Goal: Task Accomplishment & Management: Complete application form

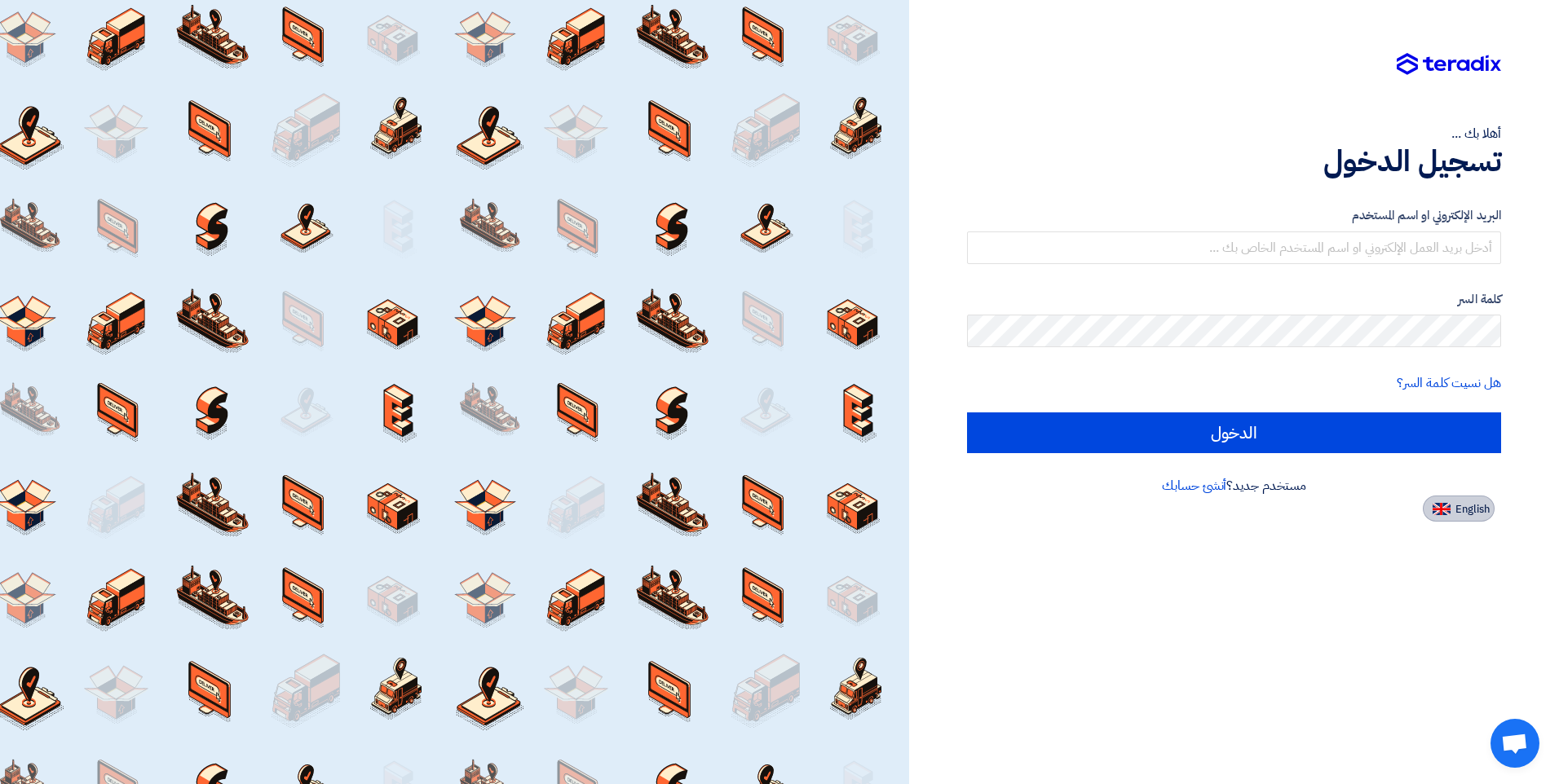
click at [1441, 510] on img at bounding box center [1442, 509] width 18 height 12
type input "Sign in"
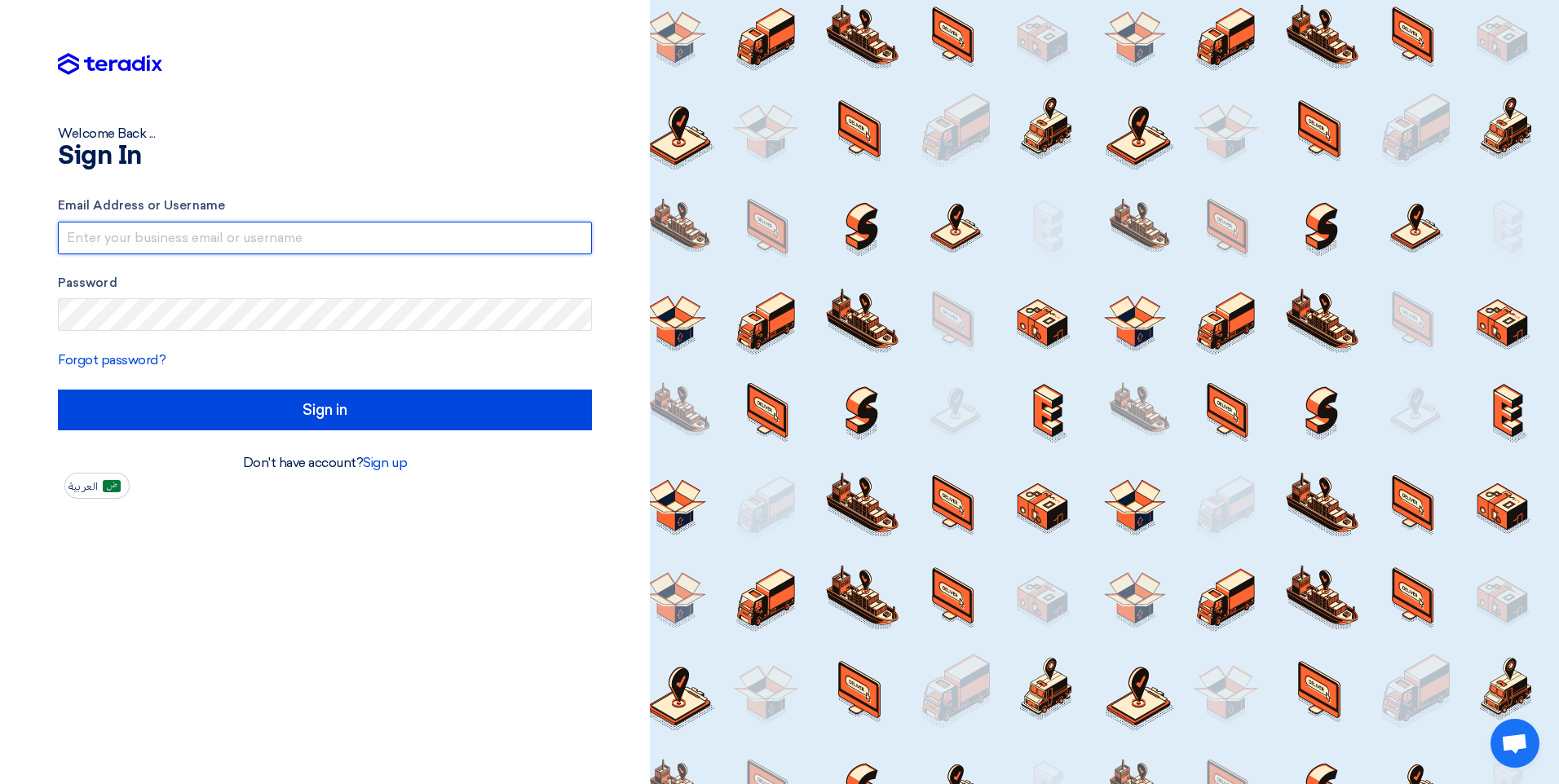
click at [118, 235] on input "text" at bounding box center [325, 237] width 534 height 32
click at [122, 235] on input "text" at bounding box center [325, 237] width 534 height 32
type input "niyasali@afaqme.com"
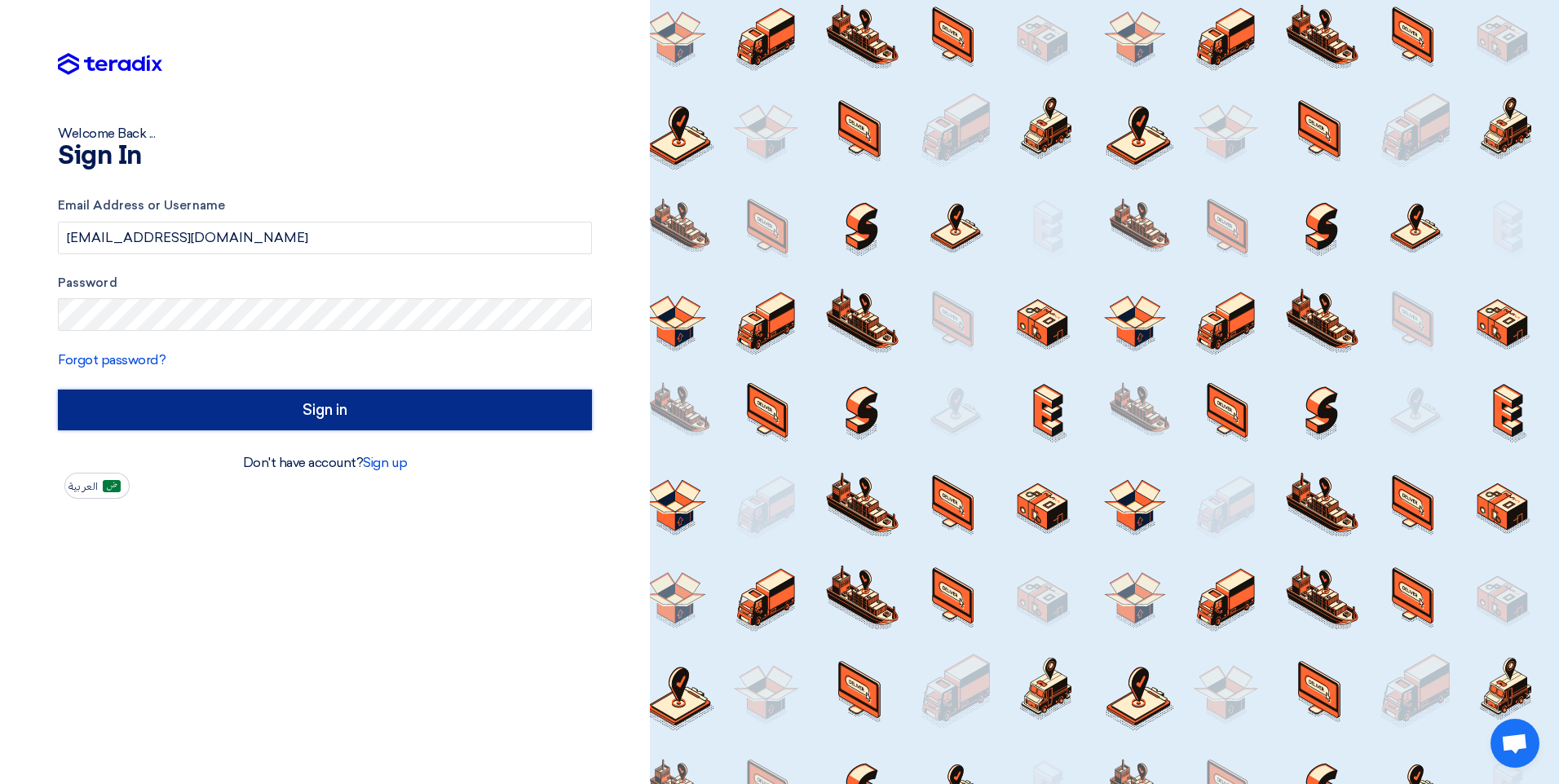
click at [303, 410] on input "Sign in" at bounding box center [325, 410] width 534 height 40
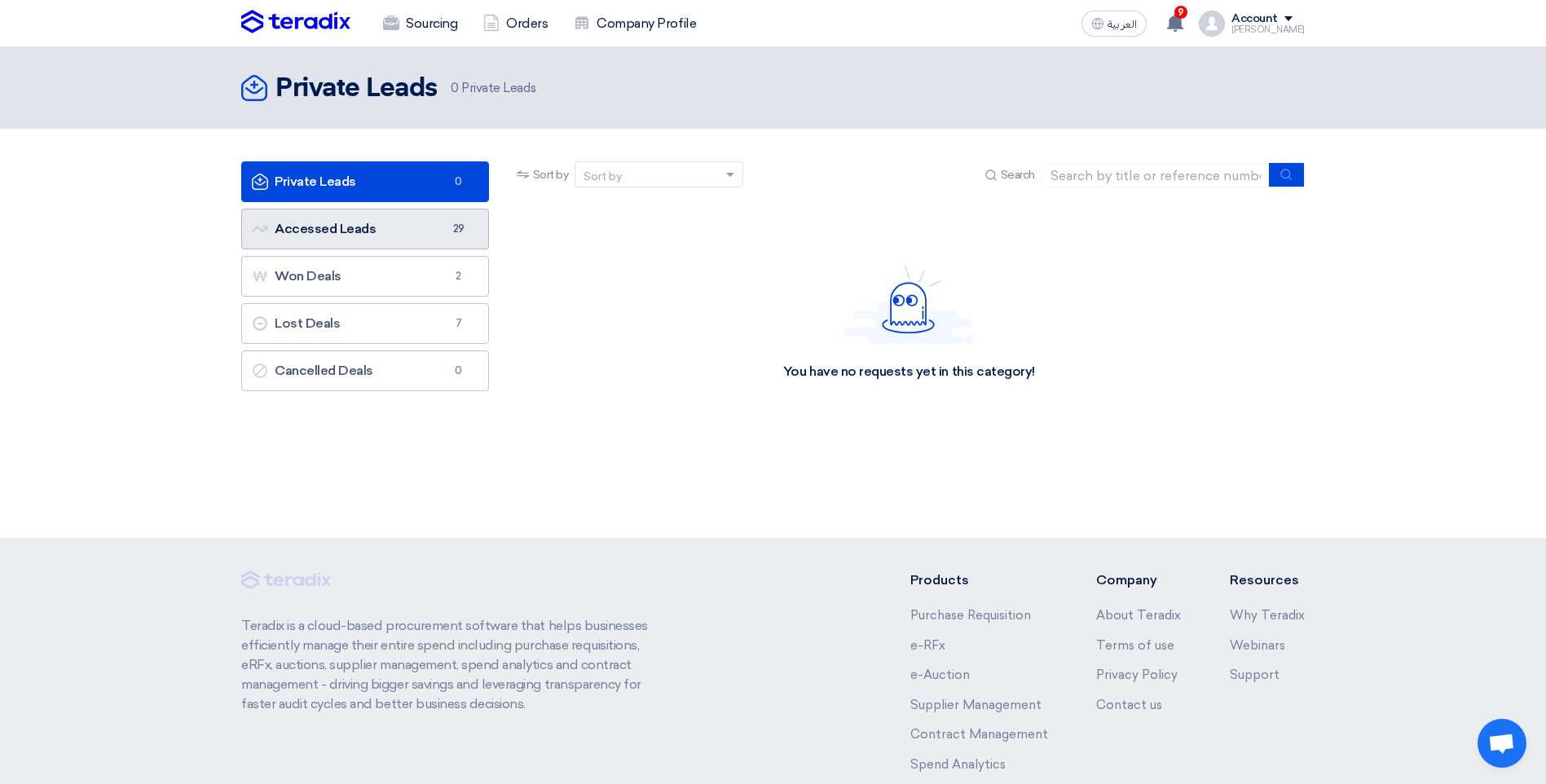
click at [368, 235] on link "Accessed Leads Accessed Leads 29" at bounding box center [365, 229] width 248 height 40
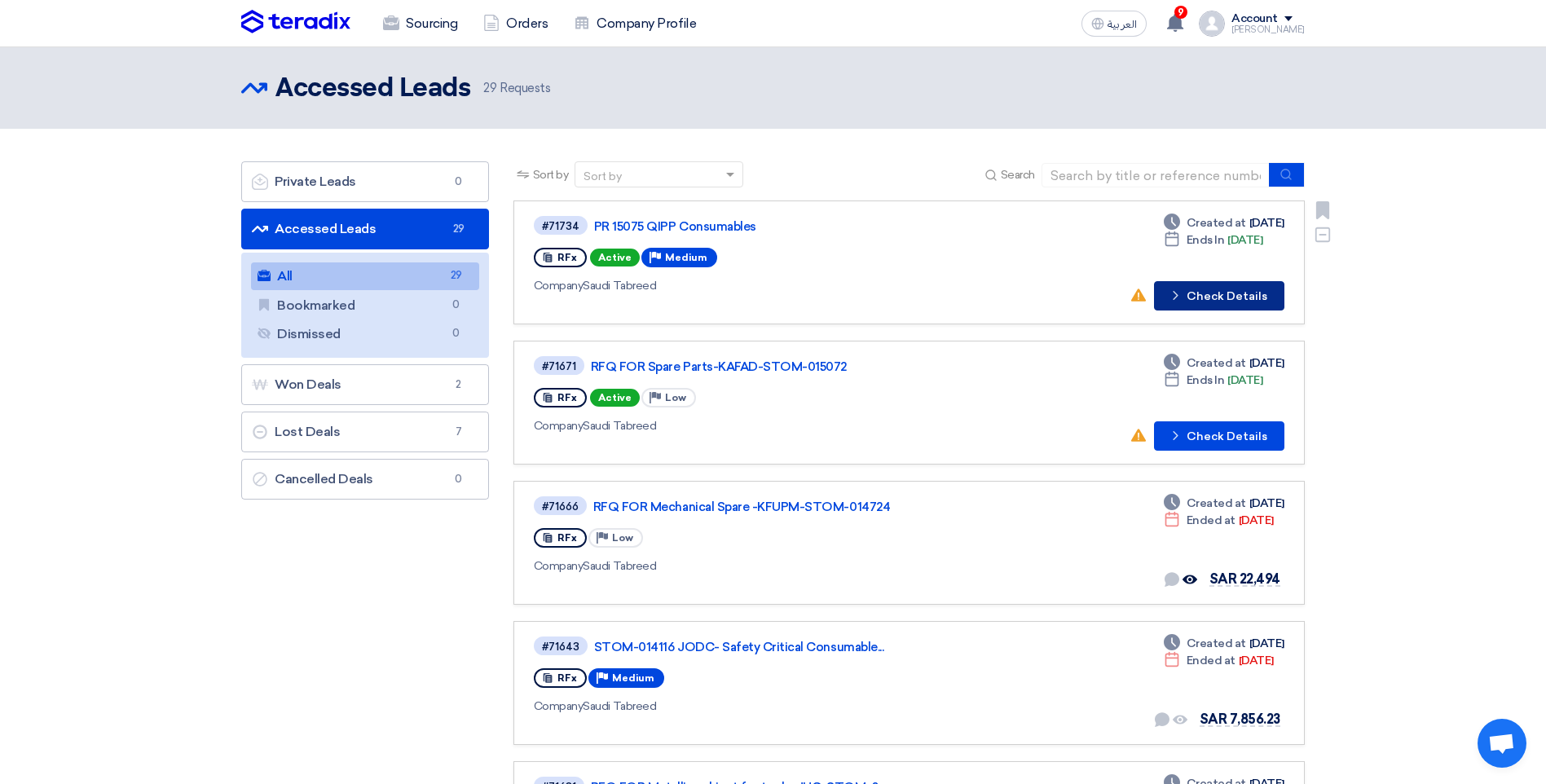
click at [1214, 298] on button "Check details Check Details" at bounding box center [1220, 296] width 131 height 30
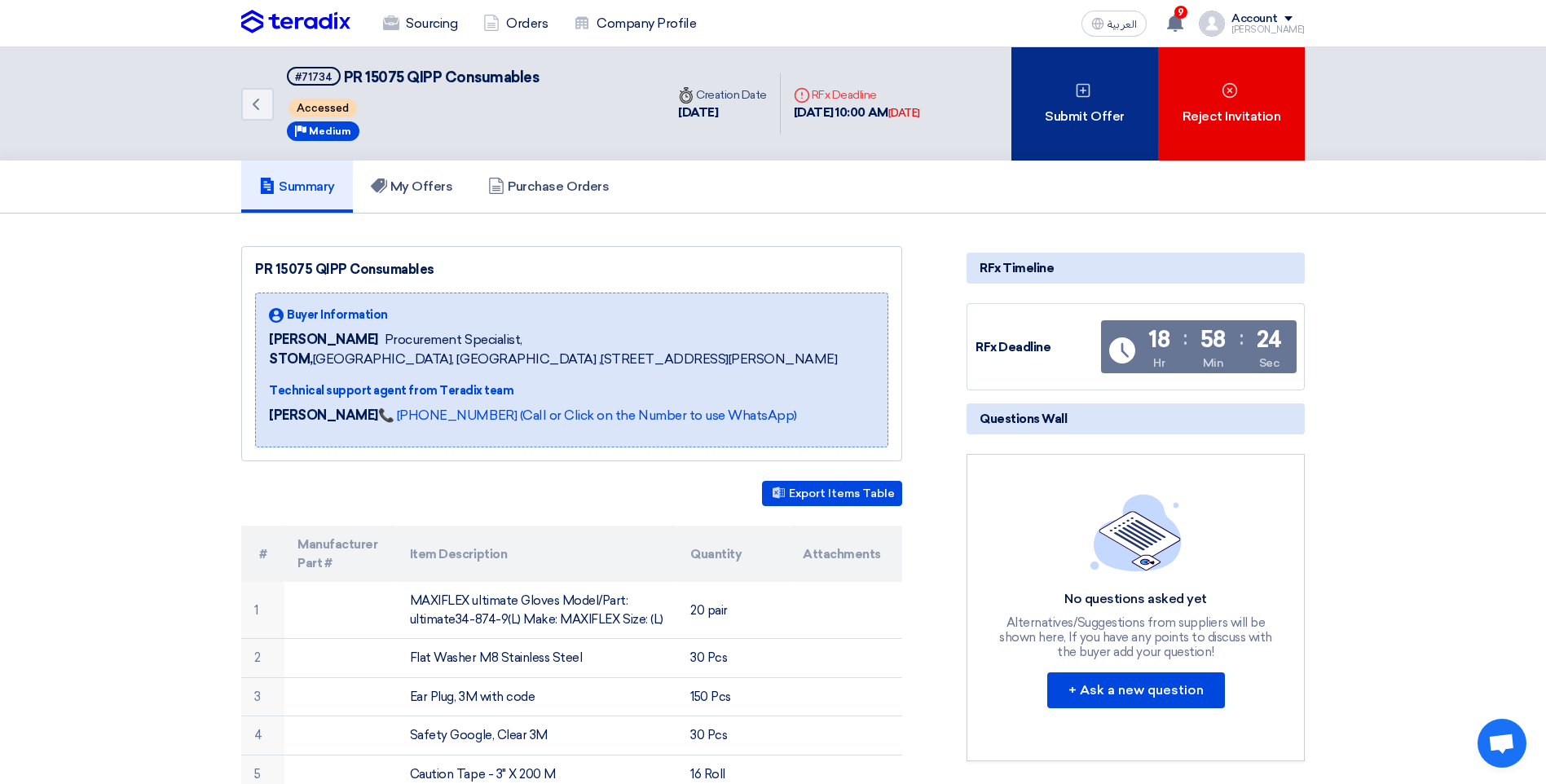
click at [1084, 145] on div "Submit Offer" at bounding box center [1085, 103] width 147 height 113
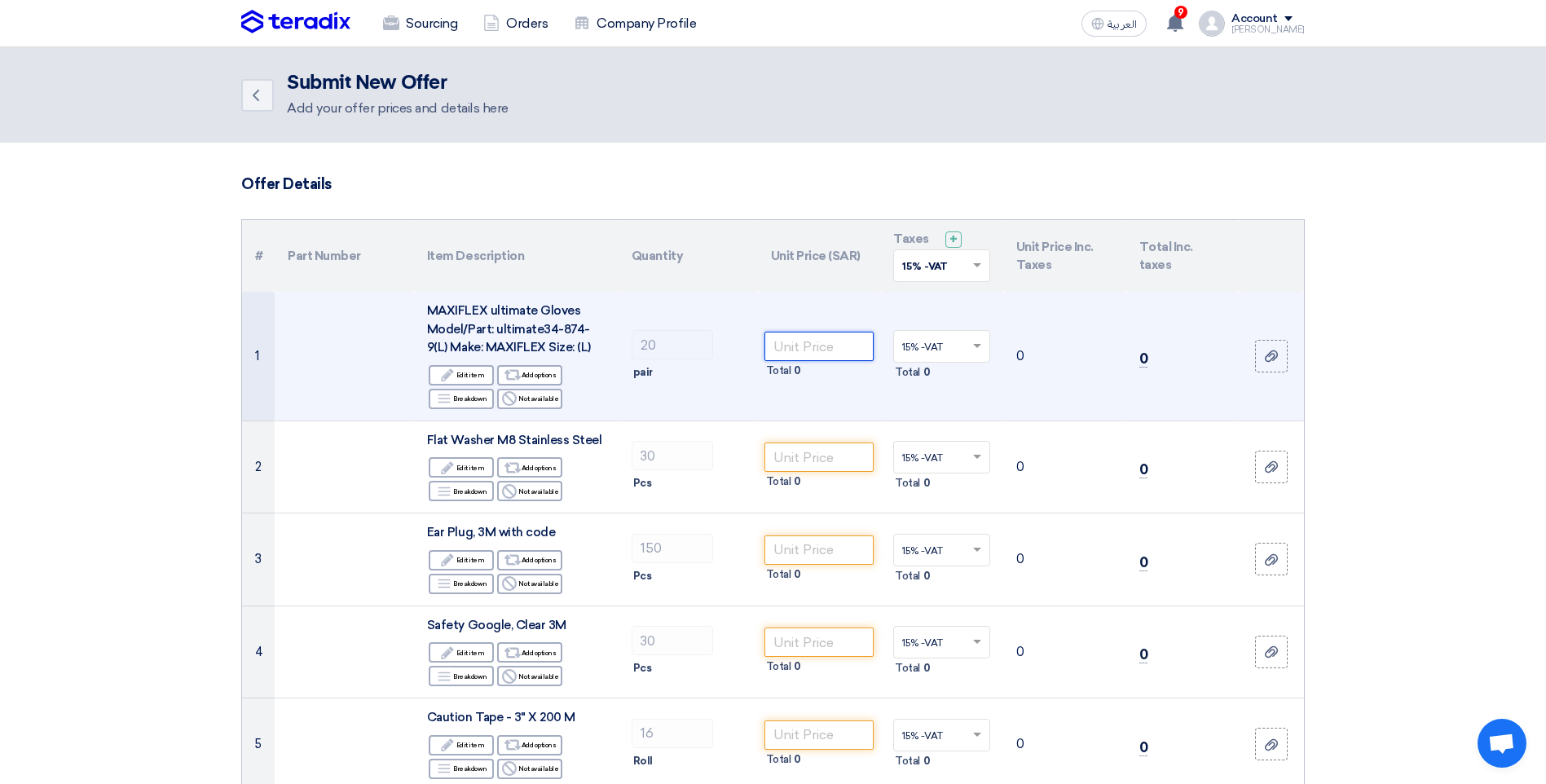
click at [799, 352] on input "number" at bounding box center [819, 346] width 110 height 30
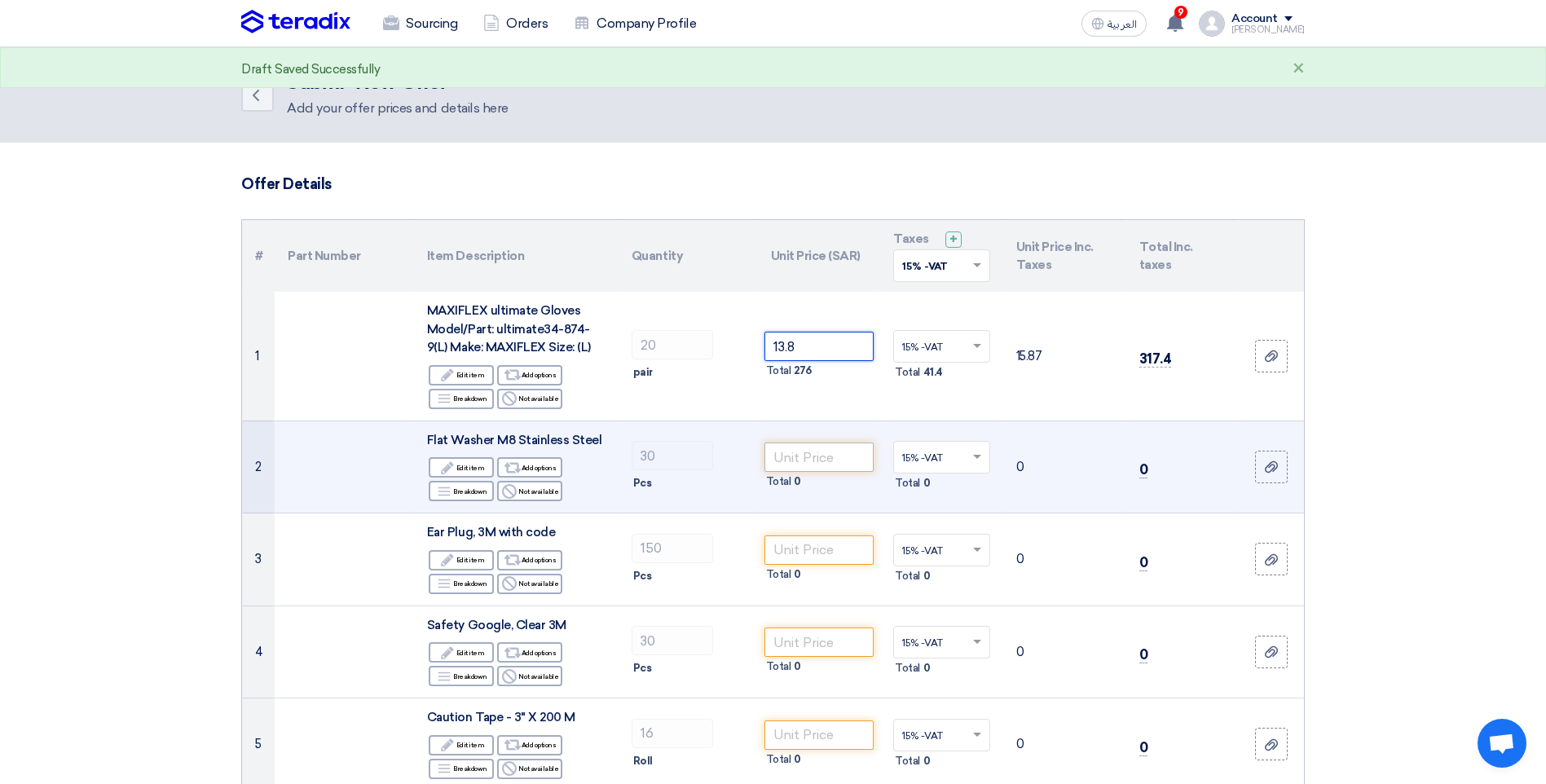
type input "13.8"
click at [855, 460] on input "number" at bounding box center [819, 458] width 110 height 30
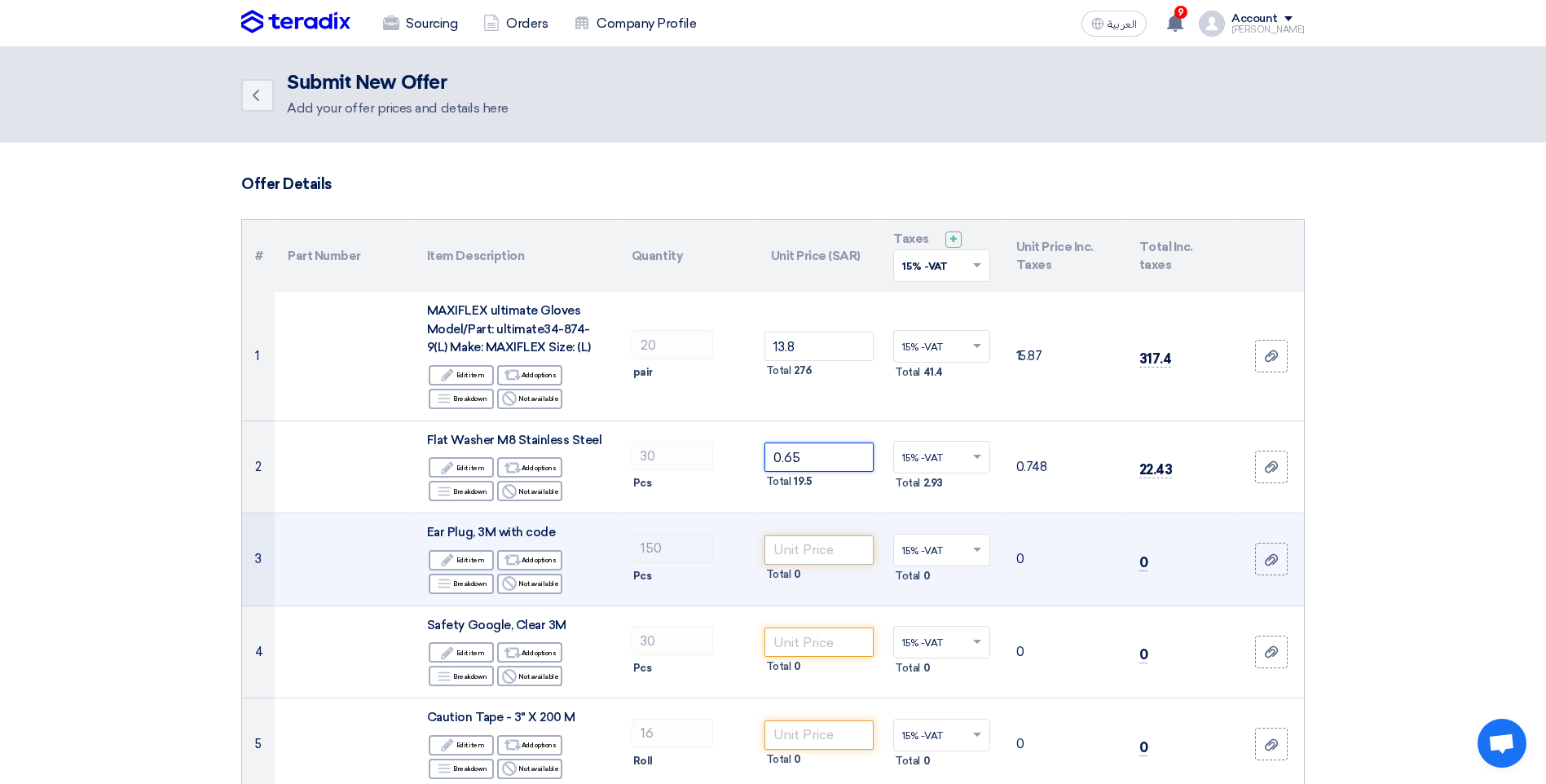
type input "0.65"
click at [854, 540] on input "number" at bounding box center [819, 550] width 110 height 30
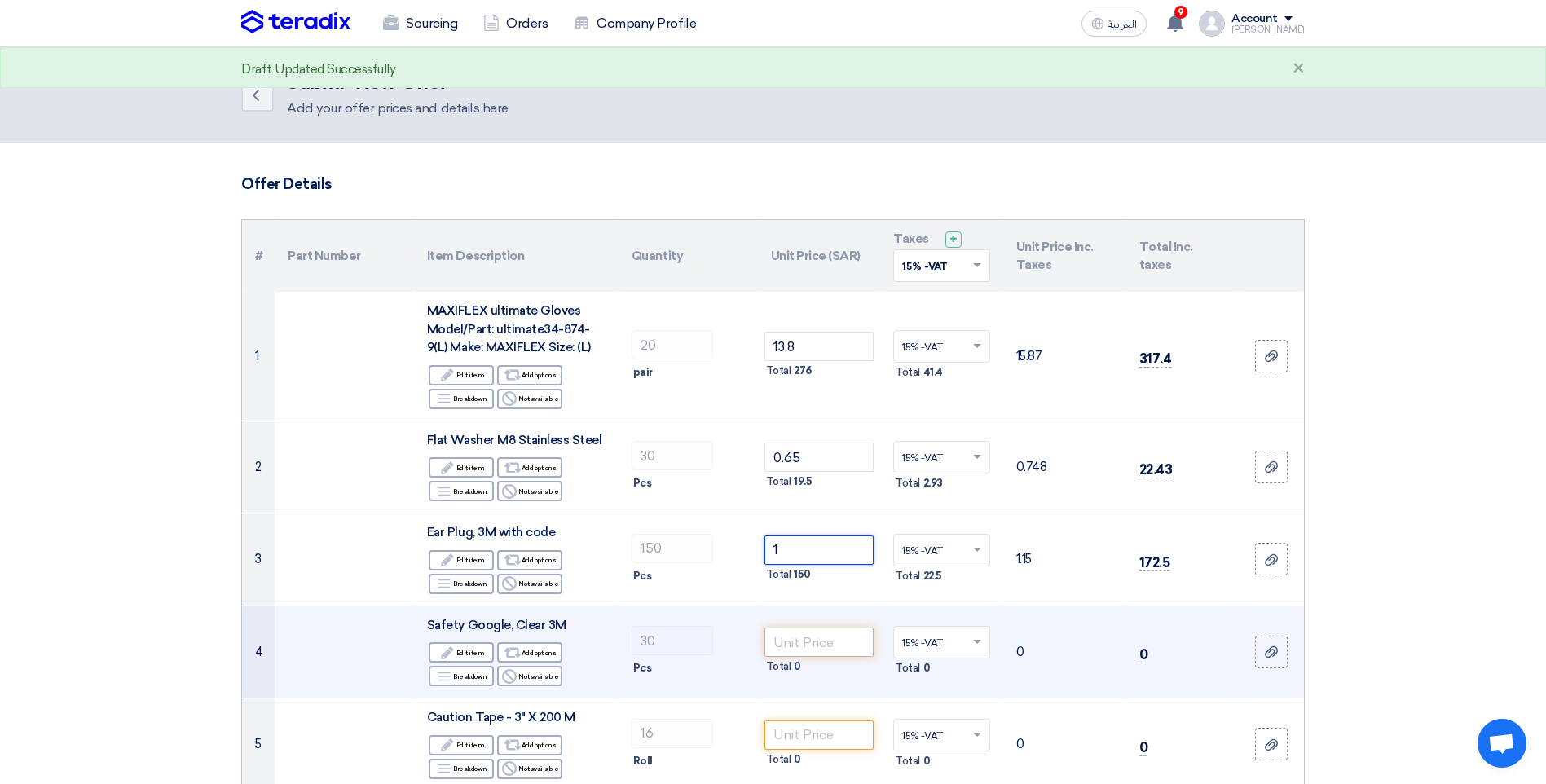
type input "1"
click at [827, 641] on input "number" at bounding box center [819, 643] width 110 height 30
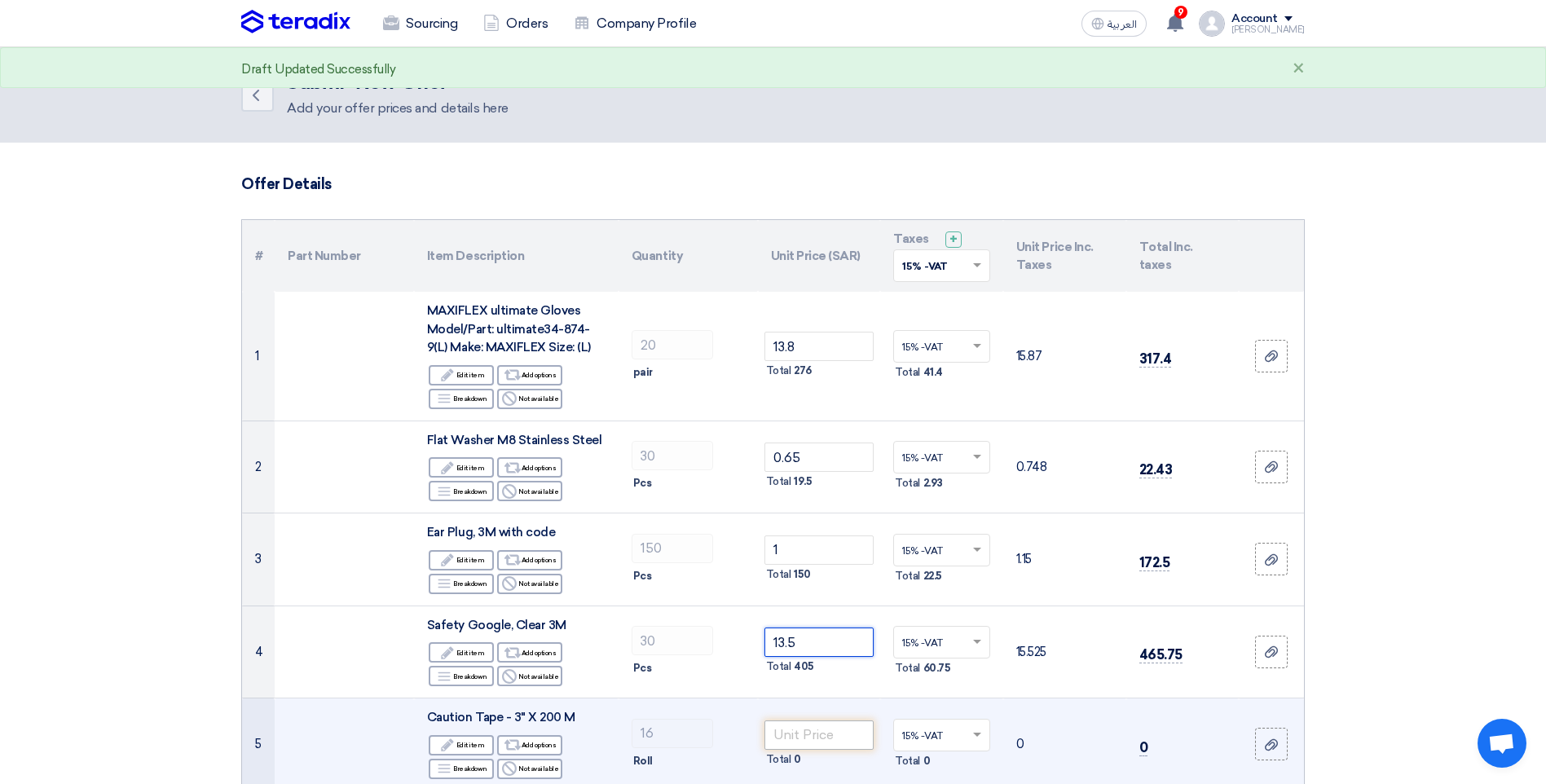
type input "13.5"
click at [812, 739] on input "number" at bounding box center [819, 735] width 110 height 30
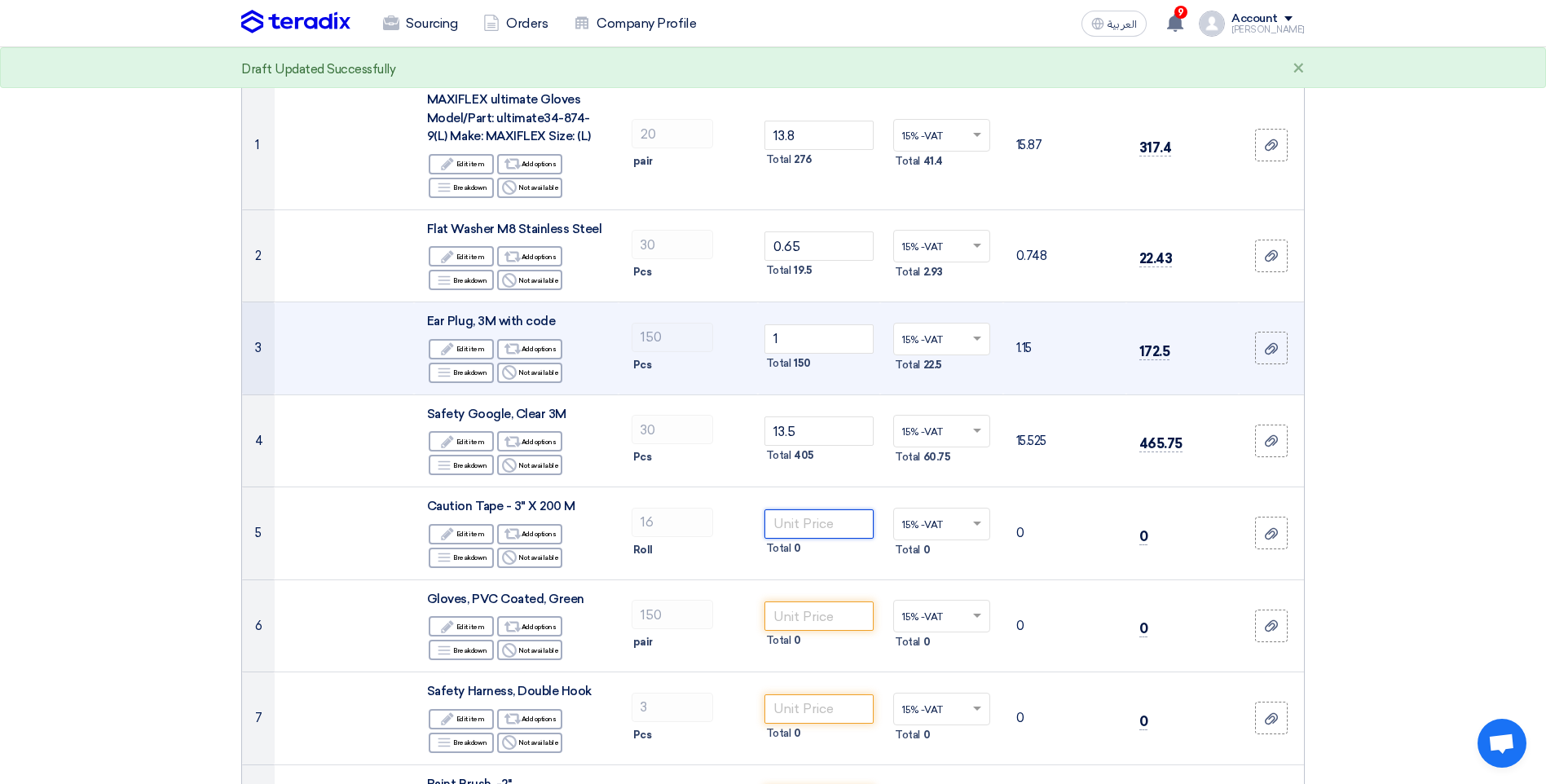
scroll to position [407, 0]
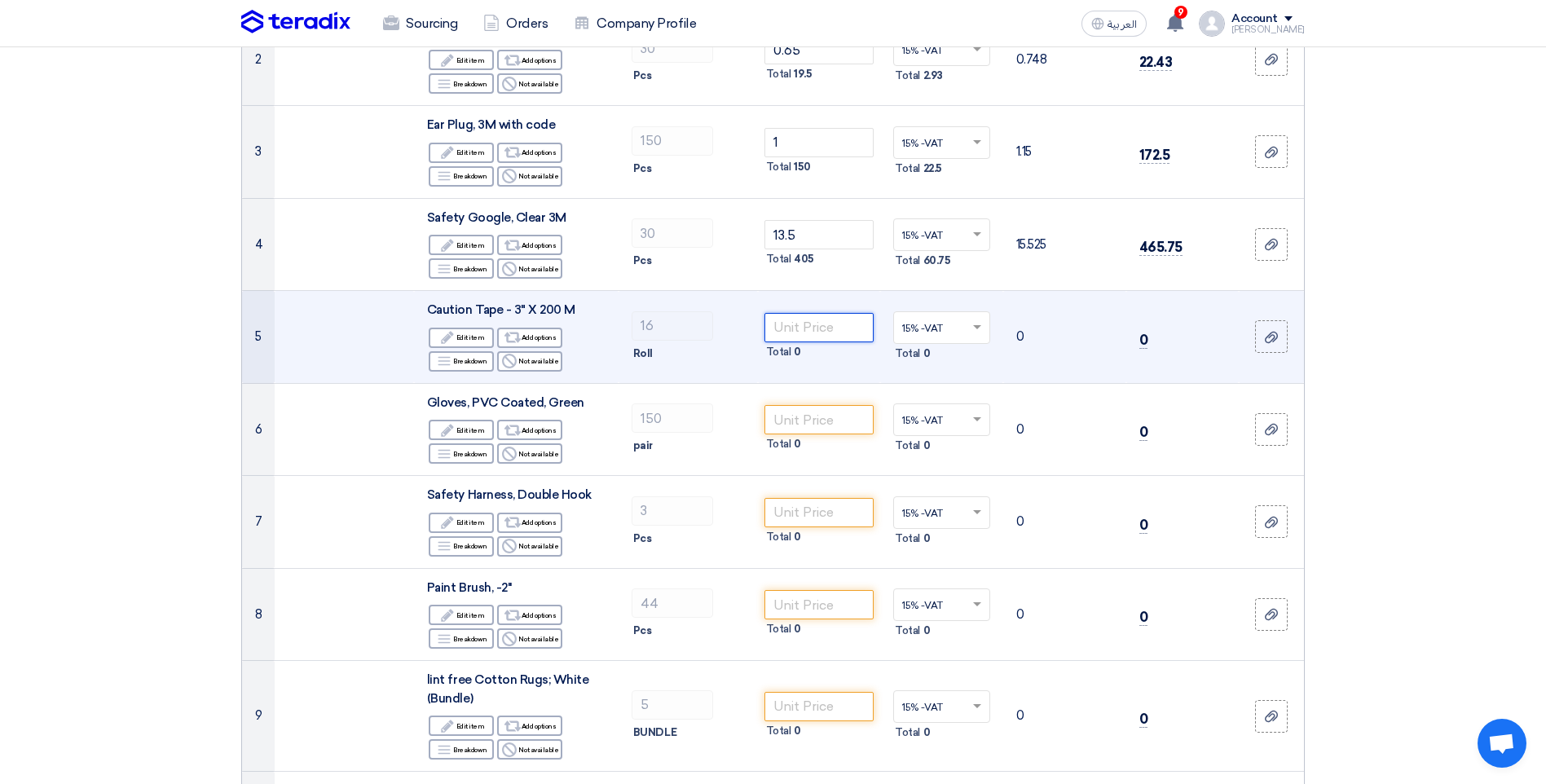
click at [812, 327] on input "number" at bounding box center [819, 328] width 110 height 30
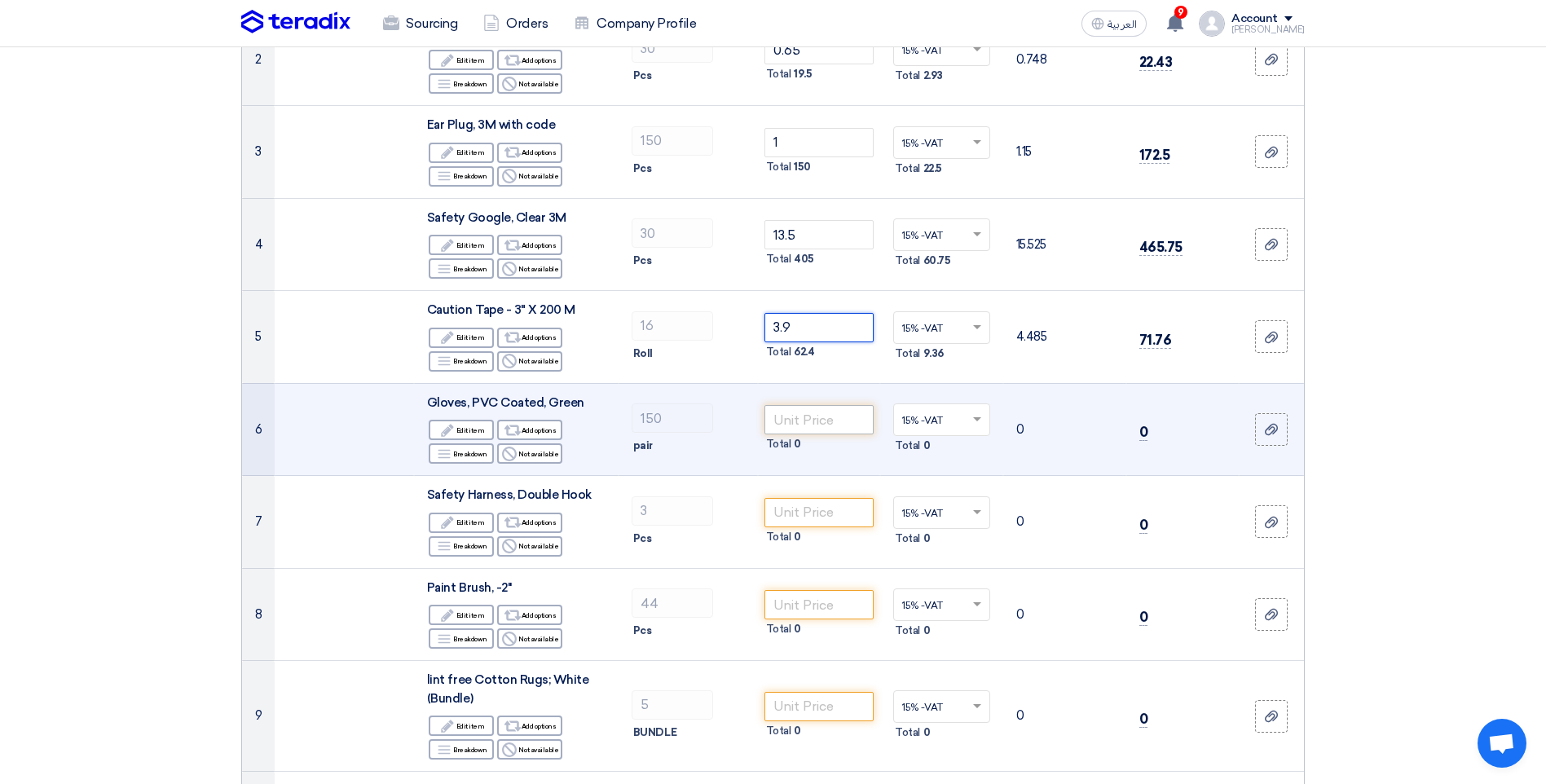
type input "3.9"
click at [812, 425] on input "number" at bounding box center [819, 420] width 110 height 30
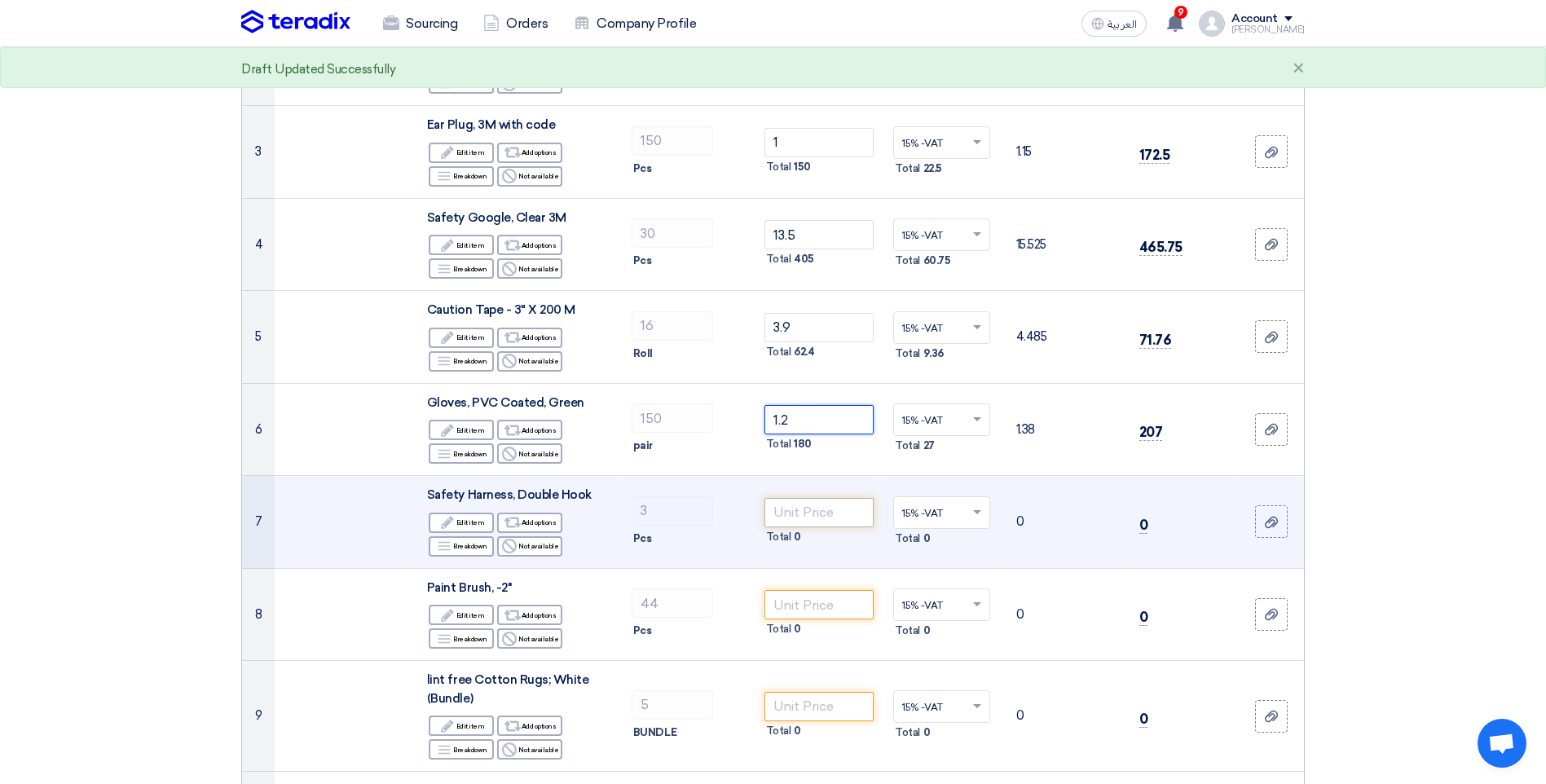
type input "1.2"
click at [812, 518] on input "number" at bounding box center [819, 513] width 110 height 30
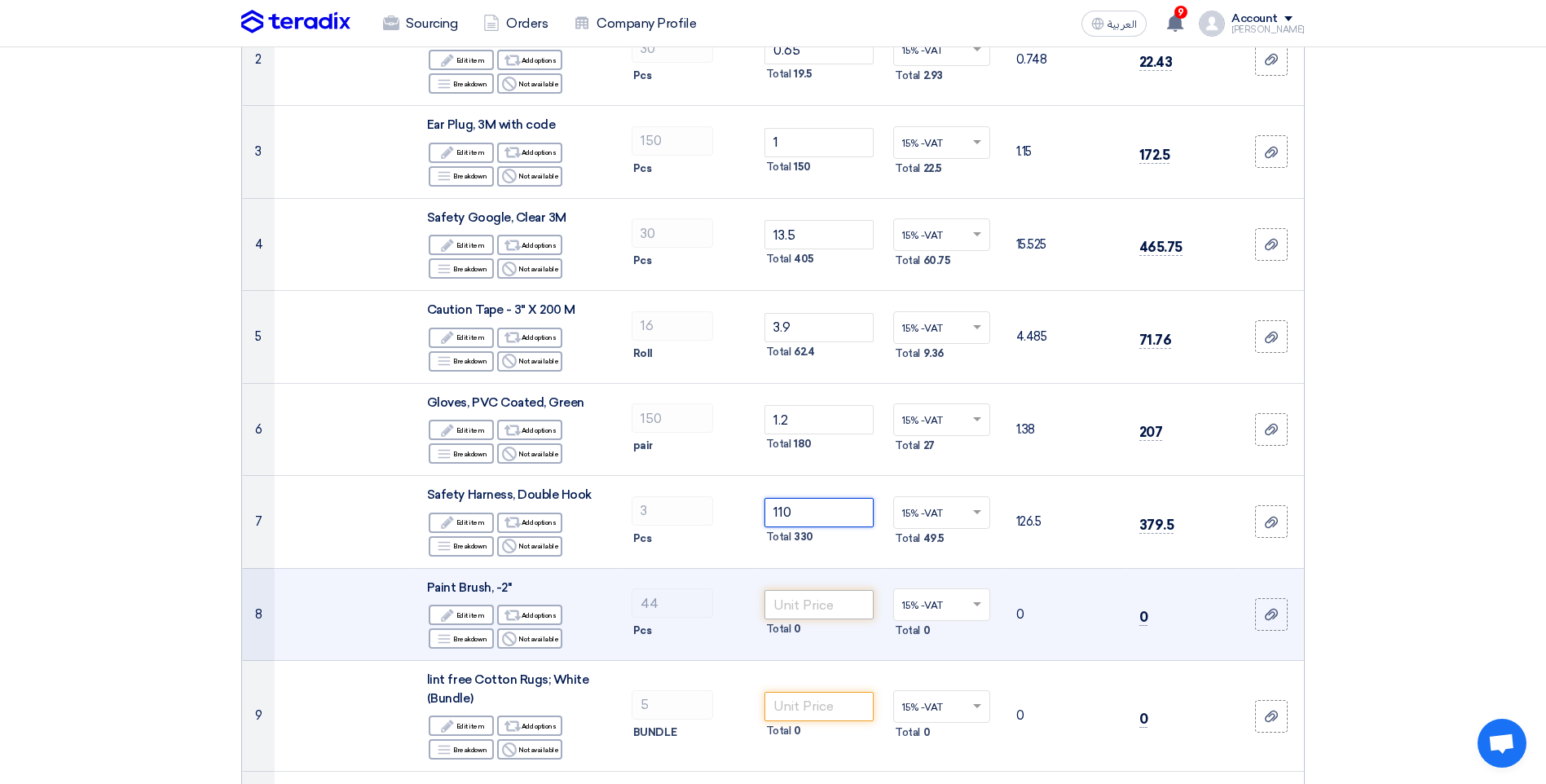
type input "110"
click at [827, 601] on input "number" at bounding box center [819, 605] width 110 height 30
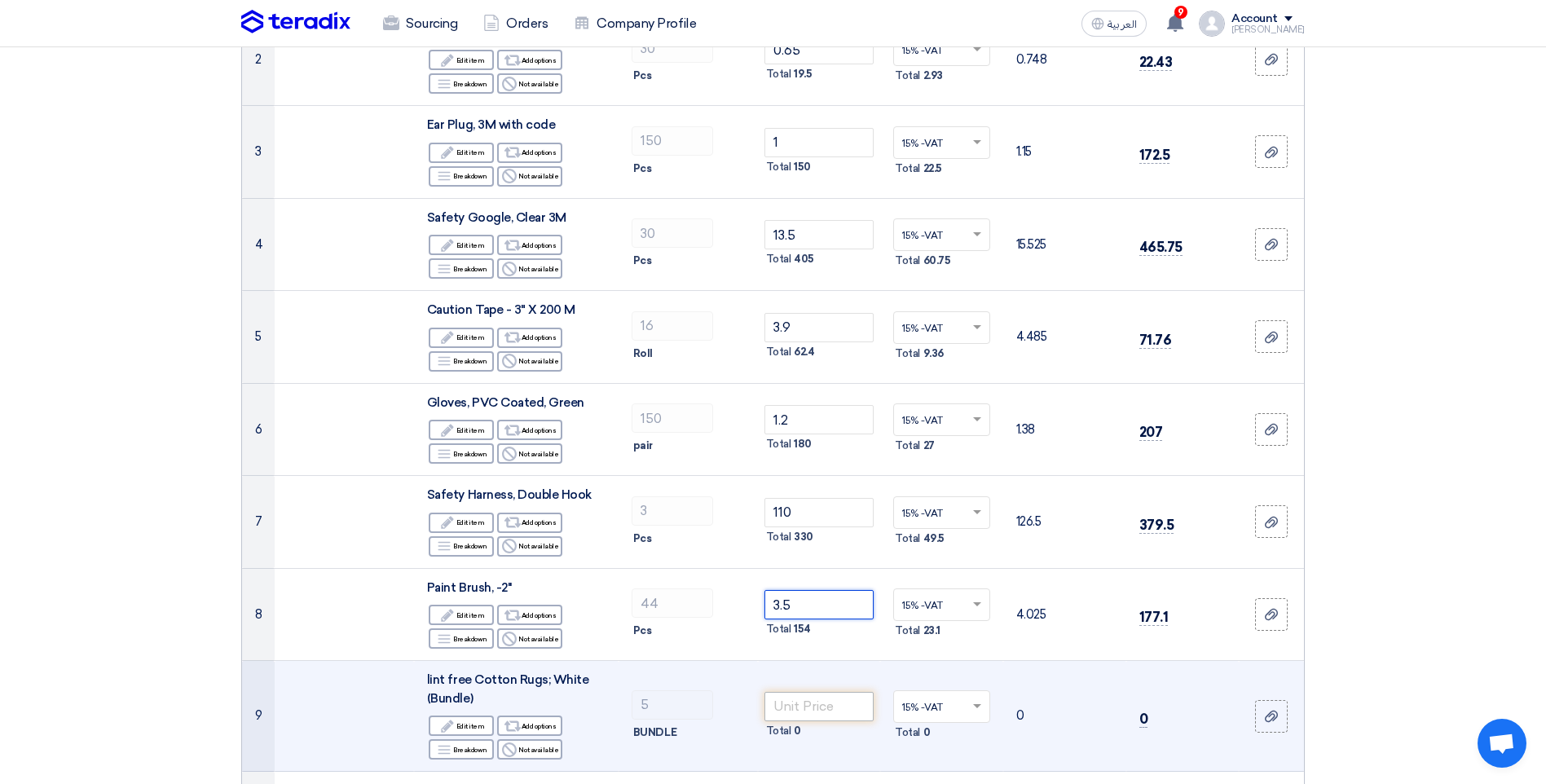
type input "3.5"
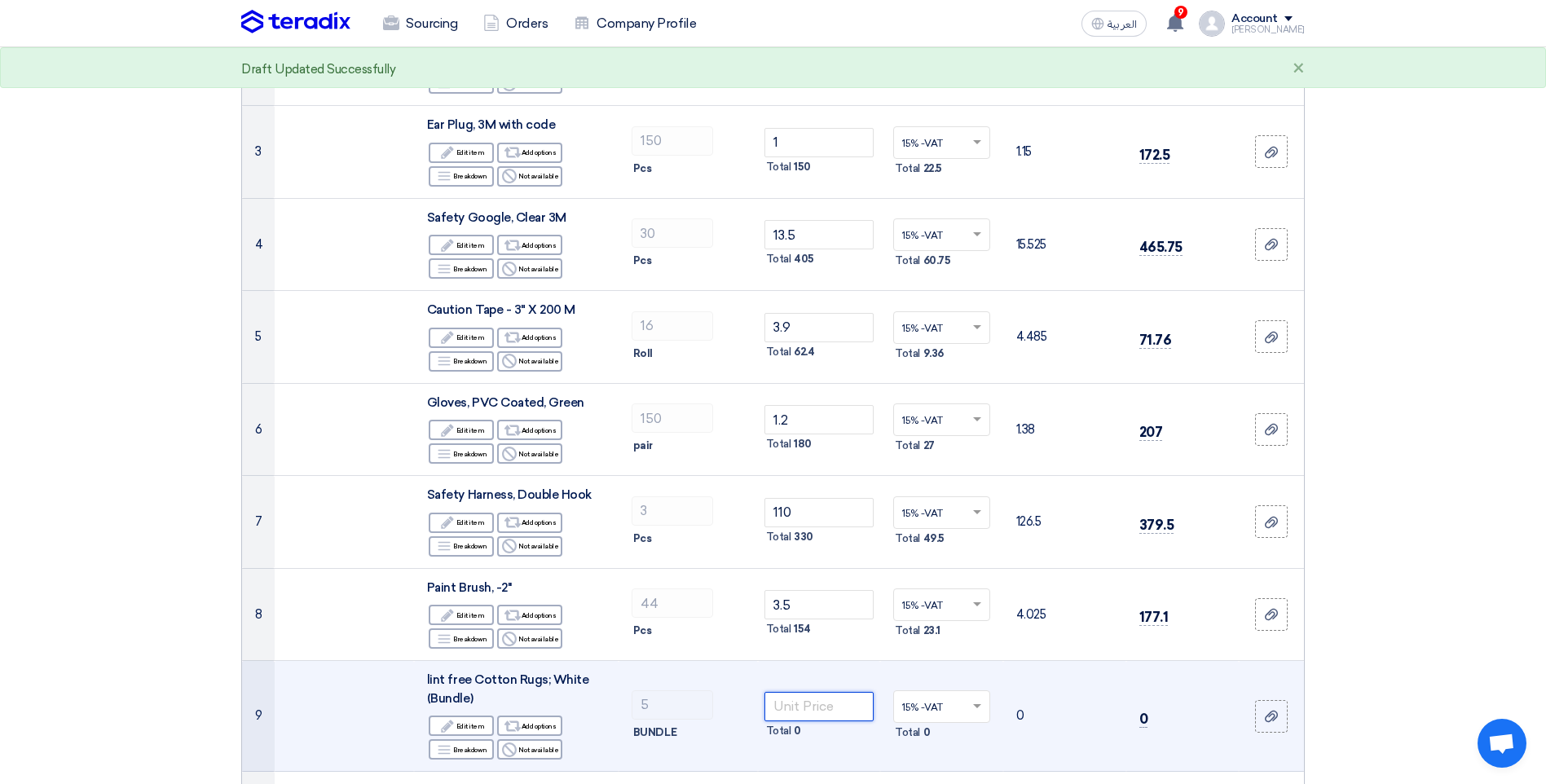
click at [827, 711] on input "number" at bounding box center [819, 706] width 110 height 30
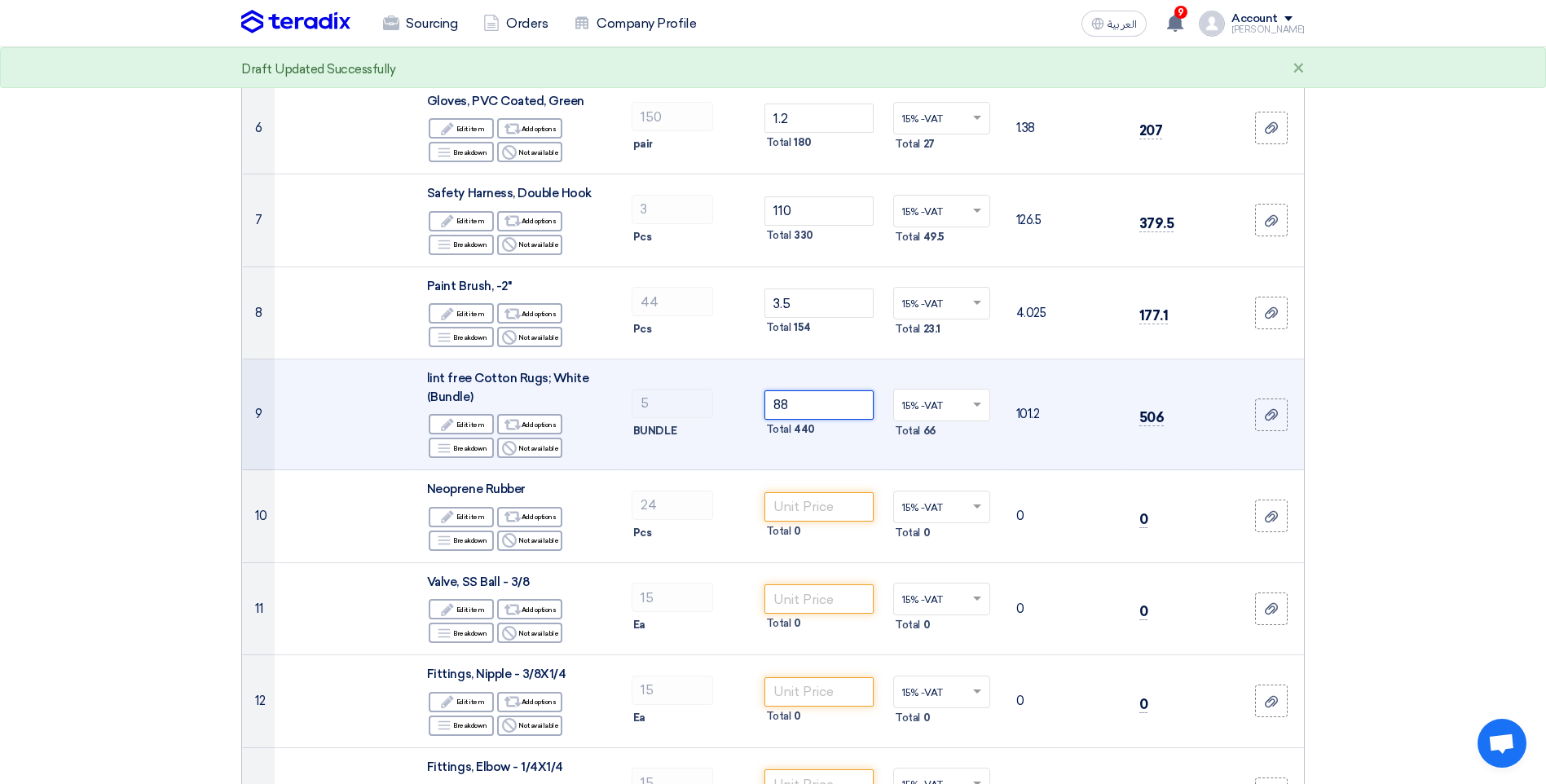
scroll to position [734, 0]
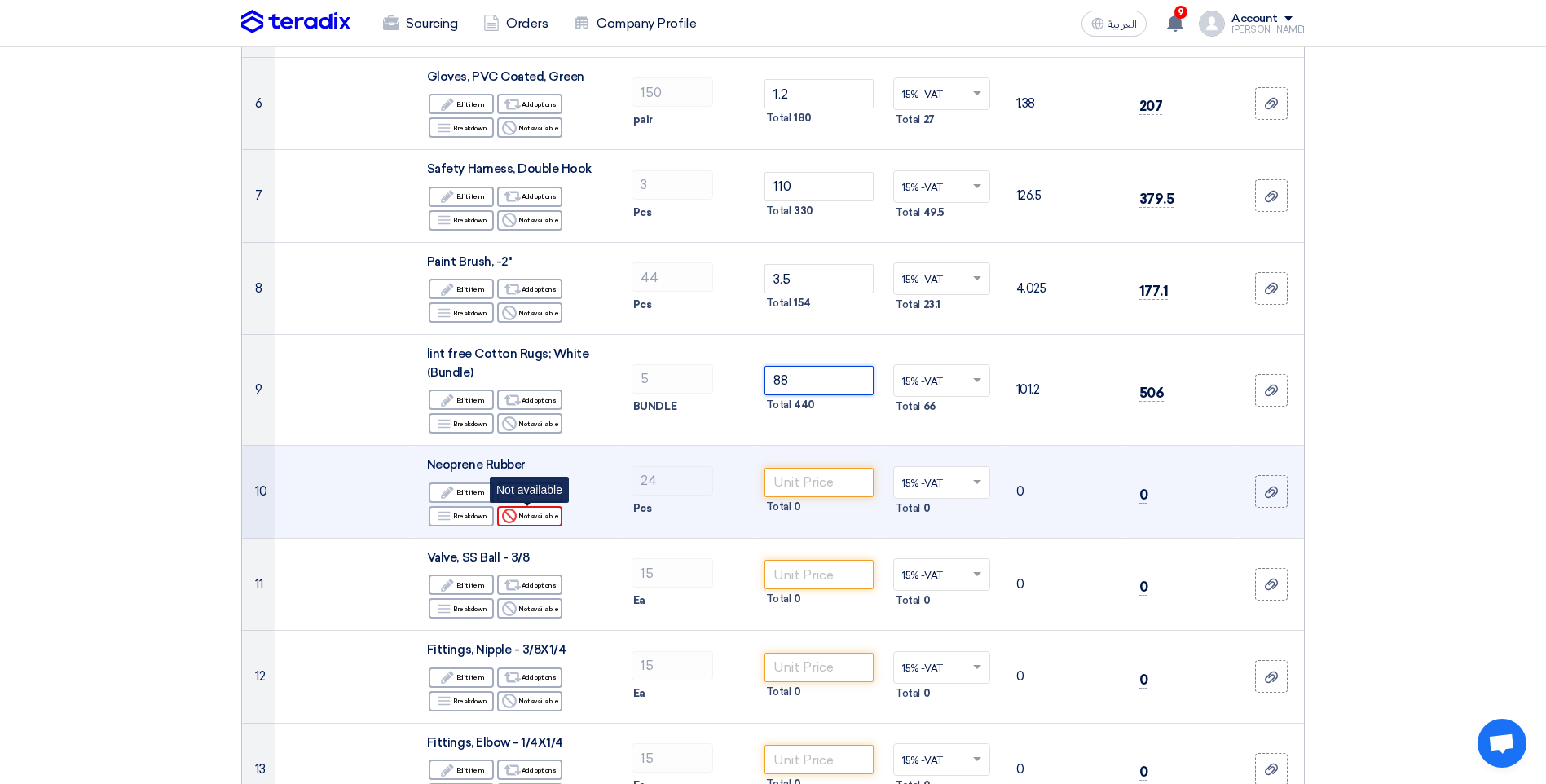
type input "88"
click at [544, 519] on div "Reject Not available" at bounding box center [530, 516] width 65 height 21
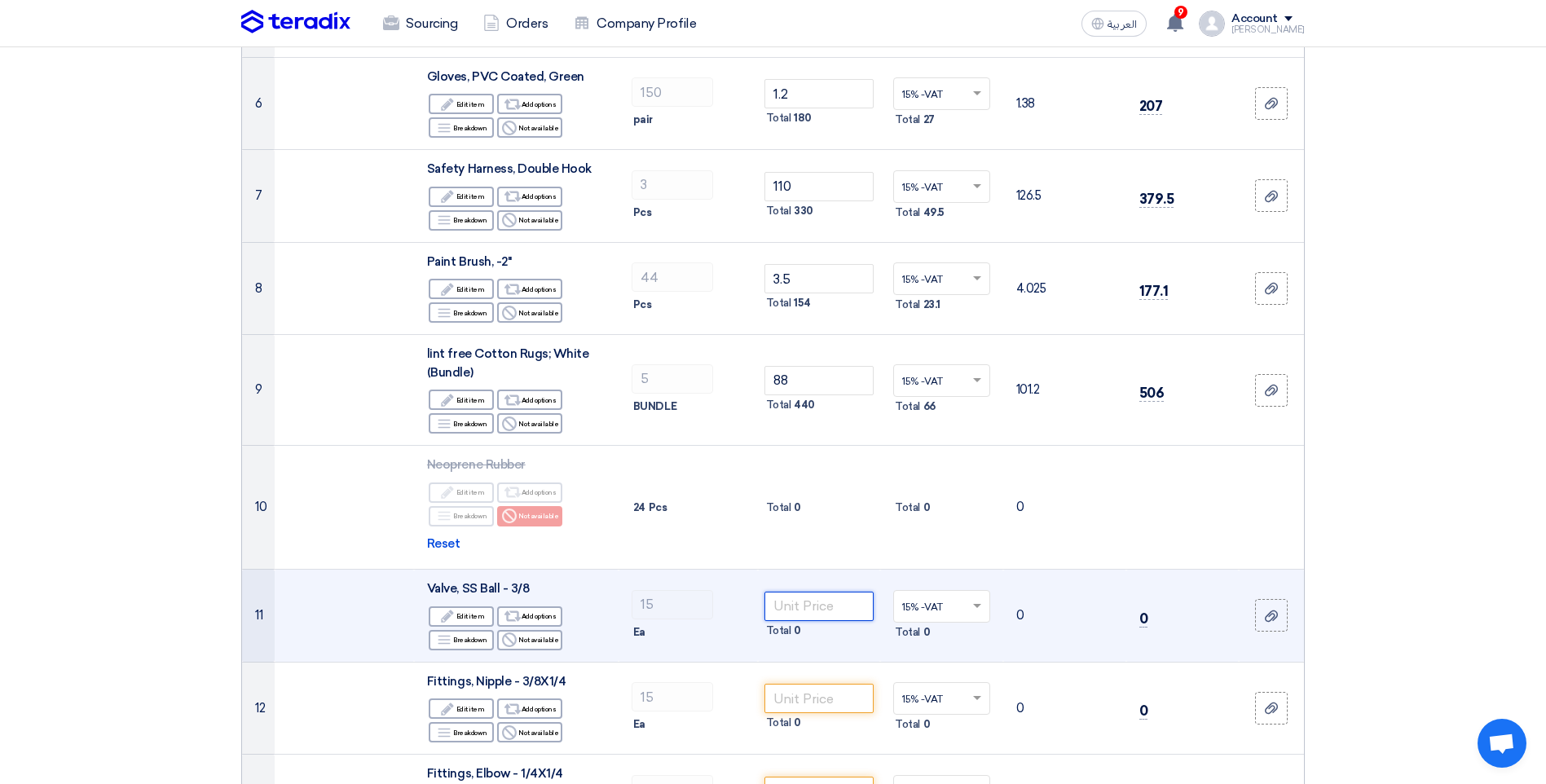
click at [836, 602] on input "number" at bounding box center [819, 606] width 110 height 30
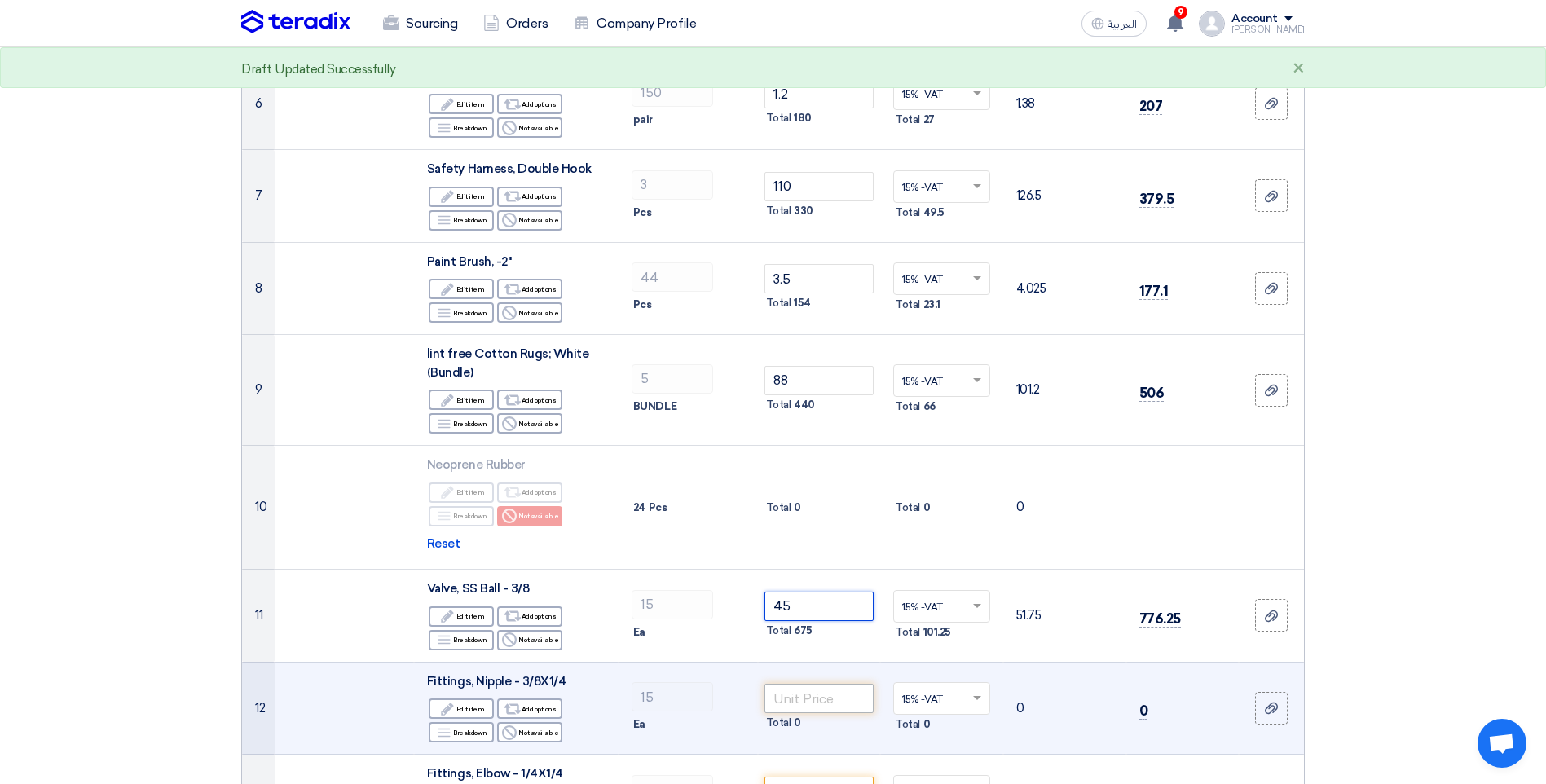
type input "45"
click at [798, 701] on input "number" at bounding box center [819, 699] width 110 height 30
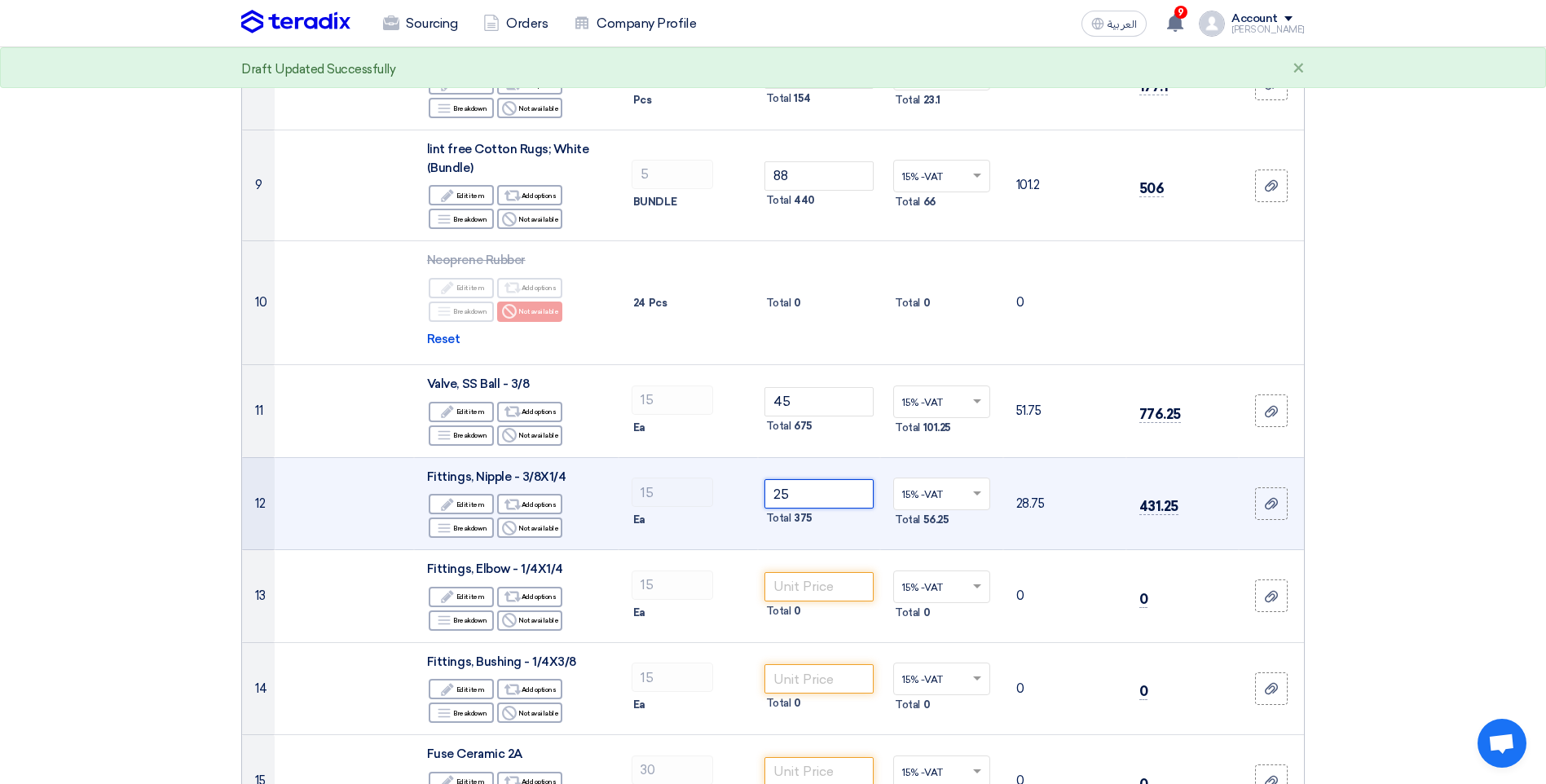
scroll to position [1059, 0]
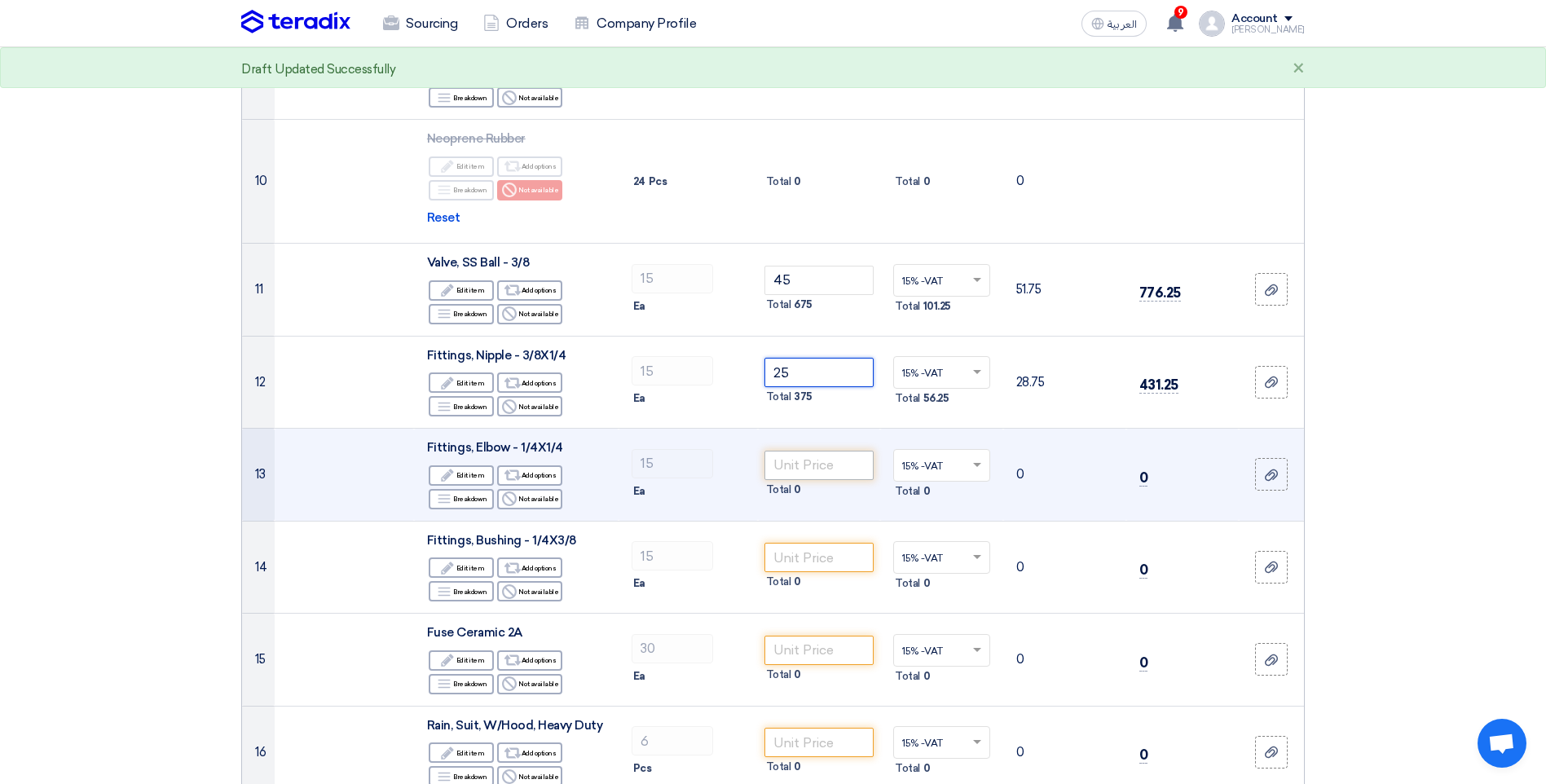
type input "25"
click at [790, 468] on input "number" at bounding box center [819, 466] width 110 height 30
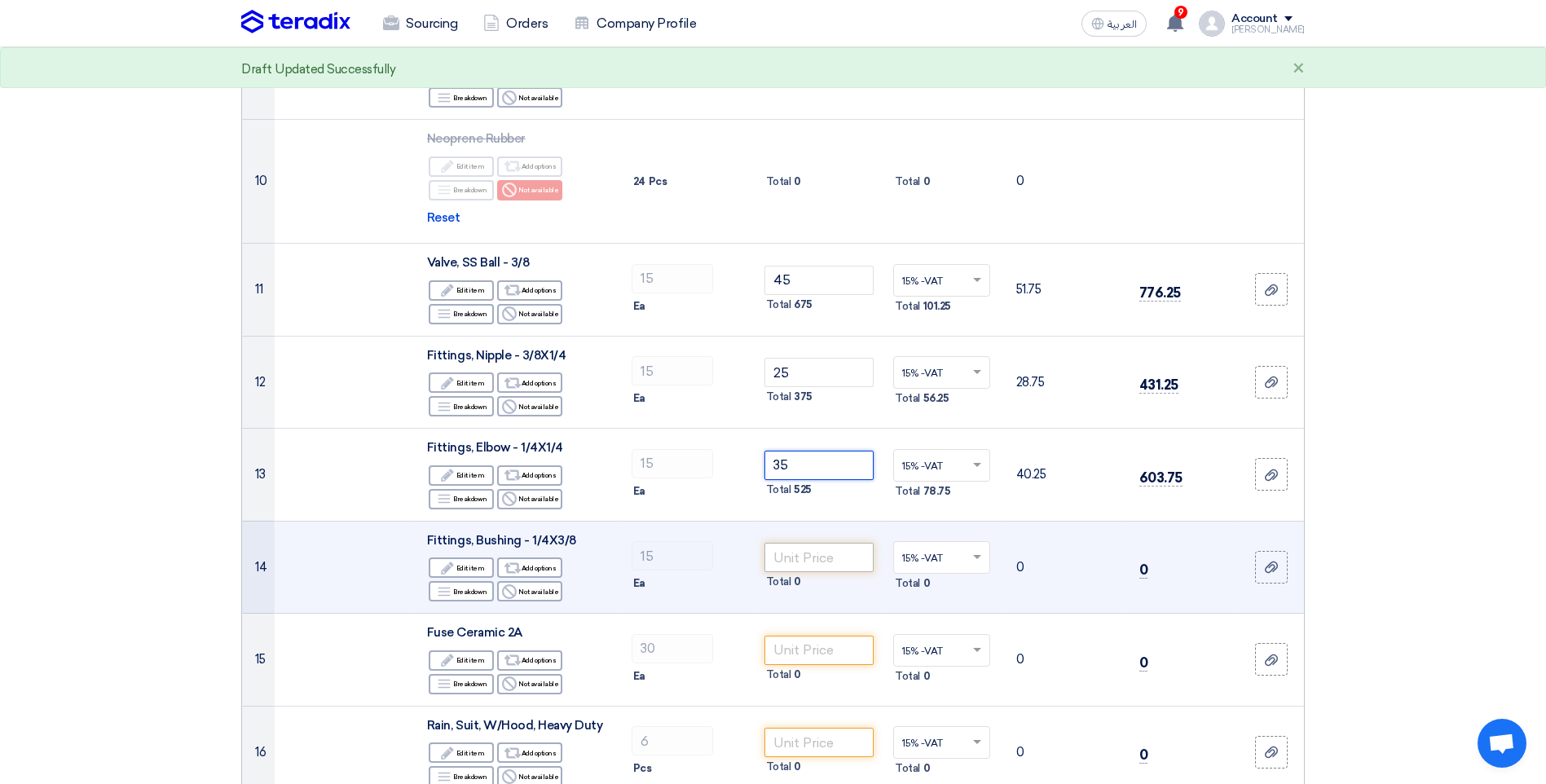
type input "35"
click at [809, 564] on input "number" at bounding box center [819, 558] width 110 height 30
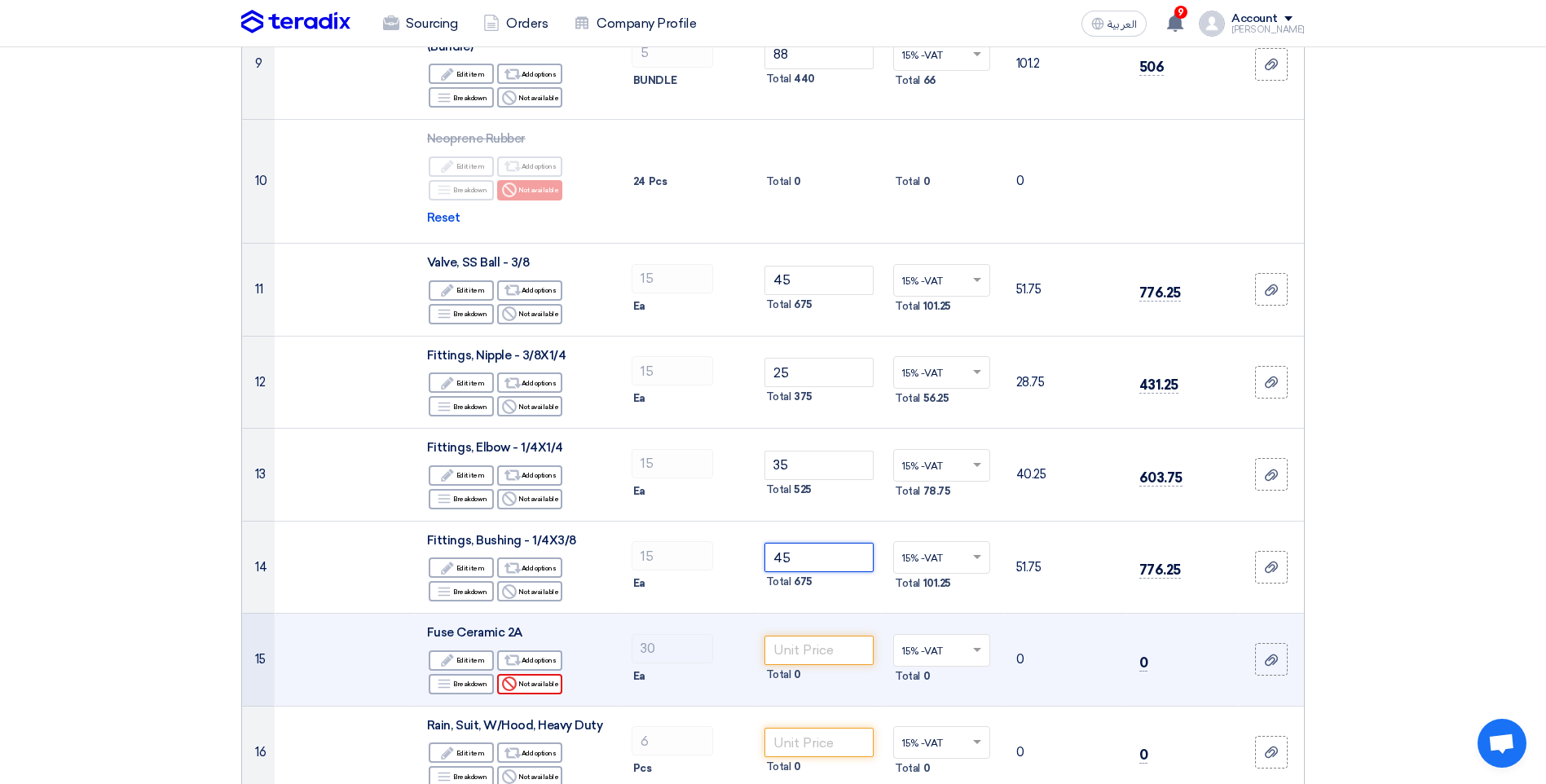
type input "45"
click at [540, 684] on div "Reject Not available" at bounding box center [530, 684] width 65 height 21
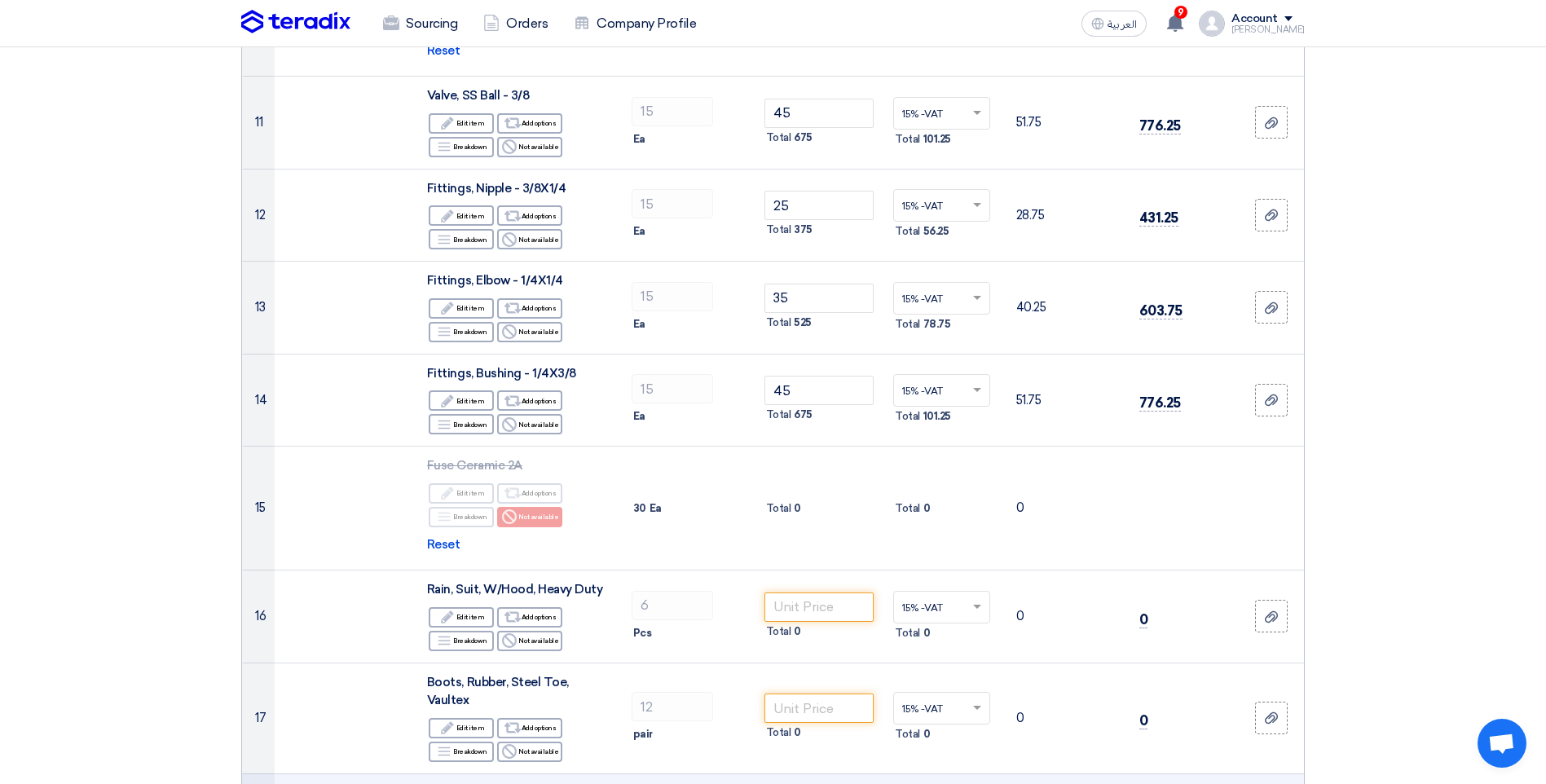
scroll to position [1304, 0]
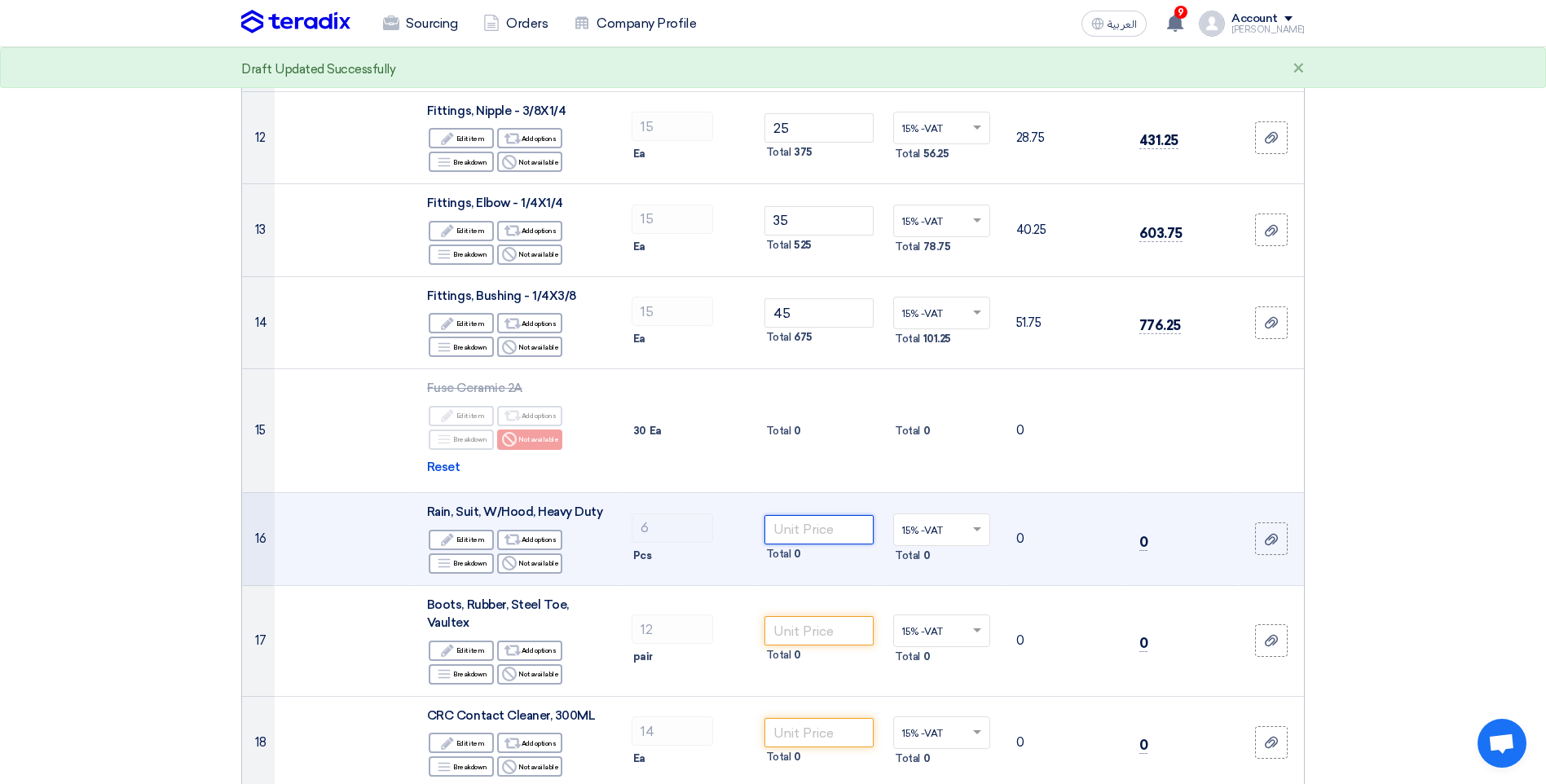
click at [811, 527] on input "number" at bounding box center [819, 530] width 110 height 30
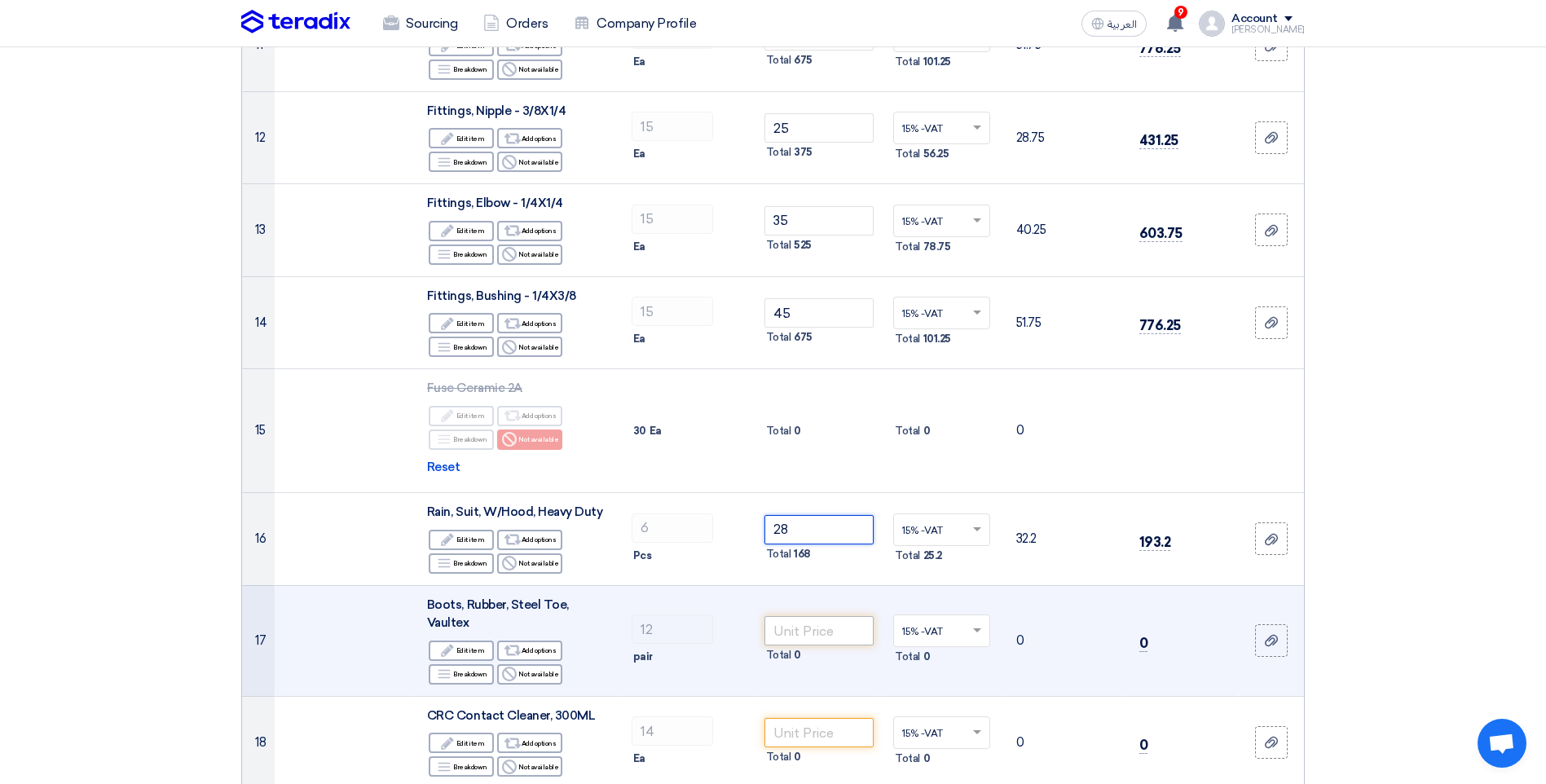
type input "28"
click at [818, 640] on input "number" at bounding box center [819, 631] width 110 height 30
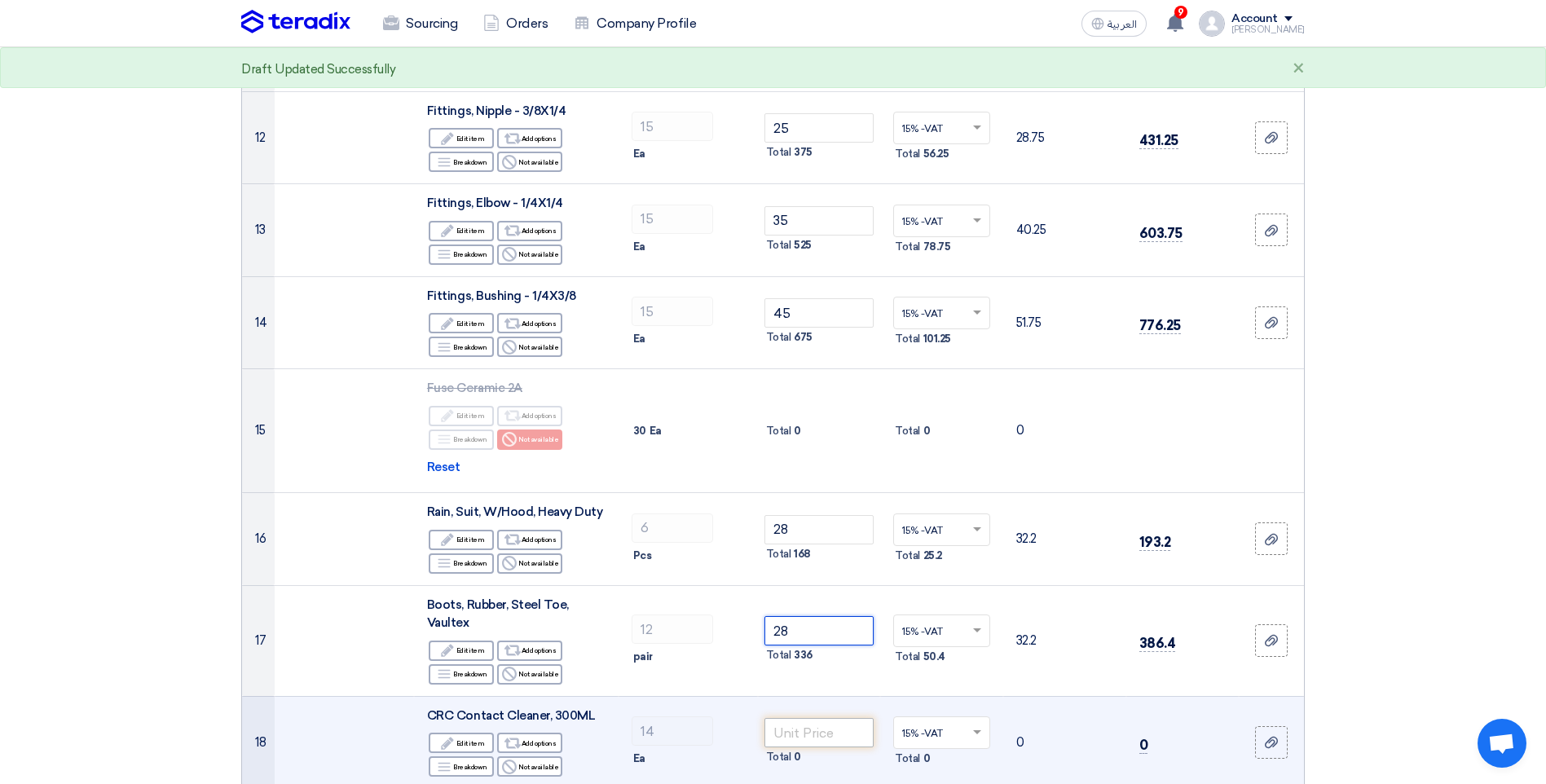
type input "28"
click at [818, 740] on input "number" at bounding box center [819, 733] width 110 height 30
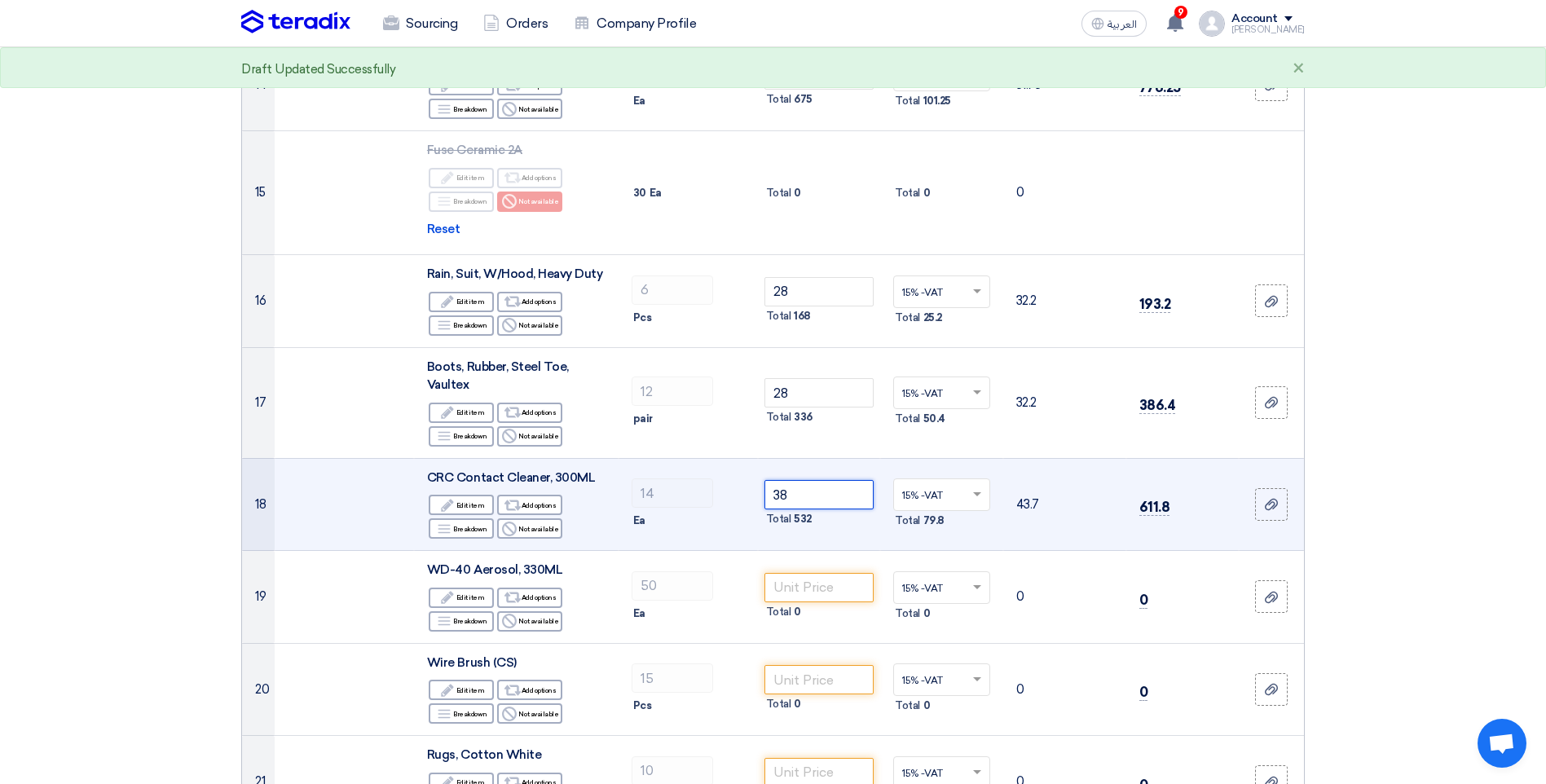
scroll to position [1548, 0]
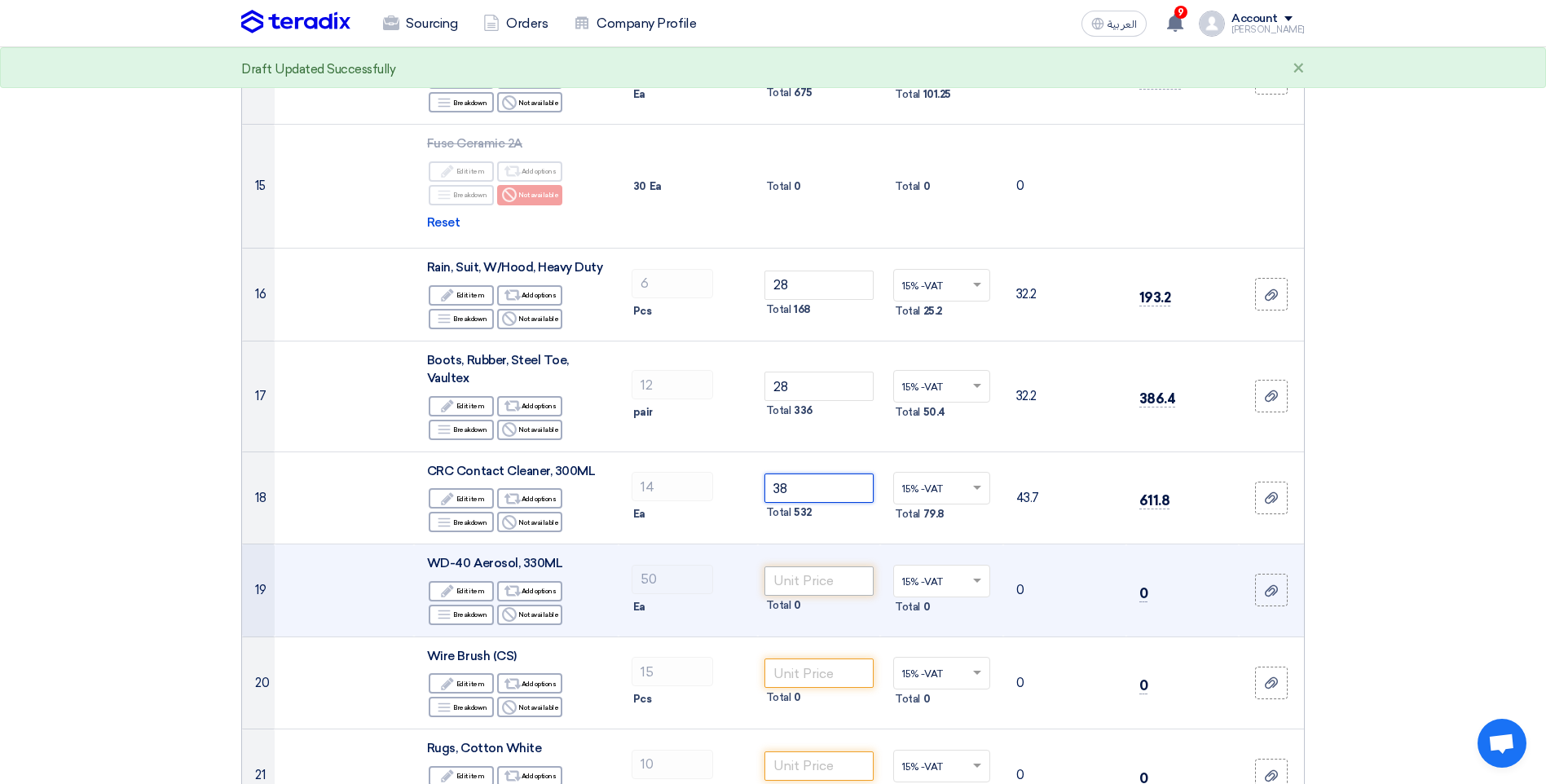
type input "38"
click at [800, 575] on input "number" at bounding box center [819, 582] width 110 height 30
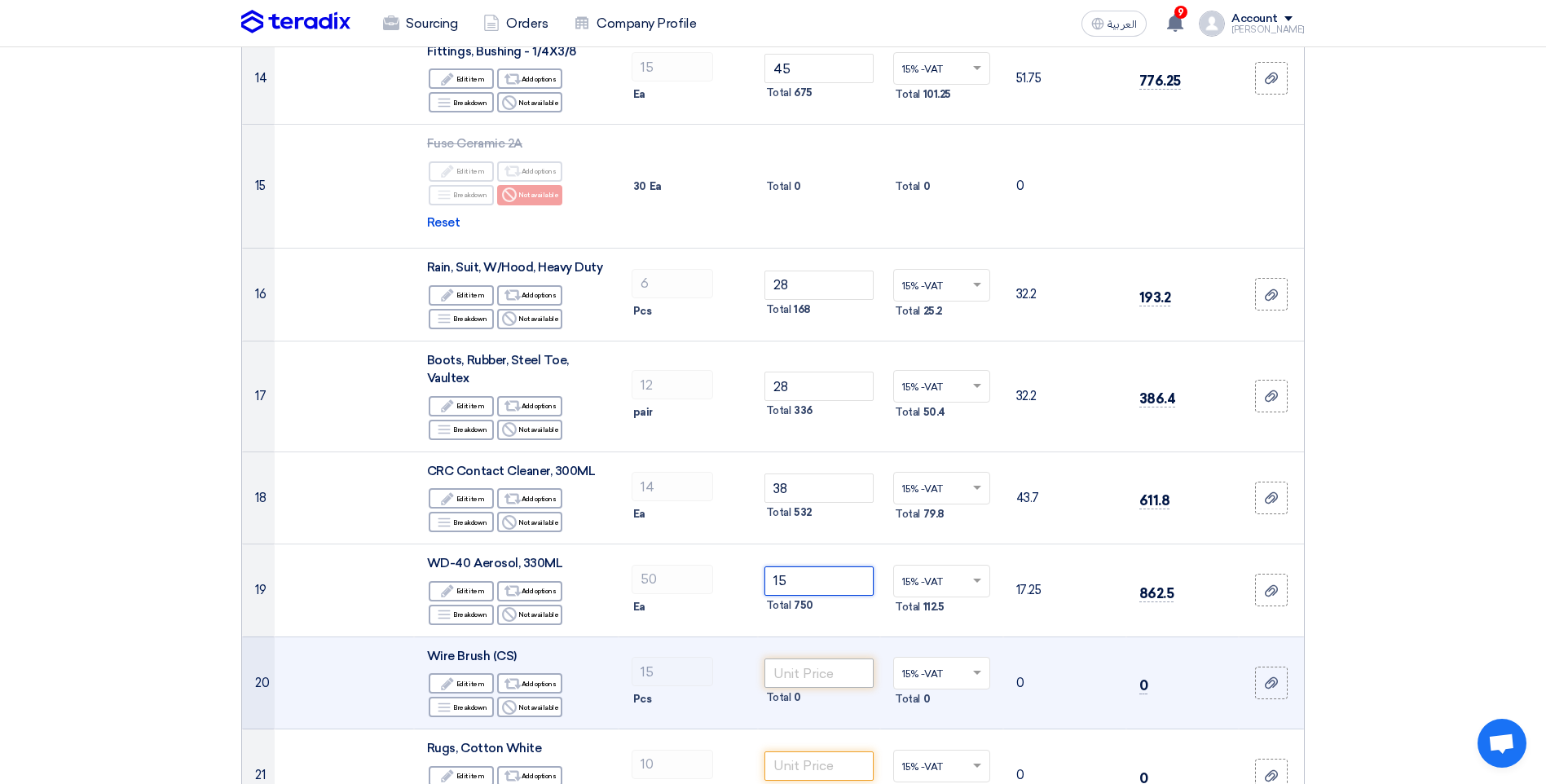
type input "15"
click at [797, 676] on input "number" at bounding box center [819, 673] width 110 height 30
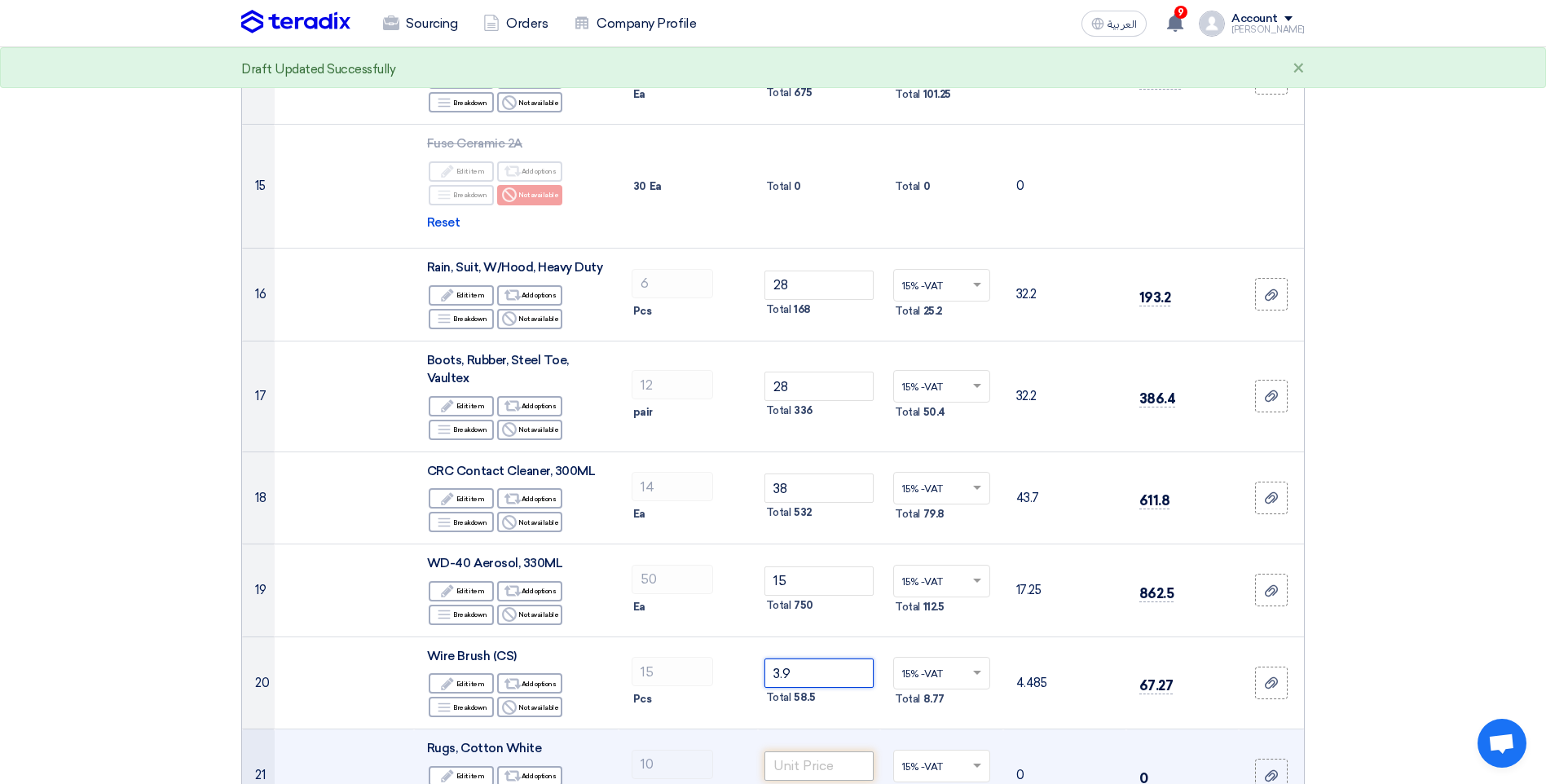
type input "3.9"
click at [783, 771] on input "number" at bounding box center [819, 767] width 110 height 30
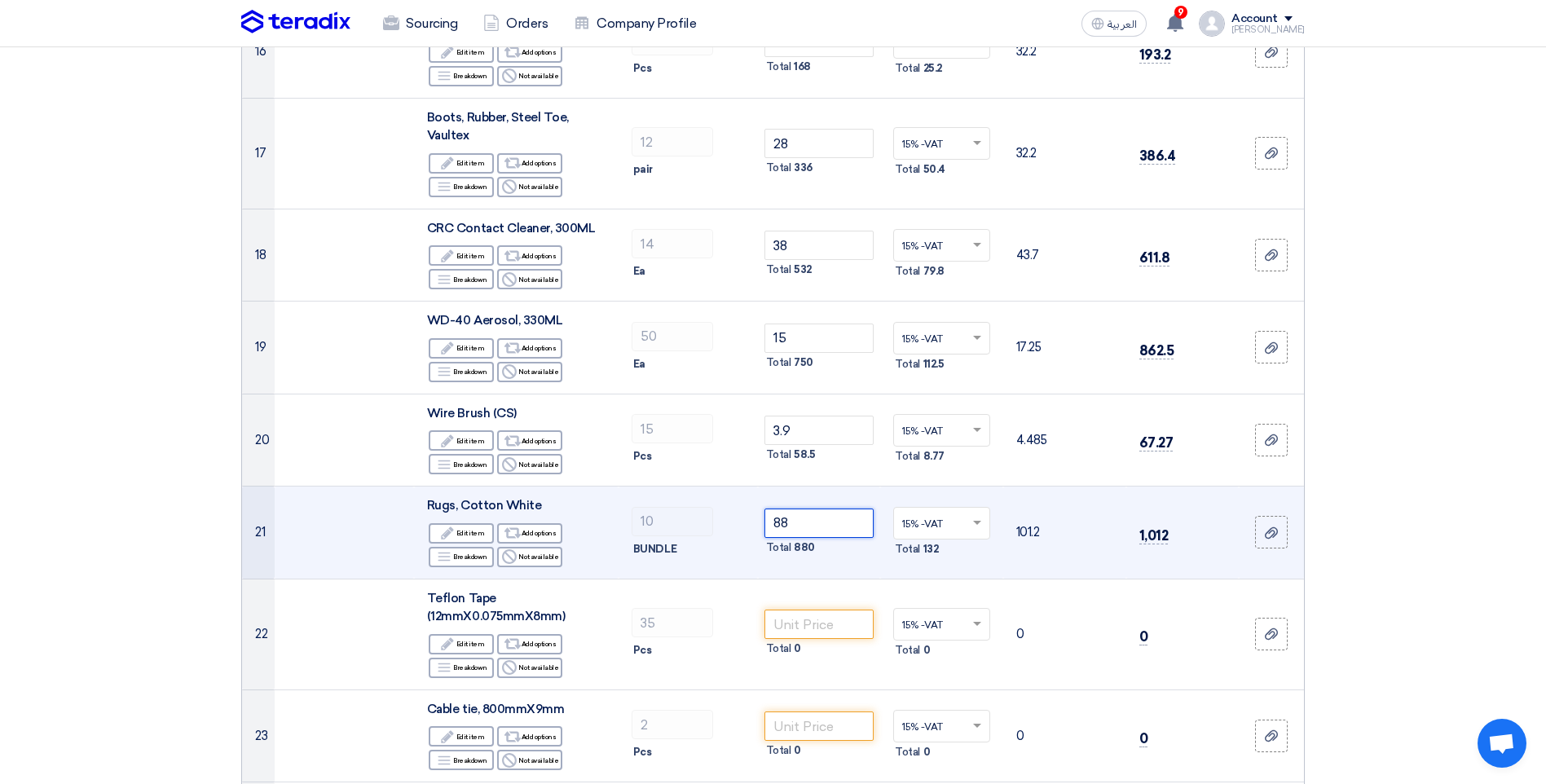
scroll to position [1793, 0]
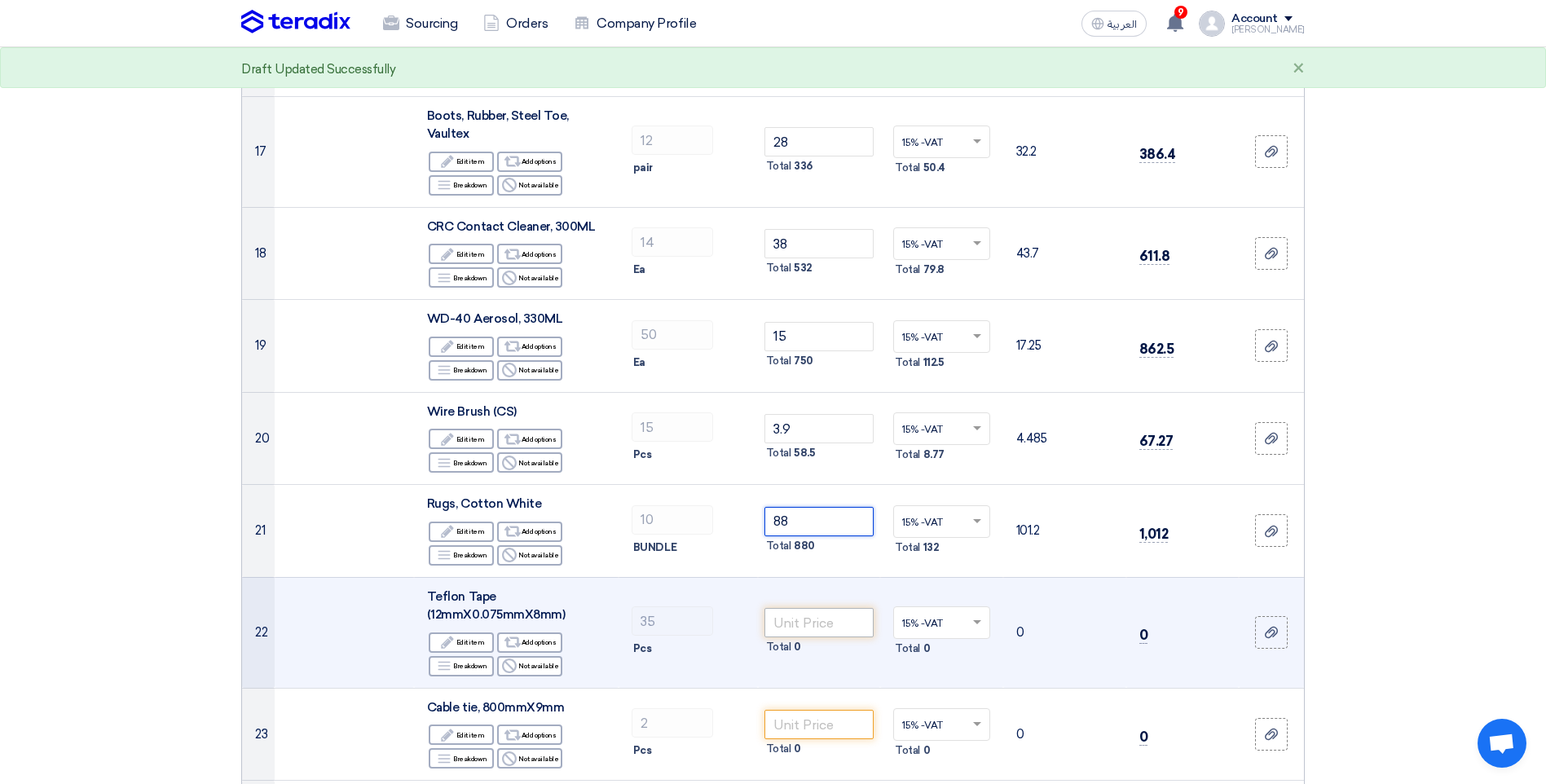
type input "88"
click at [821, 621] on input "number" at bounding box center [819, 623] width 110 height 30
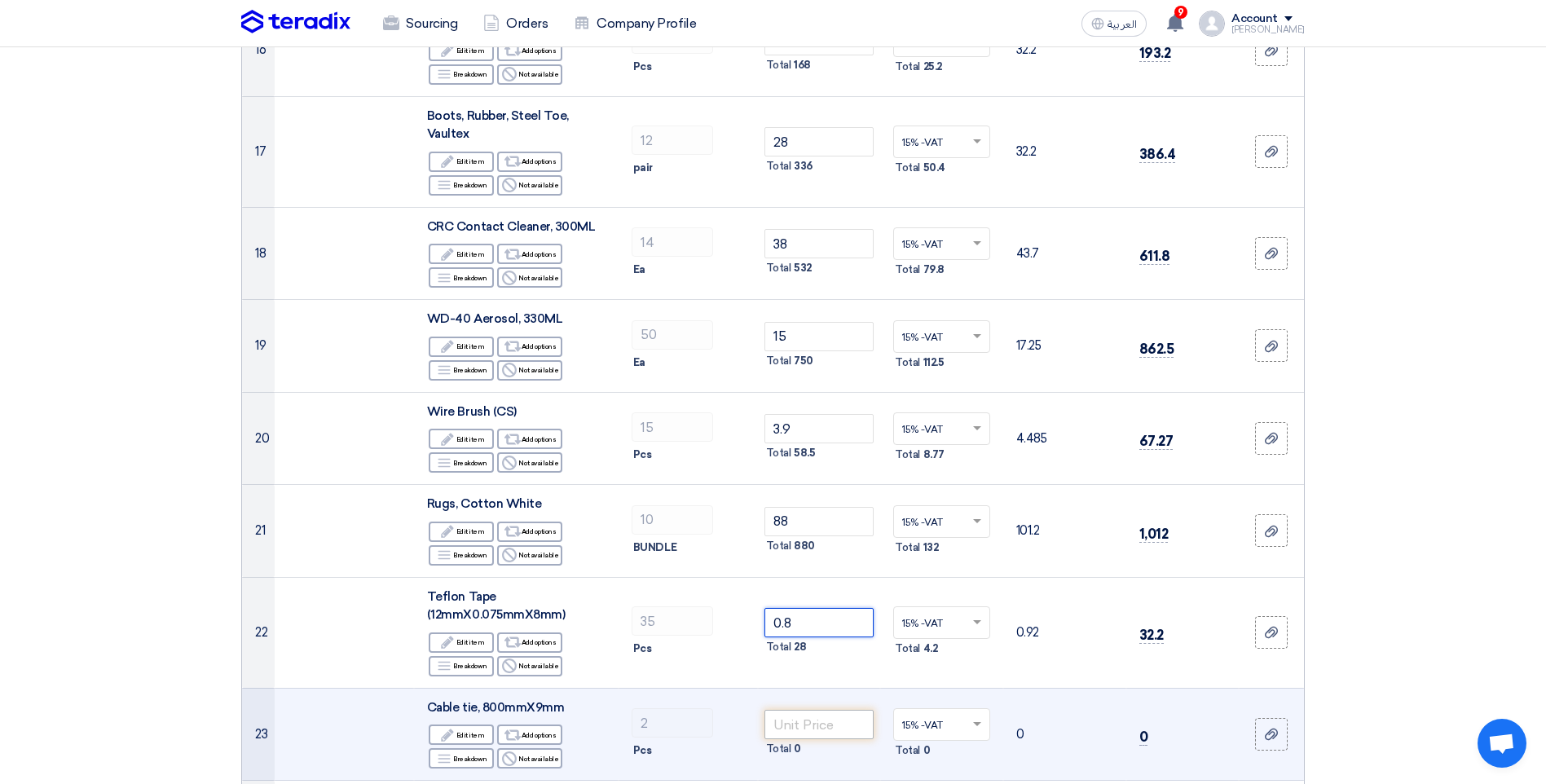
type input "0.8"
click at [792, 729] on input "number" at bounding box center [819, 725] width 110 height 30
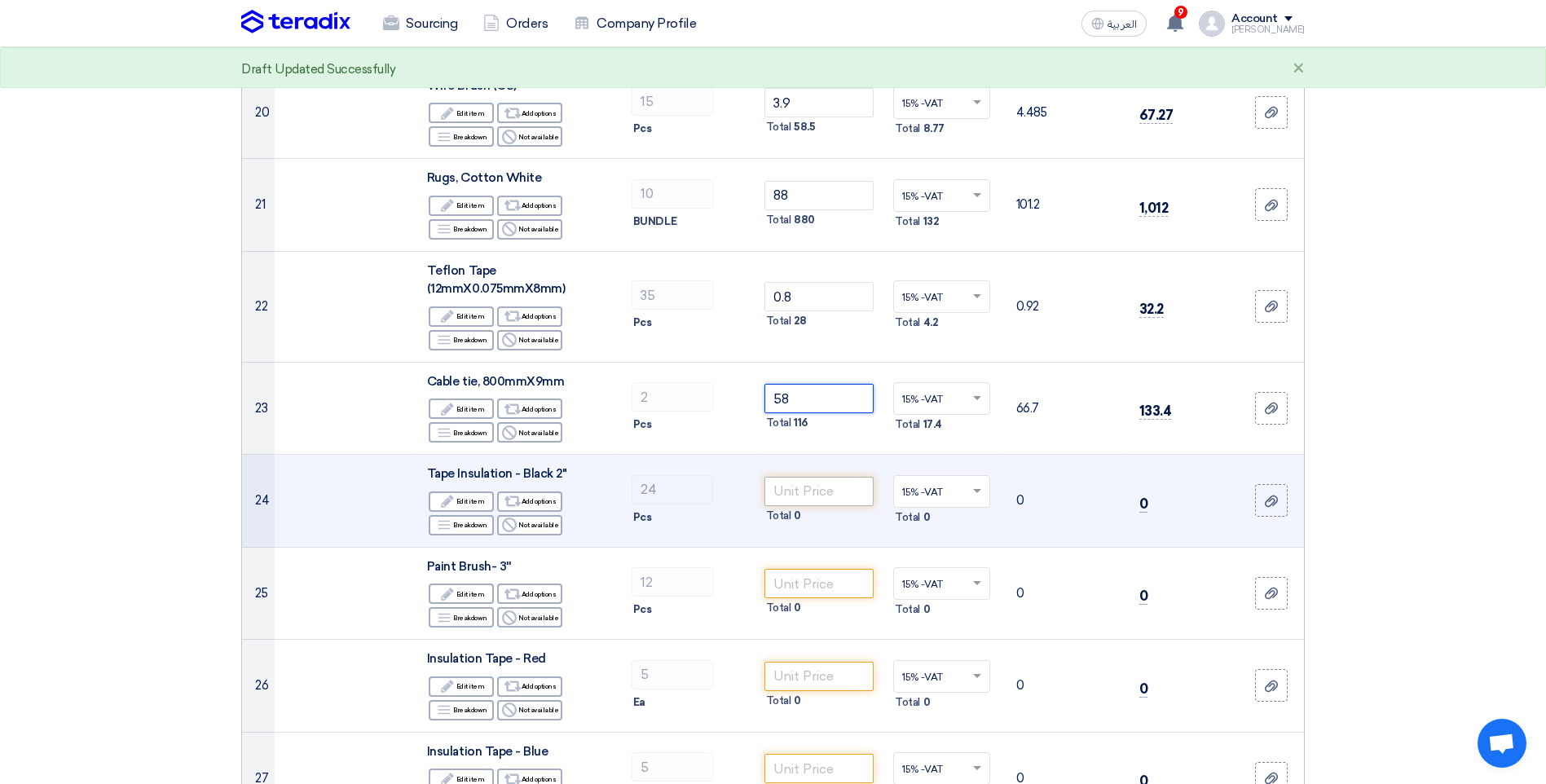
type input "58"
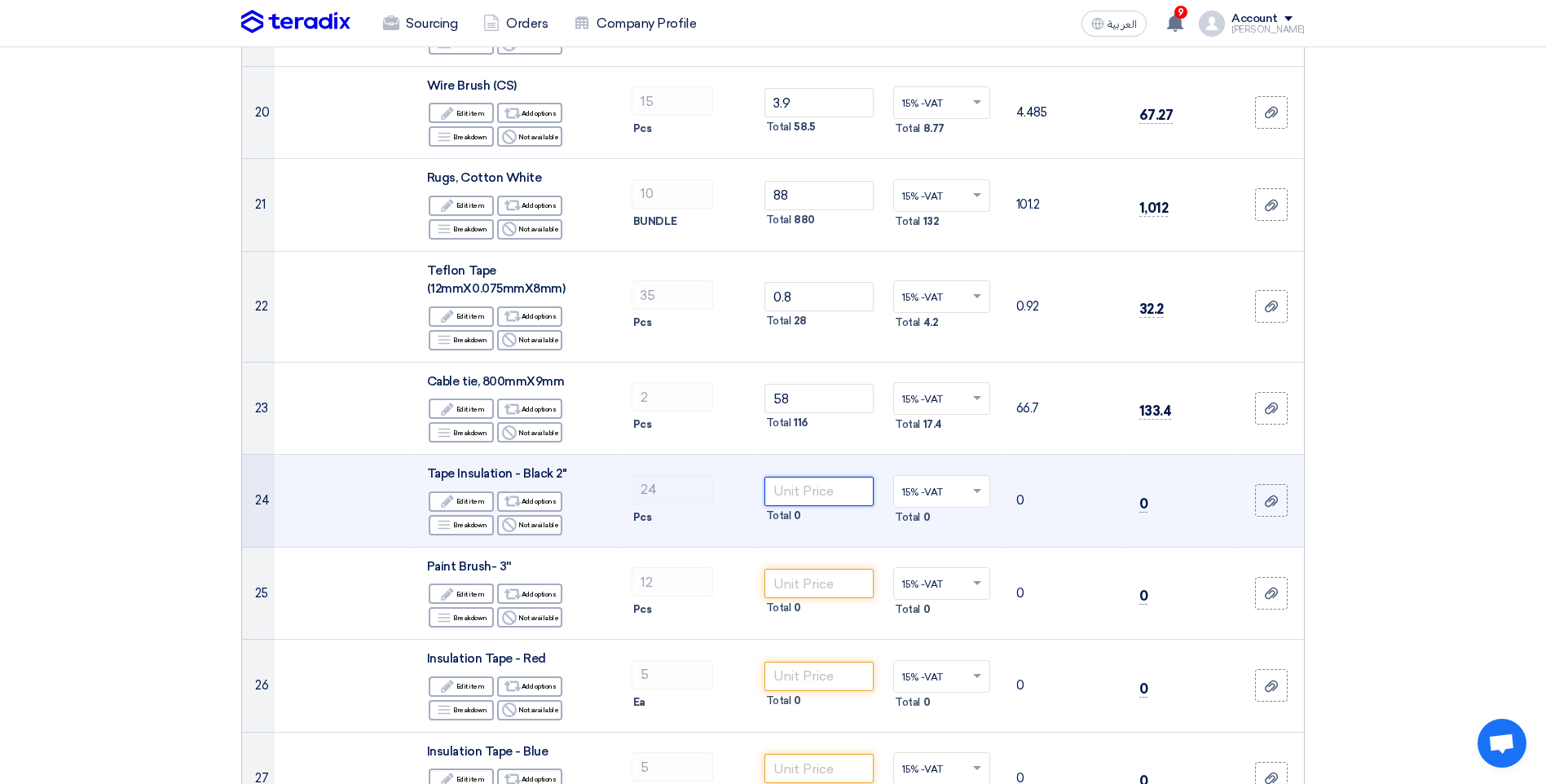
click at [804, 497] on input "number" at bounding box center [819, 492] width 110 height 30
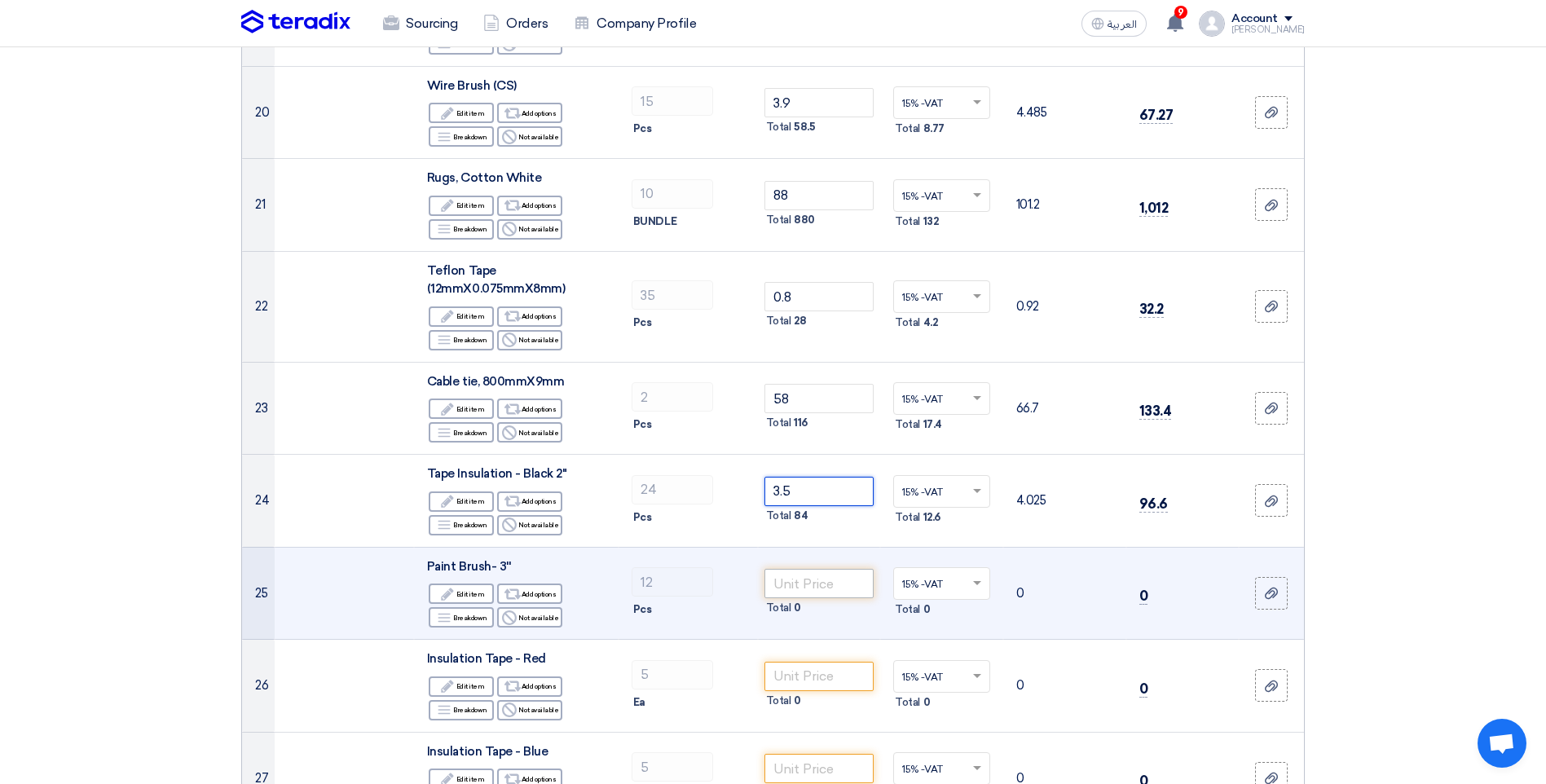
type input "3.5"
click at [811, 587] on input "number" at bounding box center [819, 584] width 110 height 30
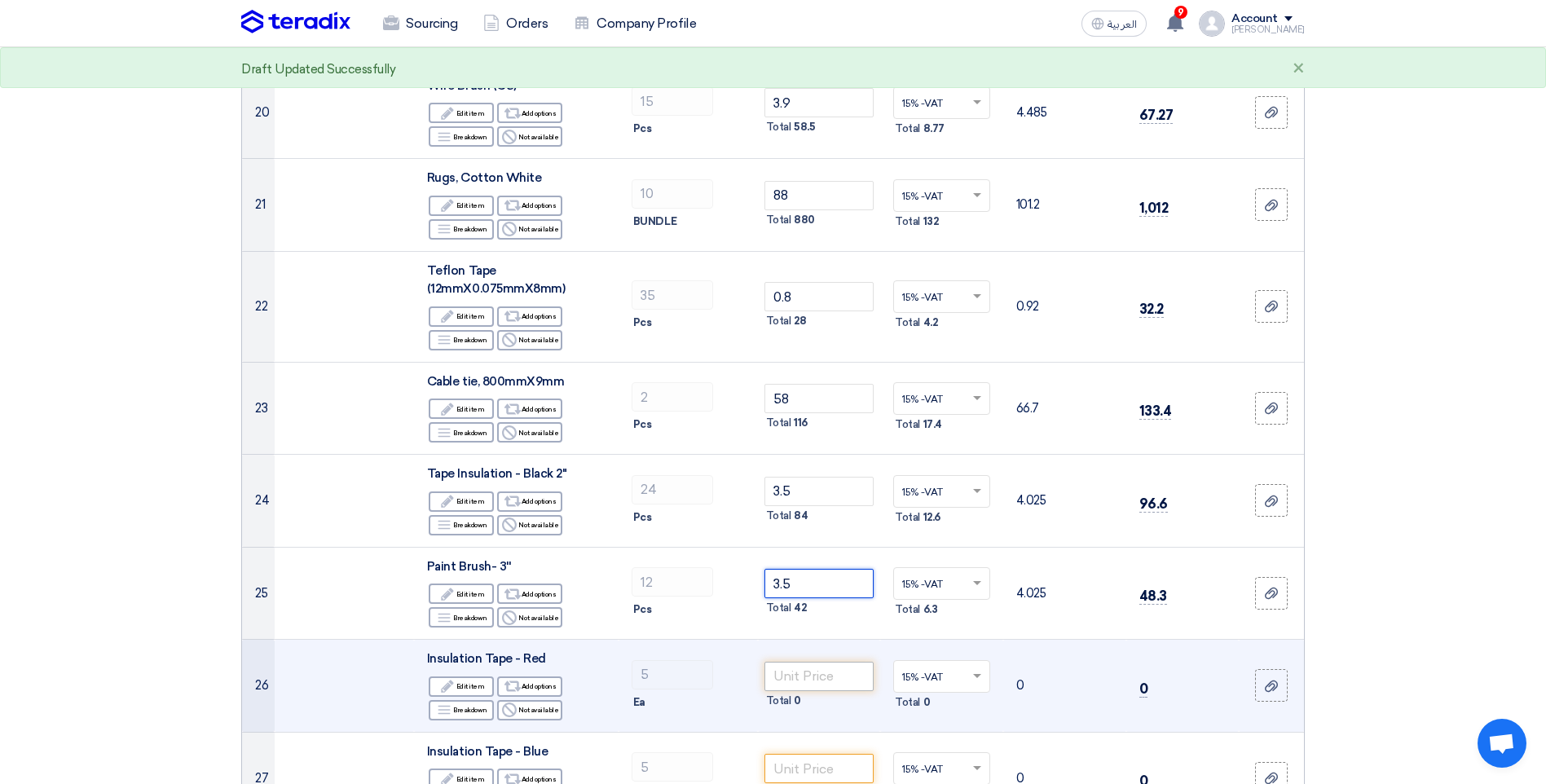
type input "3.5"
click at [802, 672] on input "number" at bounding box center [819, 677] width 110 height 30
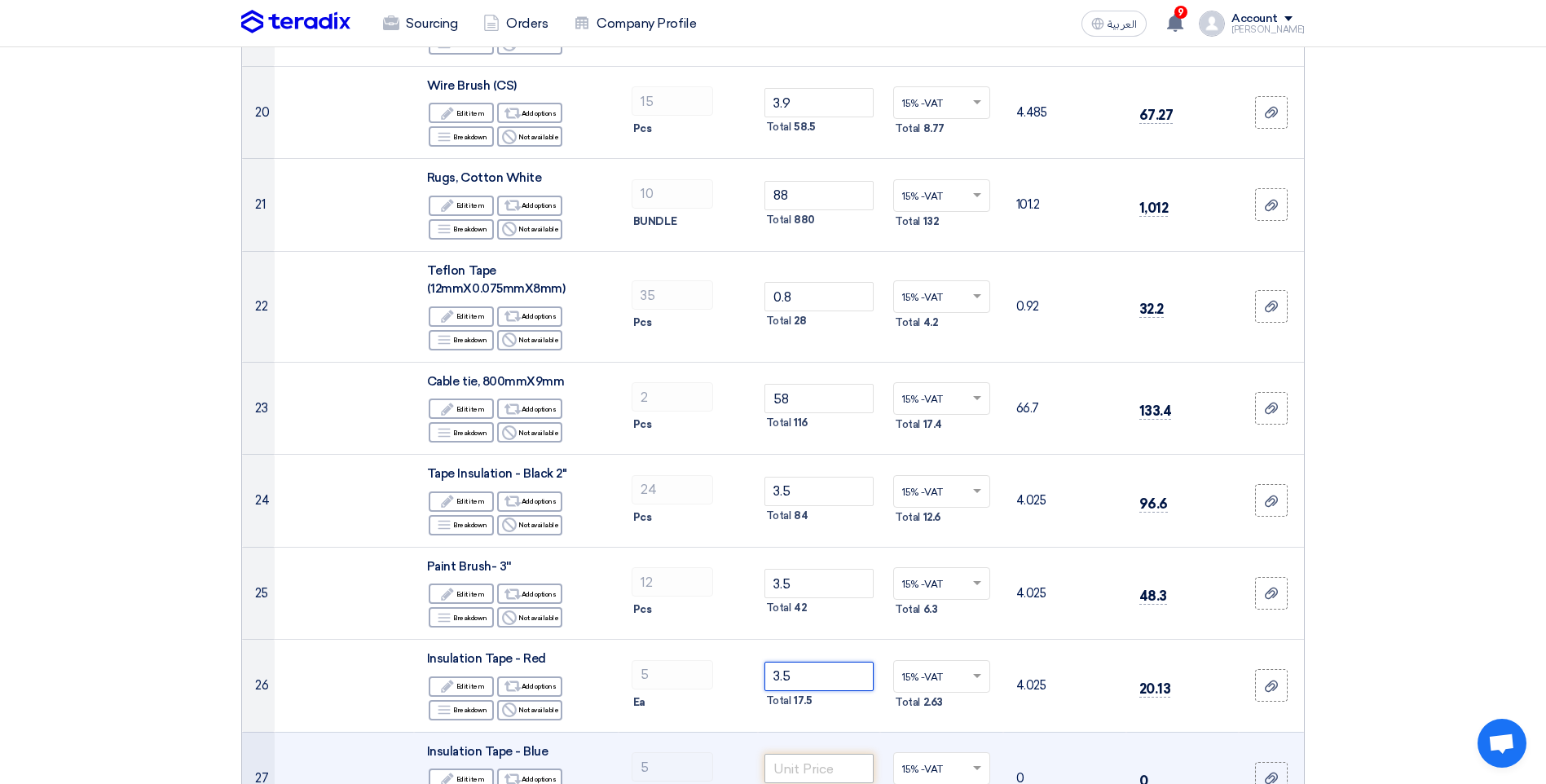
type input "3.5"
click at [811, 759] on input "number" at bounding box center [819, 768] width 110 height 30
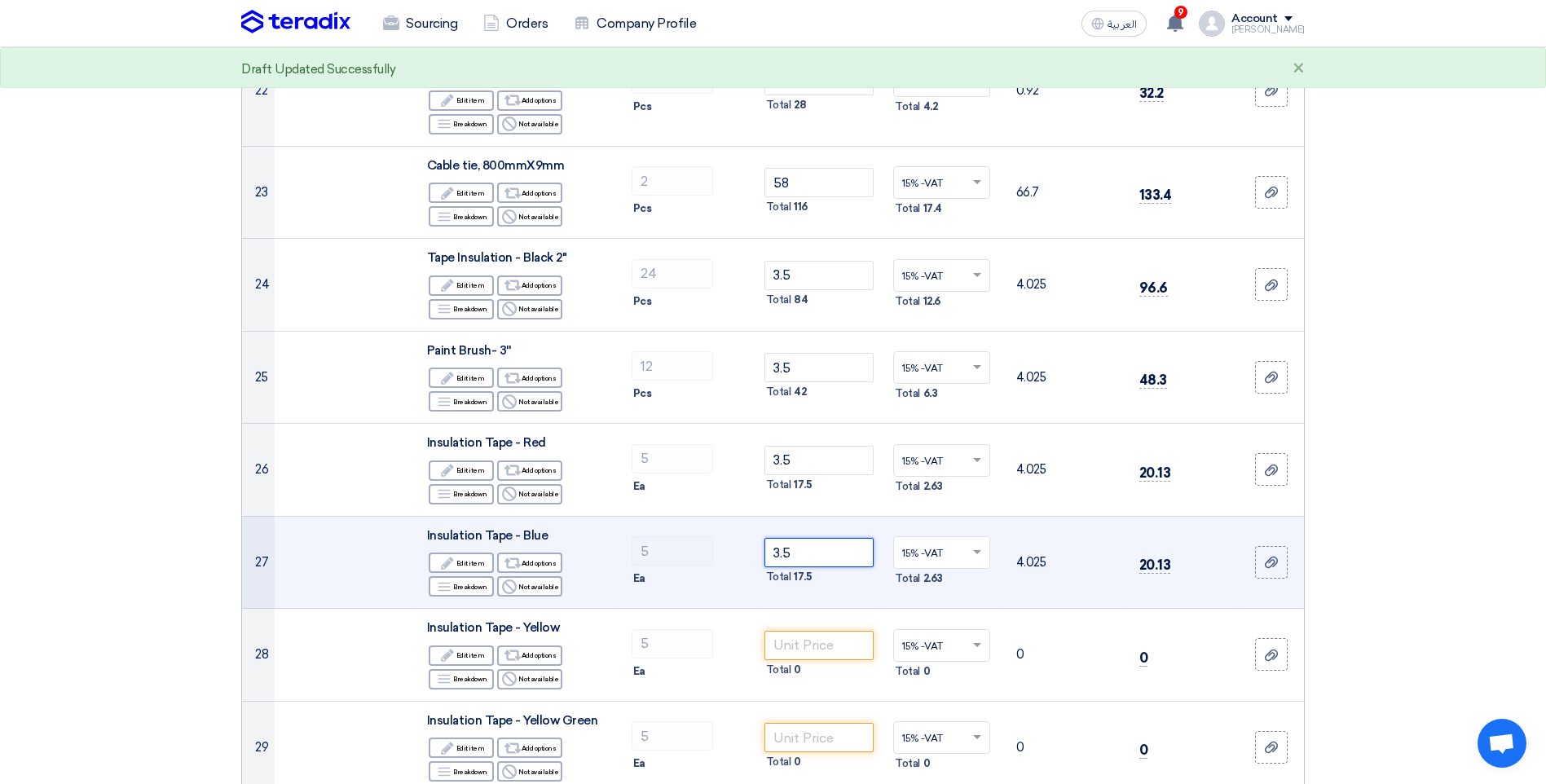
scroll to position [2608, 0]
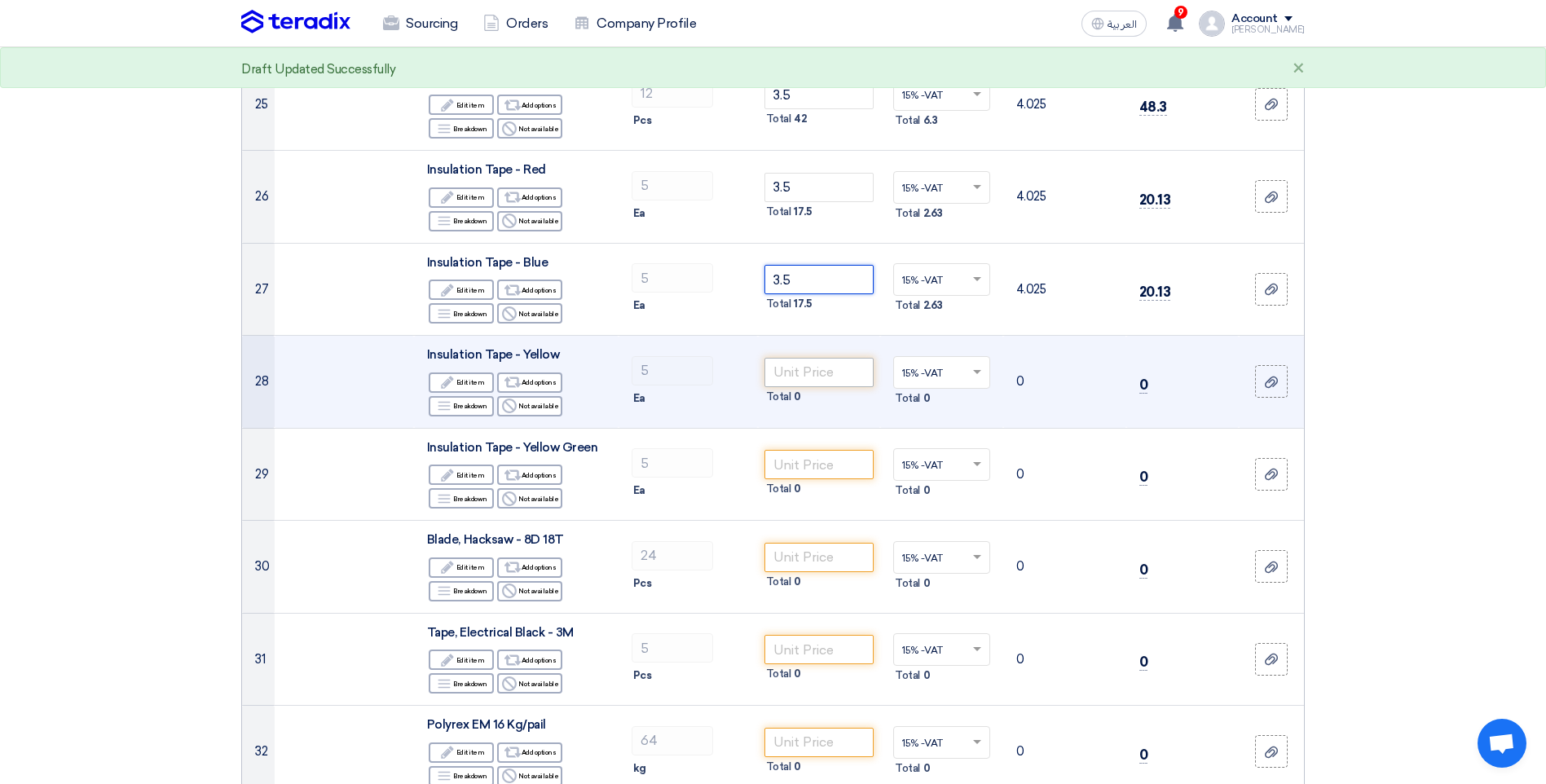
type input "3.5"
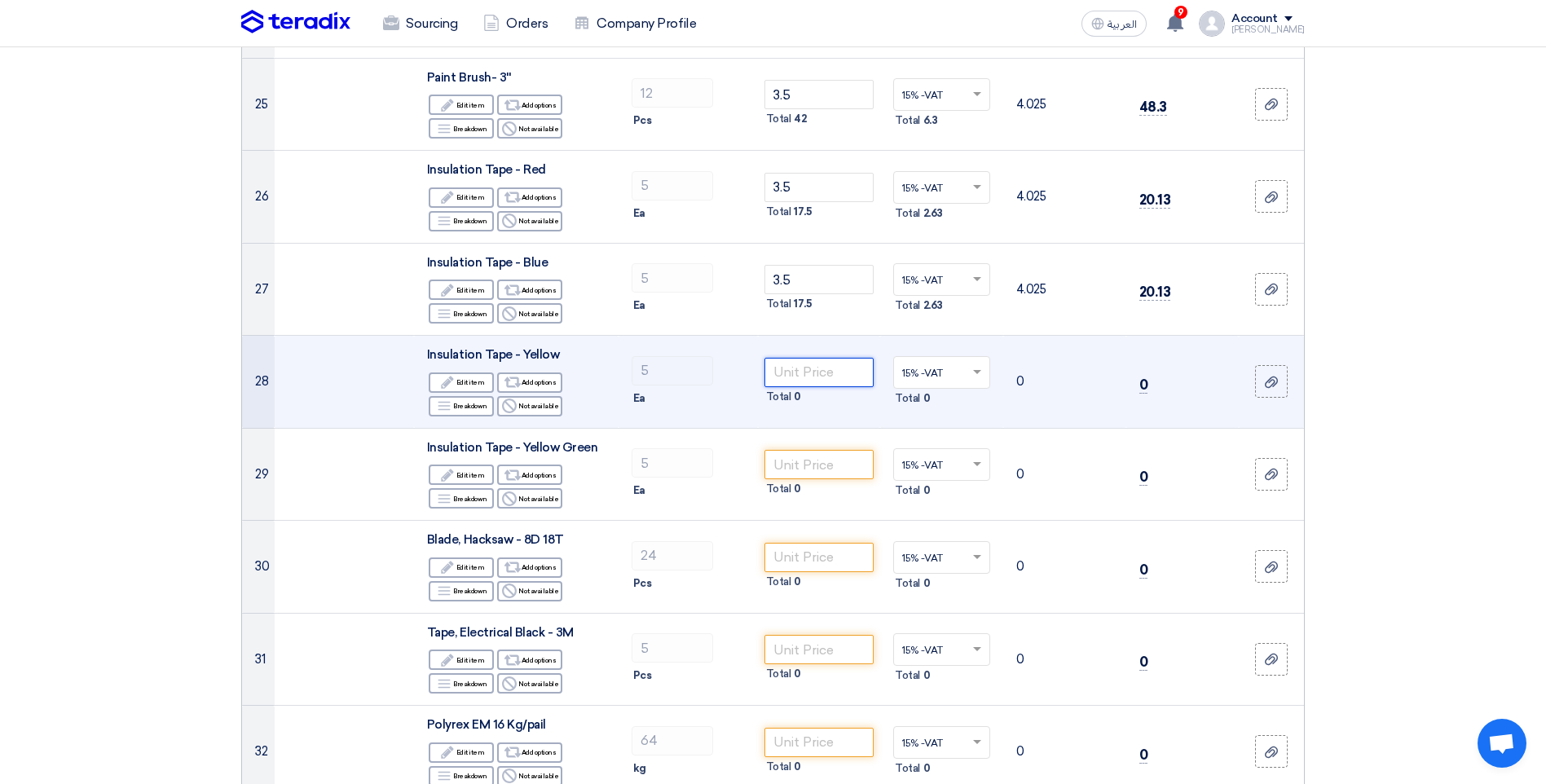
click at [787, 384] on input "number" at bounding box center [819, 373] width 110 height 30
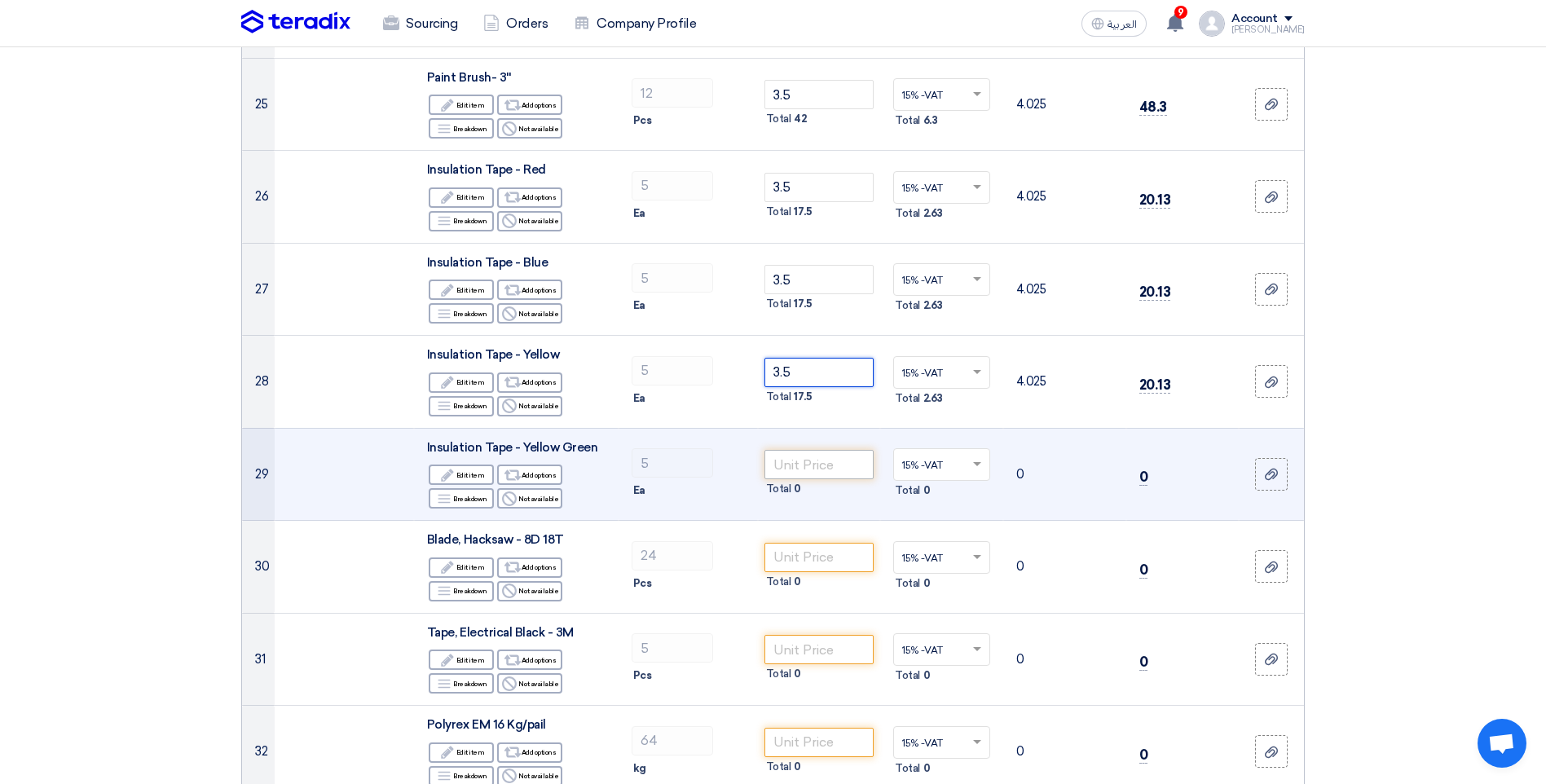
type input "3.5"
click at [794, 460] on input "number" at bounding box center [819, 465] width 110 height 30
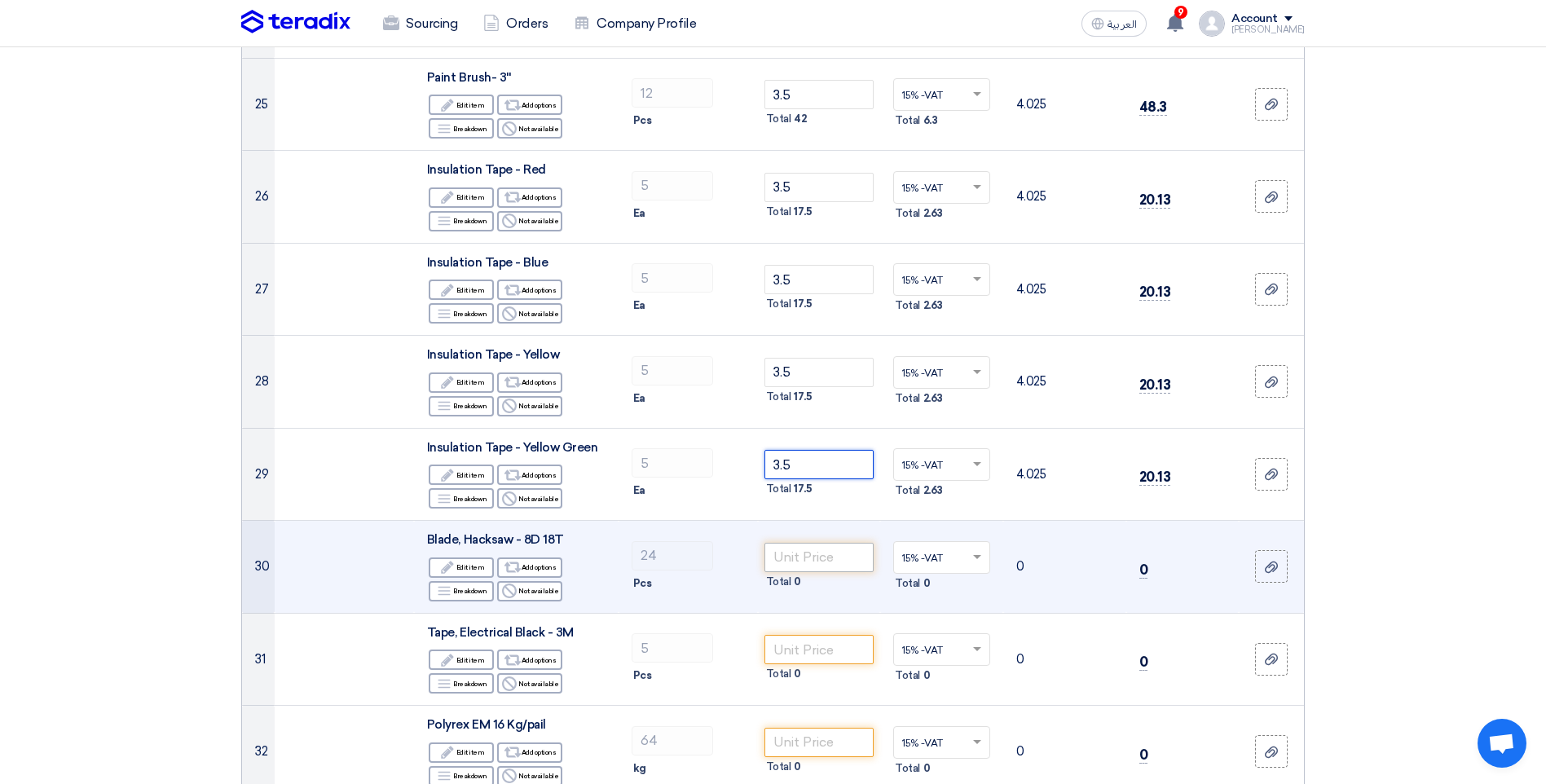
type input "3.5"
click at [802, 561] on input "number" at bounding box center [819, 558] width 110 height 30
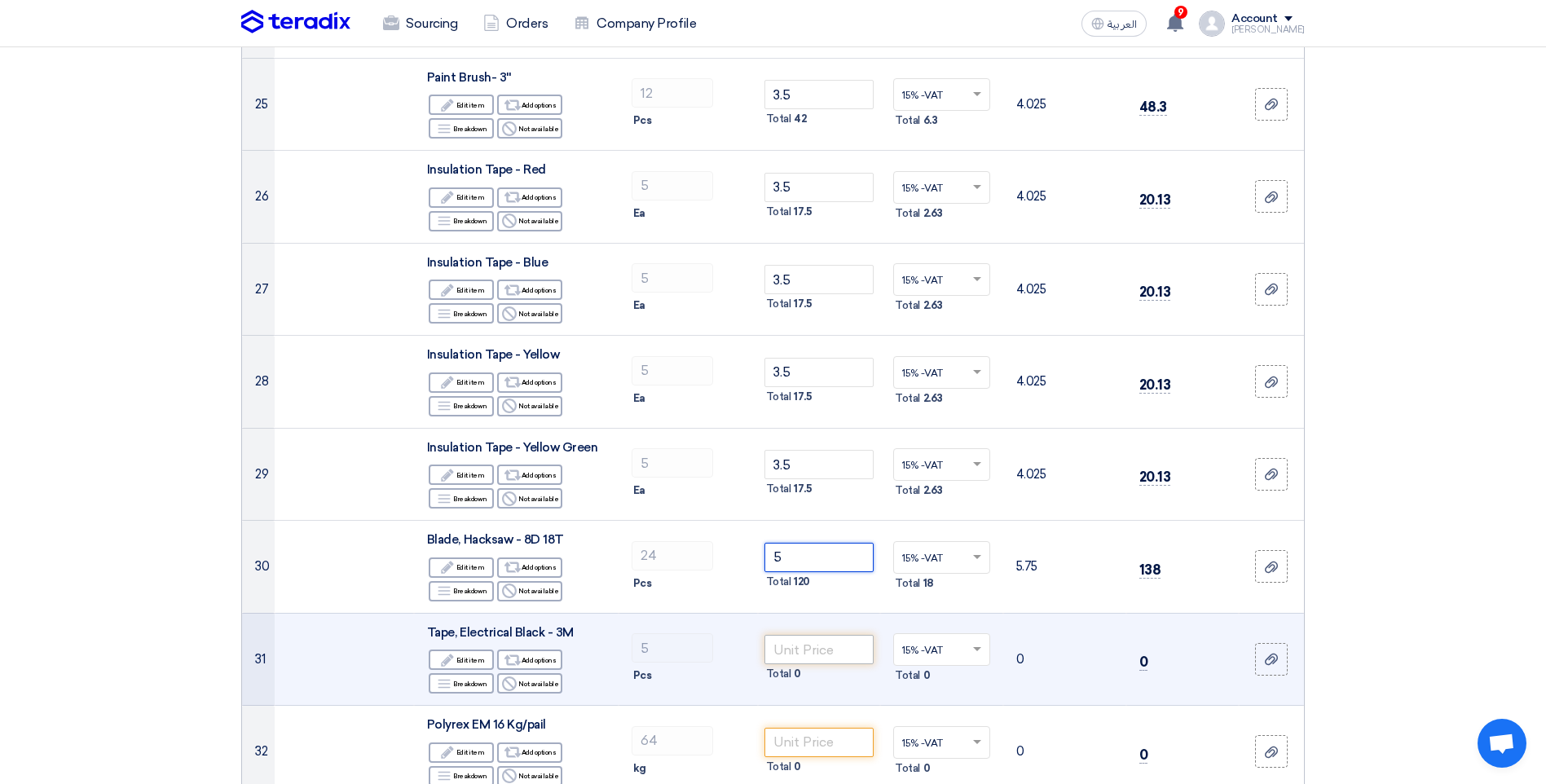
type input "5"
click at [804, 646] on input "number" at bounding box center [819, 649] width 110 height 30
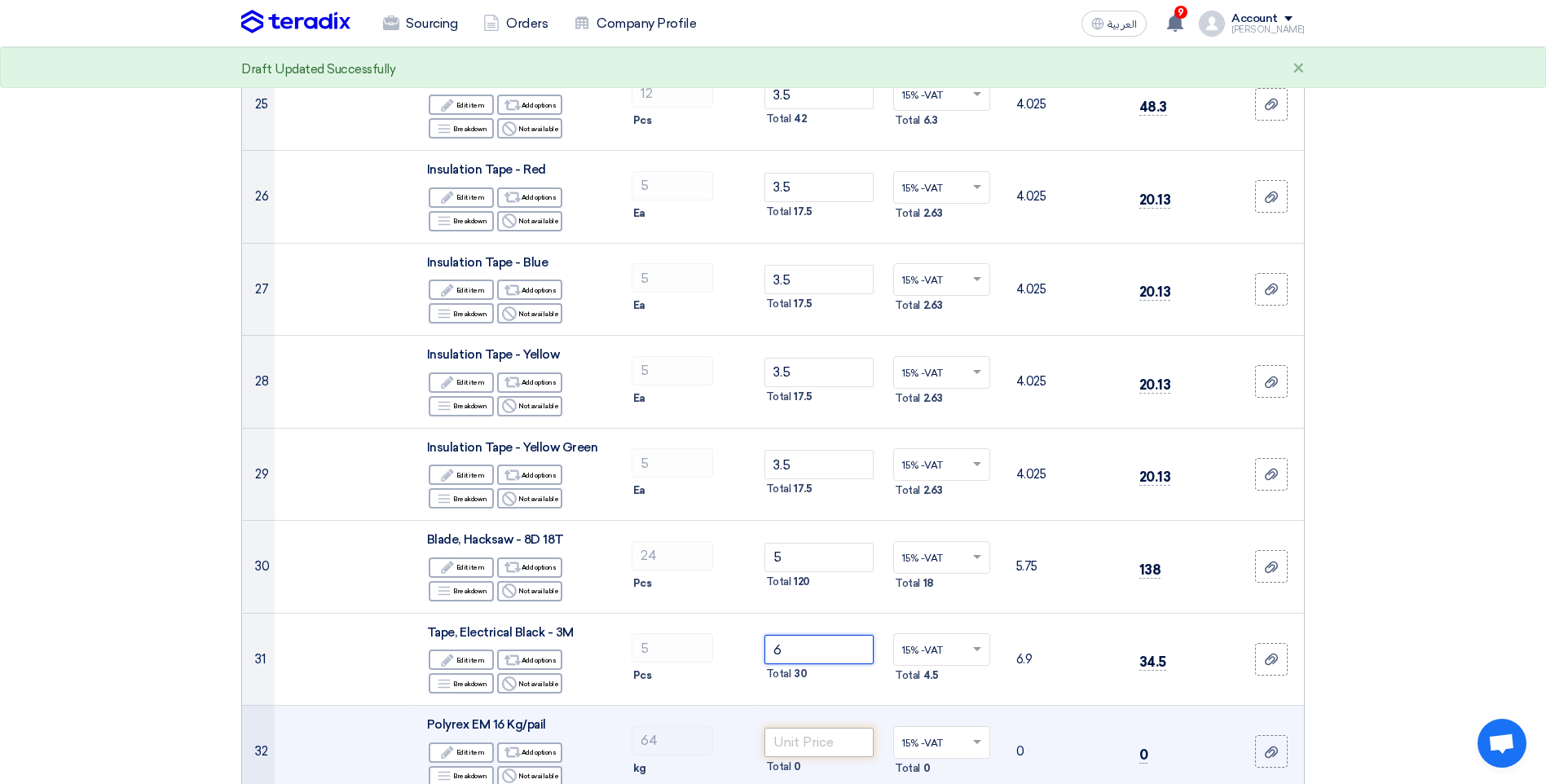
type input "6"
click at [792, 747] on input "number" at bounding box center [819, 743] width 110 height 30
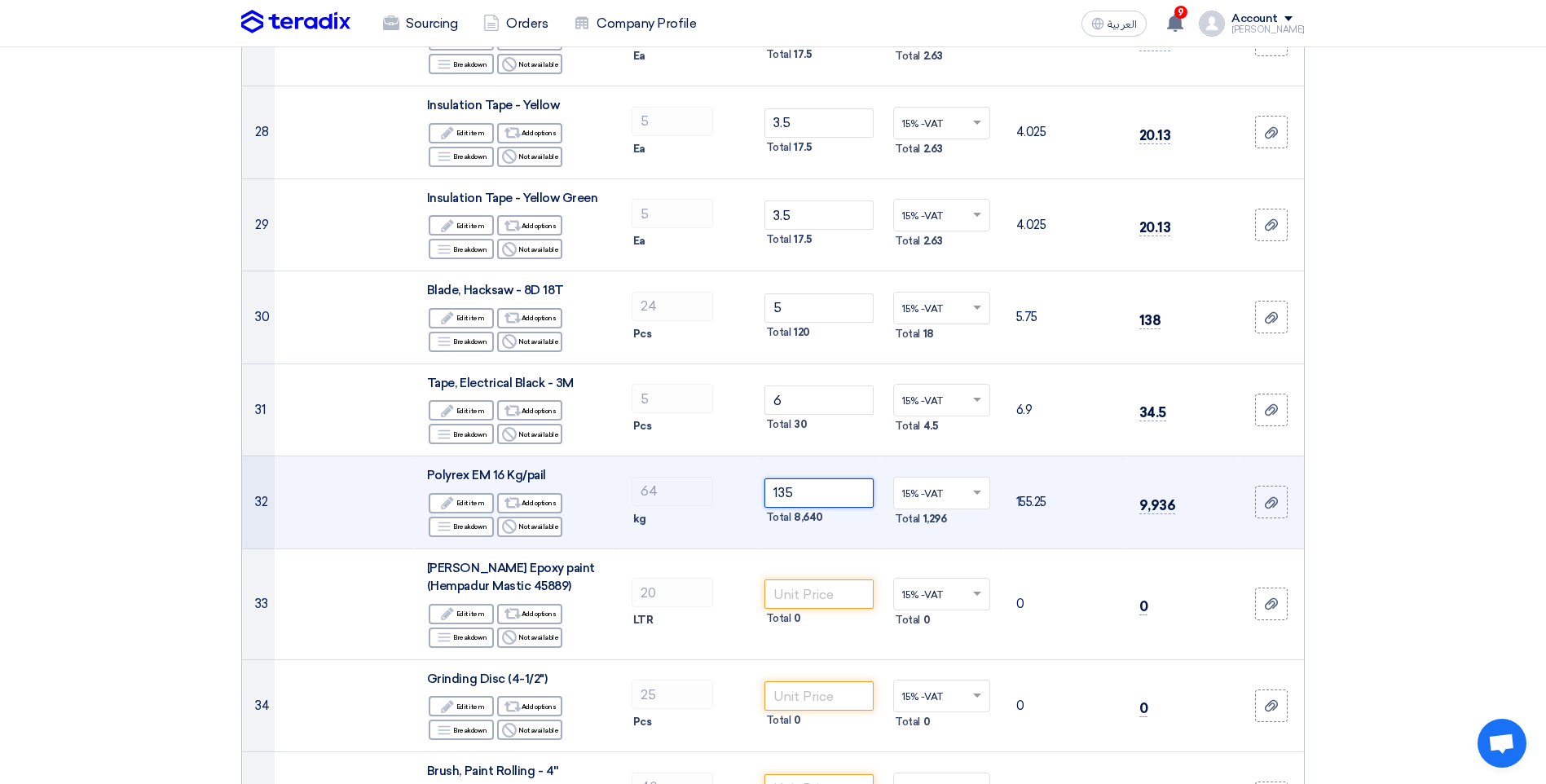
scroll to position [3097, 0]
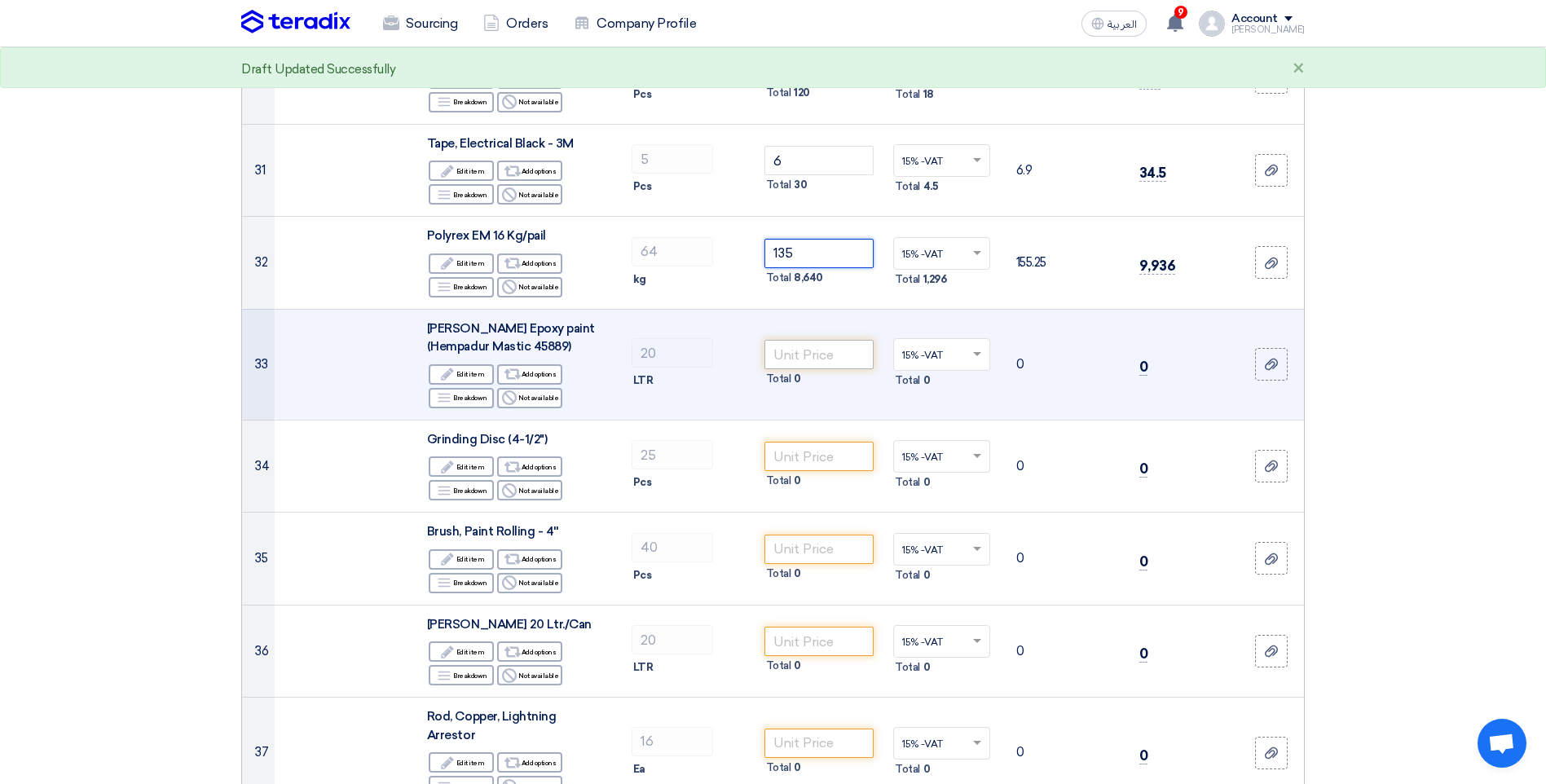
type input "135"
click at [798, 352] on input "number" at bounding box center [819, 354] width 110 height 30
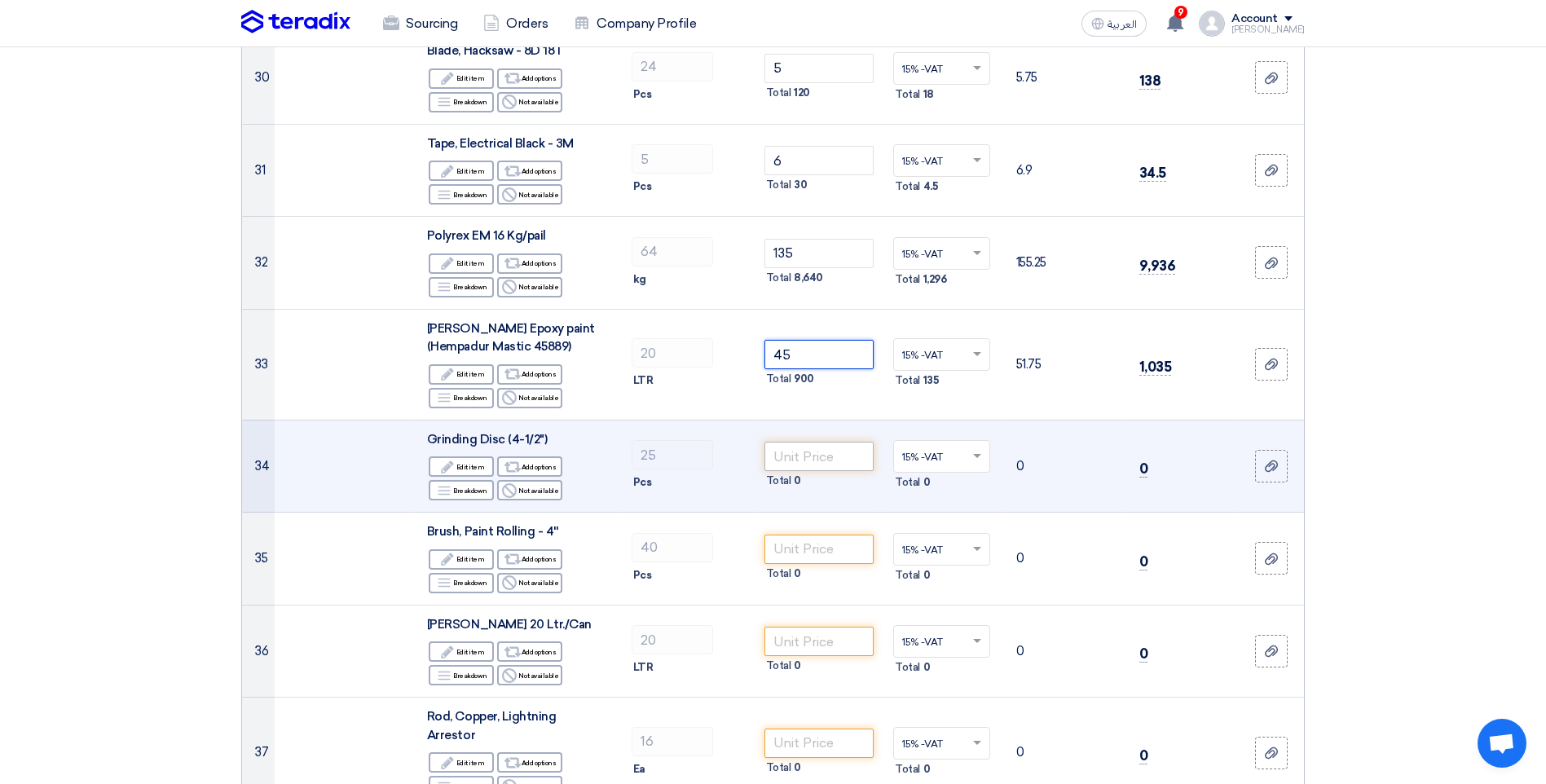
type input "45"
click at [801, 464] on input "number" at bounding box center [819, 457] width 110 height 30
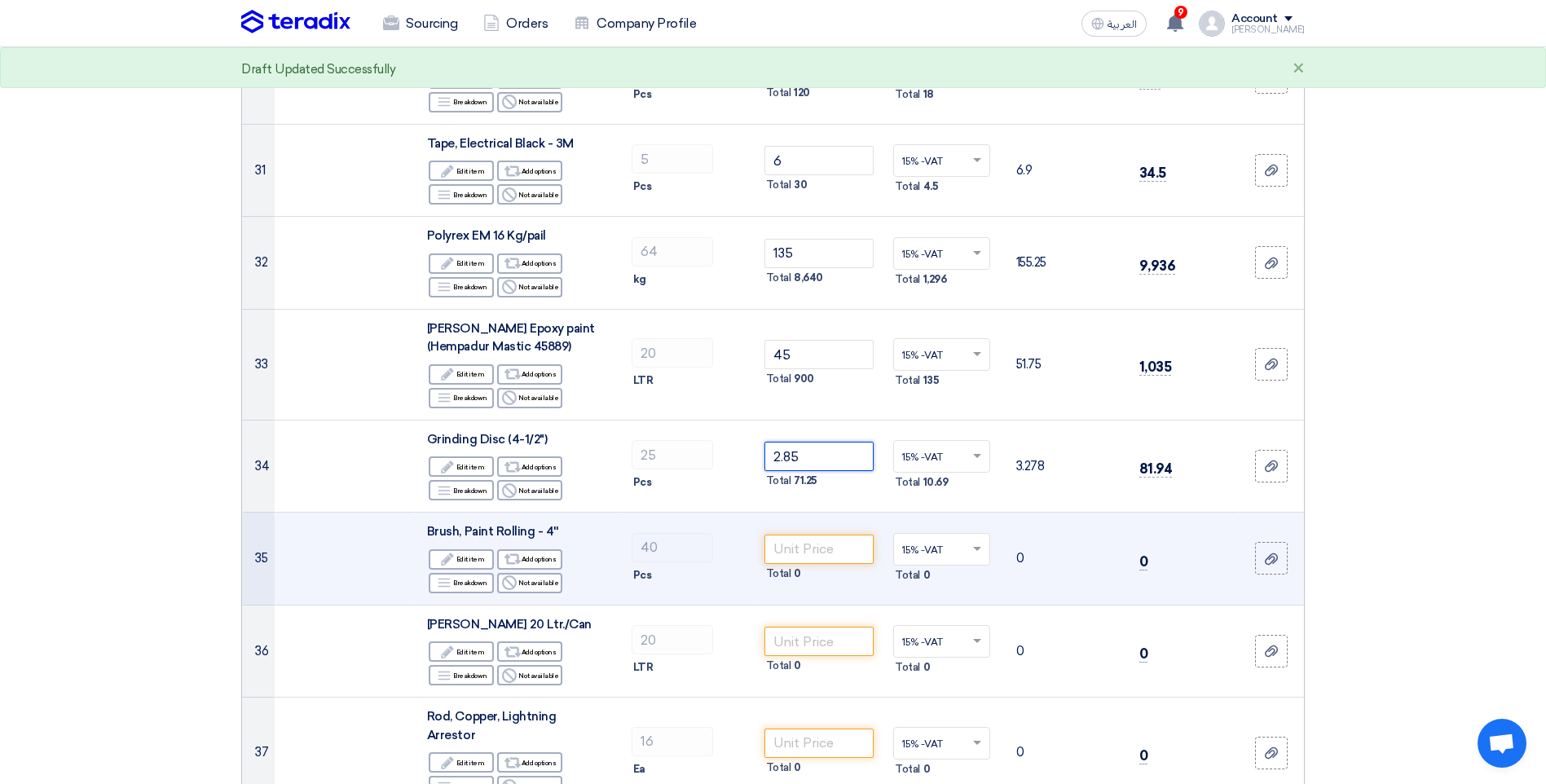
type input "2.85"
click at [812, 568] on div "Total 0" at bounding box center [819, 574] width 110 height 20
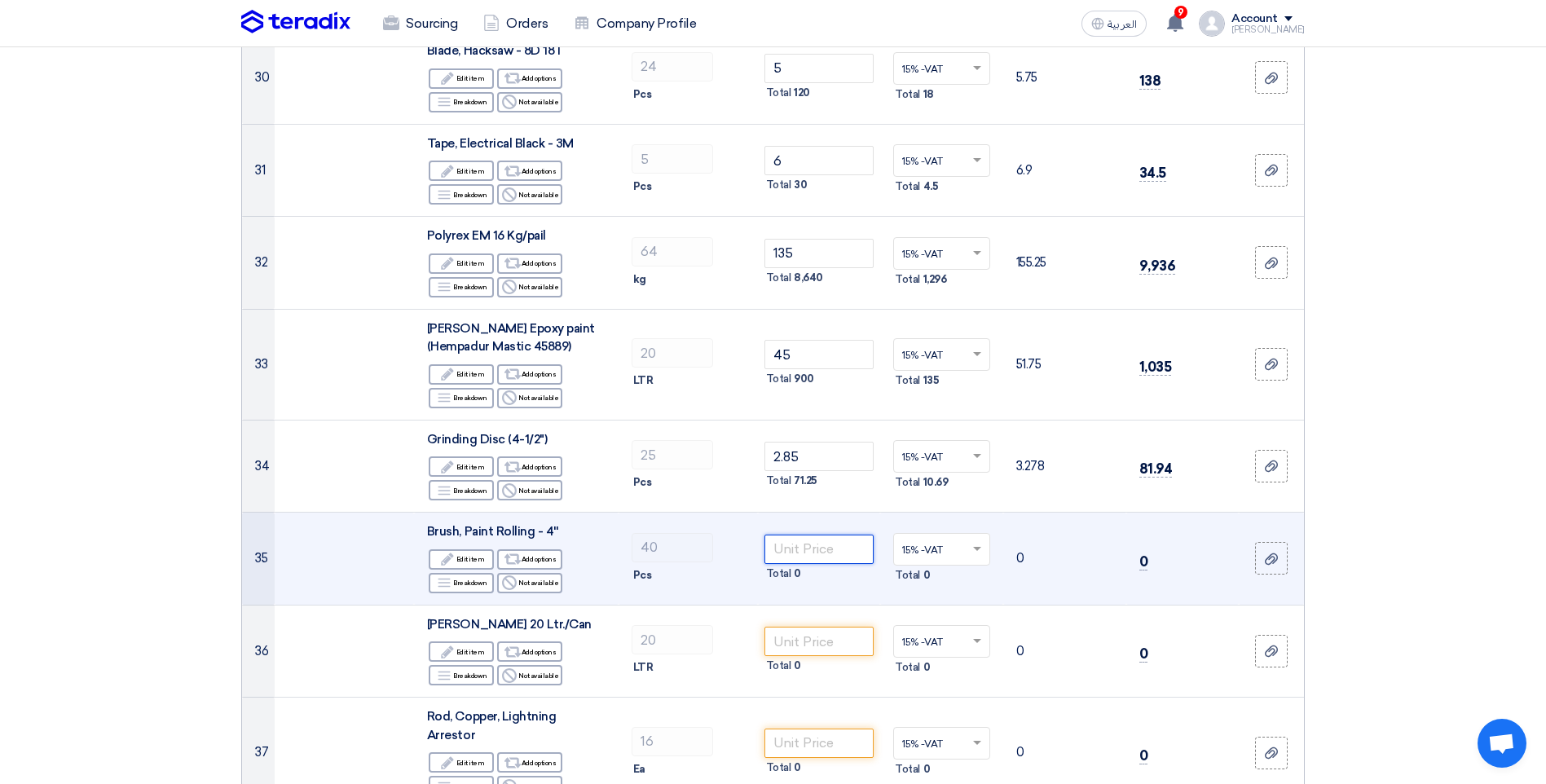
click at [812, 551] on input "number" at bounding box center [819, 549] width 110 height 30
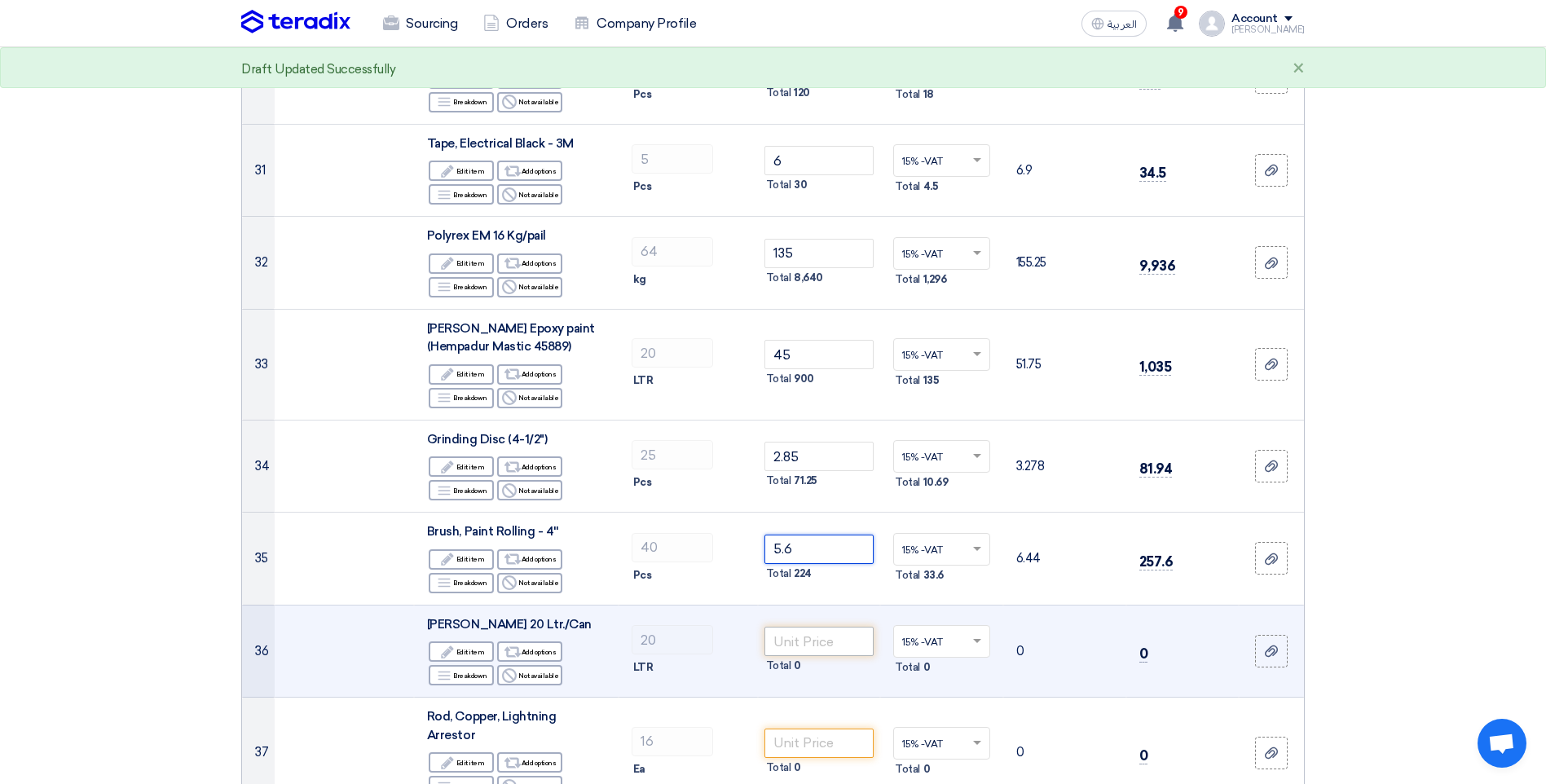
type input "5.6"
click at [815, 638] on input "number" at bounding box center [819, 642] width 110 height 30
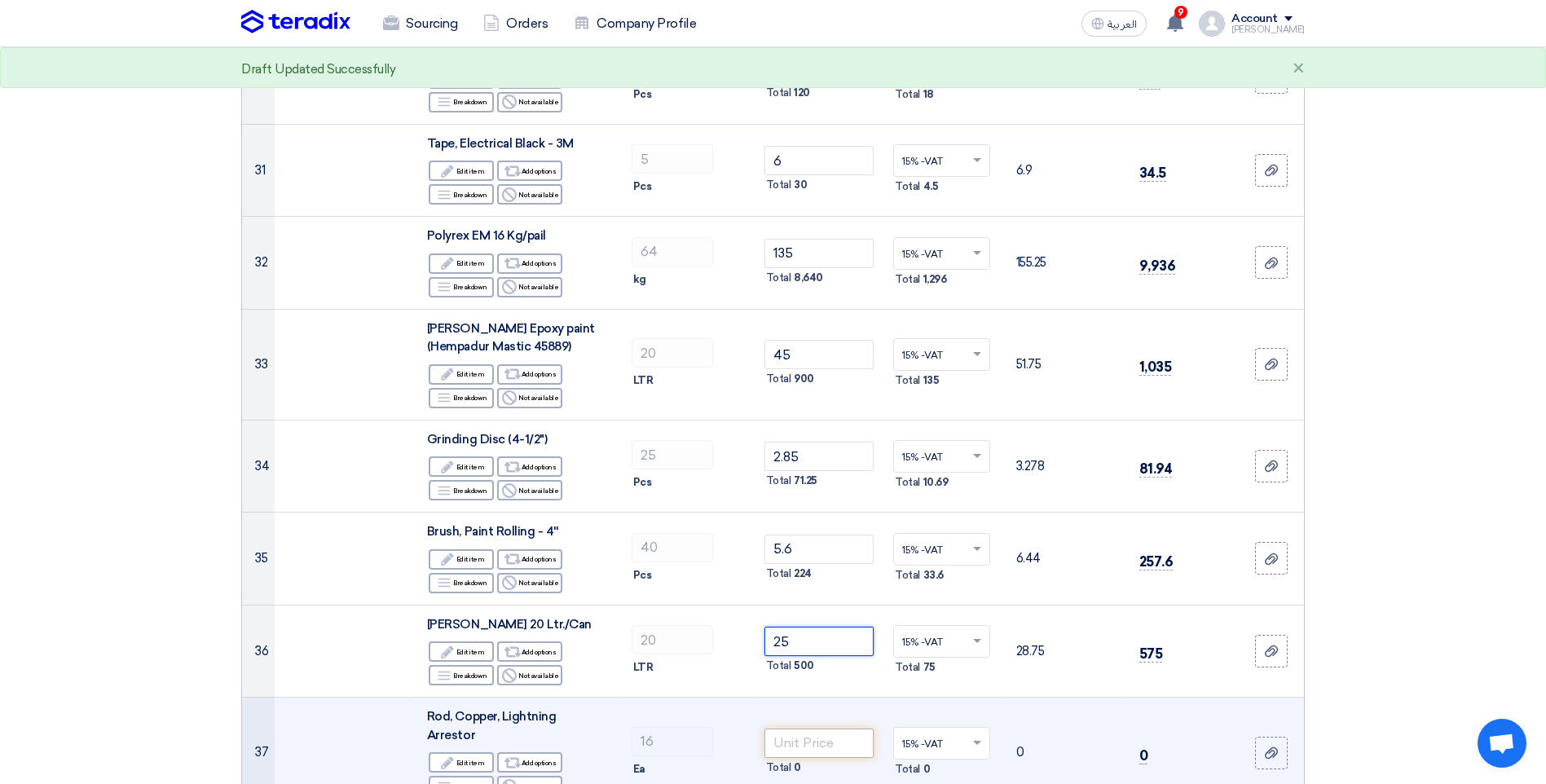
type input "25"
click at [827, 734] on input "number" at bounding box center [819, 744] width 110 height 30
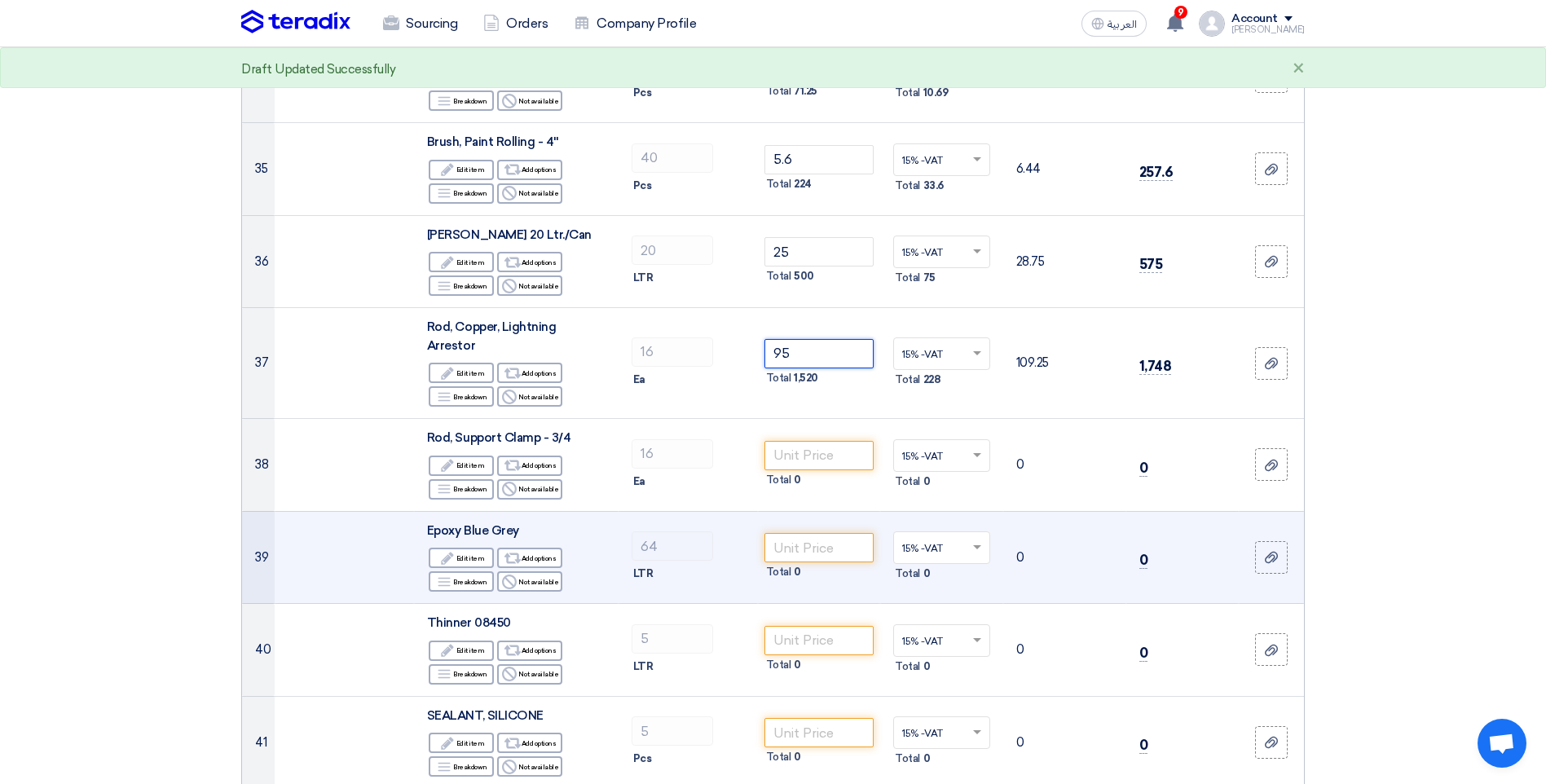
scroll to position [3504, 0]
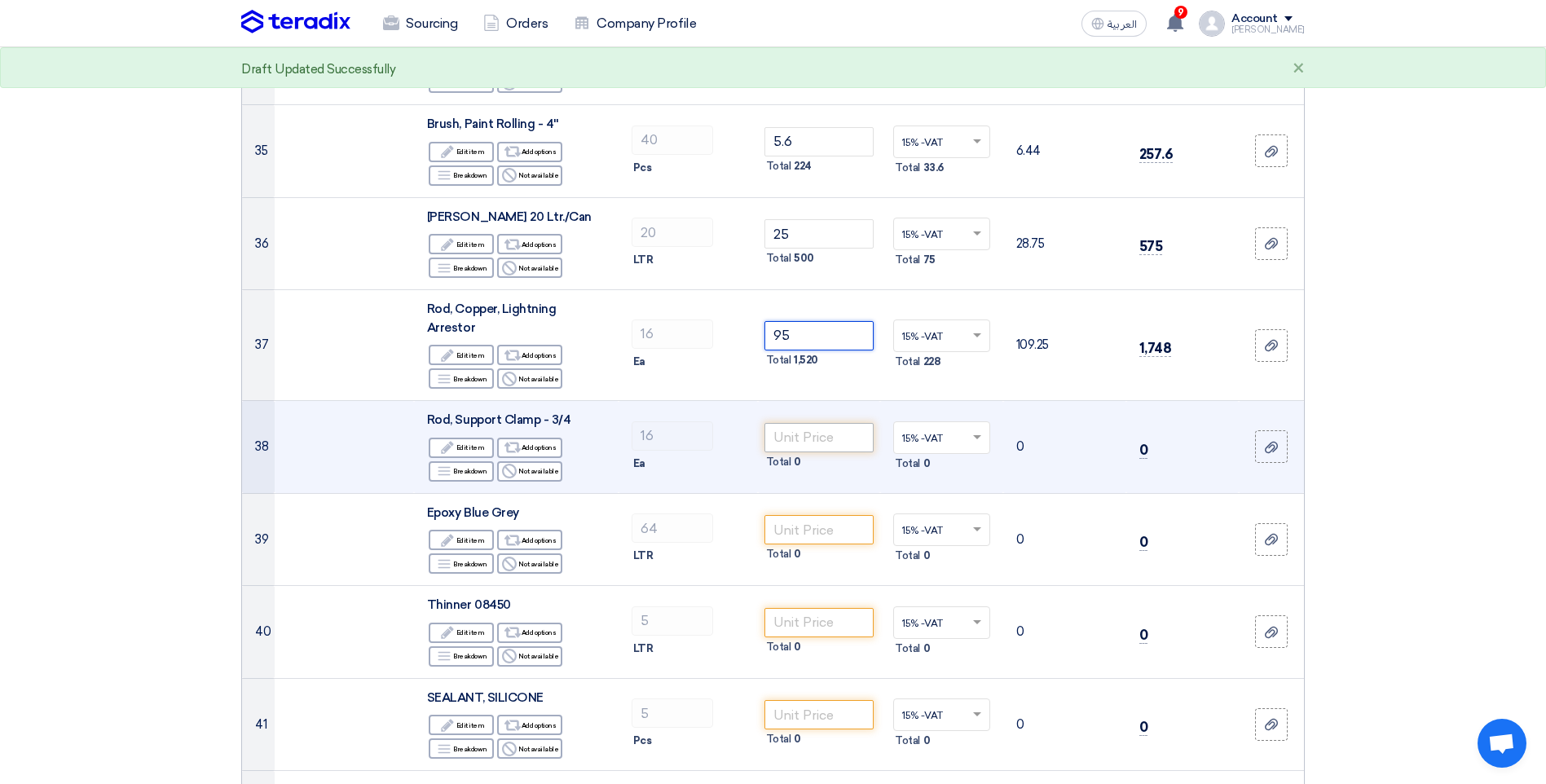
type input "95"
click at [808, 423] on input "number" at bounding box center [819, 438] width 110 height 30
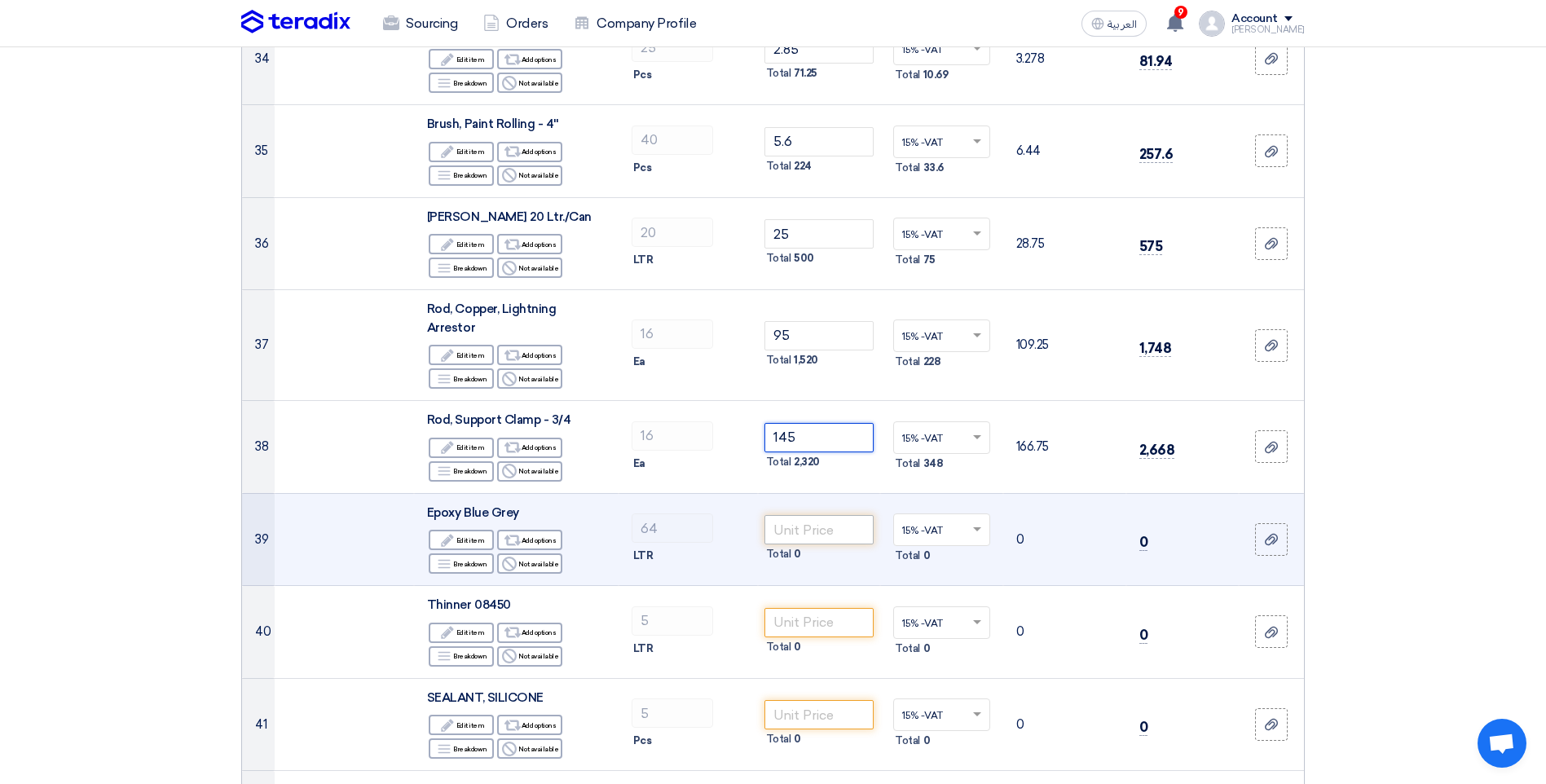
type input "145"
click at [830, 519] on input "number" at bounding box center [819, 530] width 110 height 30
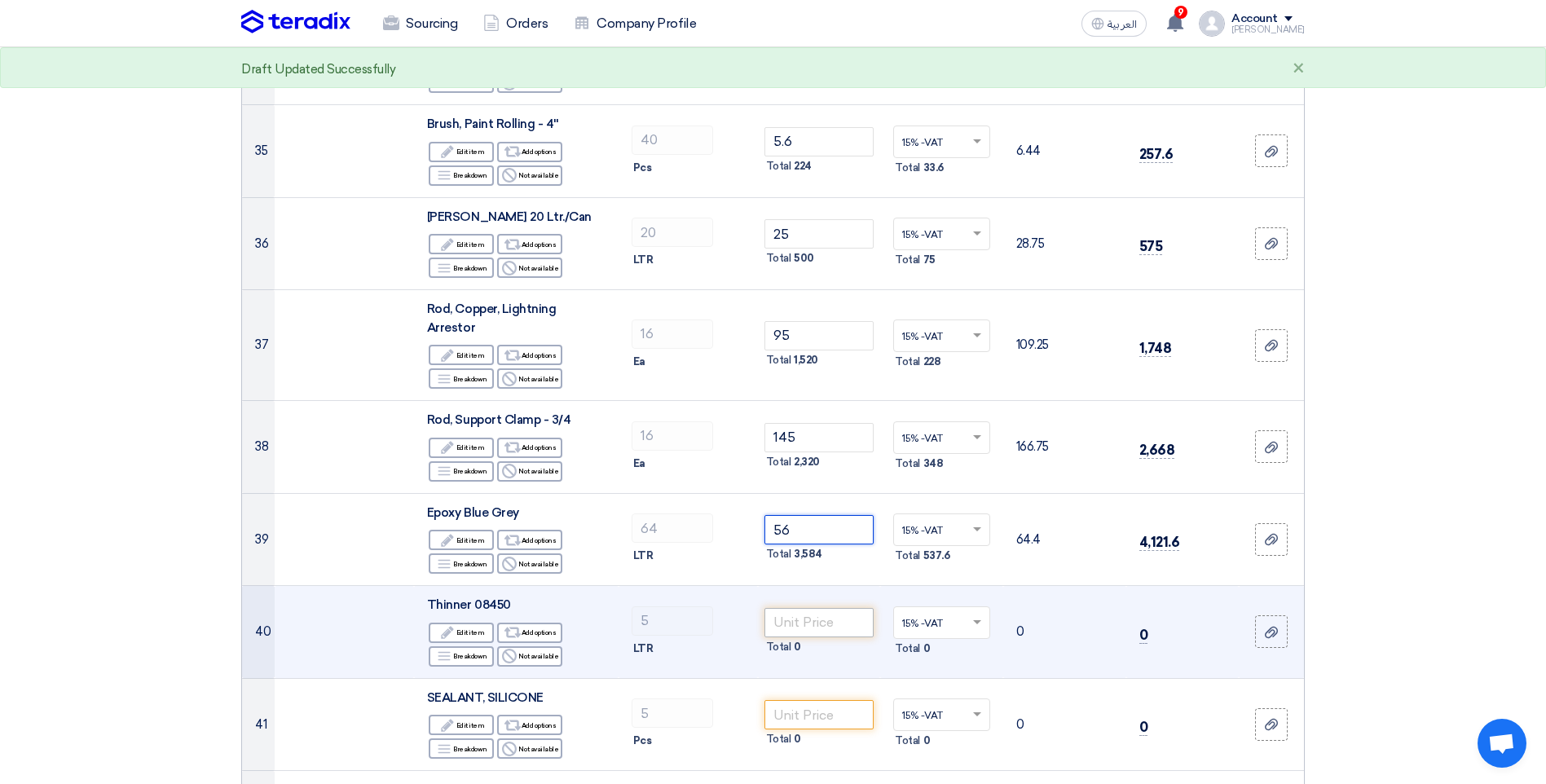
type input "56"
click at [803, 609] on input "number" at bounding box center [819, 623] width 110 height 30
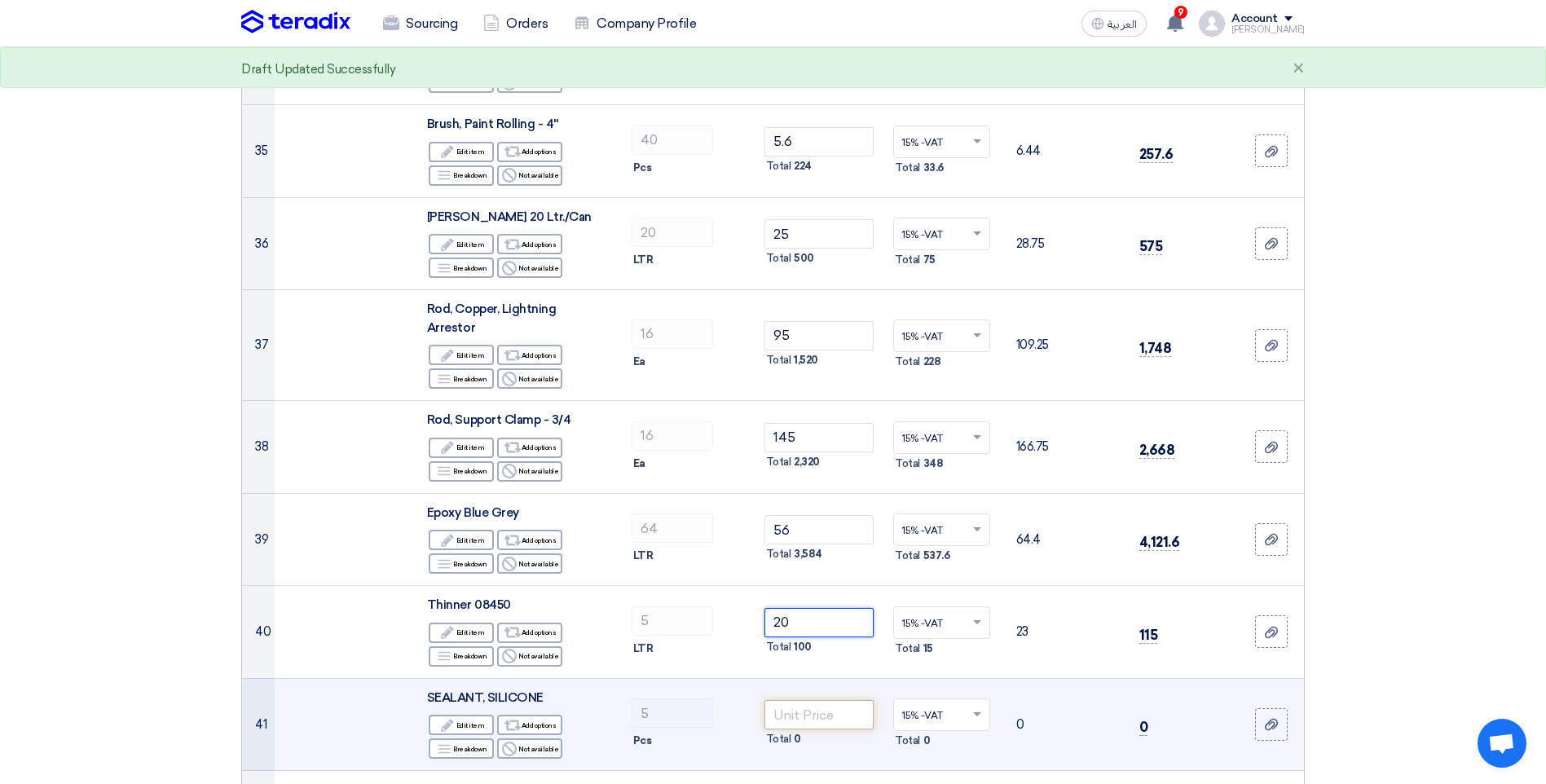
type input "20"
click at [813, 700] on input "number" at bounding box center [819, 715] width 110 height 30
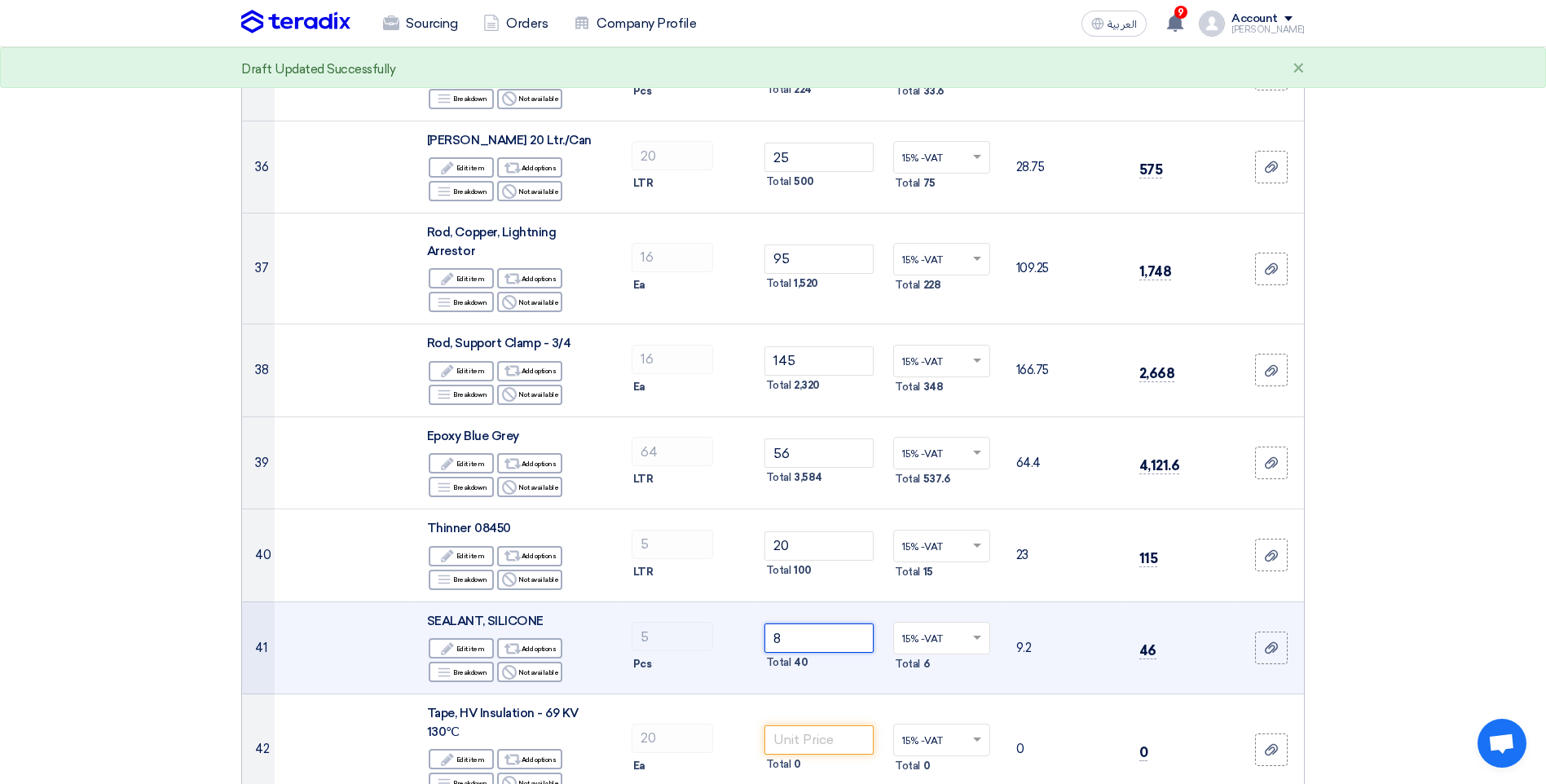
scroll to position [3749, 0]
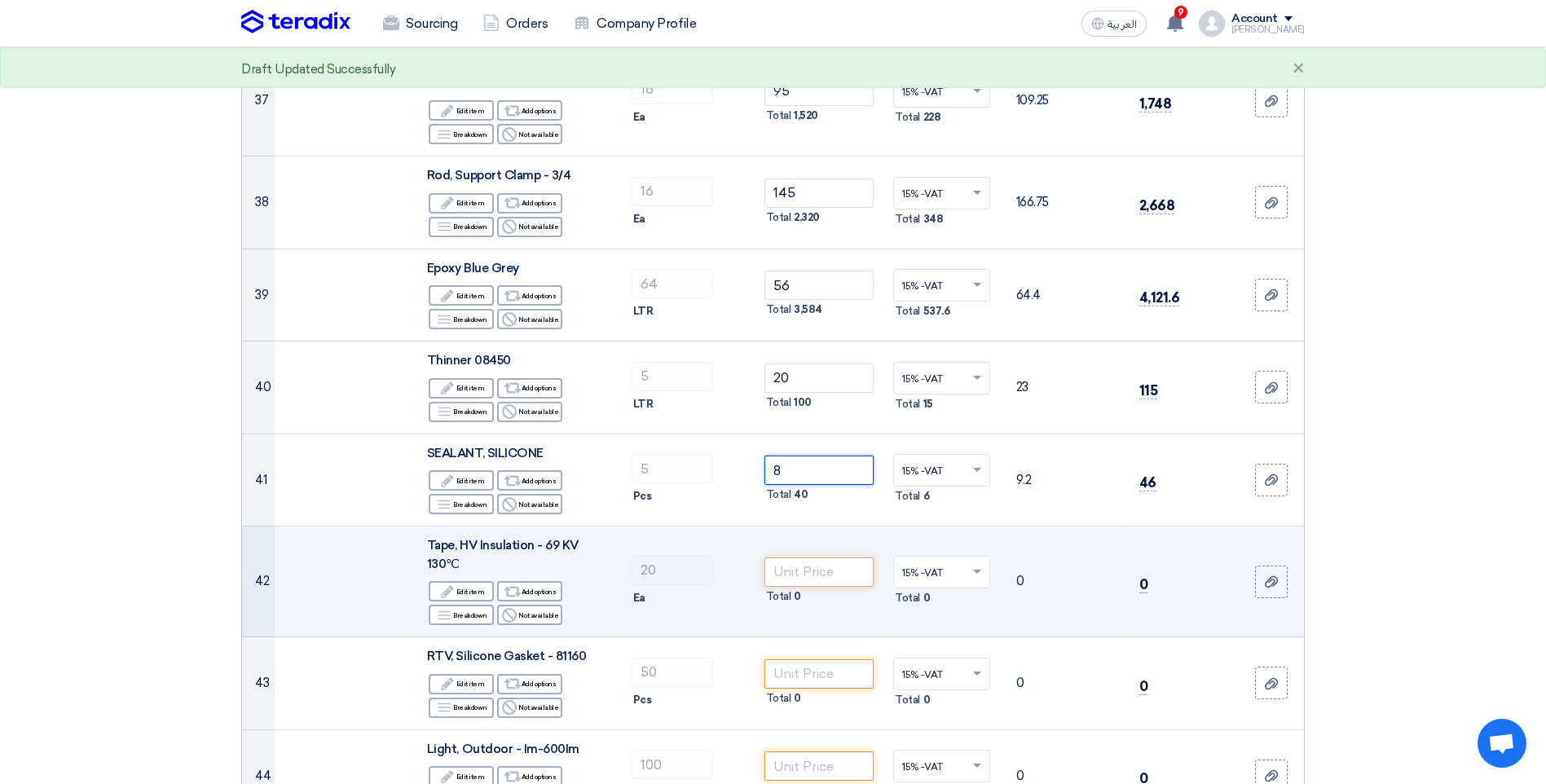
type input "8"
click at [812, 558] on input "number" at bounding box center [819, 573] width 110 height 30
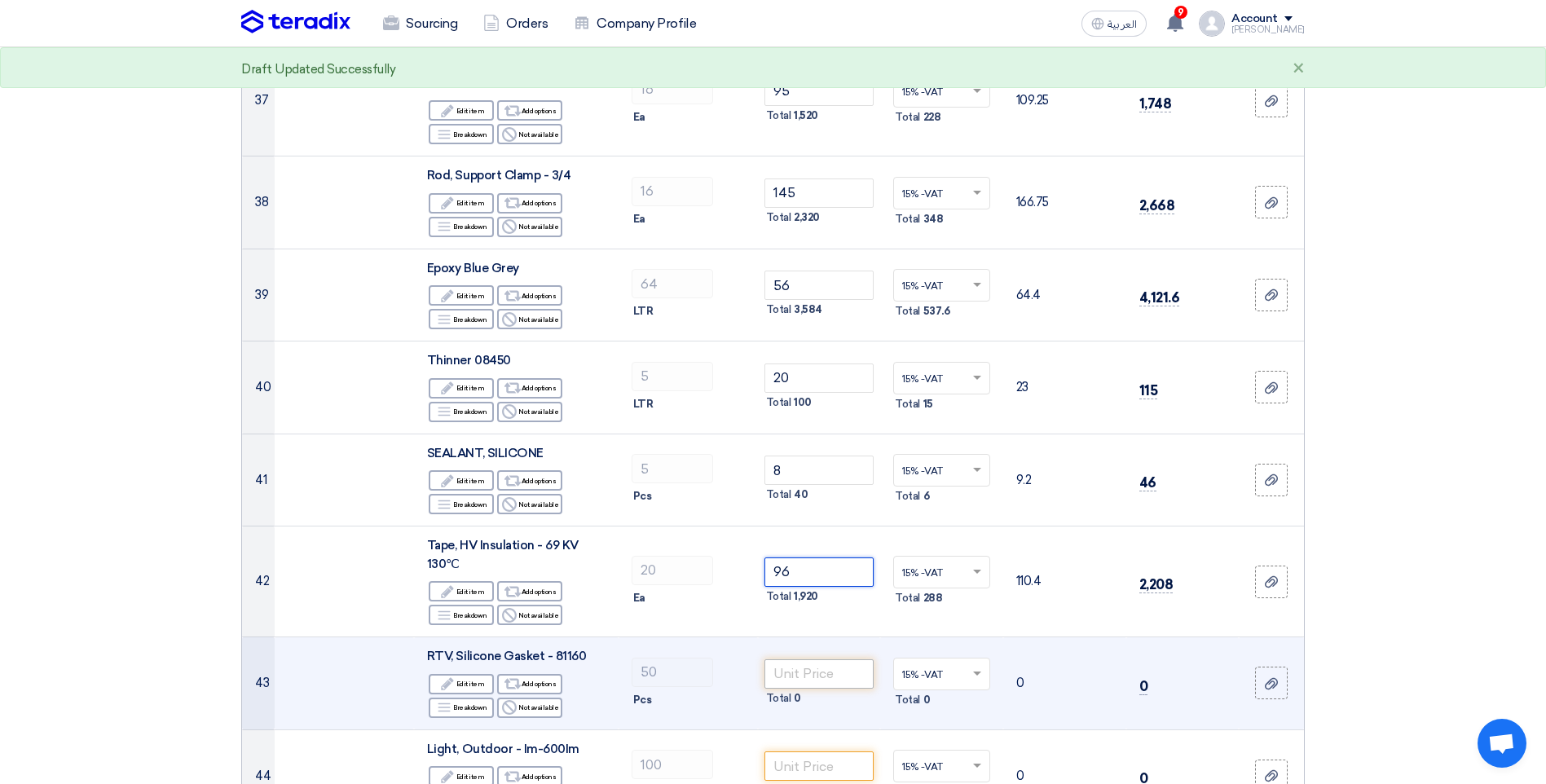
type input "96"
click at [796, 664] on input "number" at bounding box center [819, 674] width 110 height 30
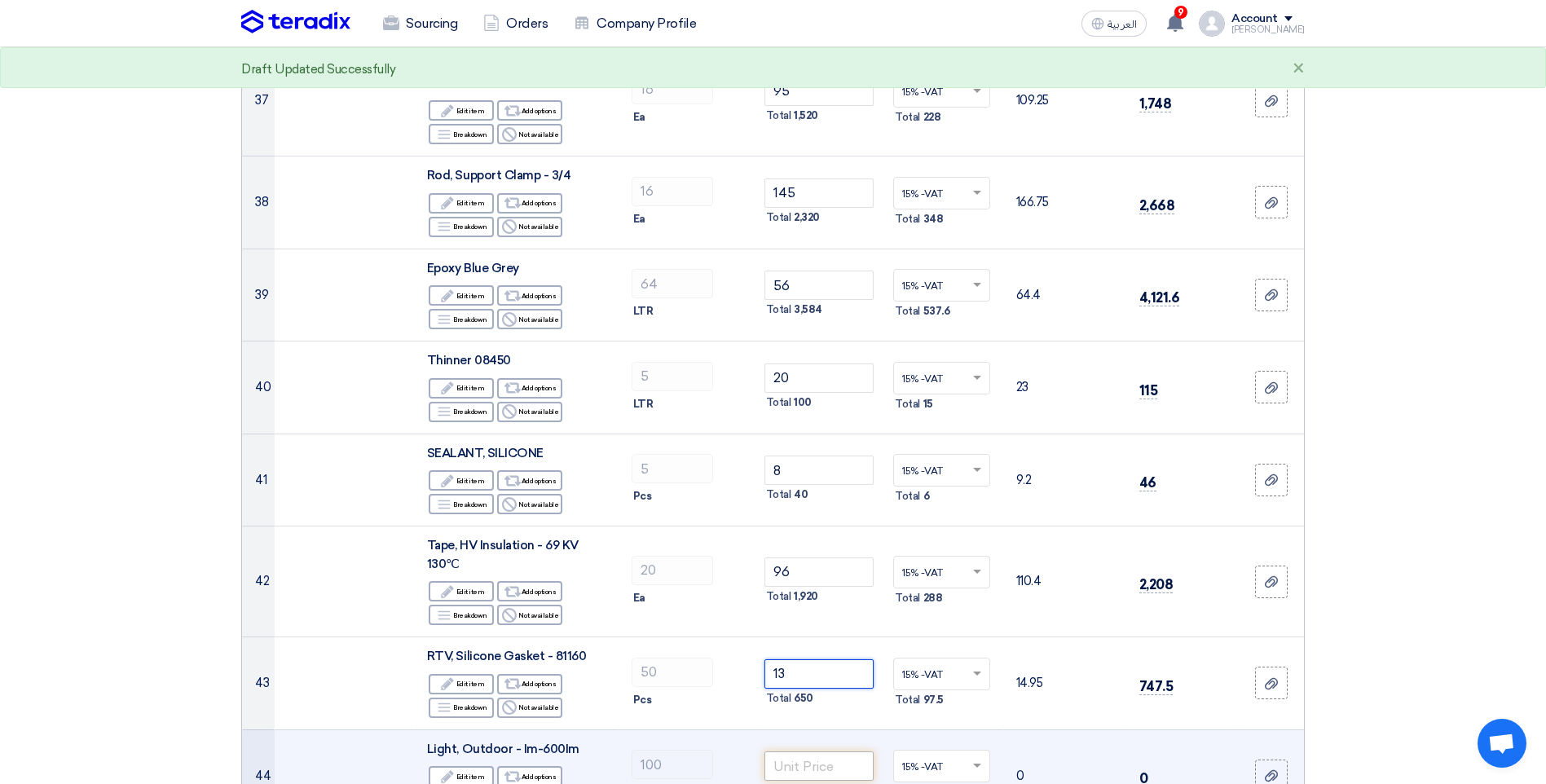
type input "13"
click at [784, 752] on input "number" at bounding box center [819, 767] width 110 height 30
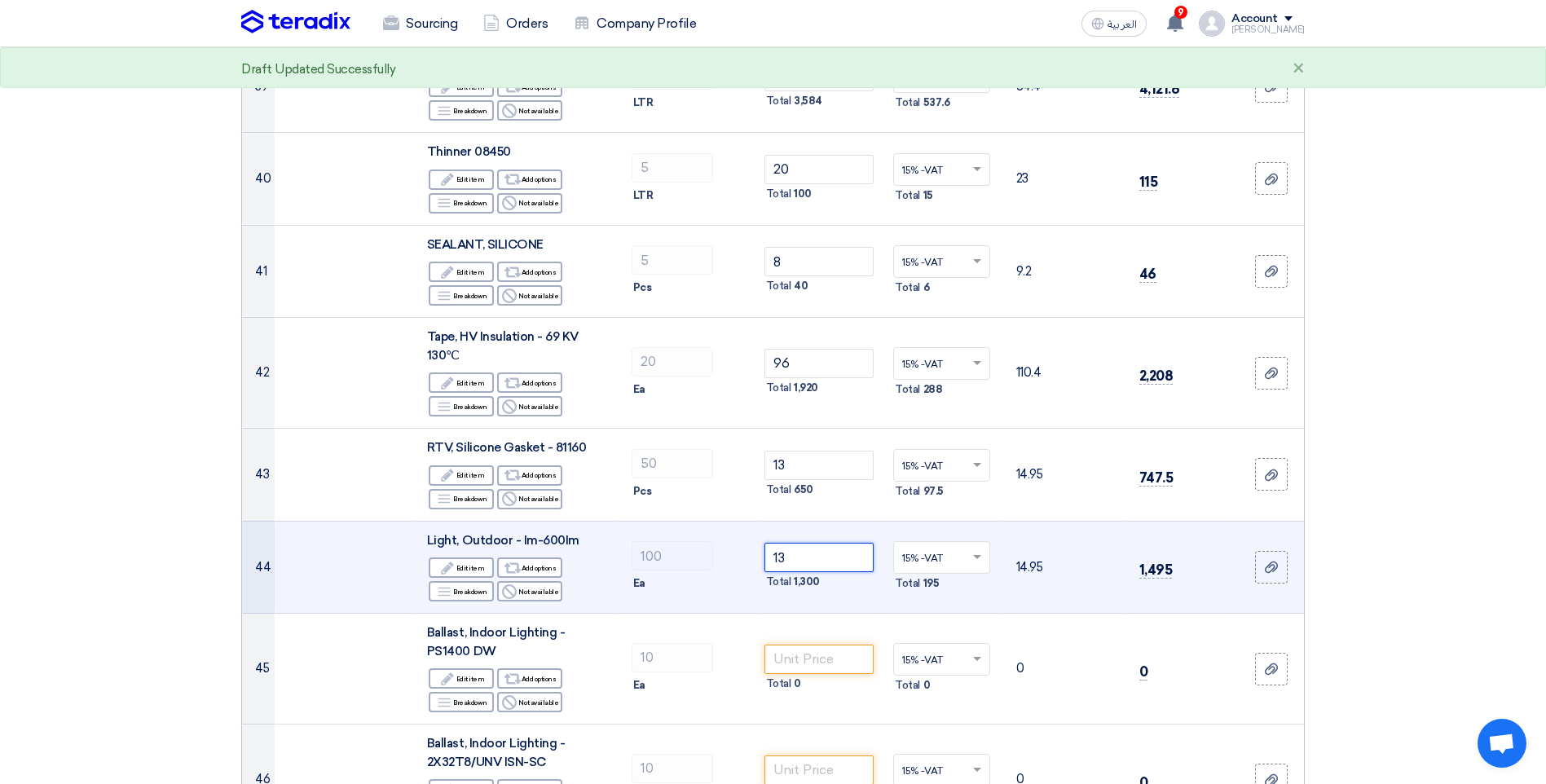
scroll to position [3994, 0]
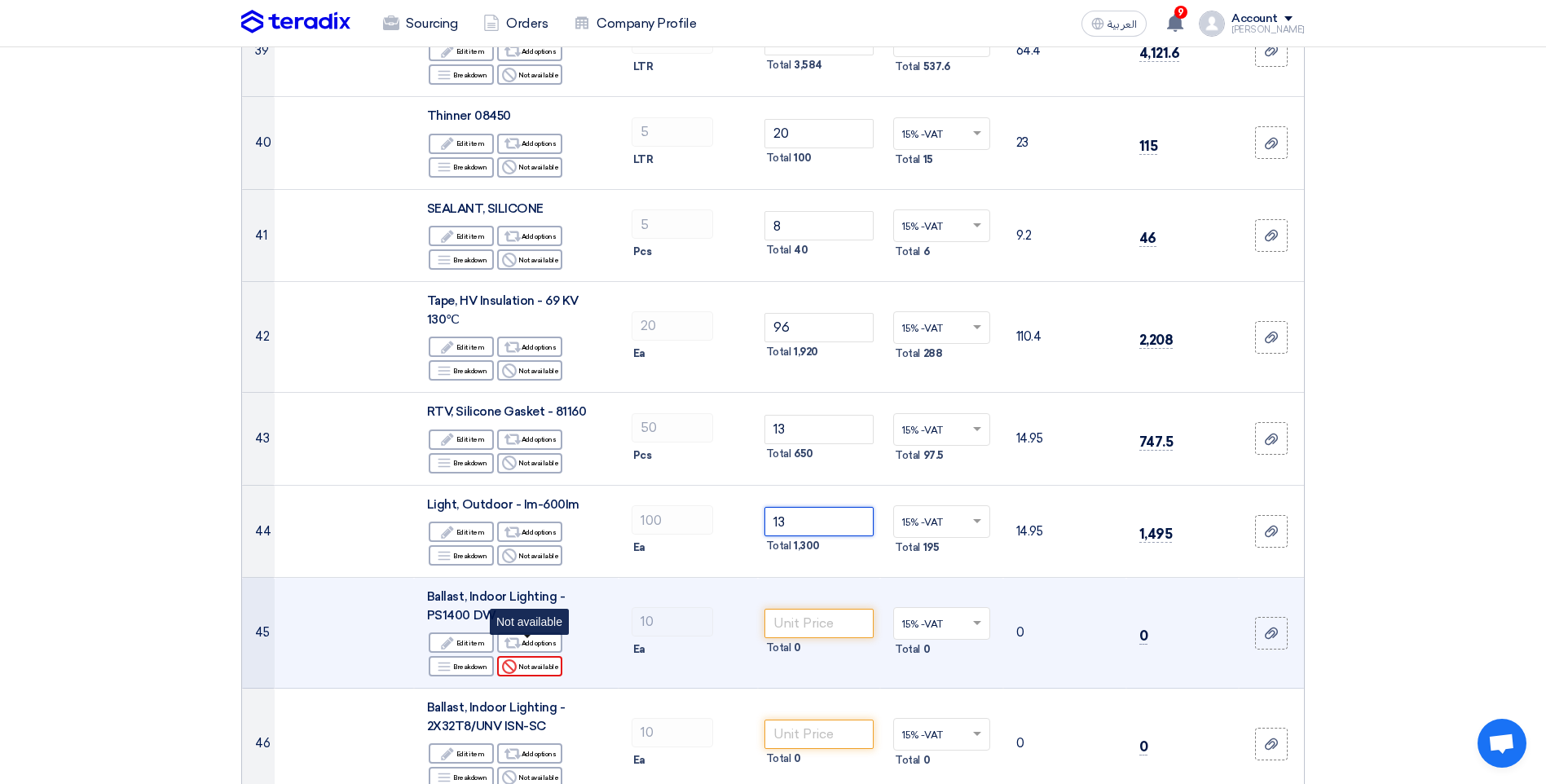
type input "13"
click at [531, 656] on div "Reject Not available" at bounding box center [530, 666] width 65 height 21
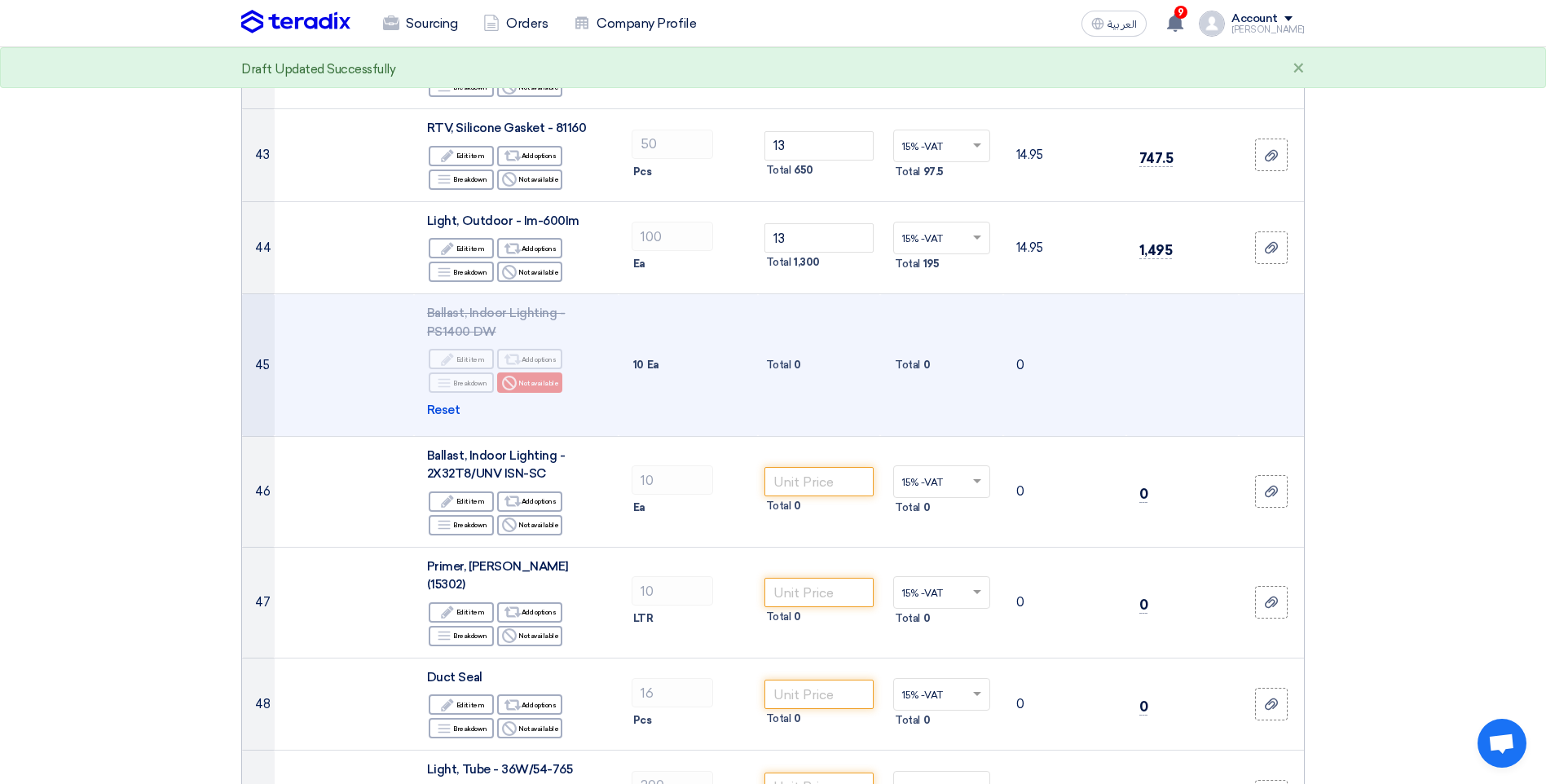
scroll to position [4401, 0]
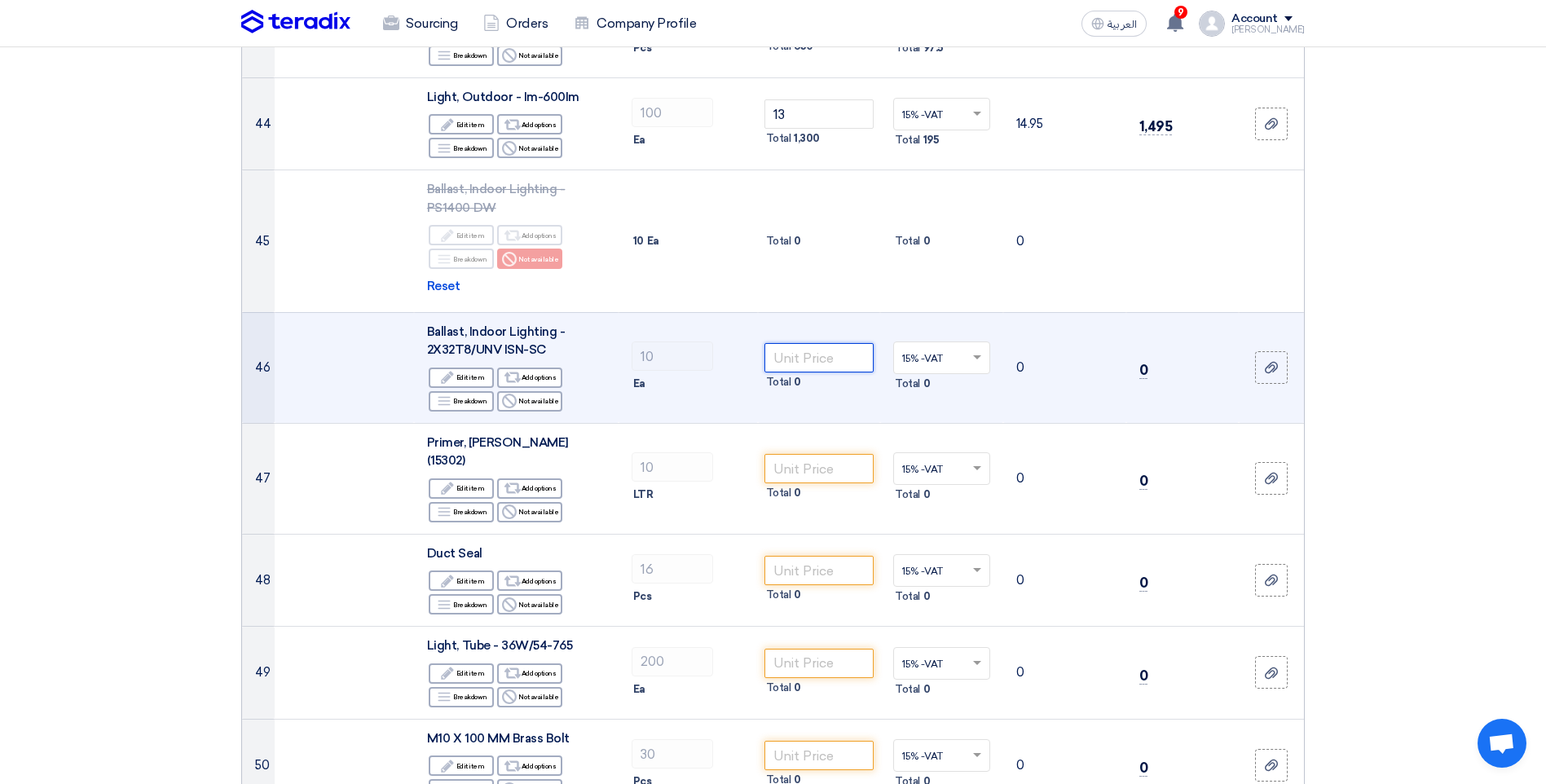
click at [812, 347] on input "number" at bounding box center [819, 358] width 110 height 30
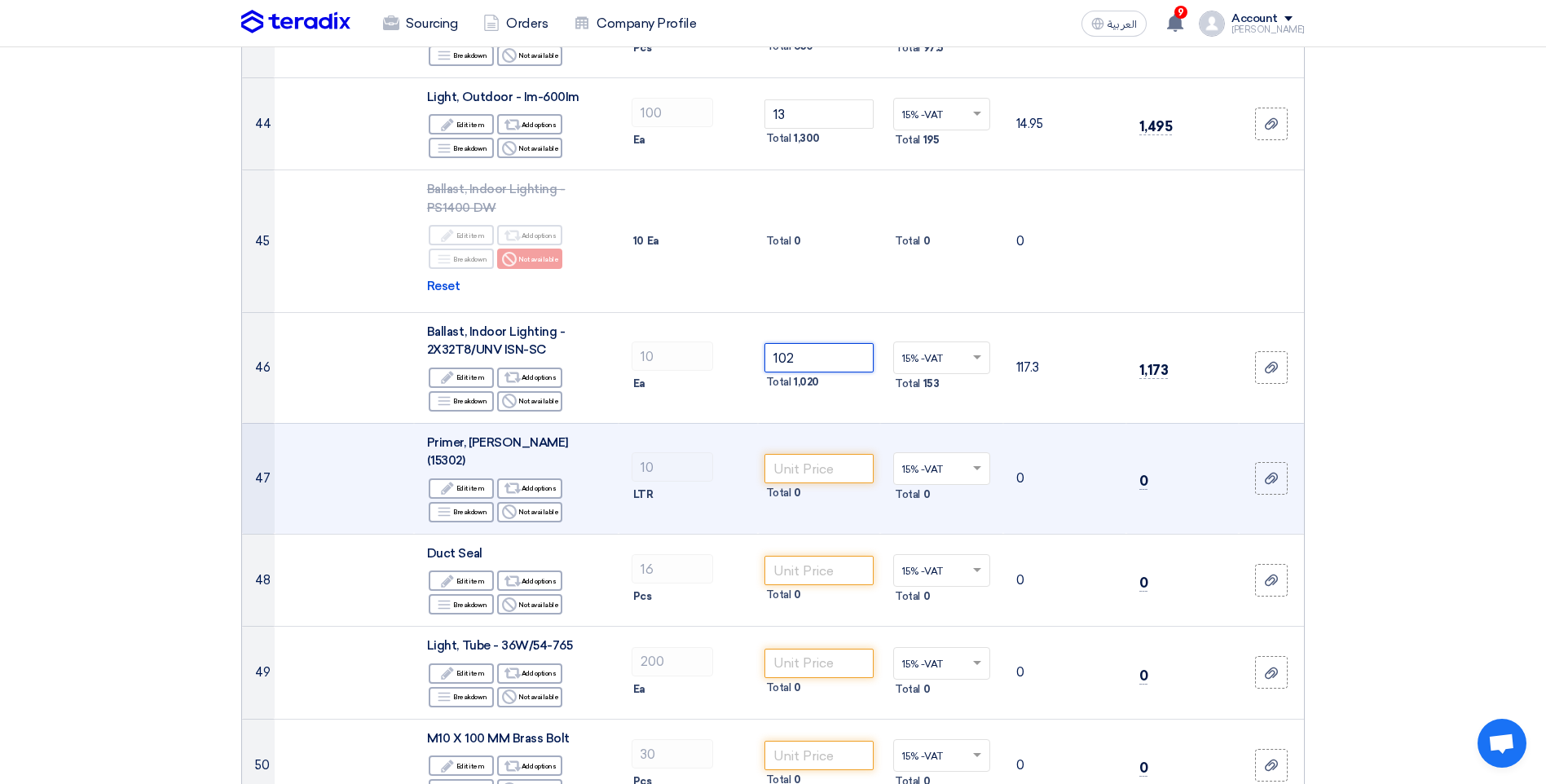
type input "102"
click at [797, 425] on td "Total 0" at bounding box center [819, 478] width 123 height 111
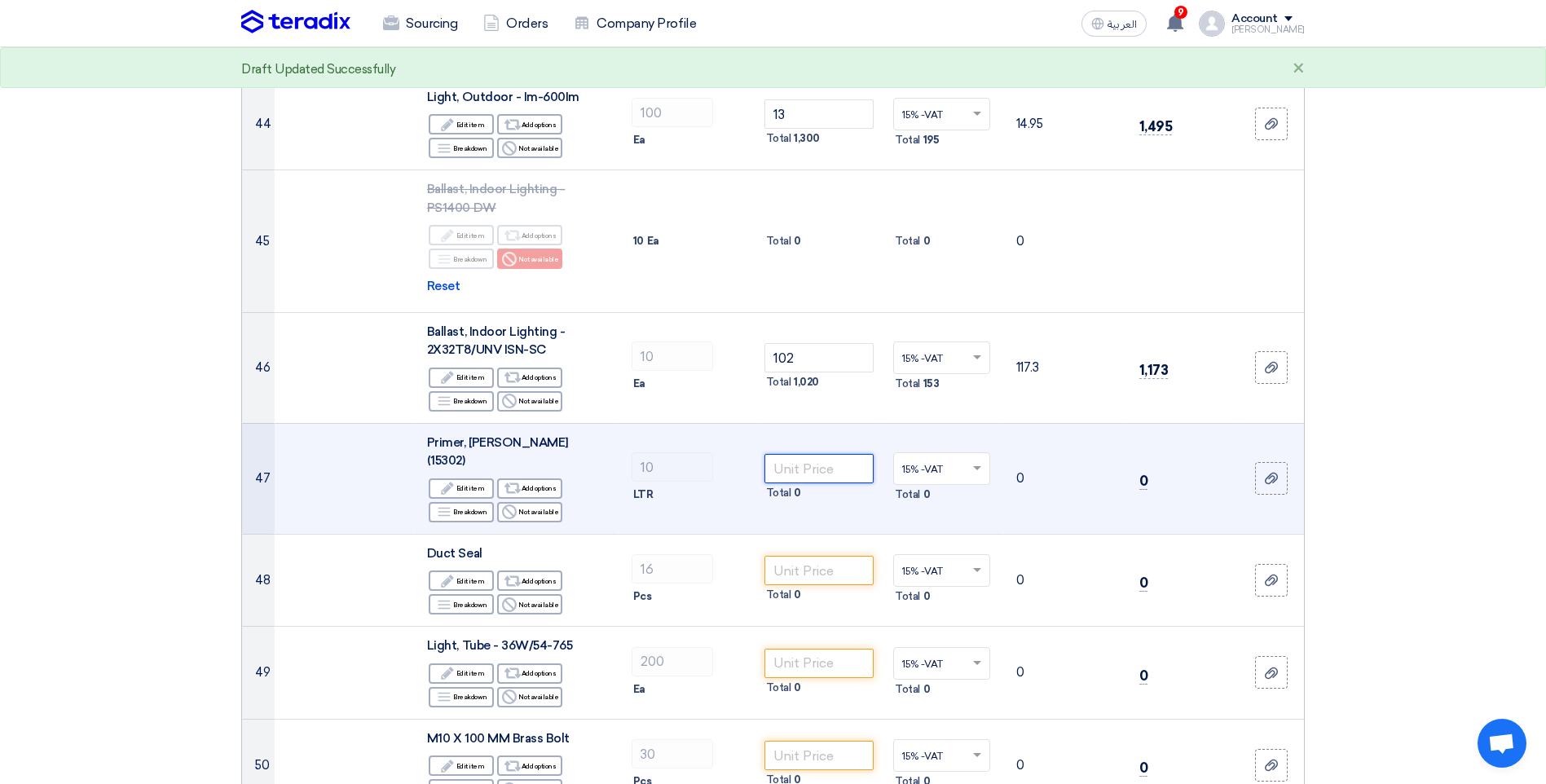
click at [799, 454] on input "number" at bounding box center [819, 468] width 110 height 30
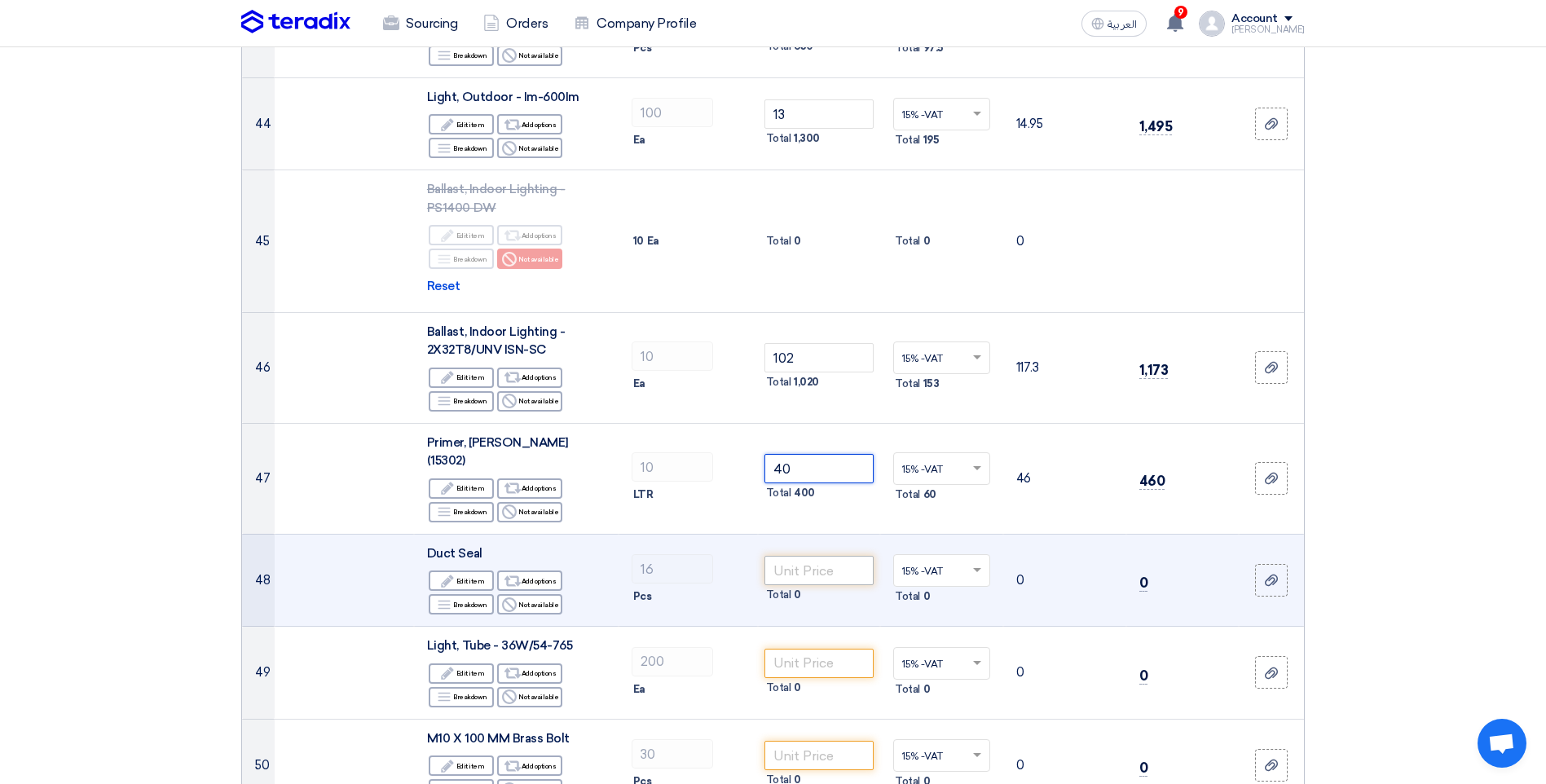
type input "40"
click at [798, 556] on input "number" at bounding box center [819, 571] width 110 height 30
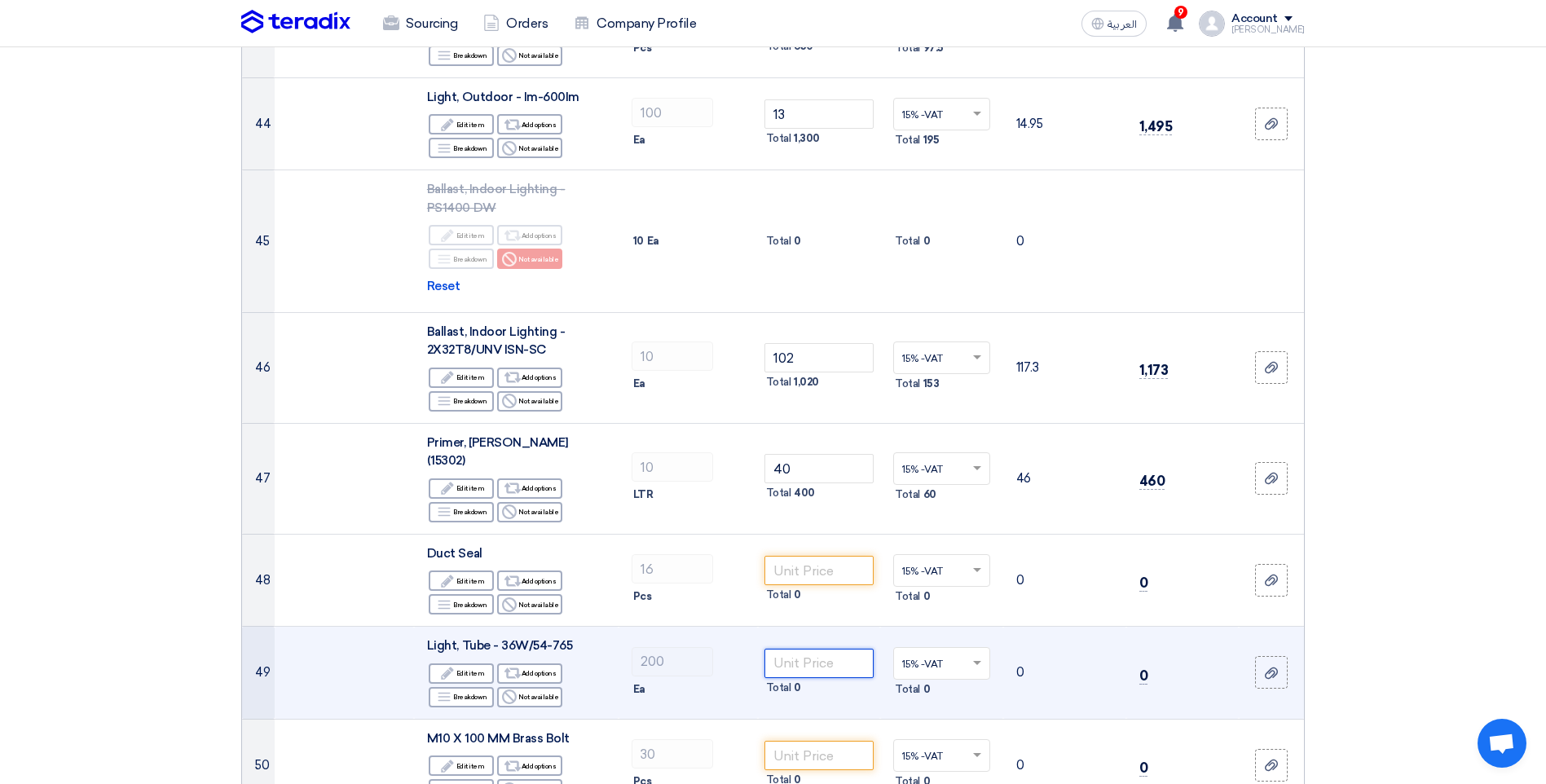
click at [833, 649] on input "number" at bounding box center [819, 663] width 110 height 30
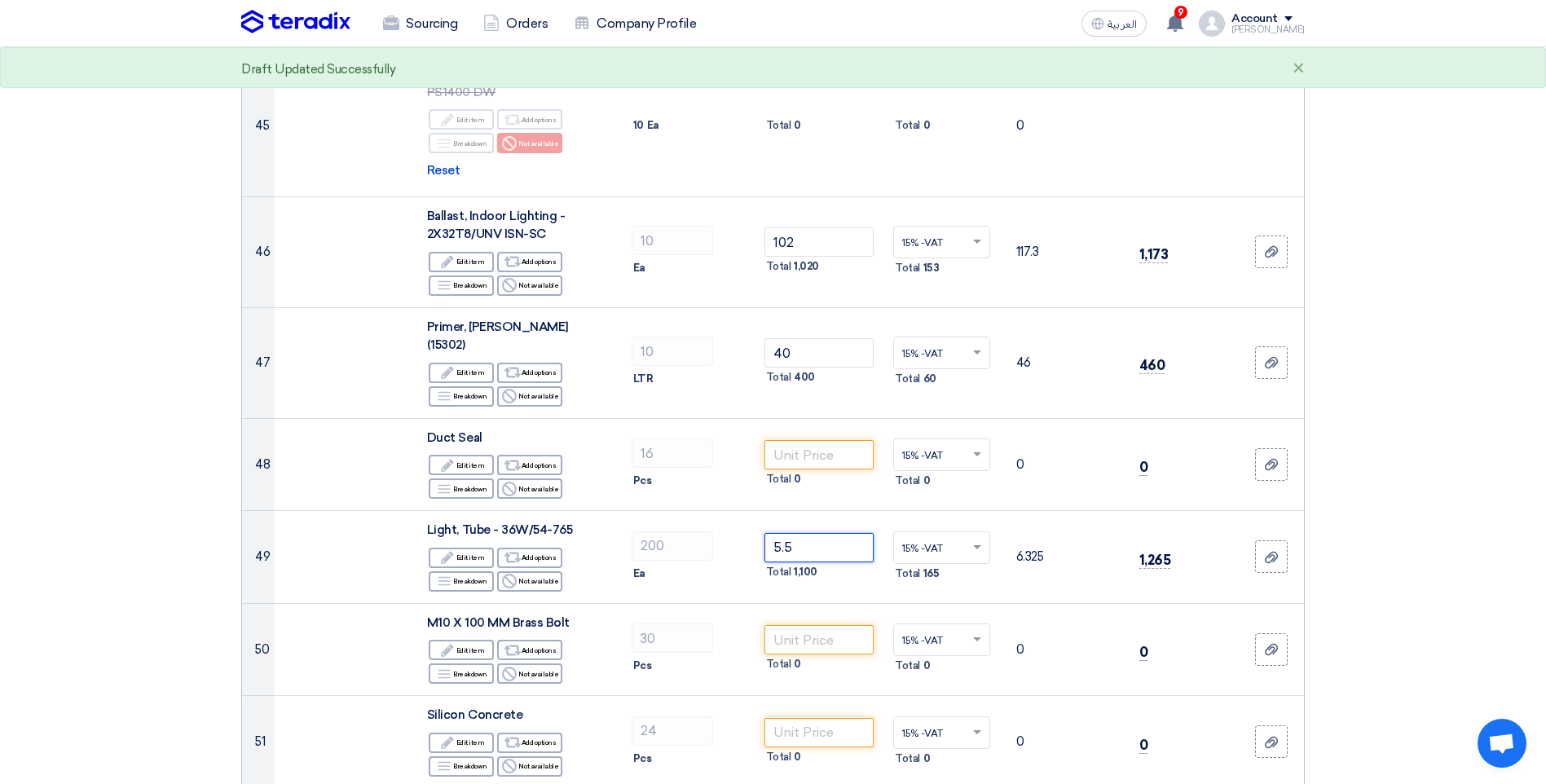
scroll to position [4726, 0]
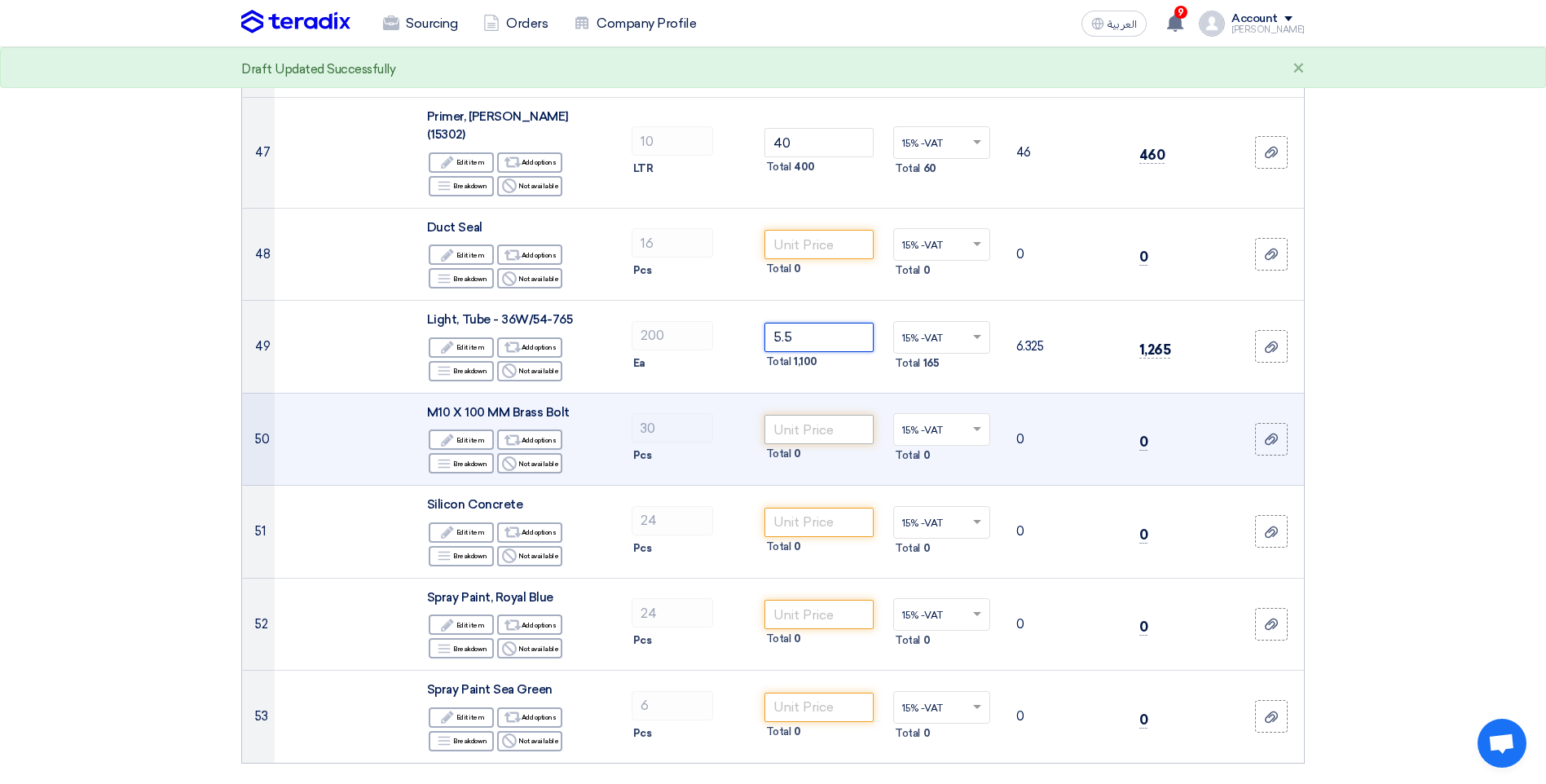
type input "5.5"
click at [825, 415] on input "number" at bounding box center [819, 430] width 110 height 30
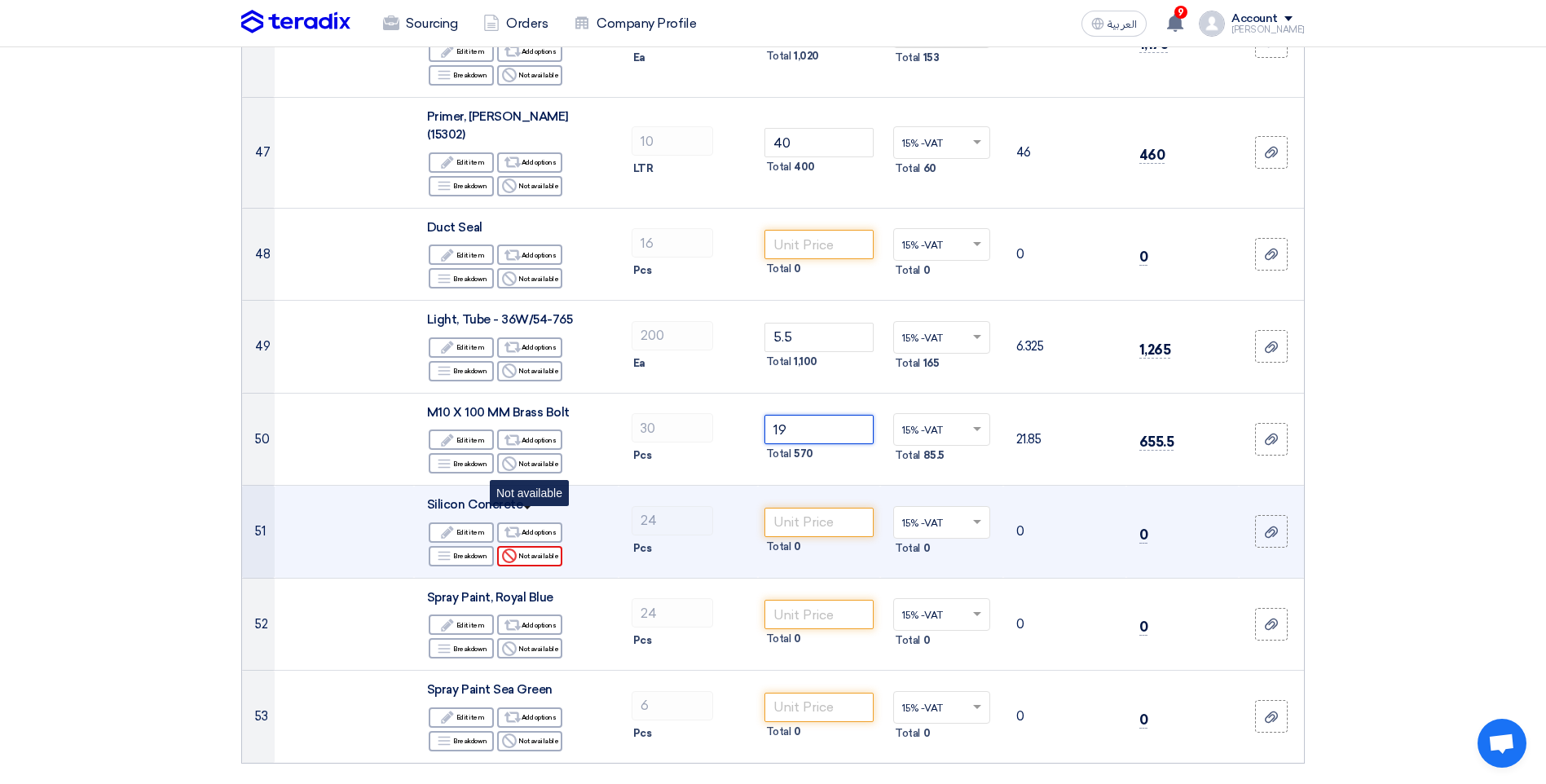
type input "19"
click at [537, 546] on div "Reject Not available" at bounding box center [530, 556] width 65 height 21
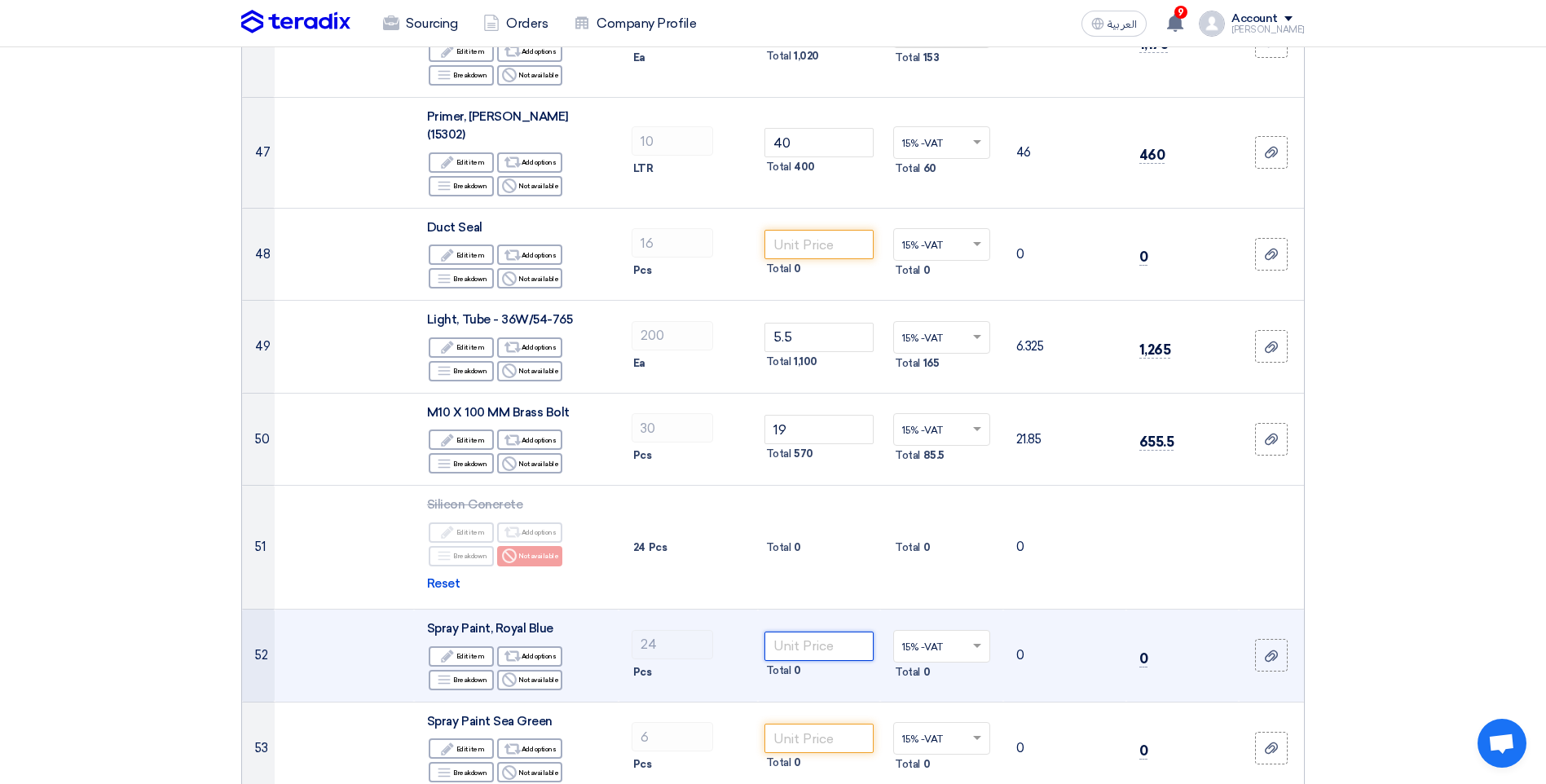
click at [811, 631] on input "number" at bounding box center [819, 646] width 110 height 30
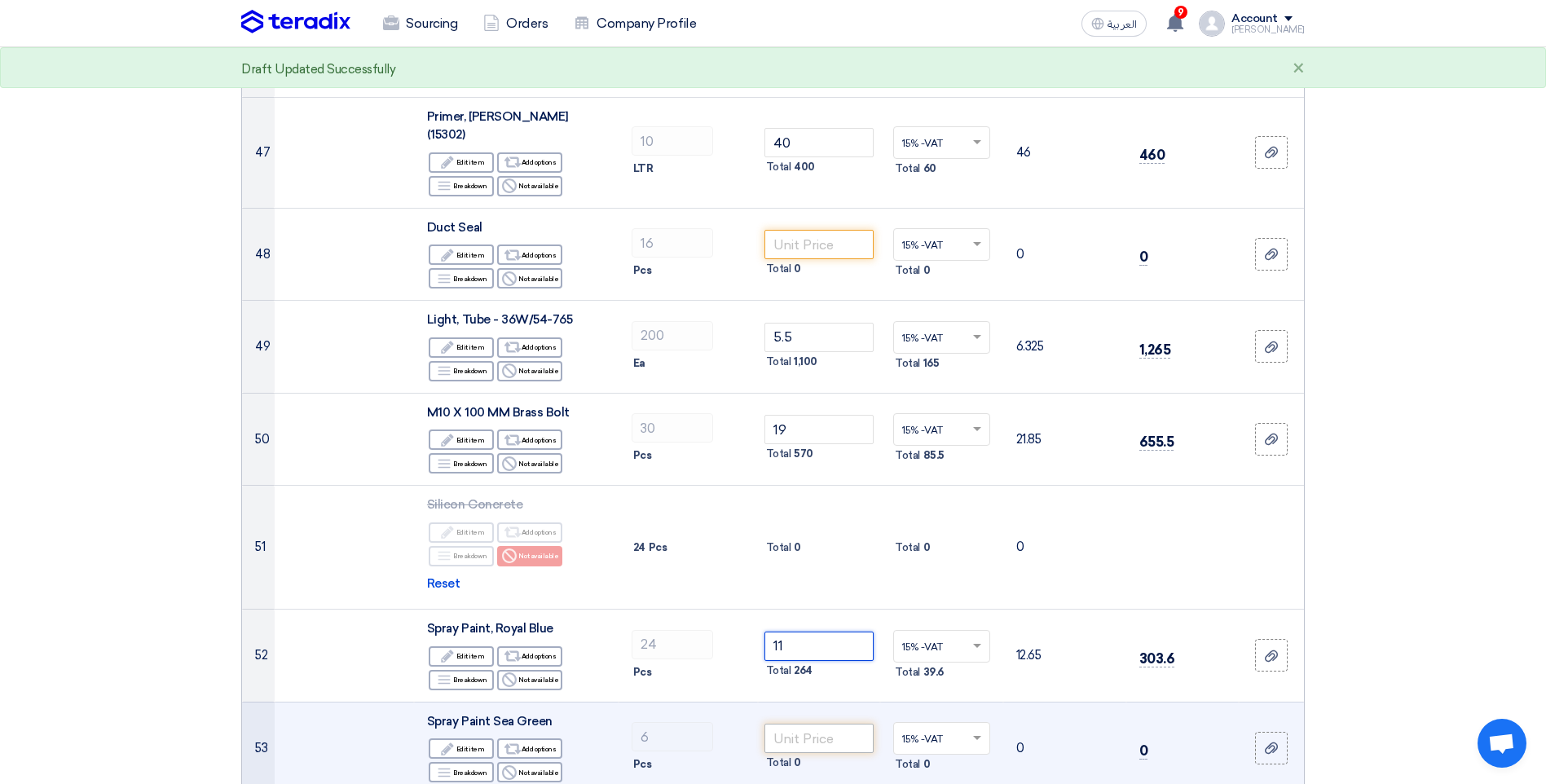
type input "11"
click at [814, 724] on input "number" at bounding box center [819, 739] width 110 height 30
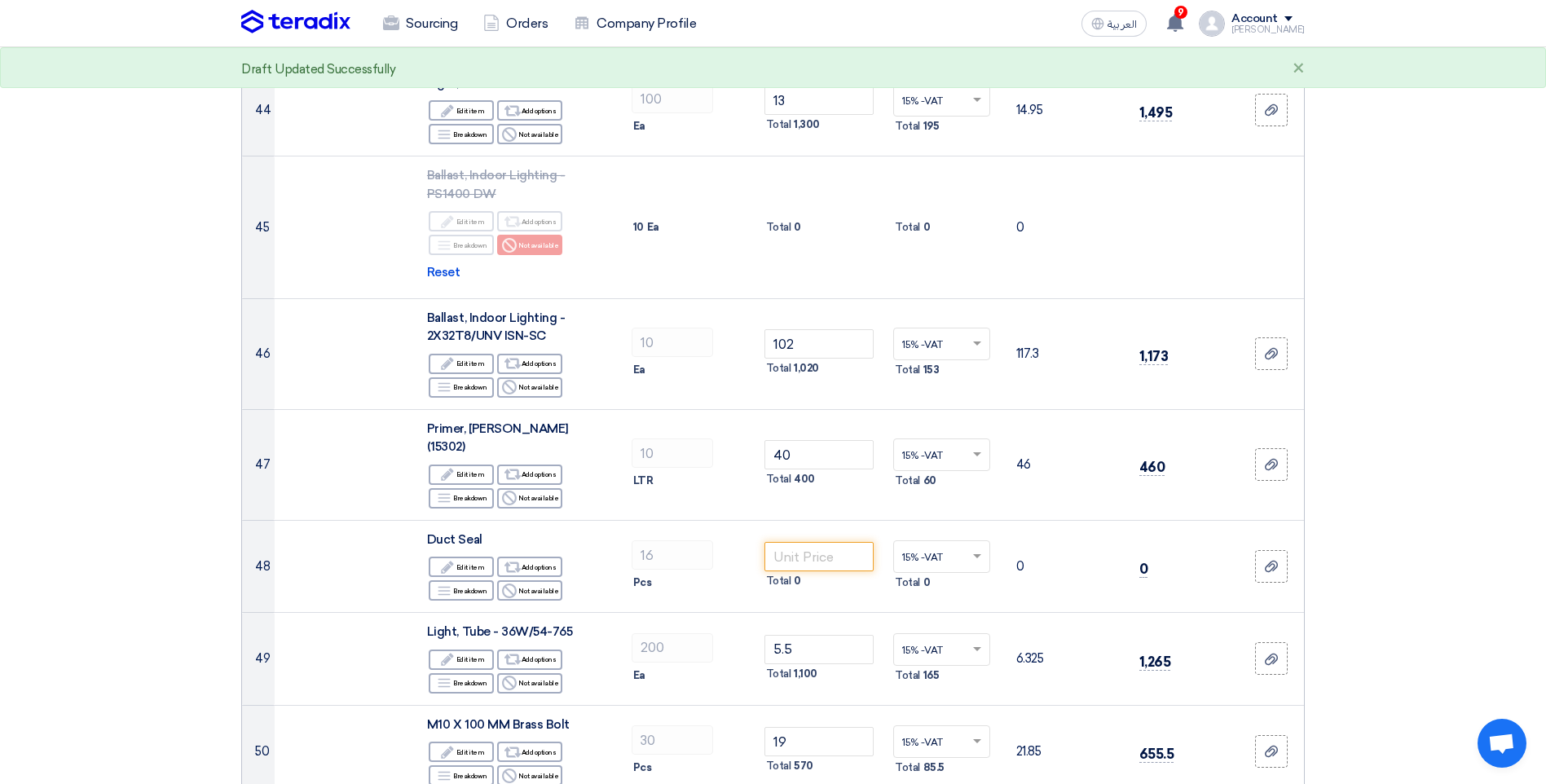
scroll to position [4401, 0]
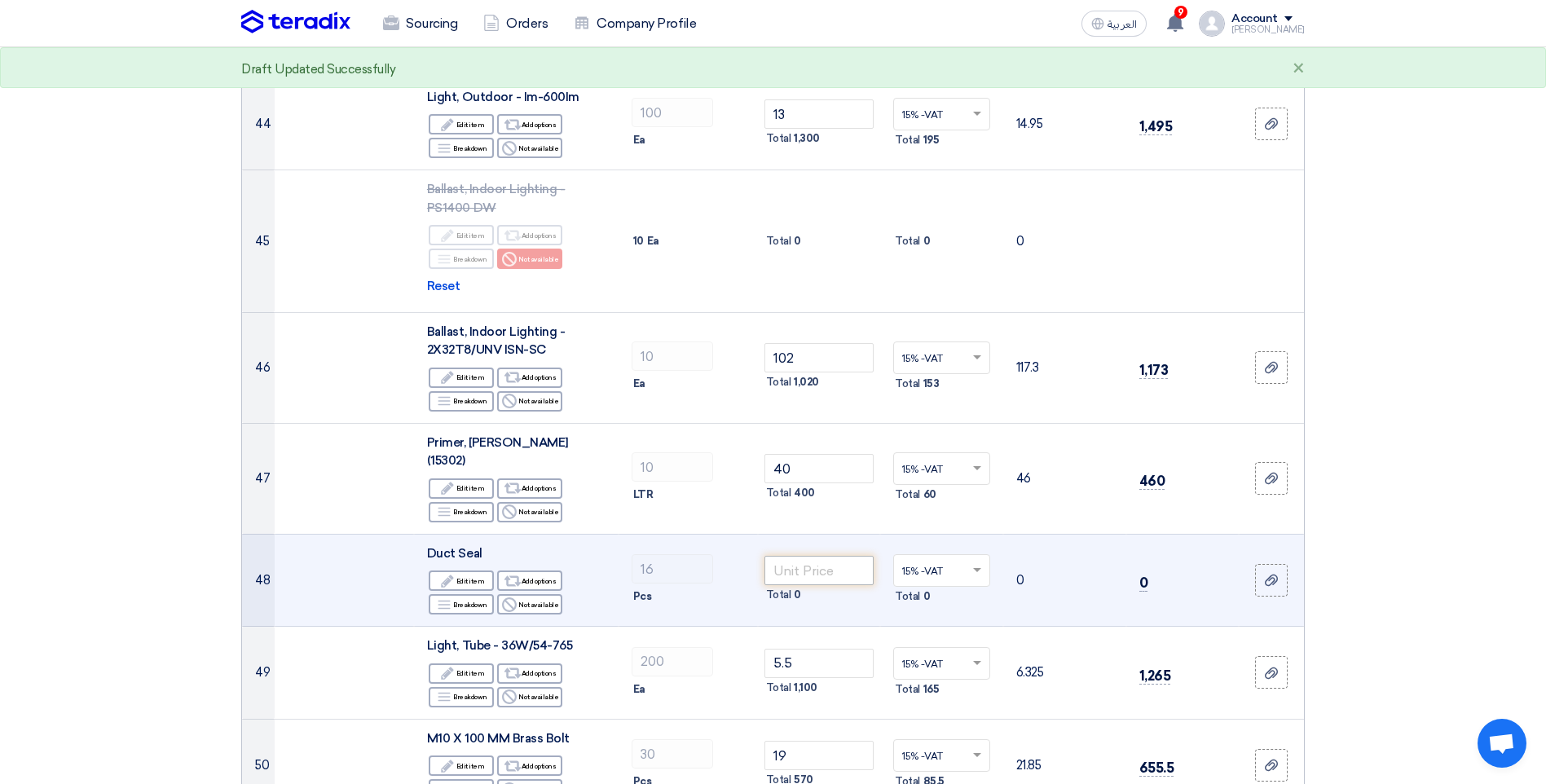
type input "9"
click at [826, 556] on input "number" at bounding box center [819, 571] width 110 height 30
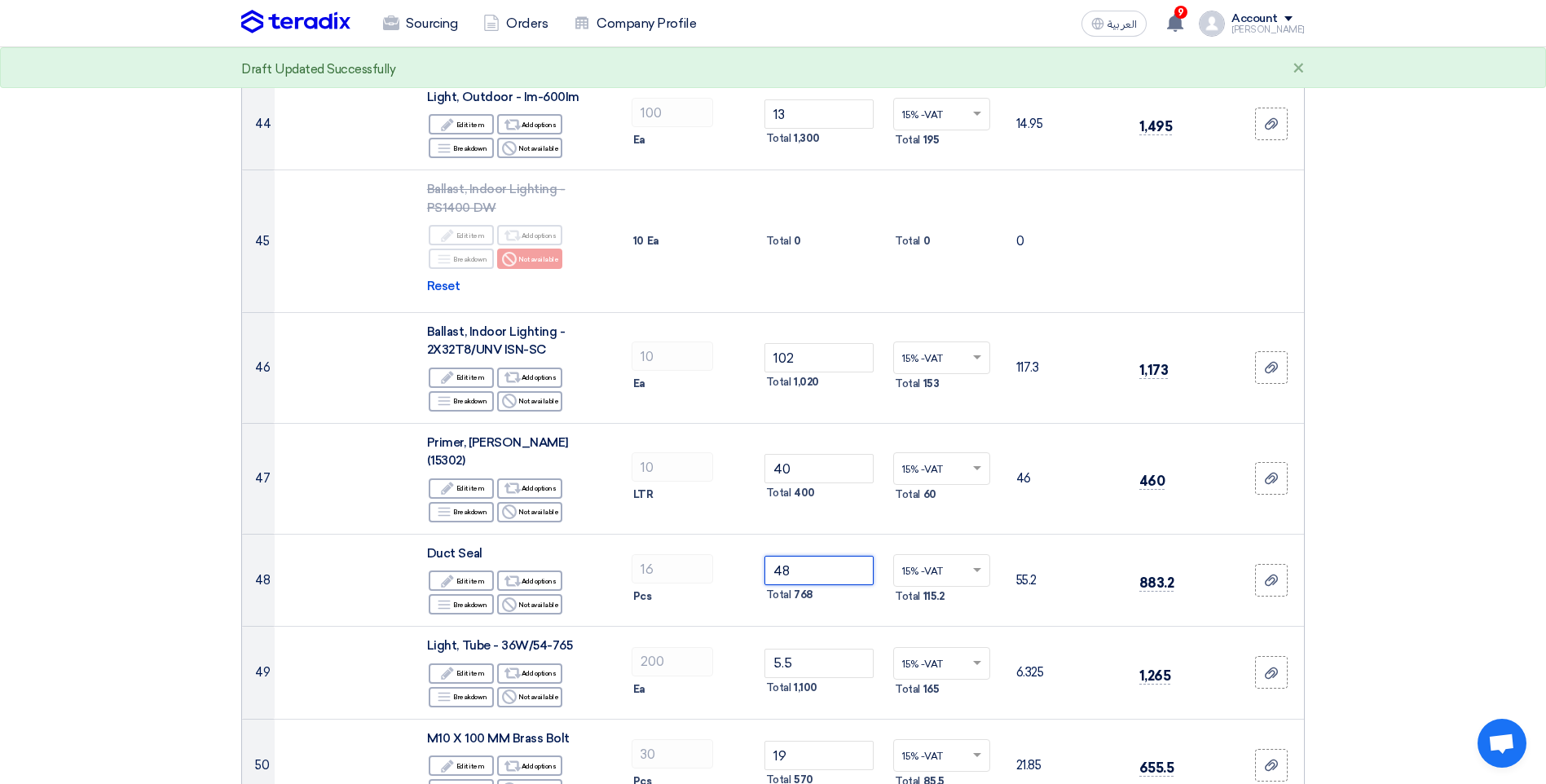
type input "48"
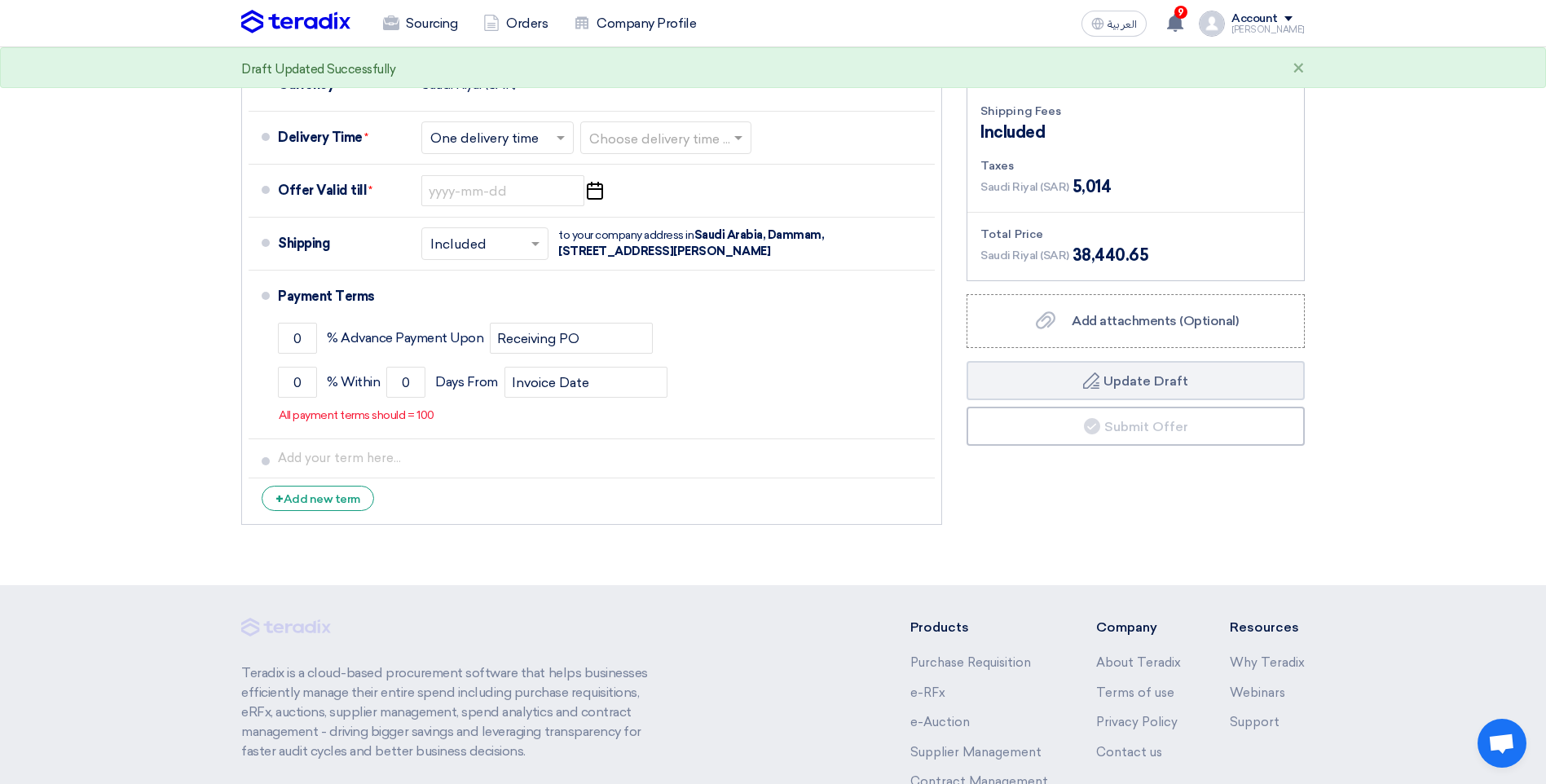
scroll to position [5623, 0]
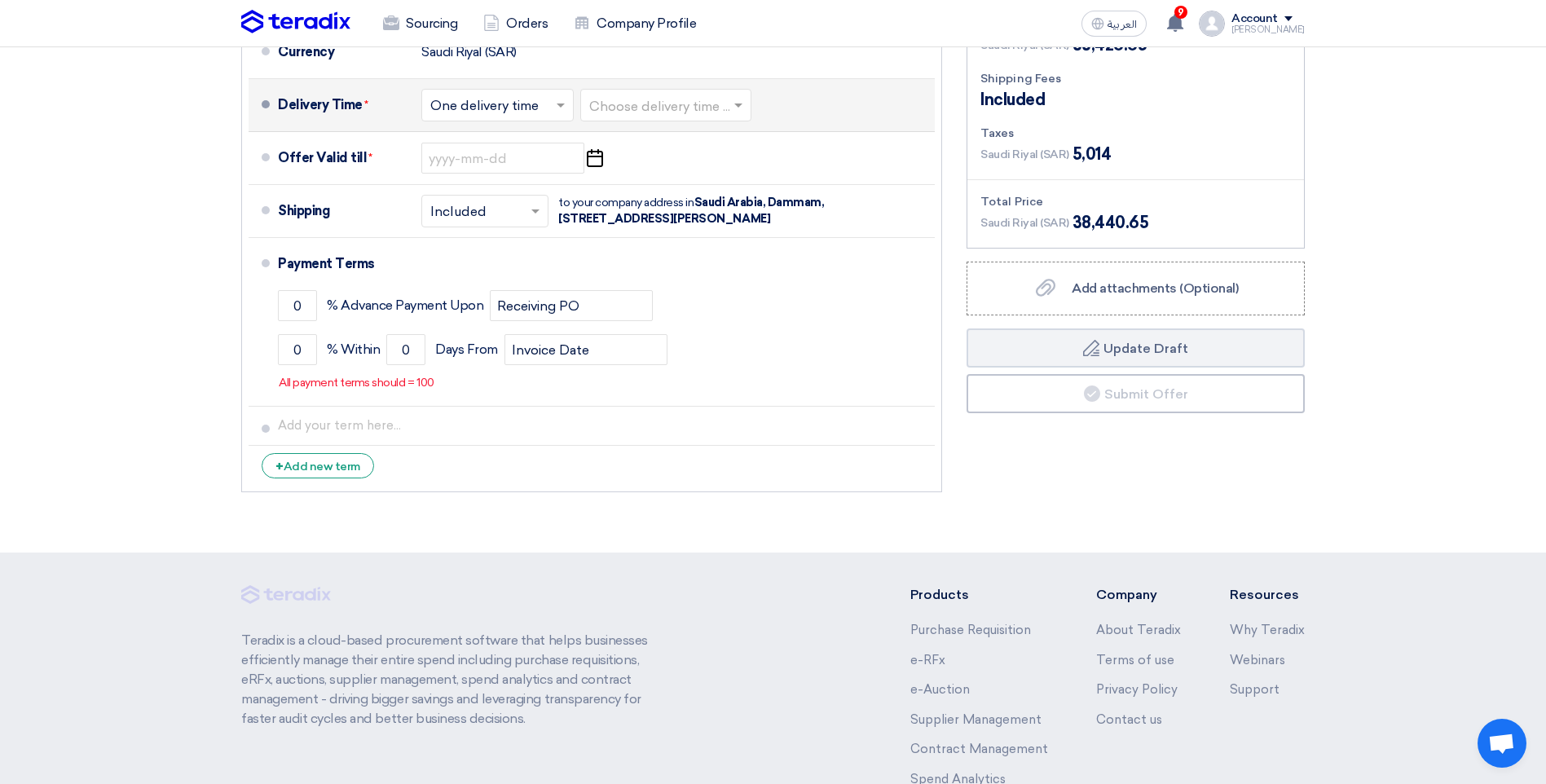
click at [547, 95] on input "text" at bounding box center [498, 107] width 136 height 24
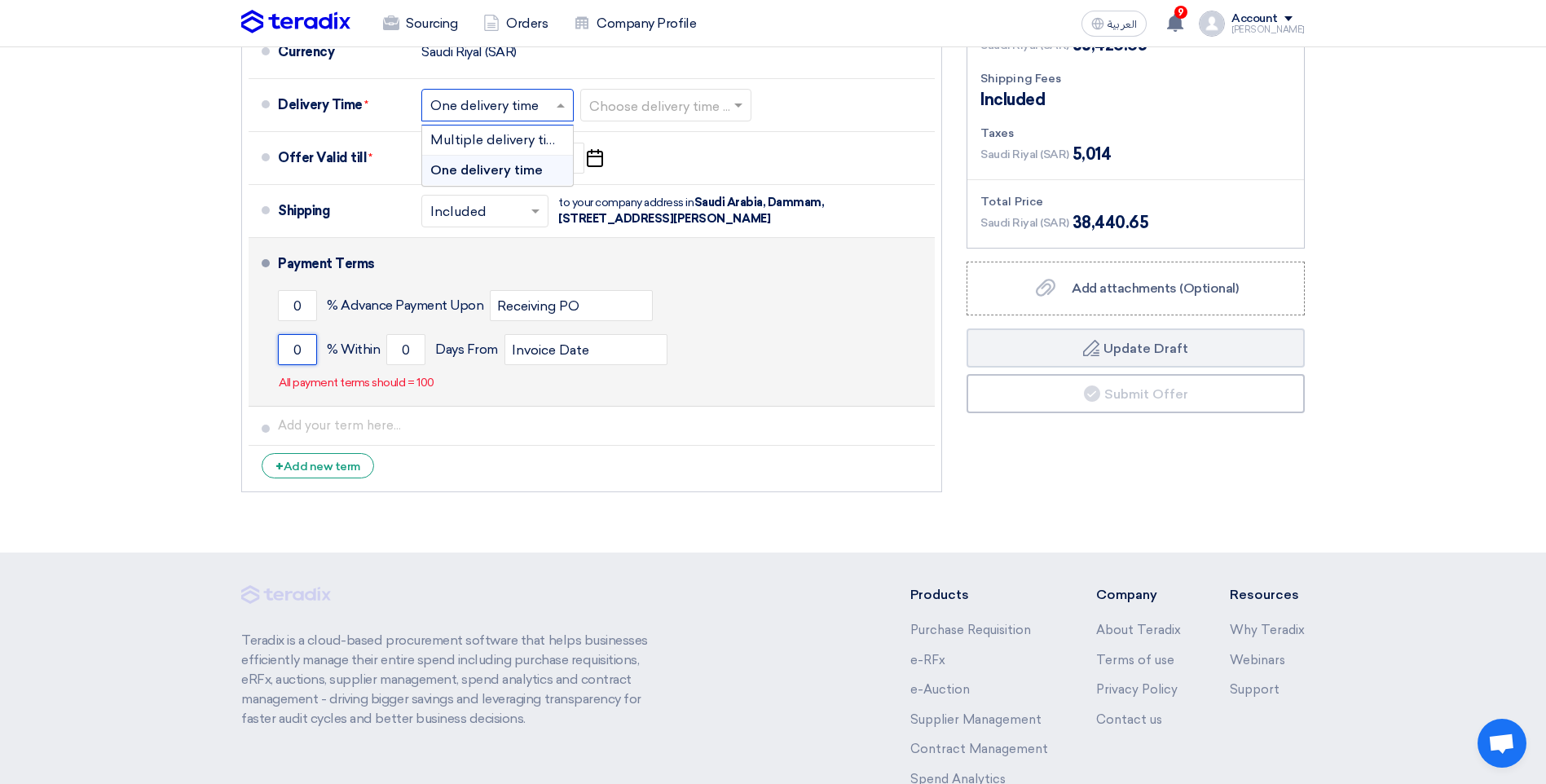
click at [290, 334] on input "0" at bounding box center [297, 349] width 39 height 31
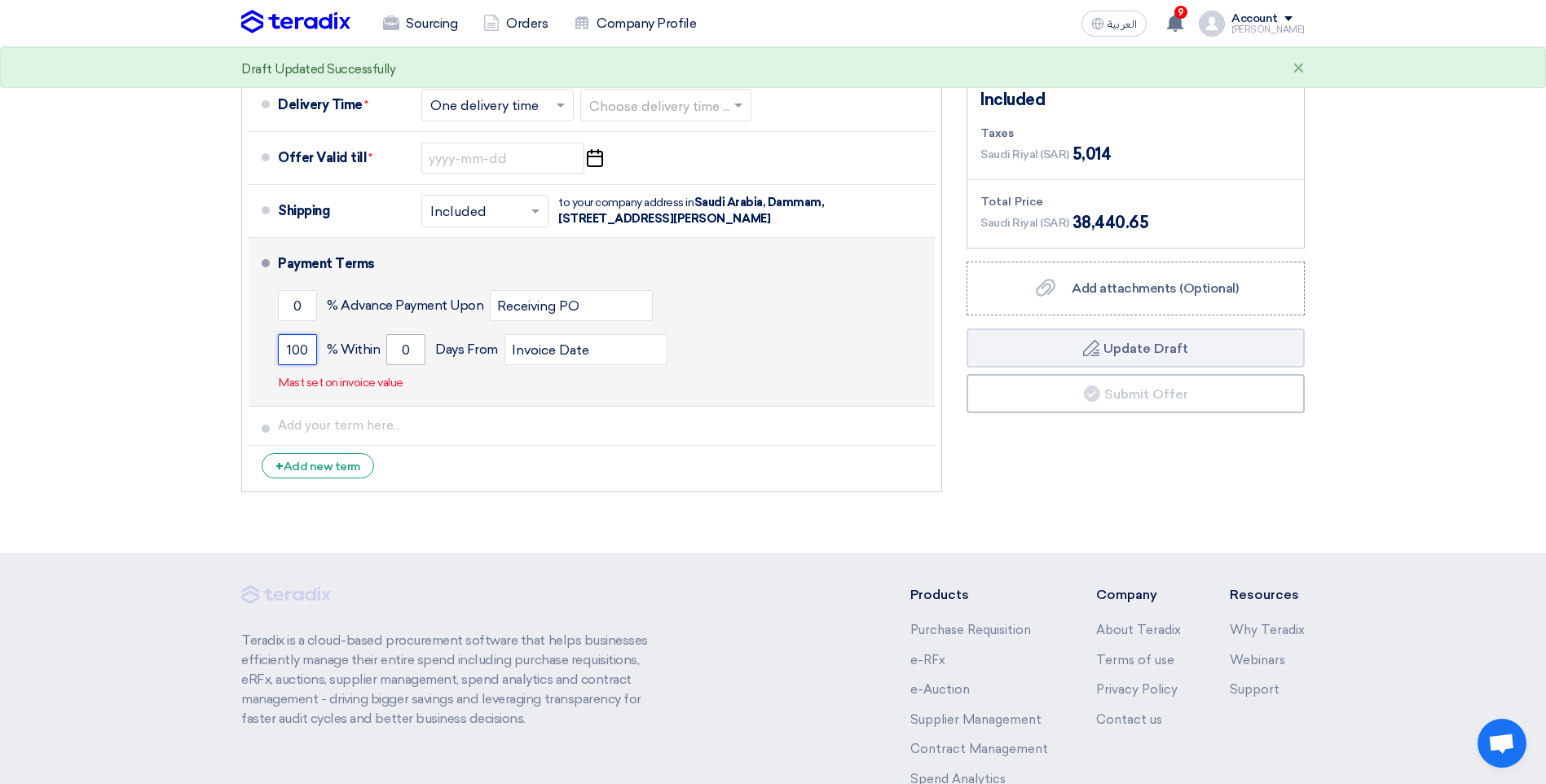
type input "100"
click at [402, 334] on input "0" at bounding box center [406, 349] width 39 height 31
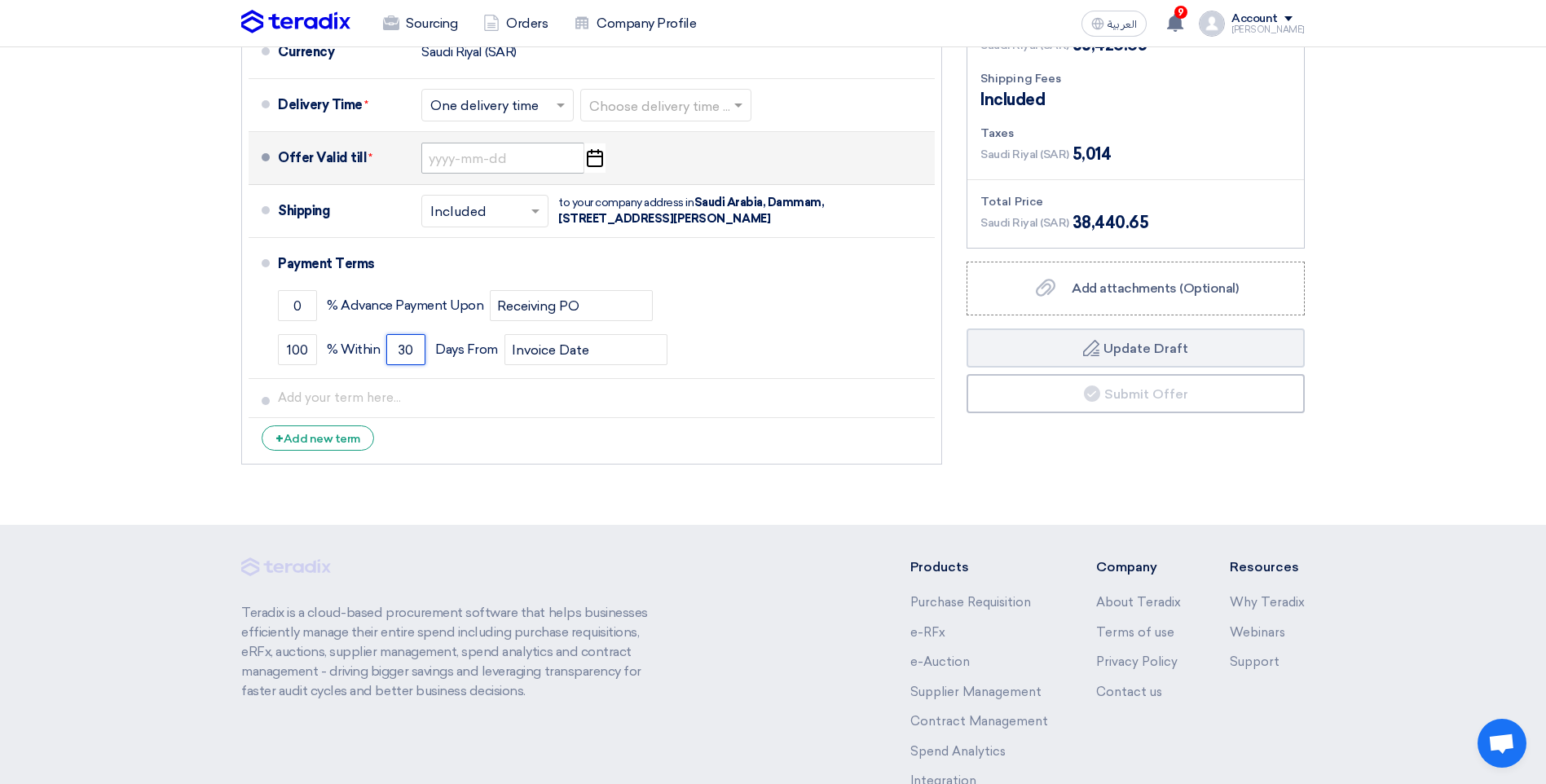
type input "30"
click at [511, 143] on input at bounding box center [502, 158] width 163 height 31
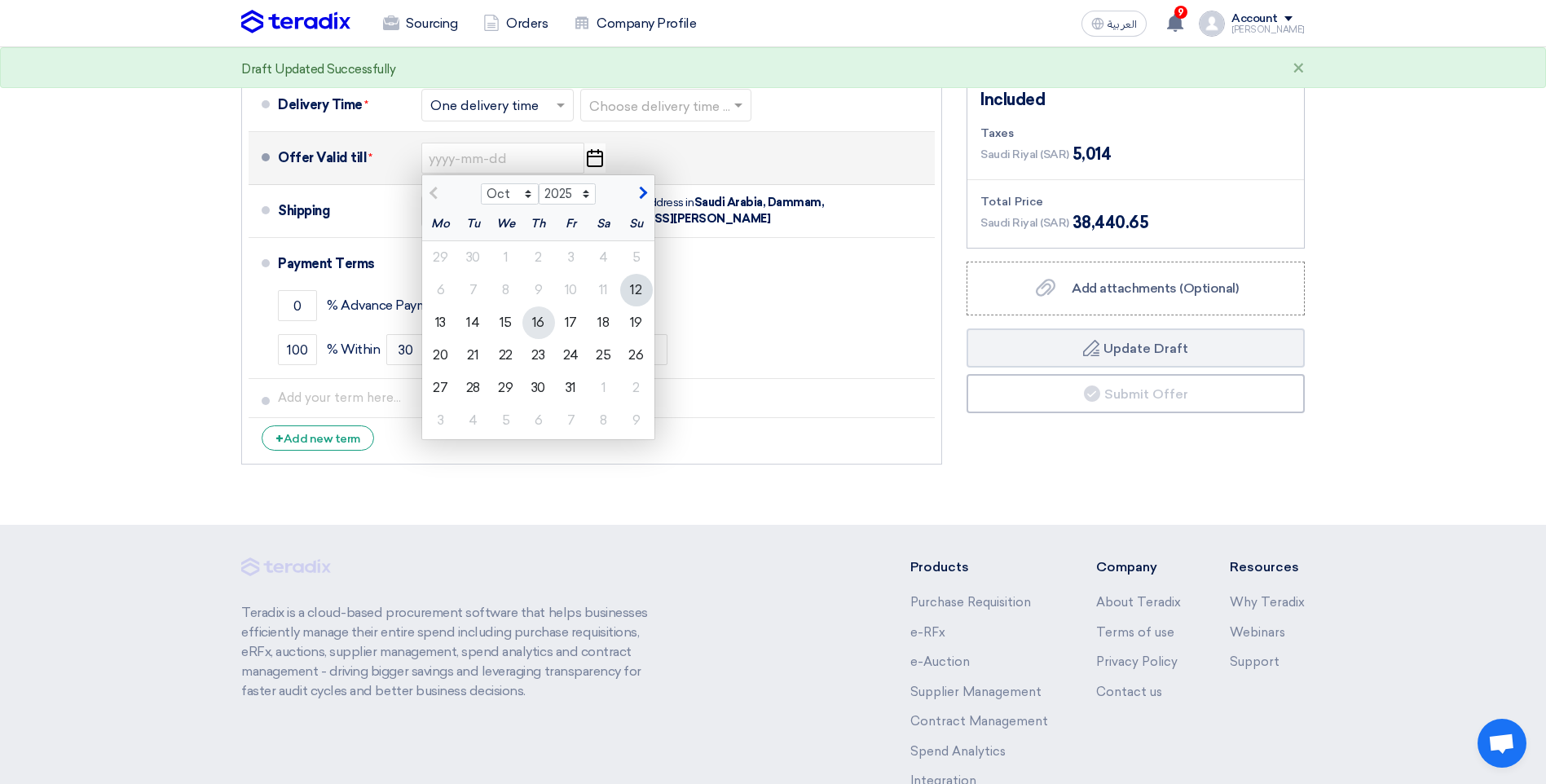
click at [544, 306] on div "16" at bounding box center [538, 322] width 32 height 32
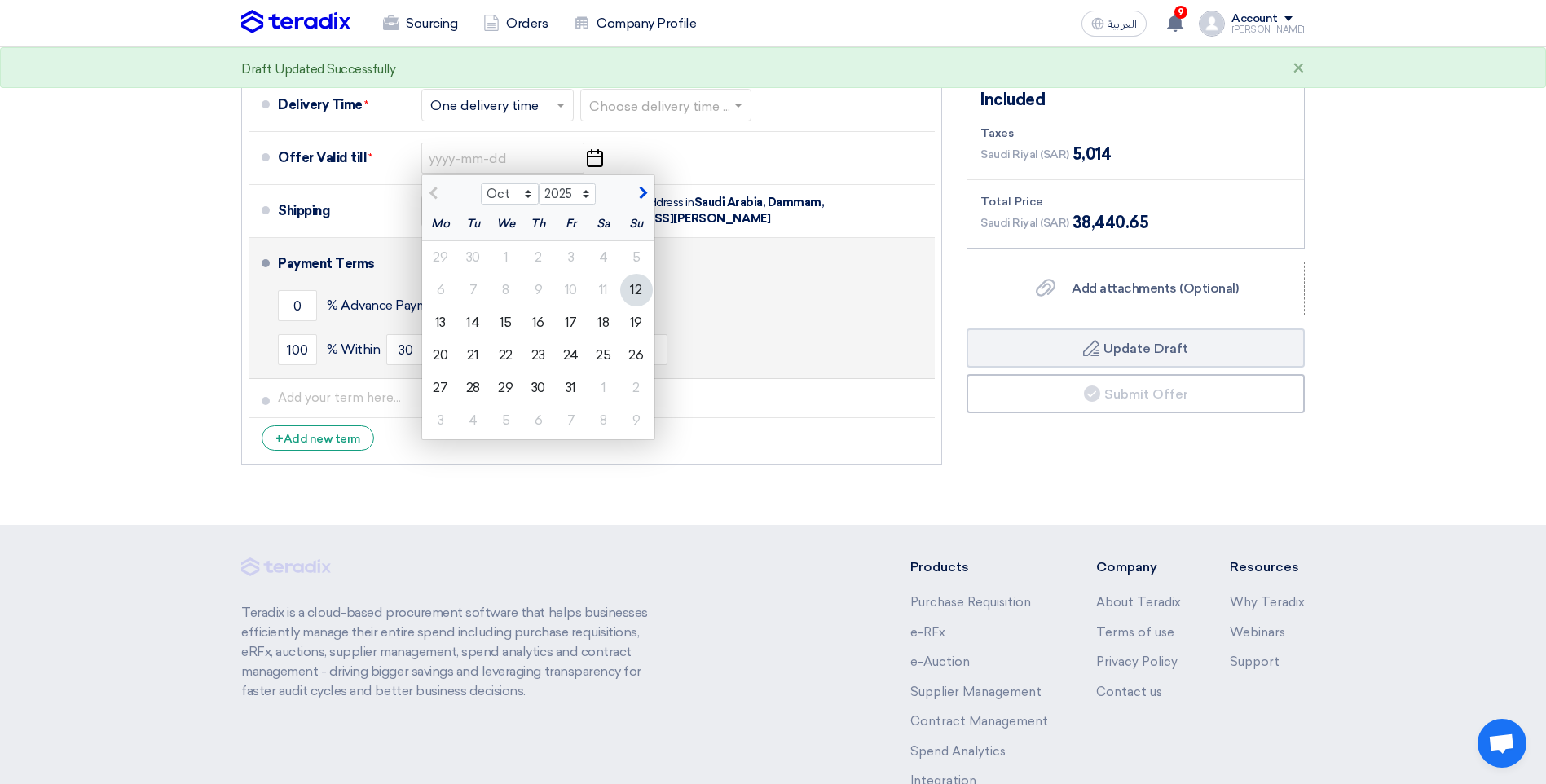
type input "10/16/2025"
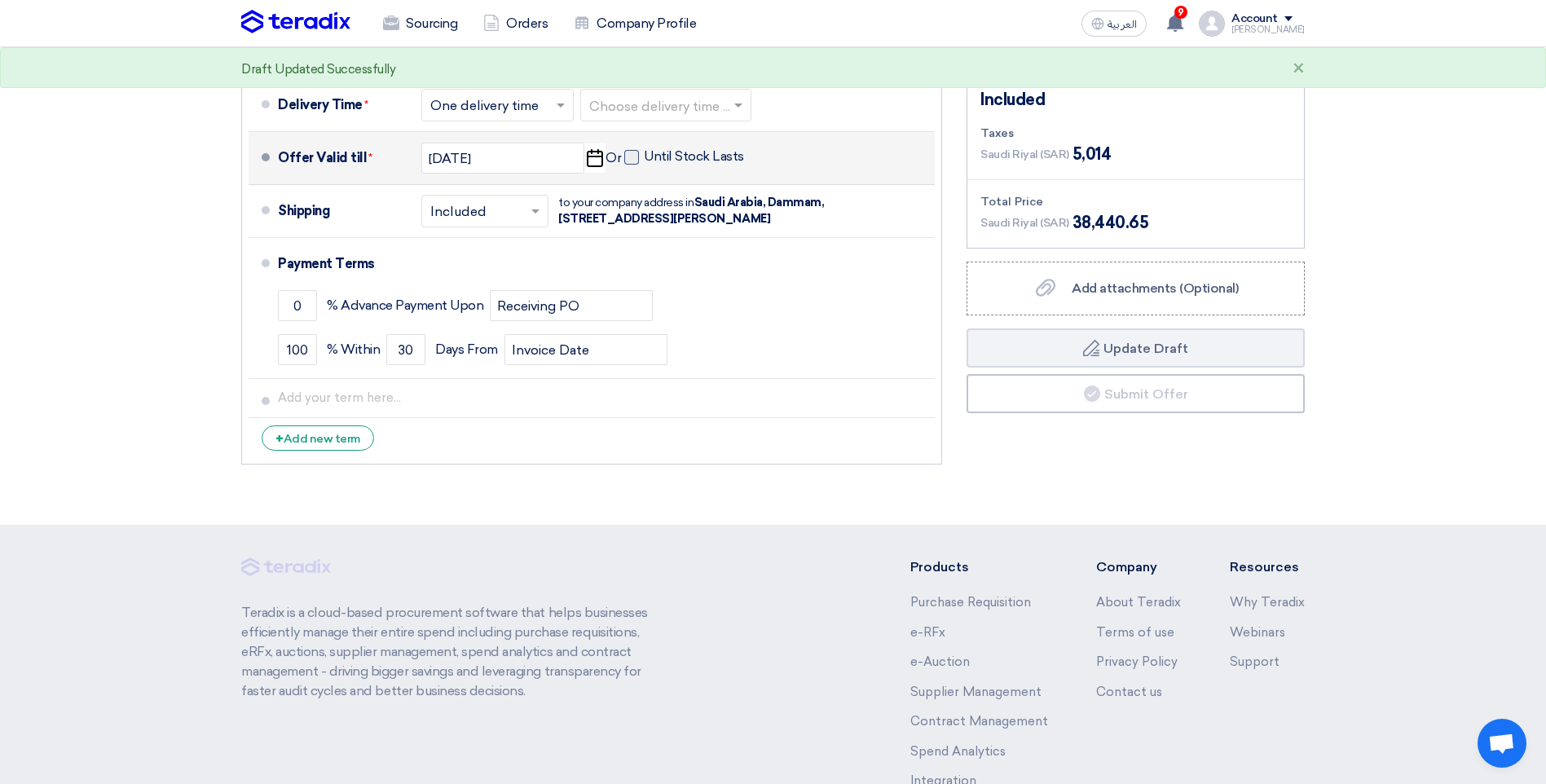
click at [631, 150] on span at bounding box center [632, 158] width 15 height 15
click at [644, 149] on input "Until Stock Lasts" at bounding box center [695, 164] width 103 height 31
checkbox input "true"
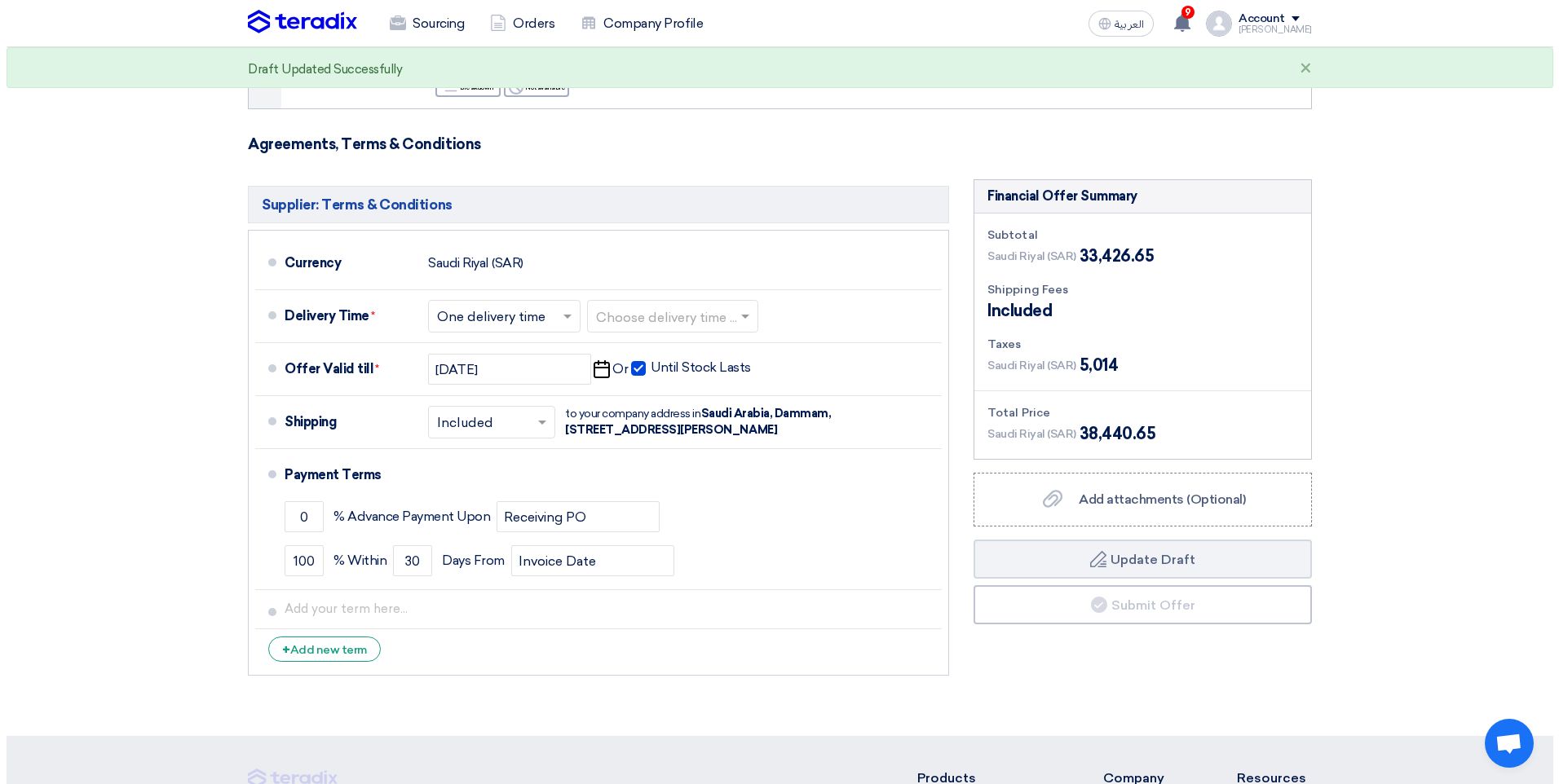
scroll to position [5379, 0]
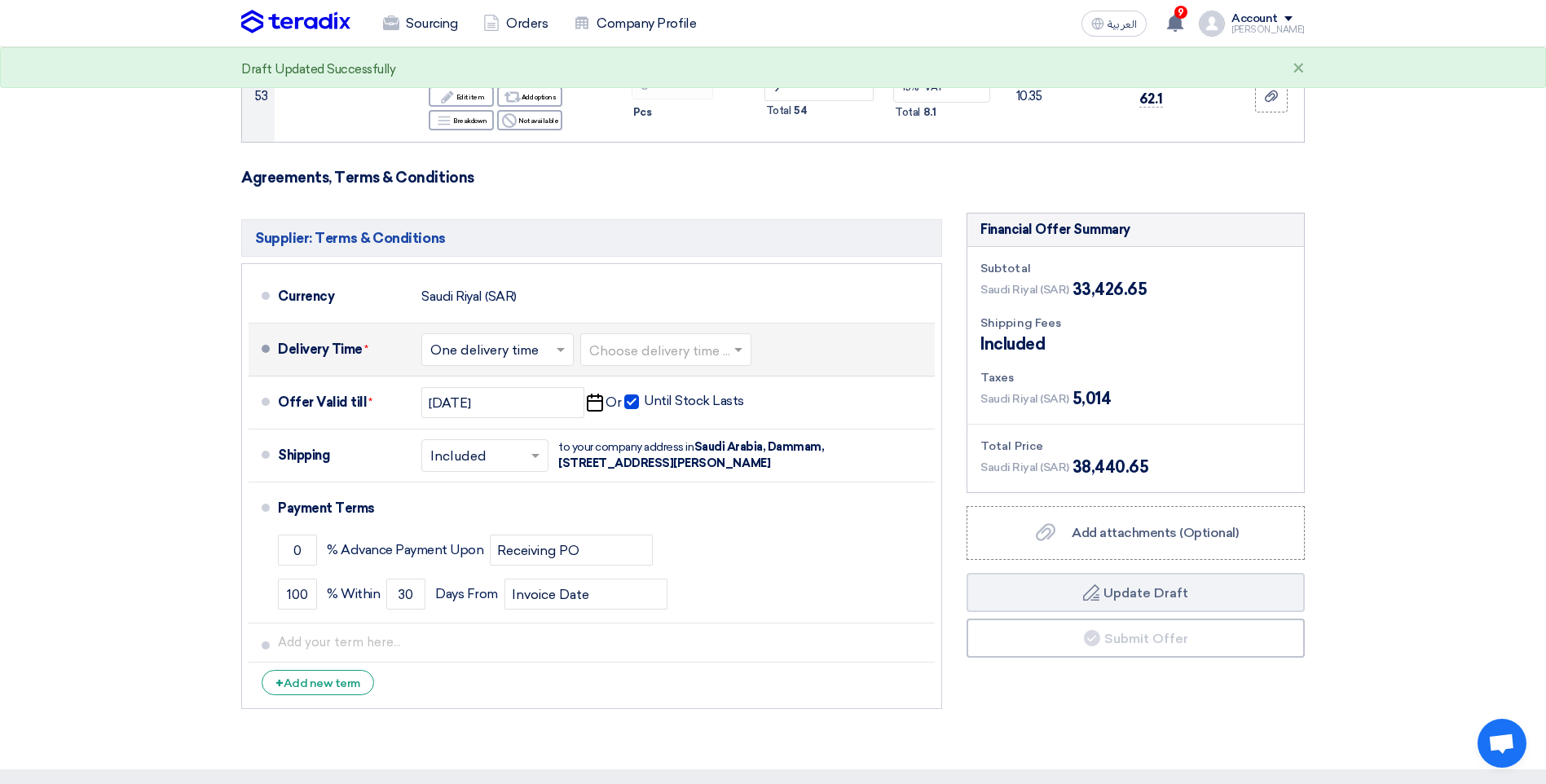
click at [696, 340] on input "text" at bounding box center [666, 351] width 155 height 24
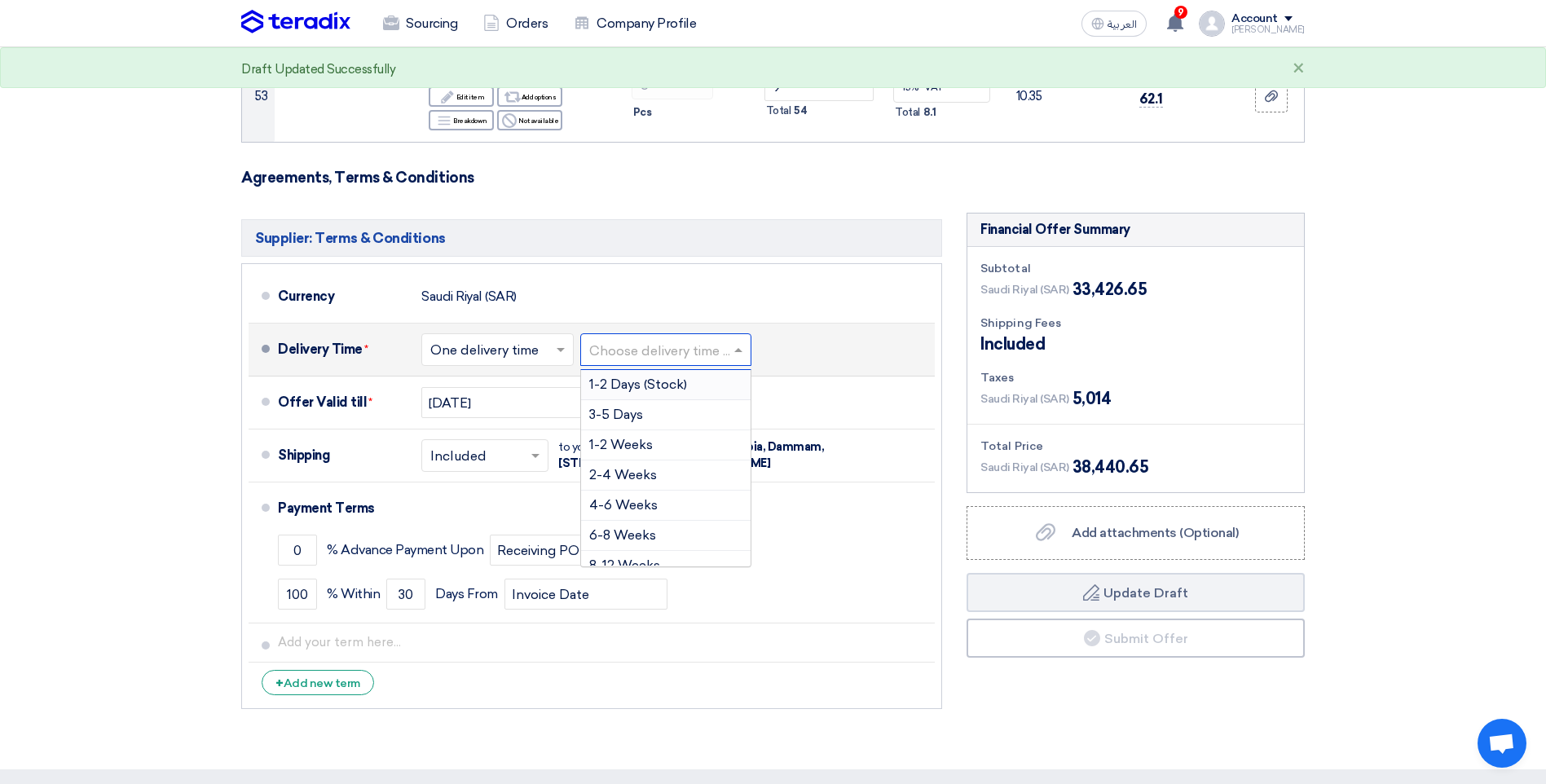
click at [646, 377] on span "1-2 Days (Stock)" at bounding box center [638, 384] width 98 height 16
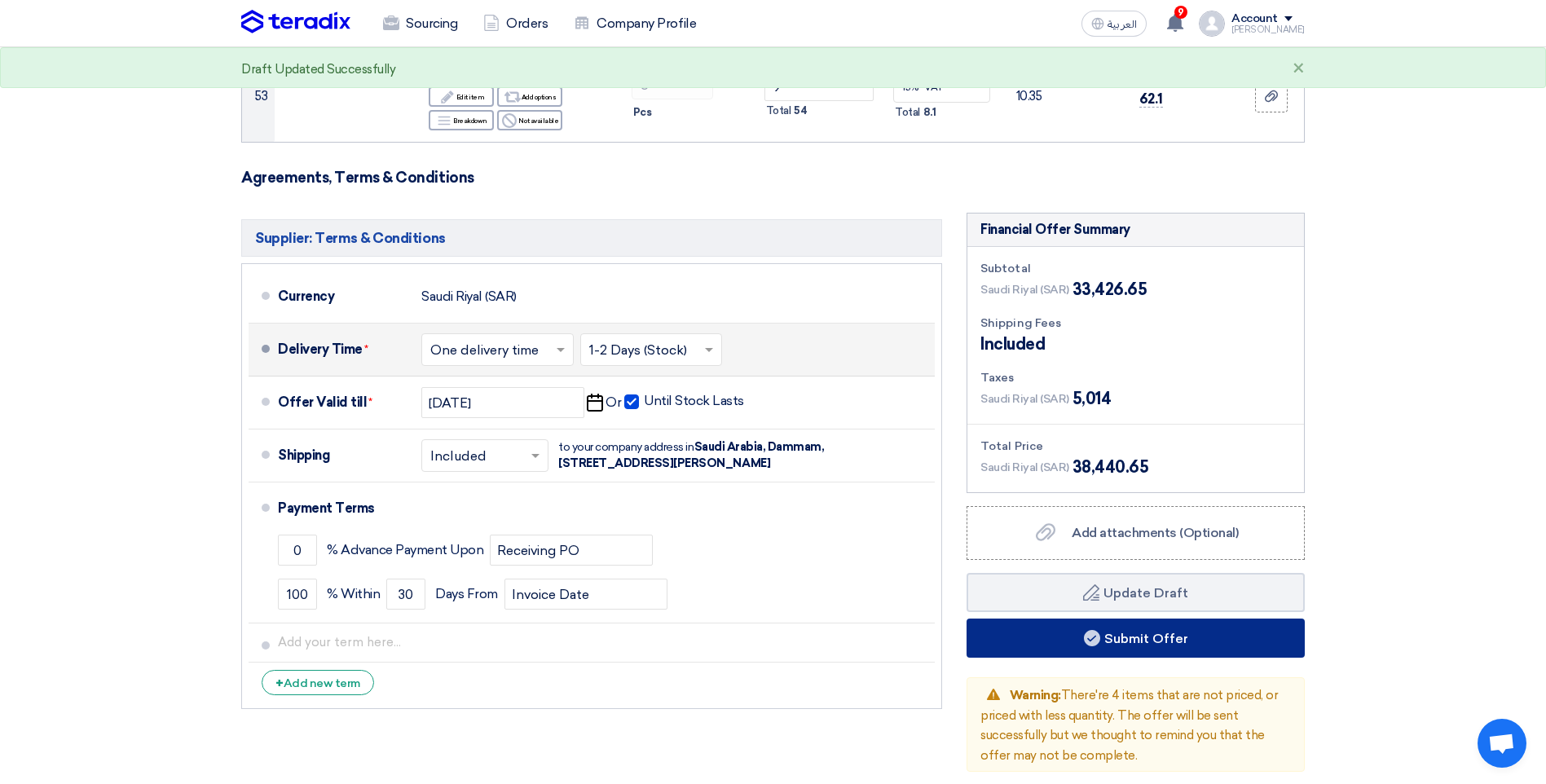
click at [1003, 619] on button "Submit Offer" at bounding box center [1135, 638] width 338 height 39
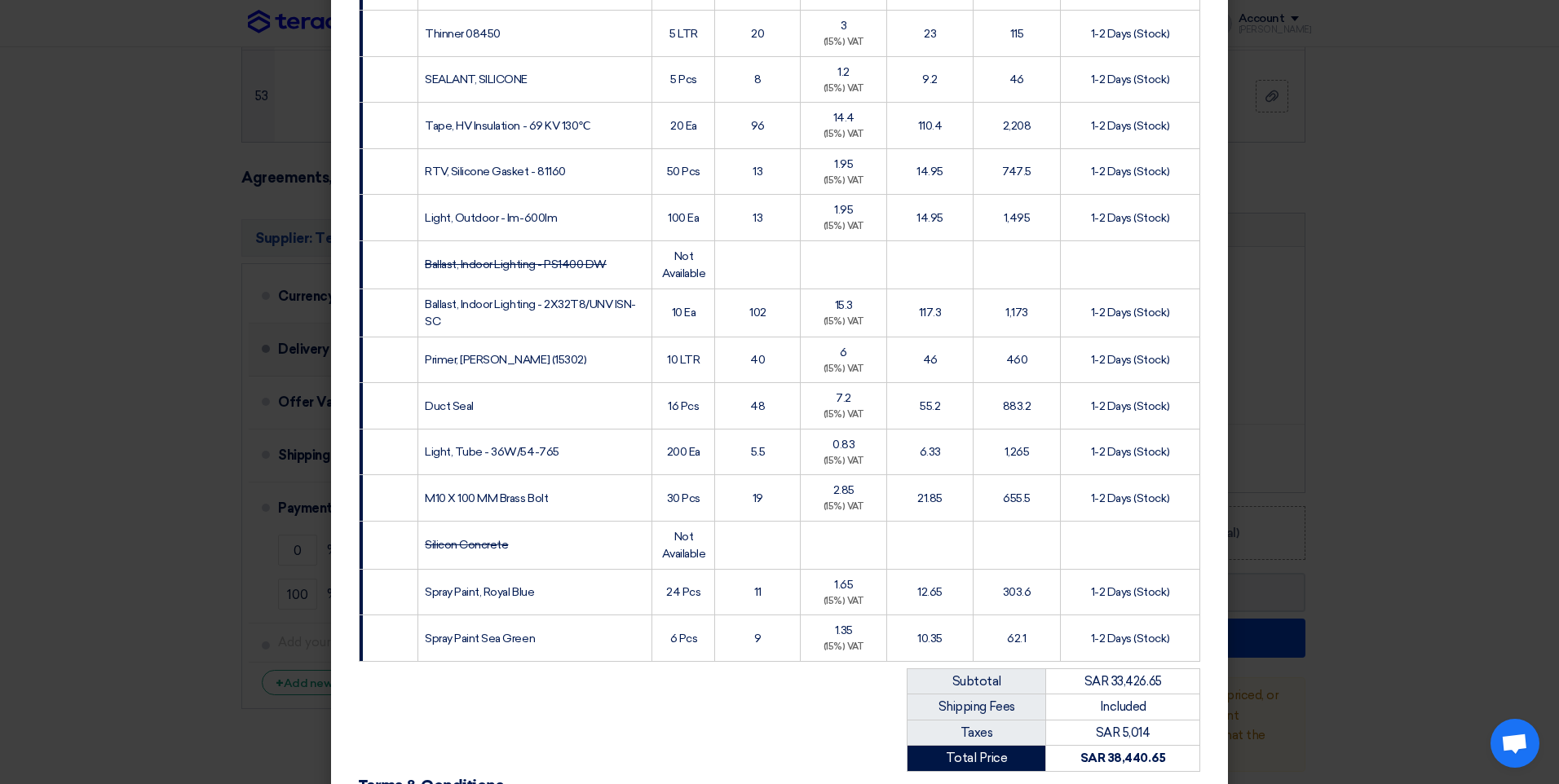
scroll to position [2354, 0]
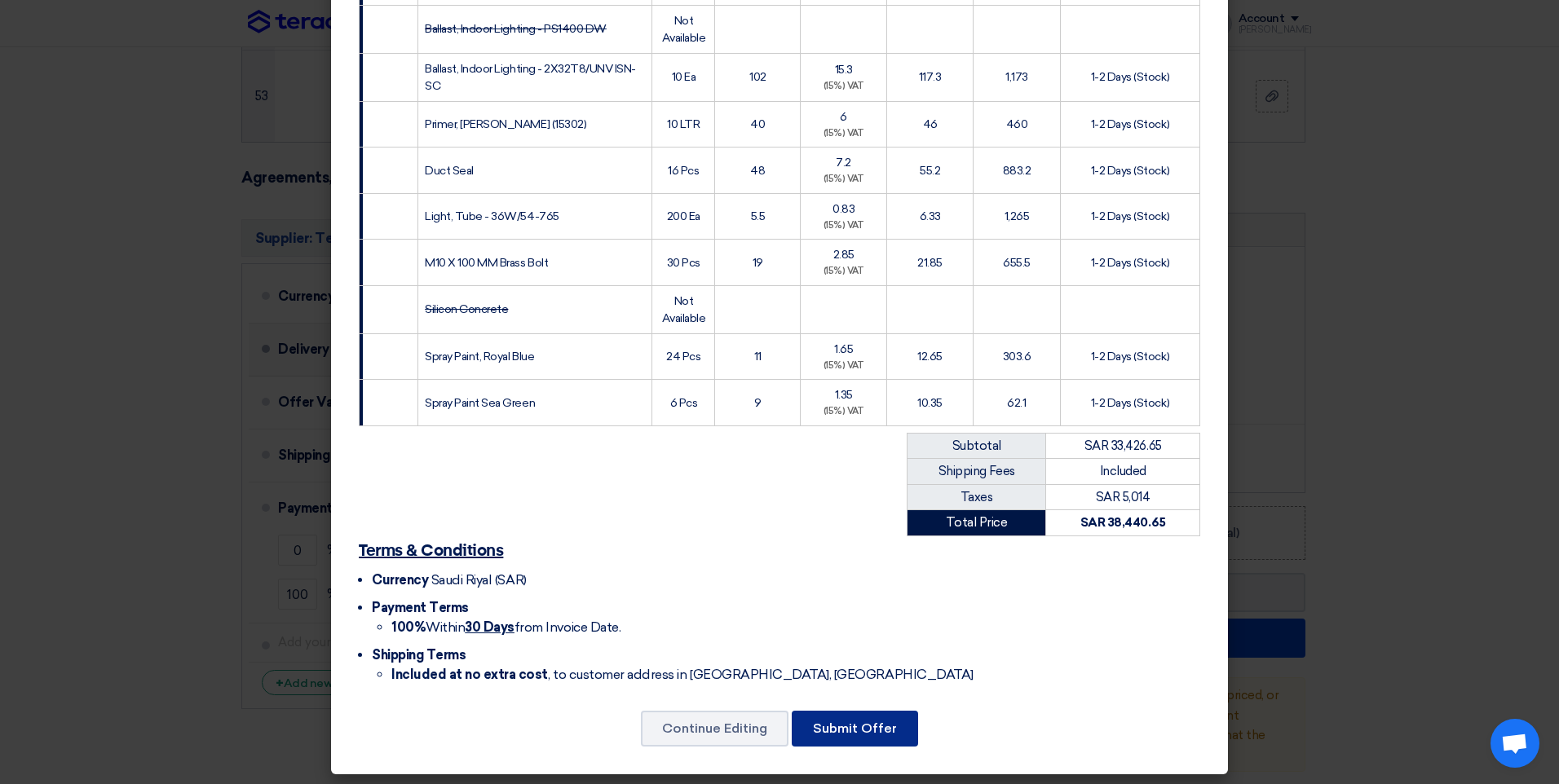
click at [845, 729] on button "Submit Offer" at bounding box center [855, 728] width 126 height 36
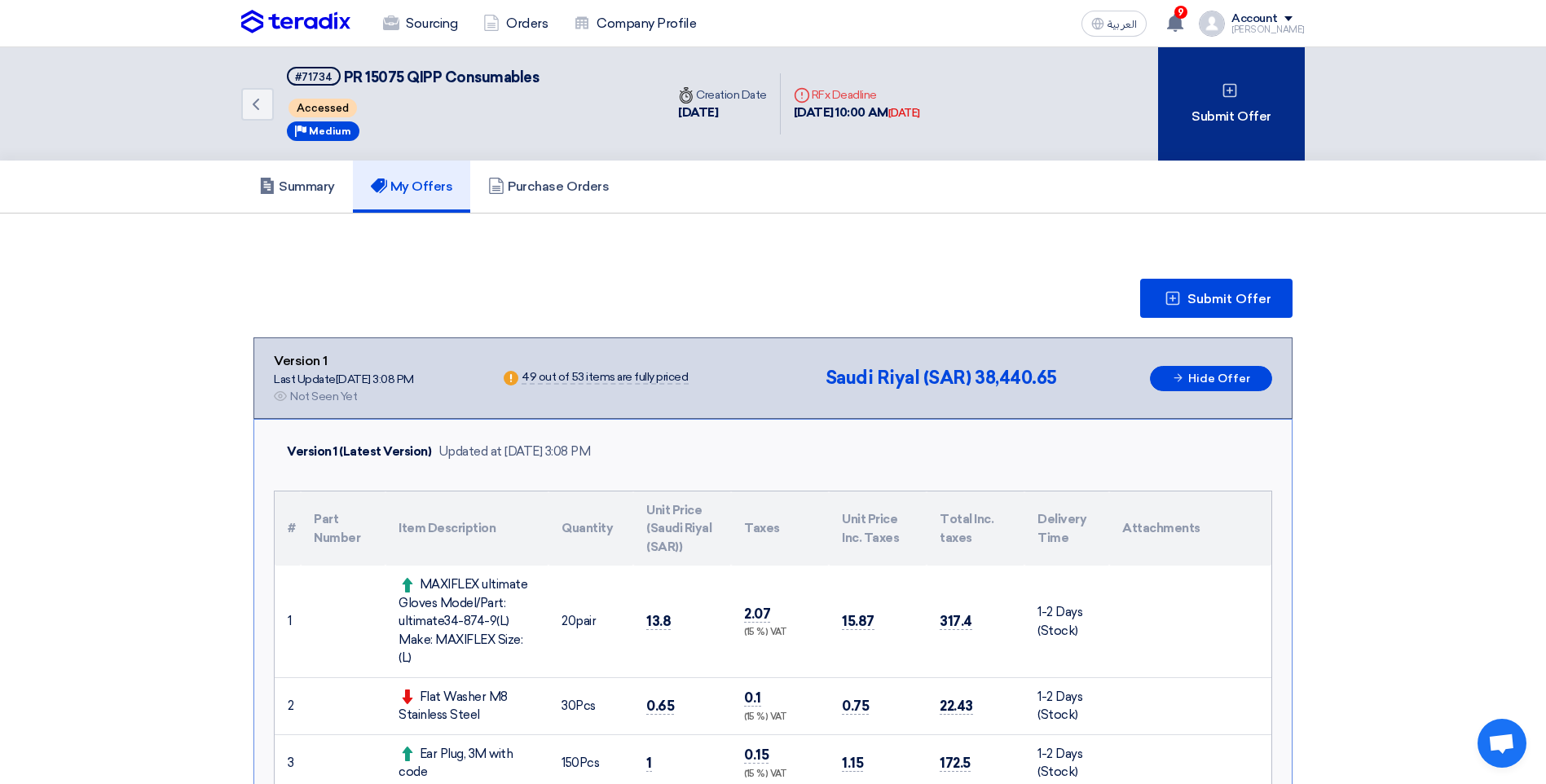
click at [1201, 105] on div "Submit Offer" at bounding box center [1232, 103] width 147 height 113
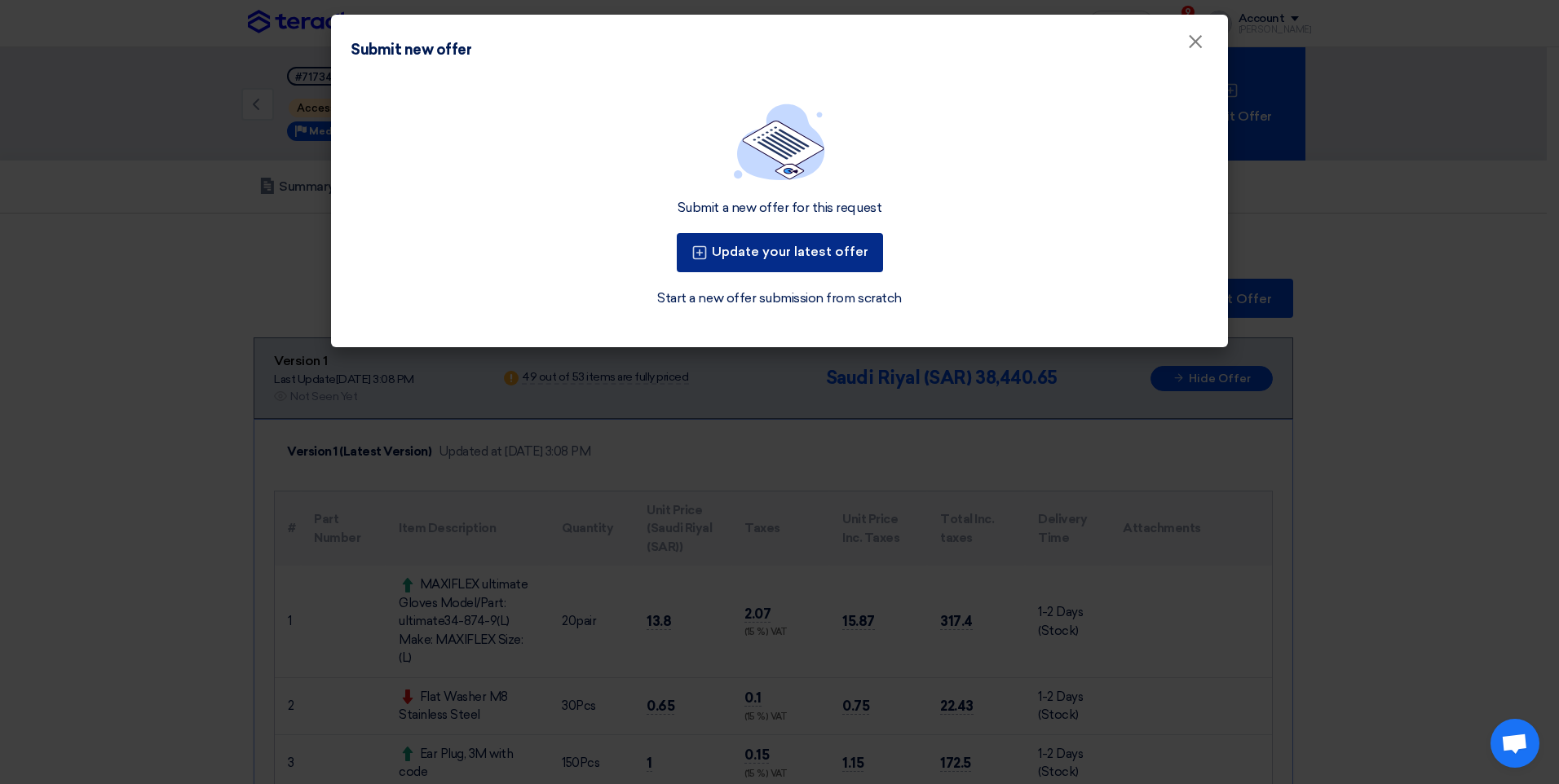
click at [737, 241] on button "Update your latest offer" at bounding box center [780, 252] width 207 height 39
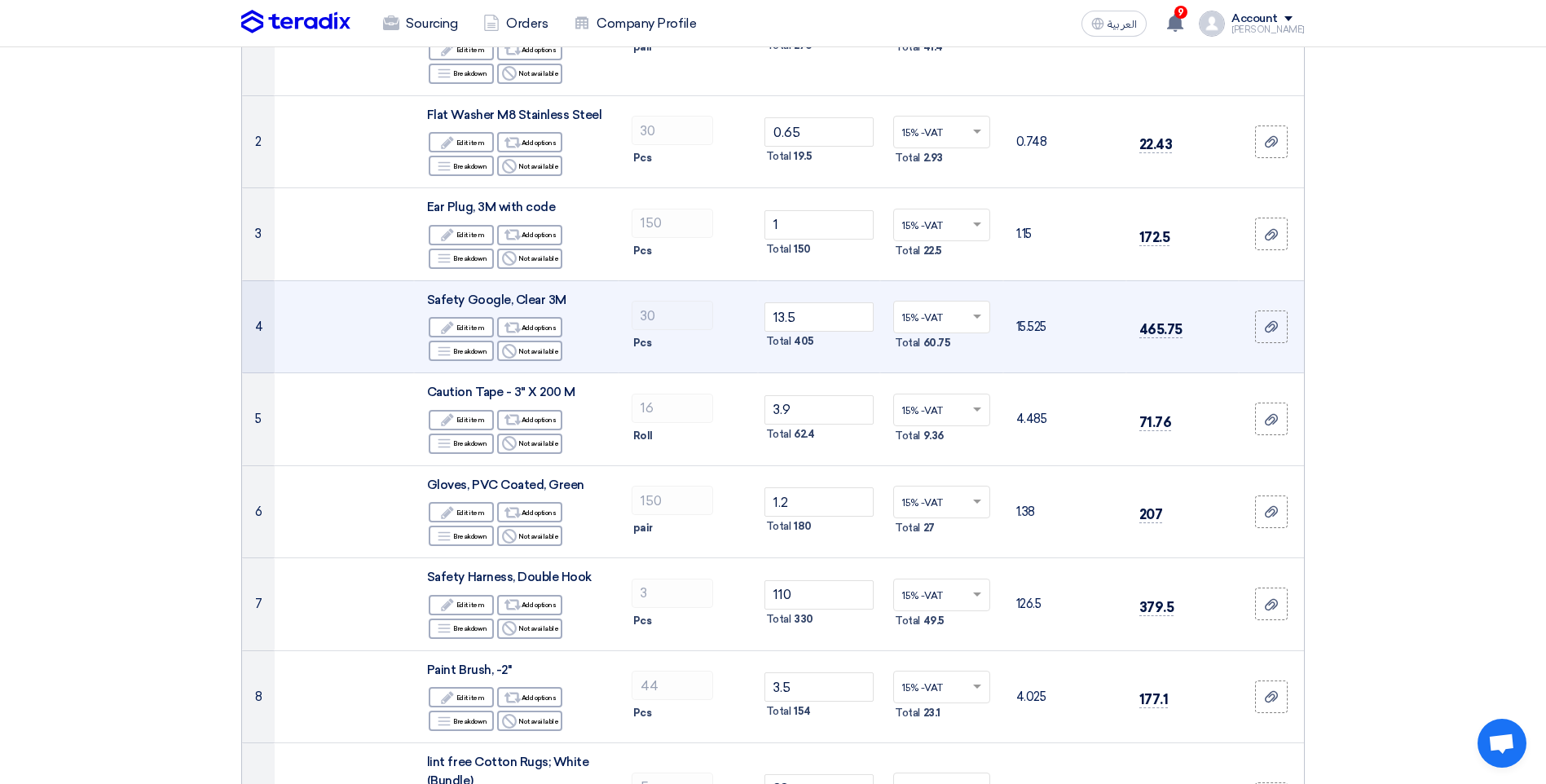
scroll to position [326, 0]
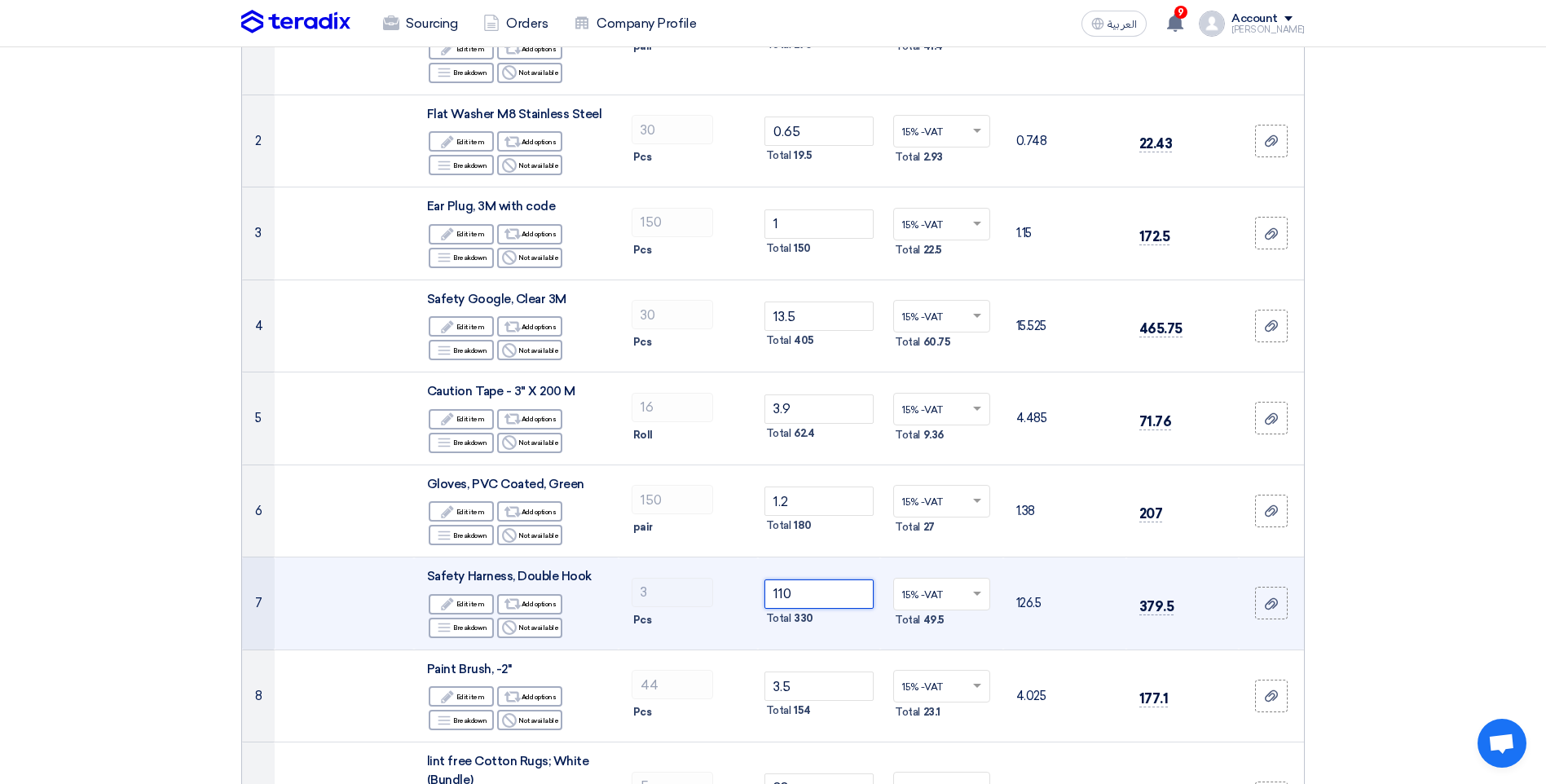
drag, startPoint x: 816, startPoint y: 592, endPoint x: 753, endPoint y: 592, distance: 63.0
click at [753, 592] on tr "7 Safety Harness, Double Hook Edit Edit item Alternative Add options Breakdown …" at bounding box center [773, 604] width 1062 height 93
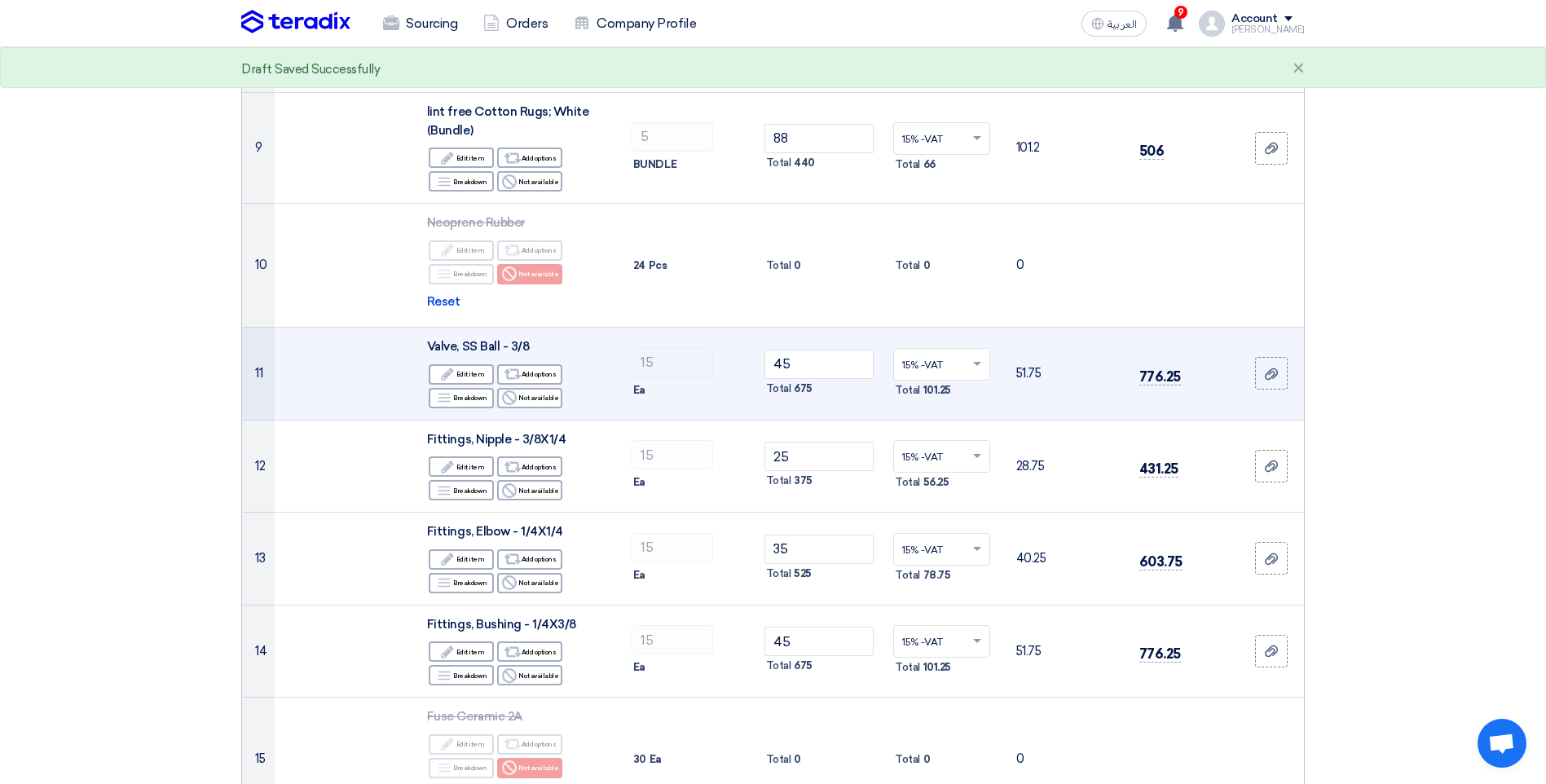
scroll to position [978, 0]
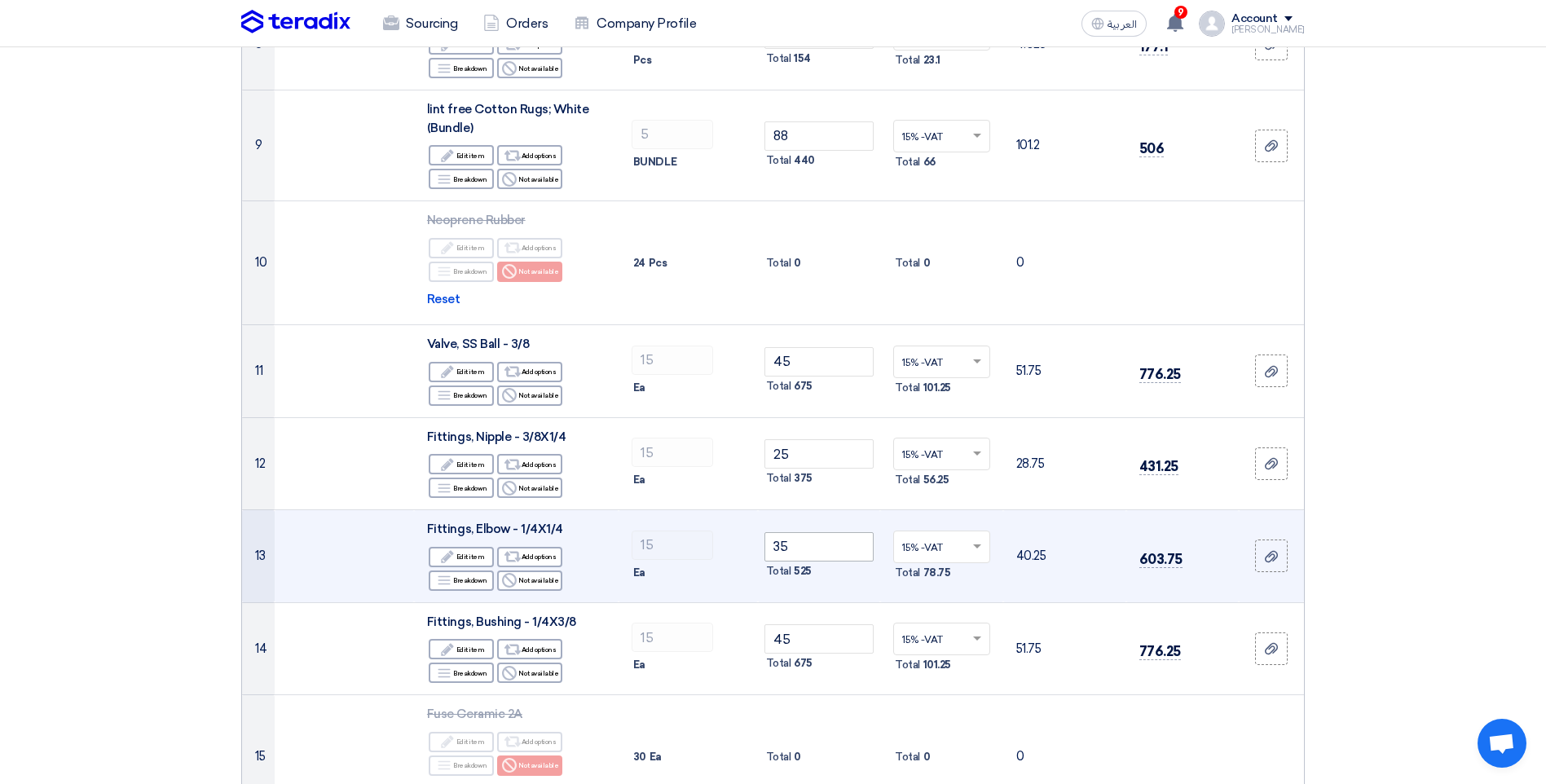
type input "90"
drag, startPoint x: 775, startPoint y: 546, endPoint x: 804, endPoint y: 549, distance: 29.2
click at [804, 549] on input "35" at bounding box center [819, 547] width 110 height 30
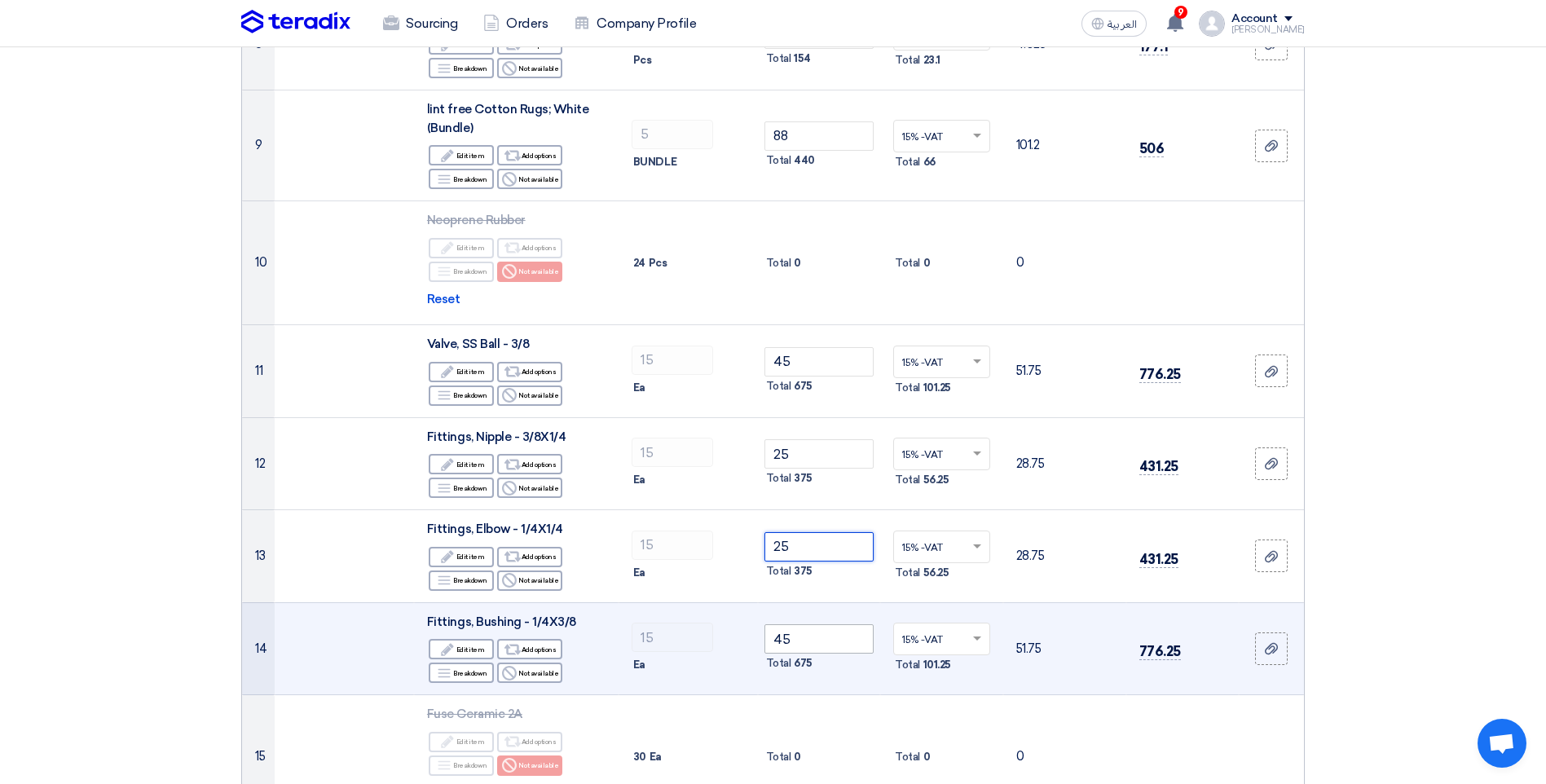
type input "25"
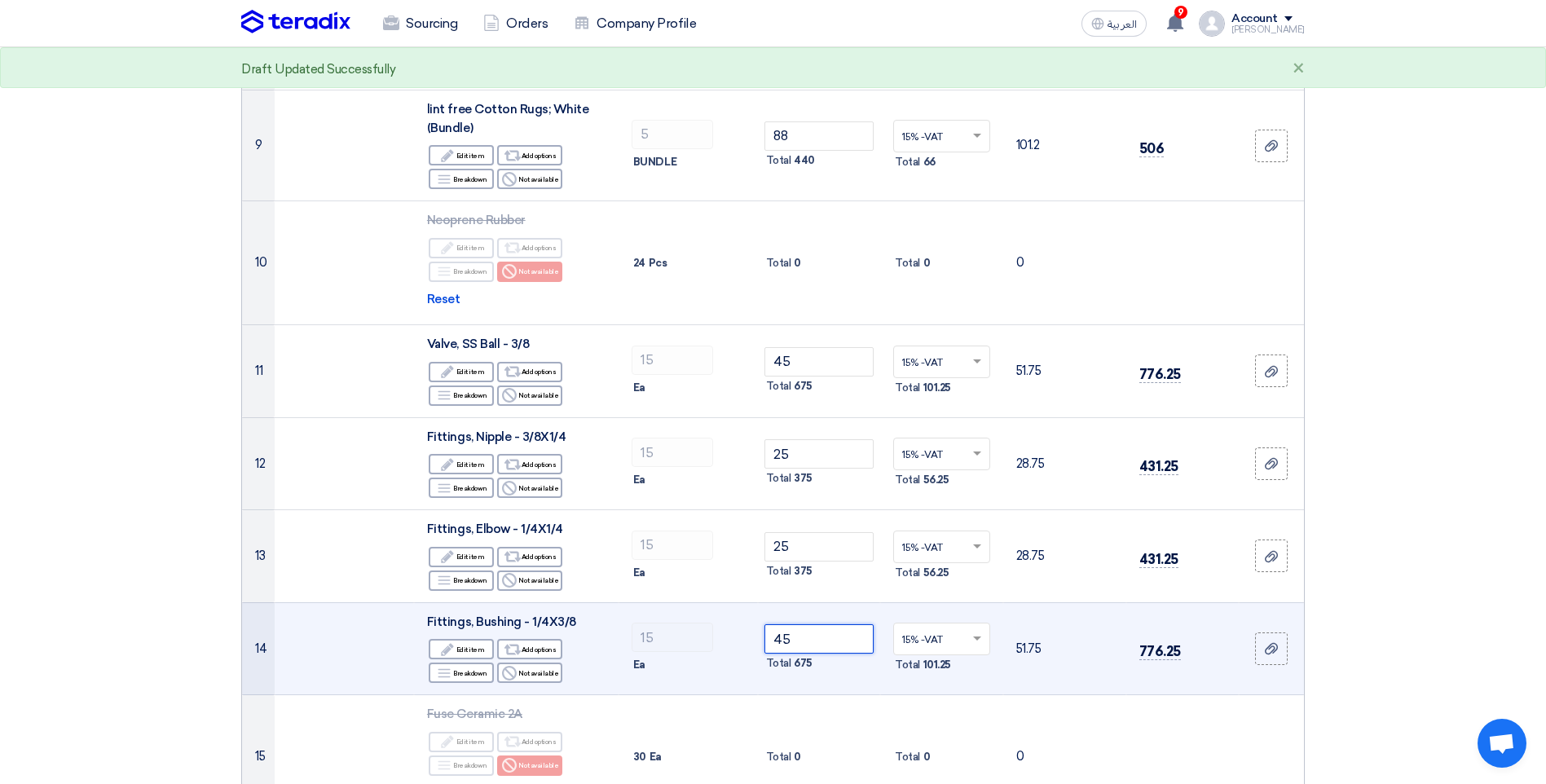
drag, startPoint x: 771, startPoint y: 635, endPoint x: 797, endPoint y: 635, distance: 26.0
click at [797, 635] on input "45" at bounding box center [819, 639] width 110 height 30
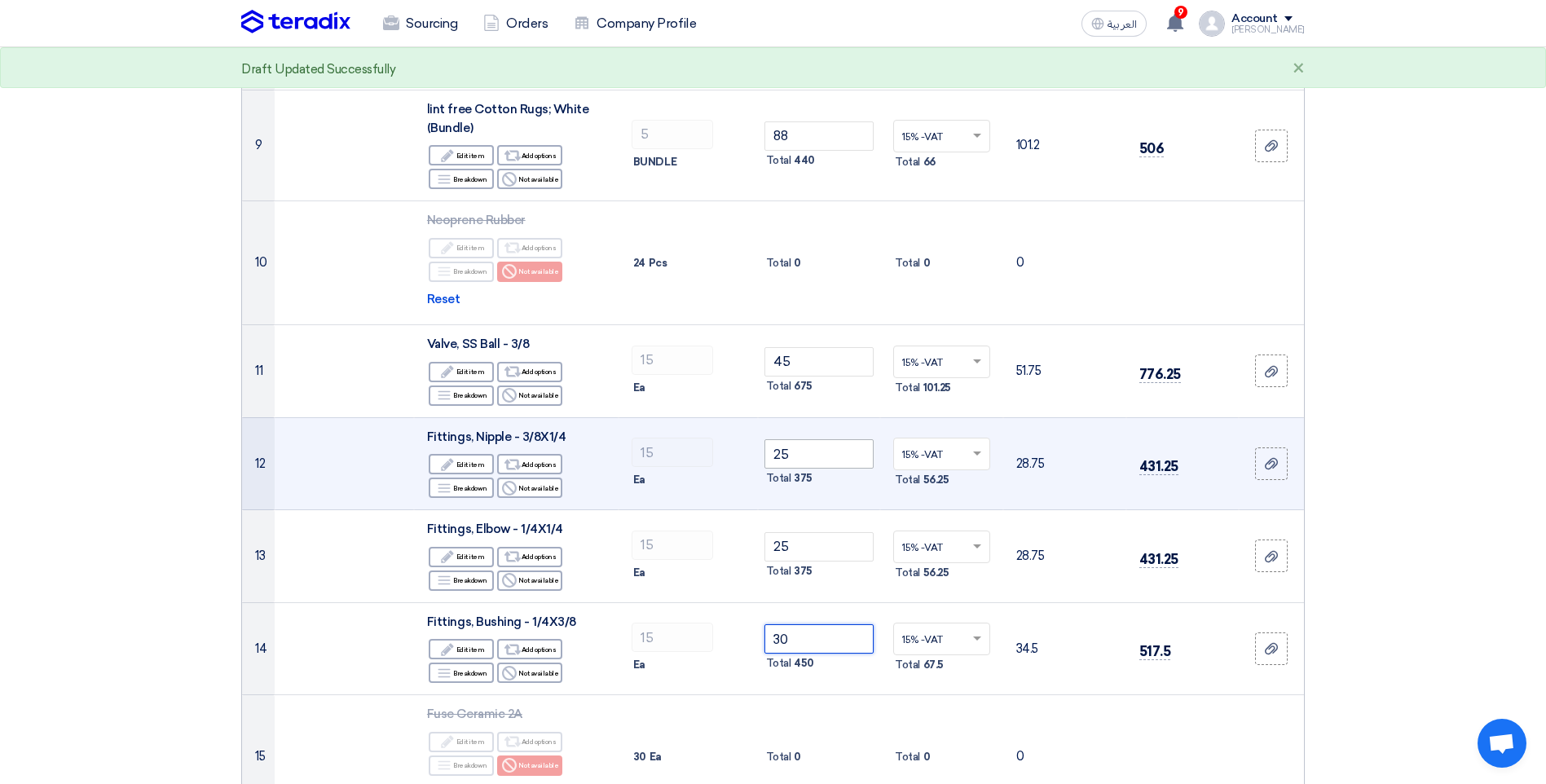
type input "30"
drag, startPoint x: 790, startPoint y: 451, endPoint x: 776, endPoint y: 454, distance: 14.3
click at [776, 454] on input "25" at bounding box center [819, 454] width 110 height 30
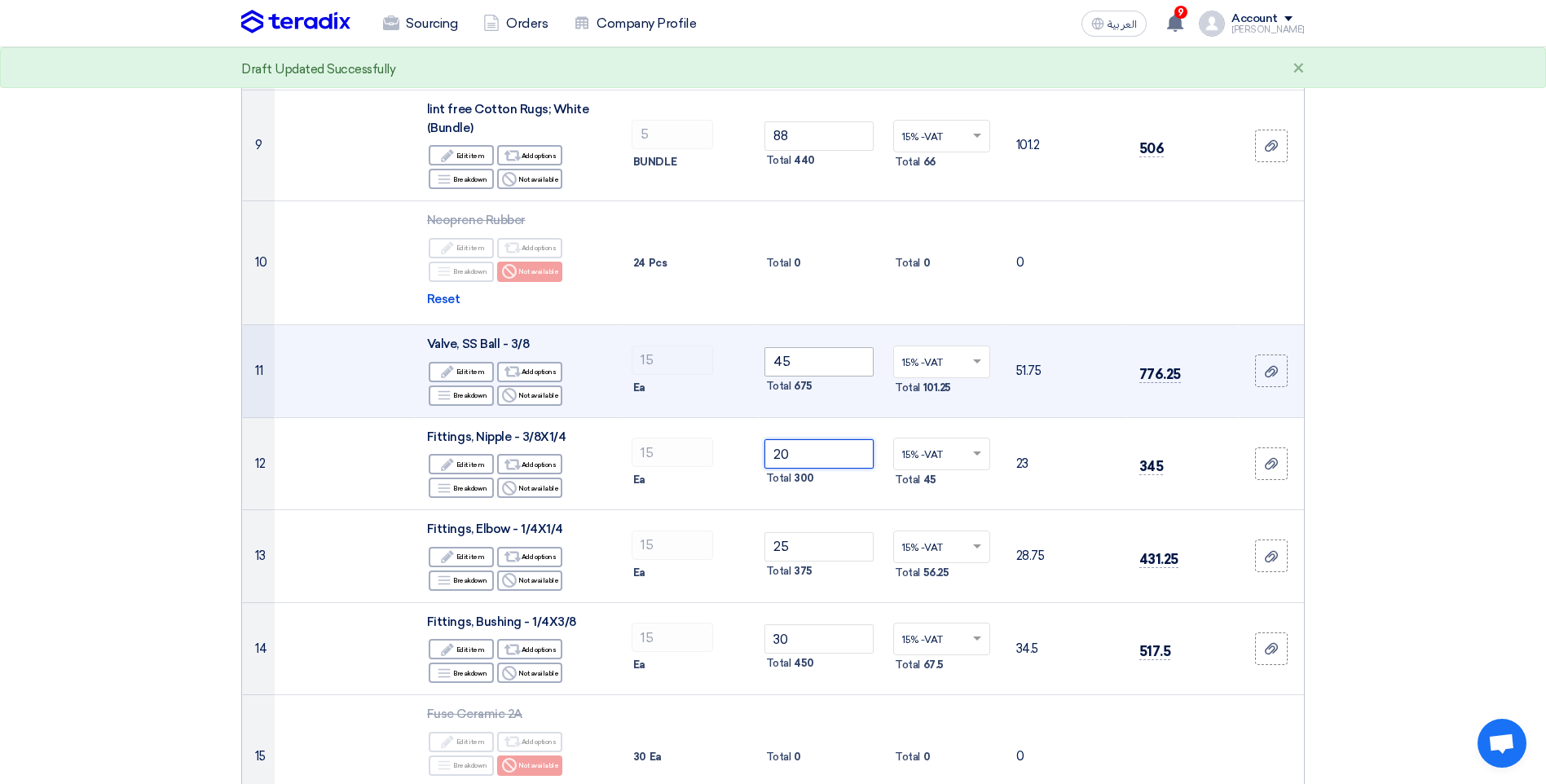
type input "20"
drag, startPoint x: 796, startPoint y: 363, endPoint x: 768, endPoint y: 356, distance: 28.9
click at [768, 356] on input "45" at bounding box center [819, 362] width 110 height 30
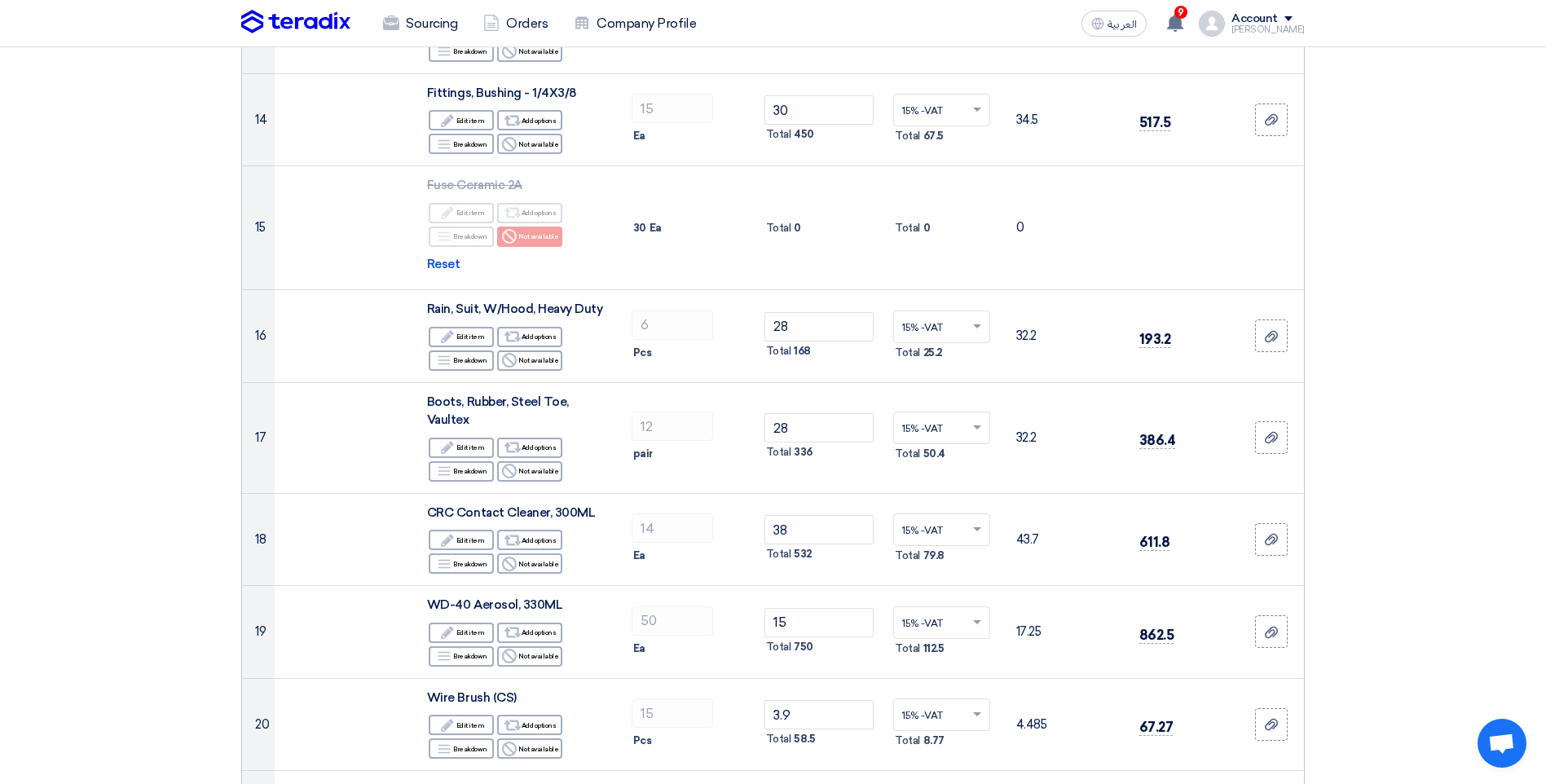
scroll to position [1548, 0]
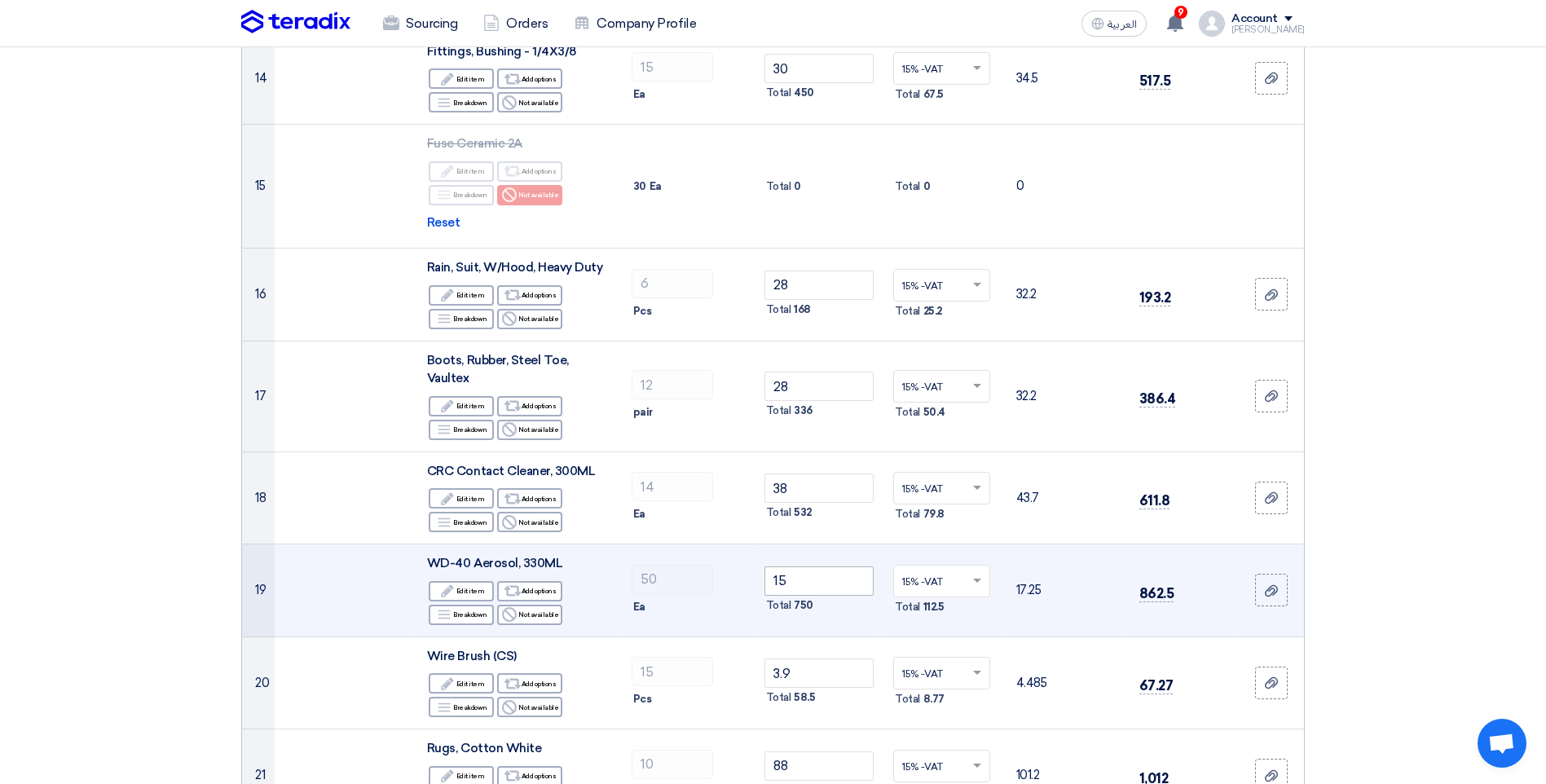
type input "40"
drag, startPoint x: 804, startPoint y: 578, endPoint x: 770, endPoint y: 581, distance: 34.1
click at [770, 581] on input "15" at bounding box center [819, 582] width 110 height 30
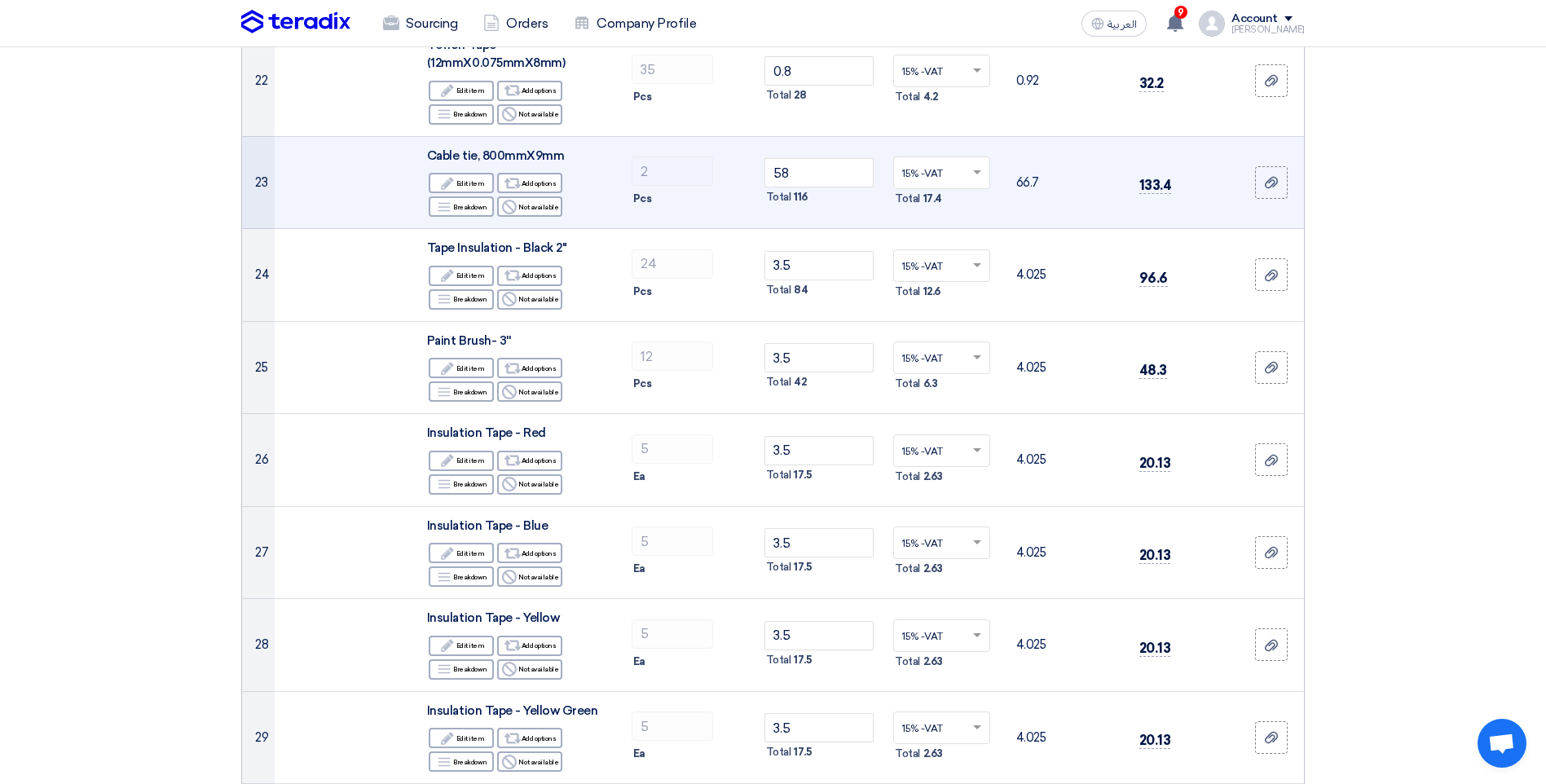
scroll to position [2364, 0]
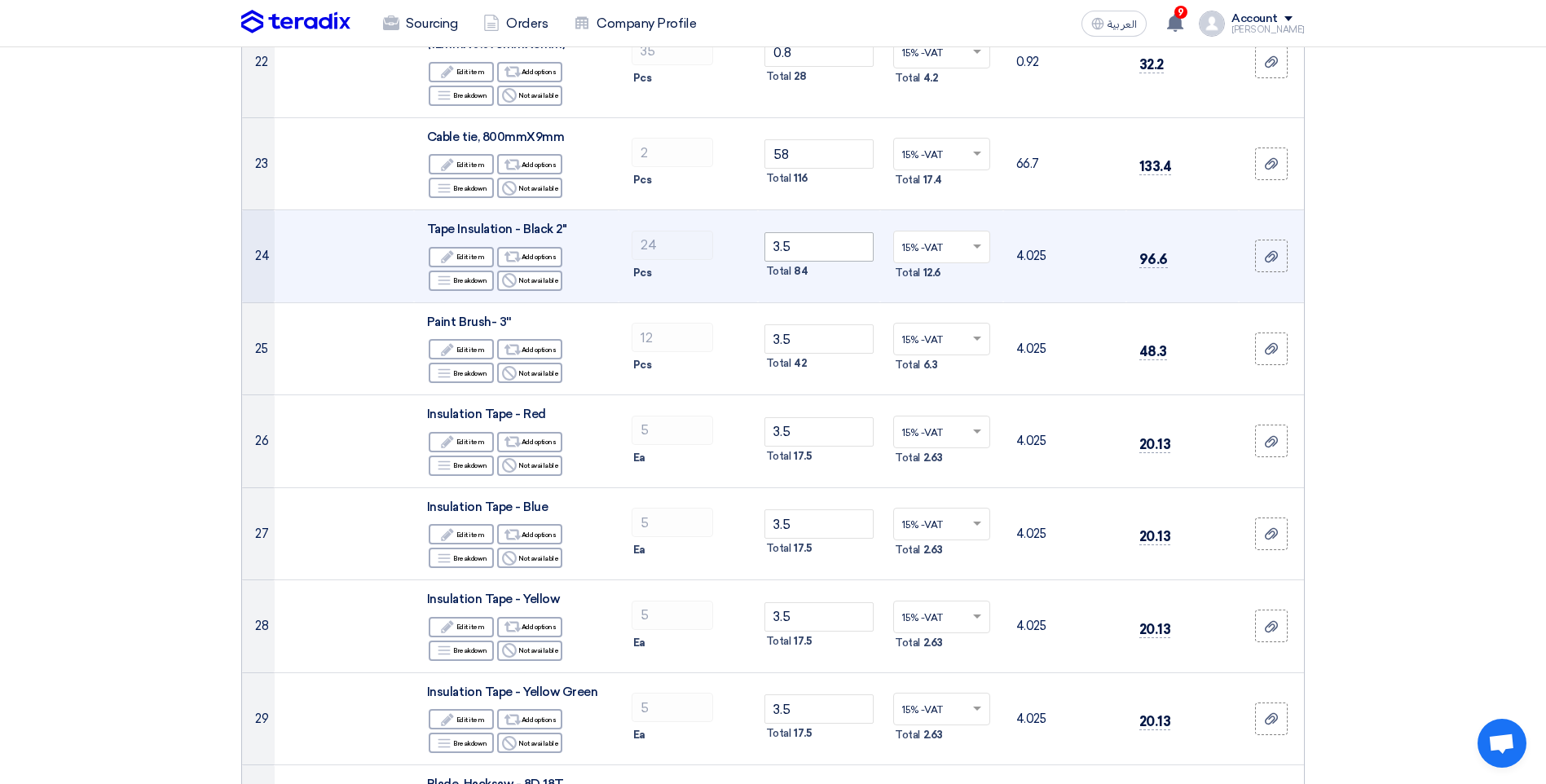
type input "14"
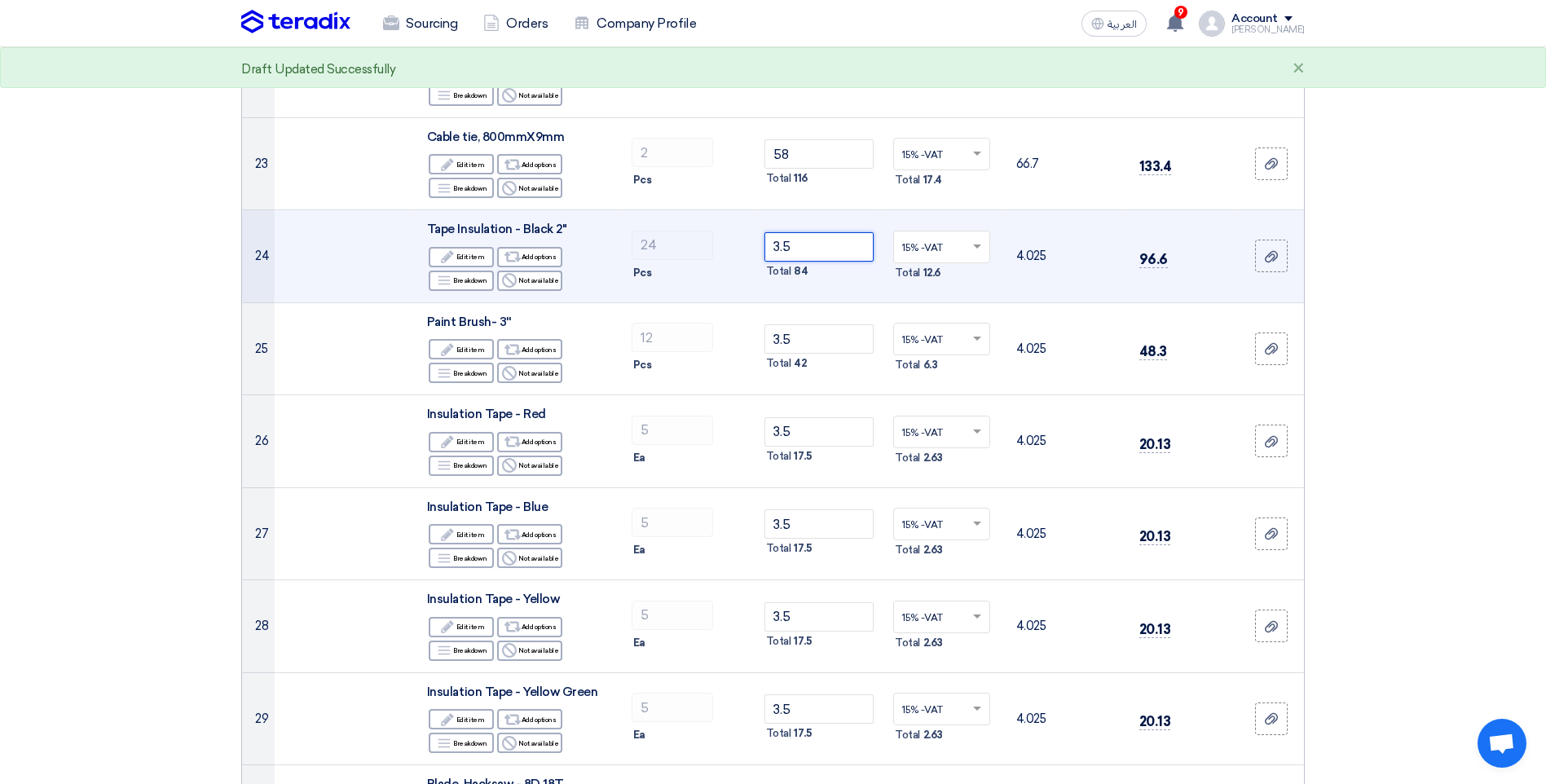
drag, startPoint x: 809, startPoint y: 251, endPoint x: 770, endPoint y: 249, distance: 39.1
click at [770, 249] on input "3.5" at bounding box center [819, 247] width 110 height 30
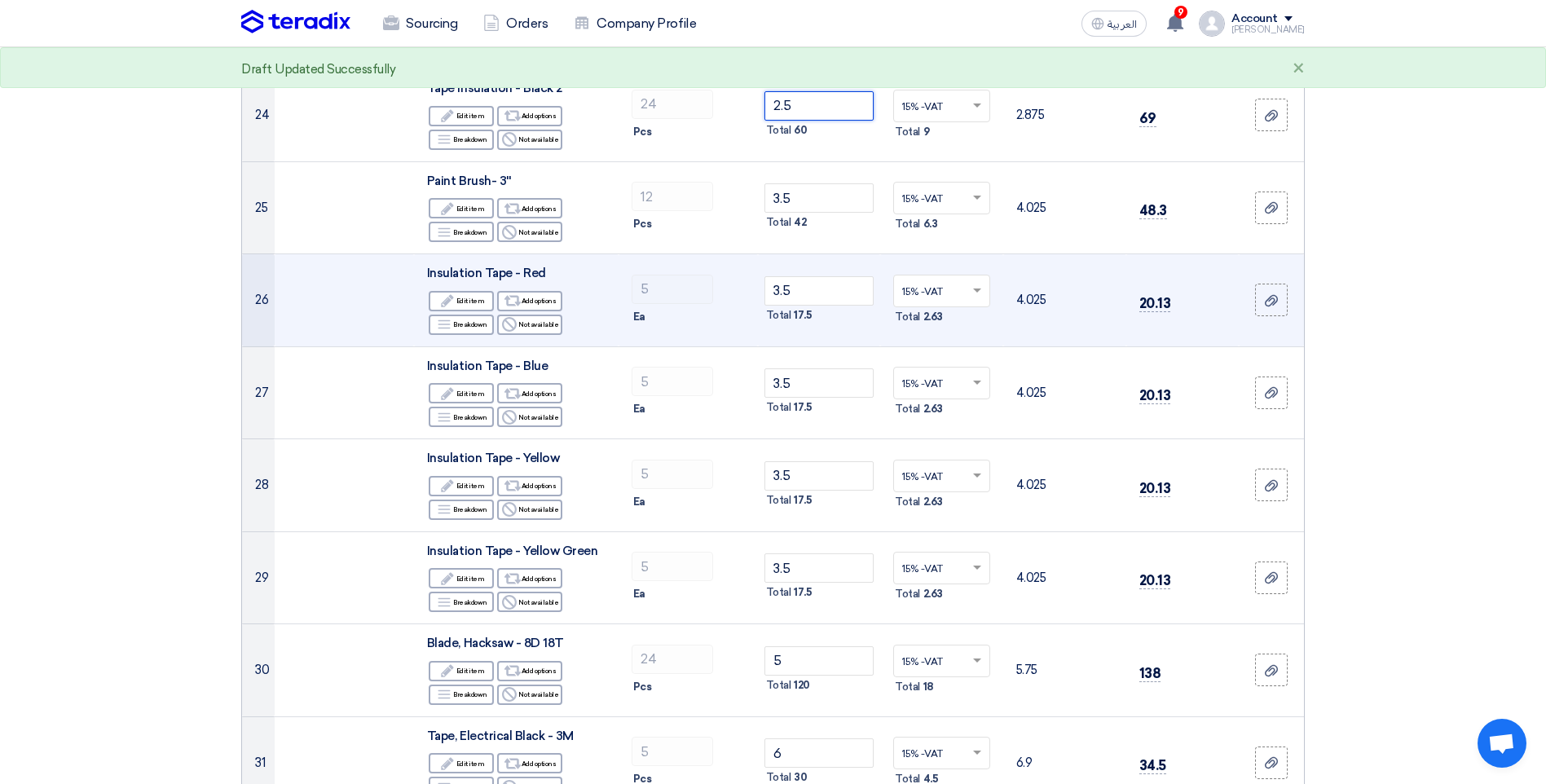
scroll to position [2608, 0]
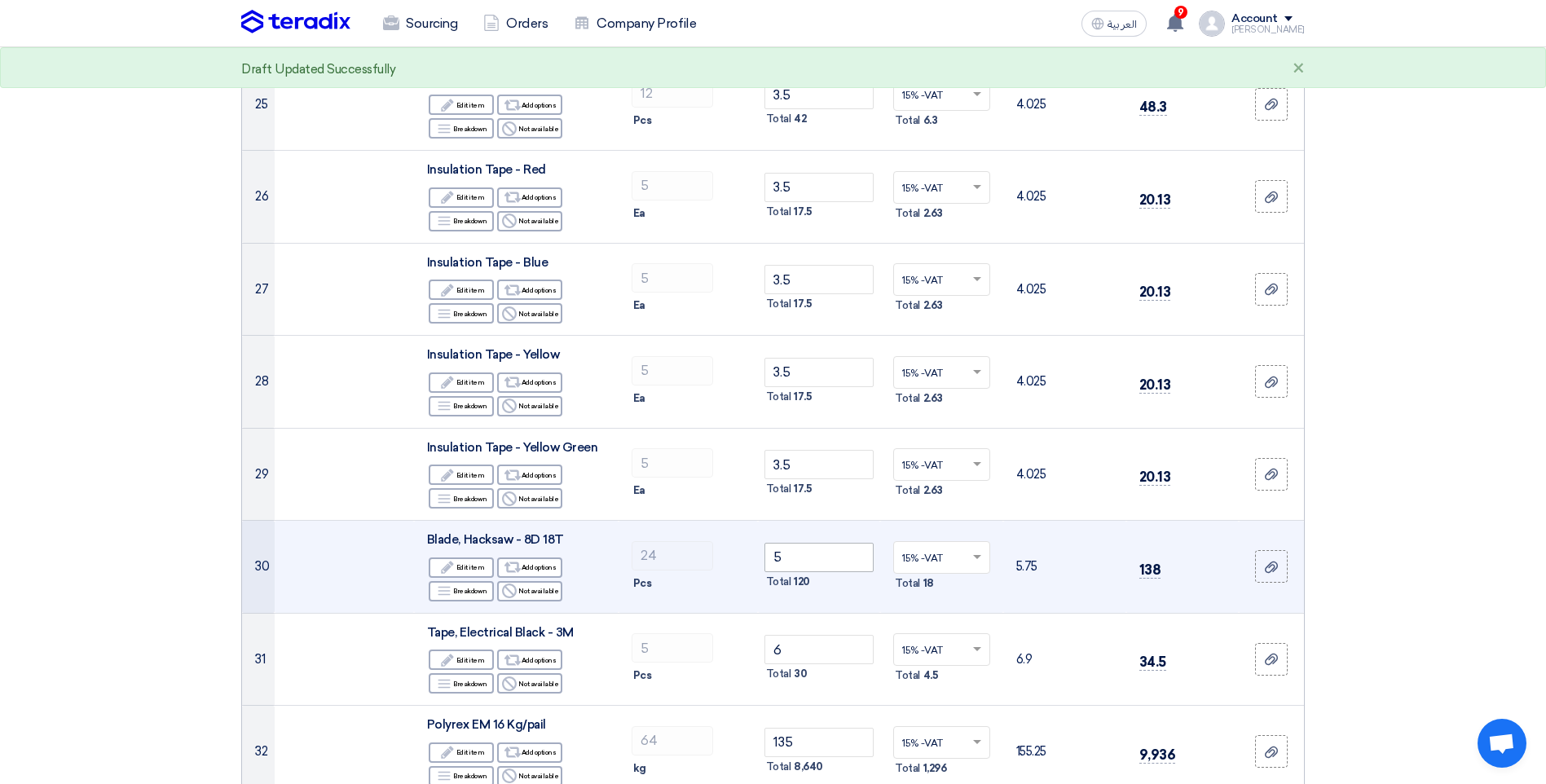
type input "2.5"
drag, startPoint x: 789, startPoint y: 555, endPoint x: 769, endPoint y: 557, distance: 20.1
click at [769, 557] on input "5" at bounding box center [819, 558] width 110 height 30
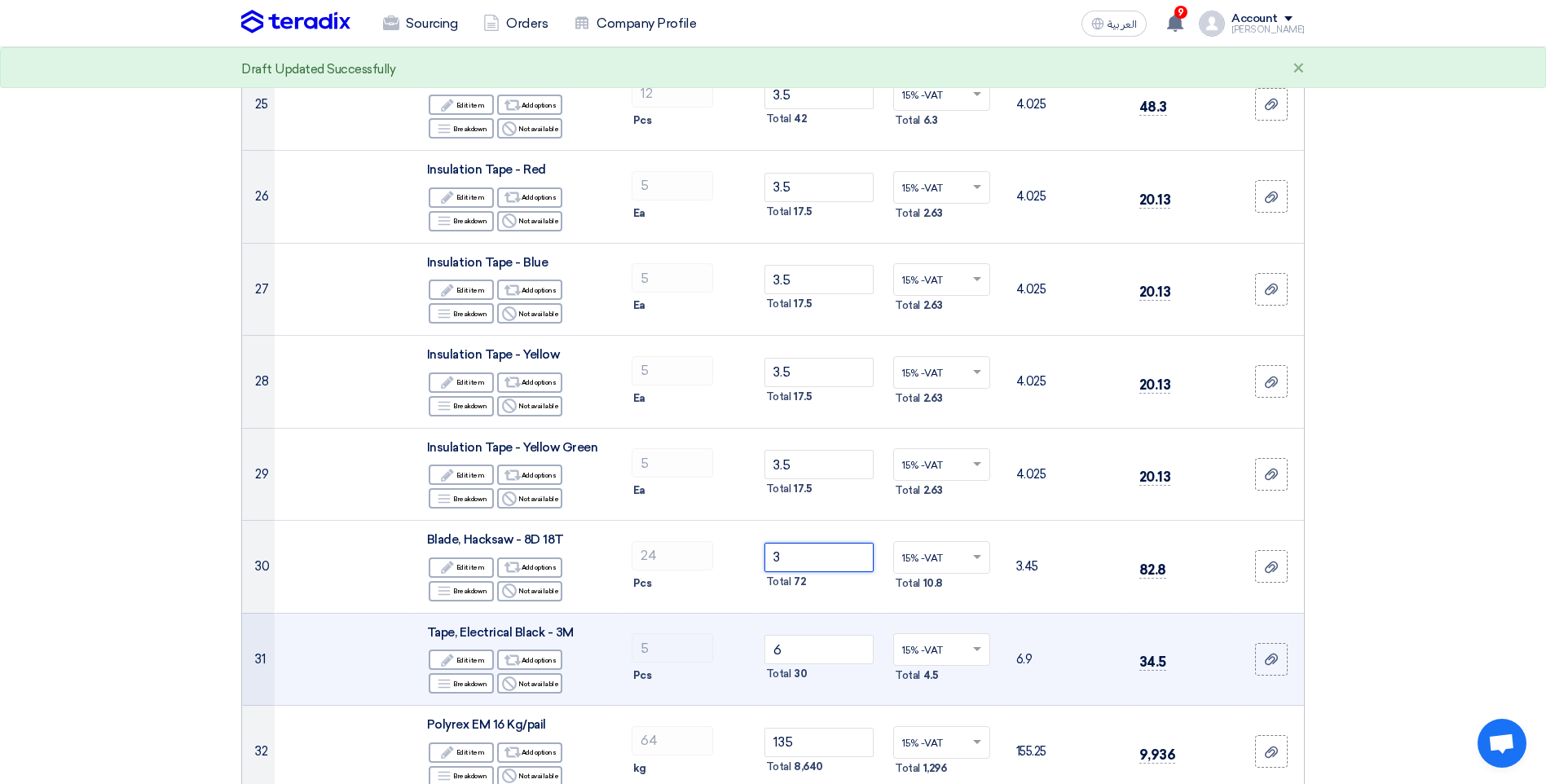
scroll to position [2689, 0]
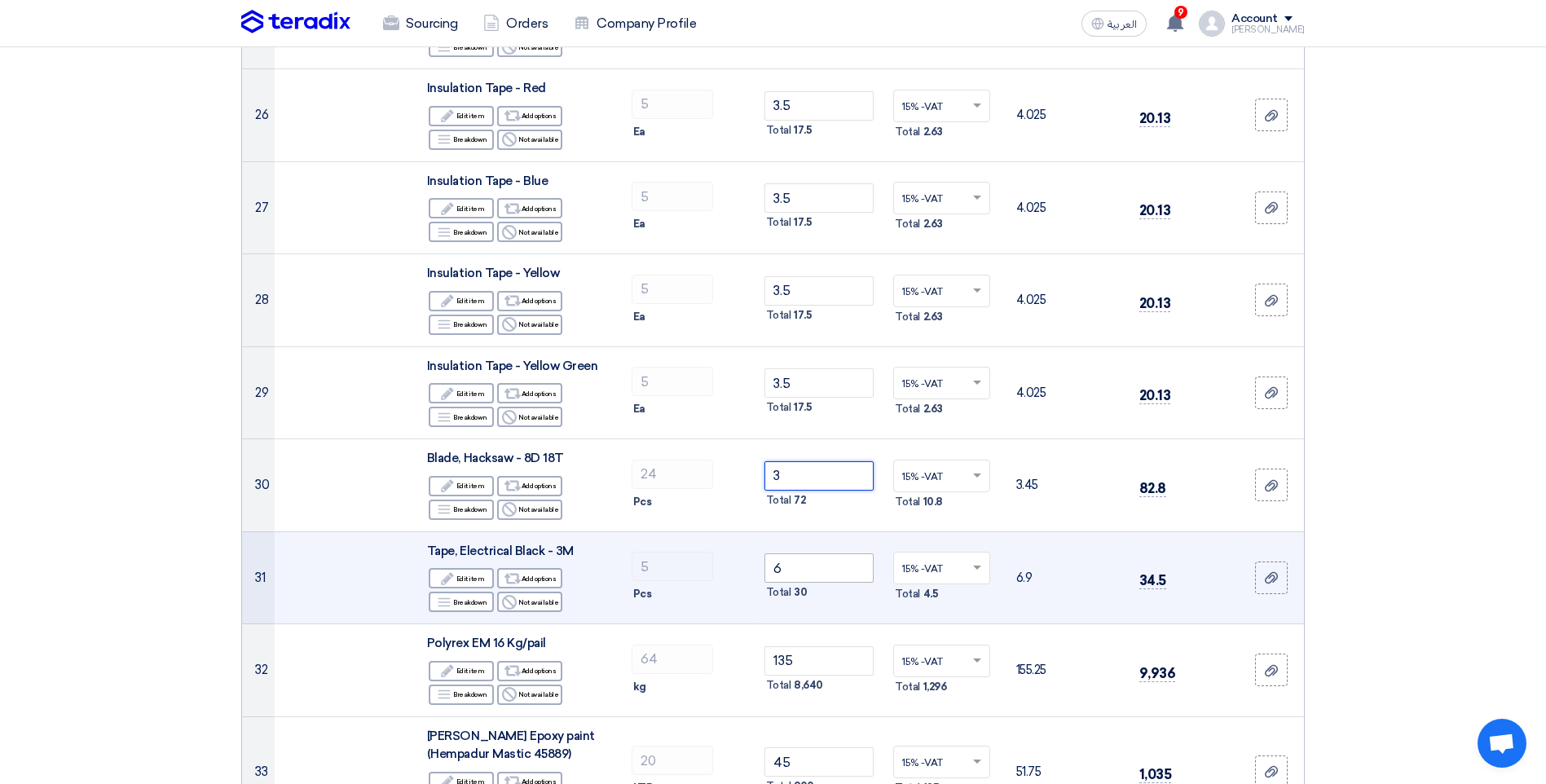
type input "3"
drag, startPoint x: 791, startPoint y: 568, endPoint x: 756, endPoint y: 567, distance: 35.0
click at [756, 567] on tr "31 Tape, Electrical Black - 3M Edit Edit item Alternative Add options Breakdown…" at bounding box center [773, 577] width 1062 height 93
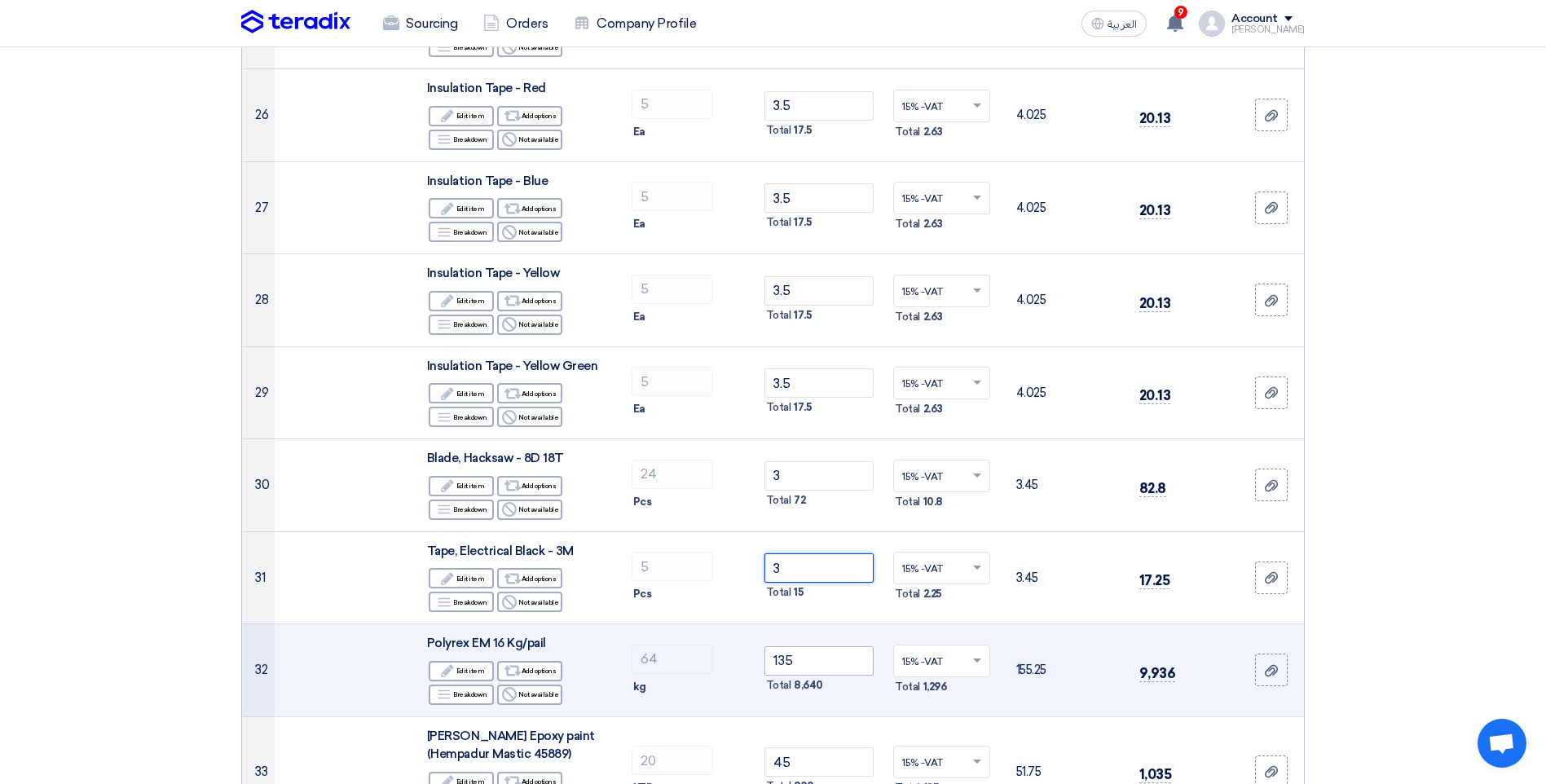
type input "3"
click at [816, 667] on input "135" at bounding box center [819, 661] width 110 height 30
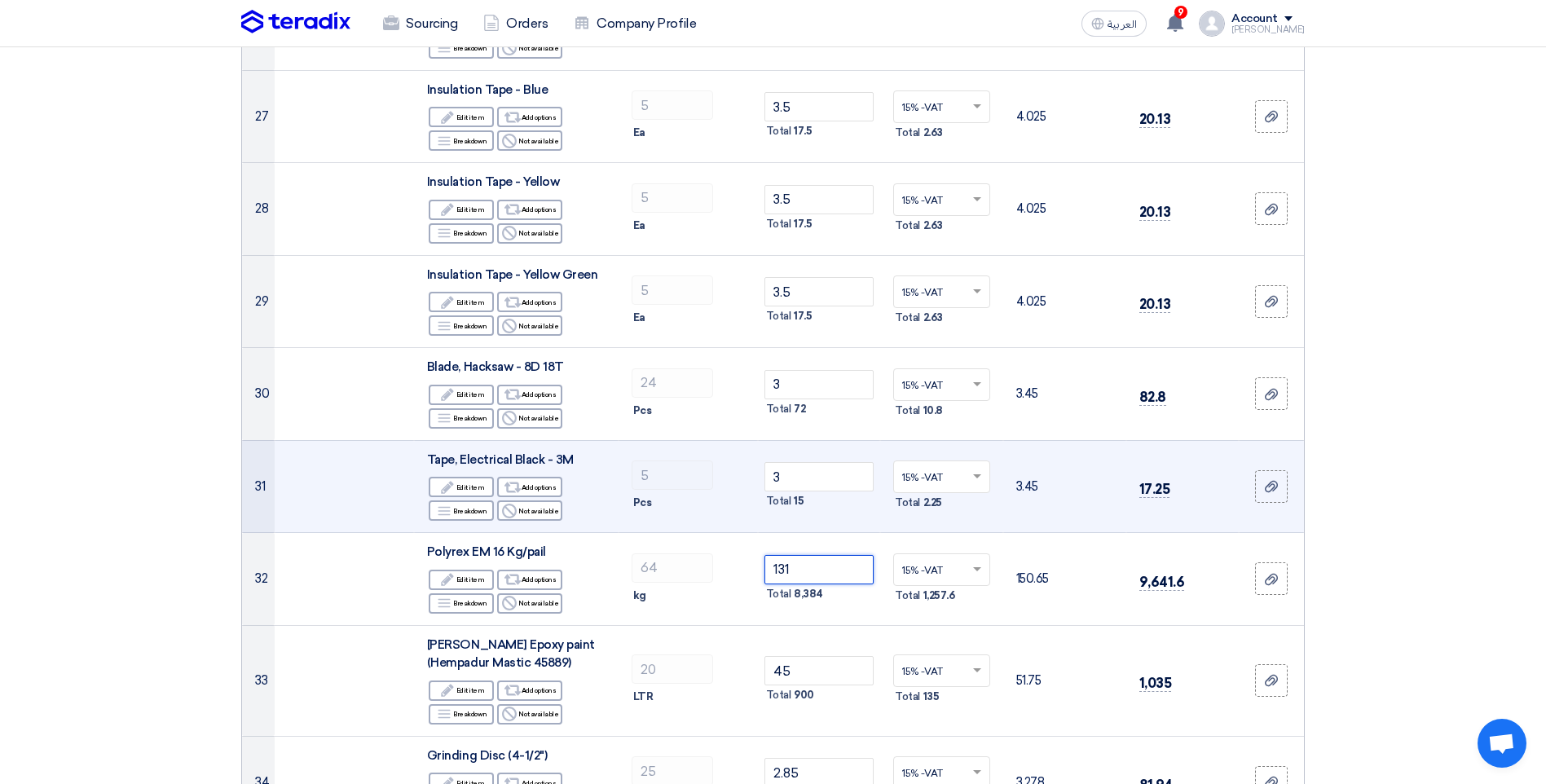
scroll to position [3015, 0]
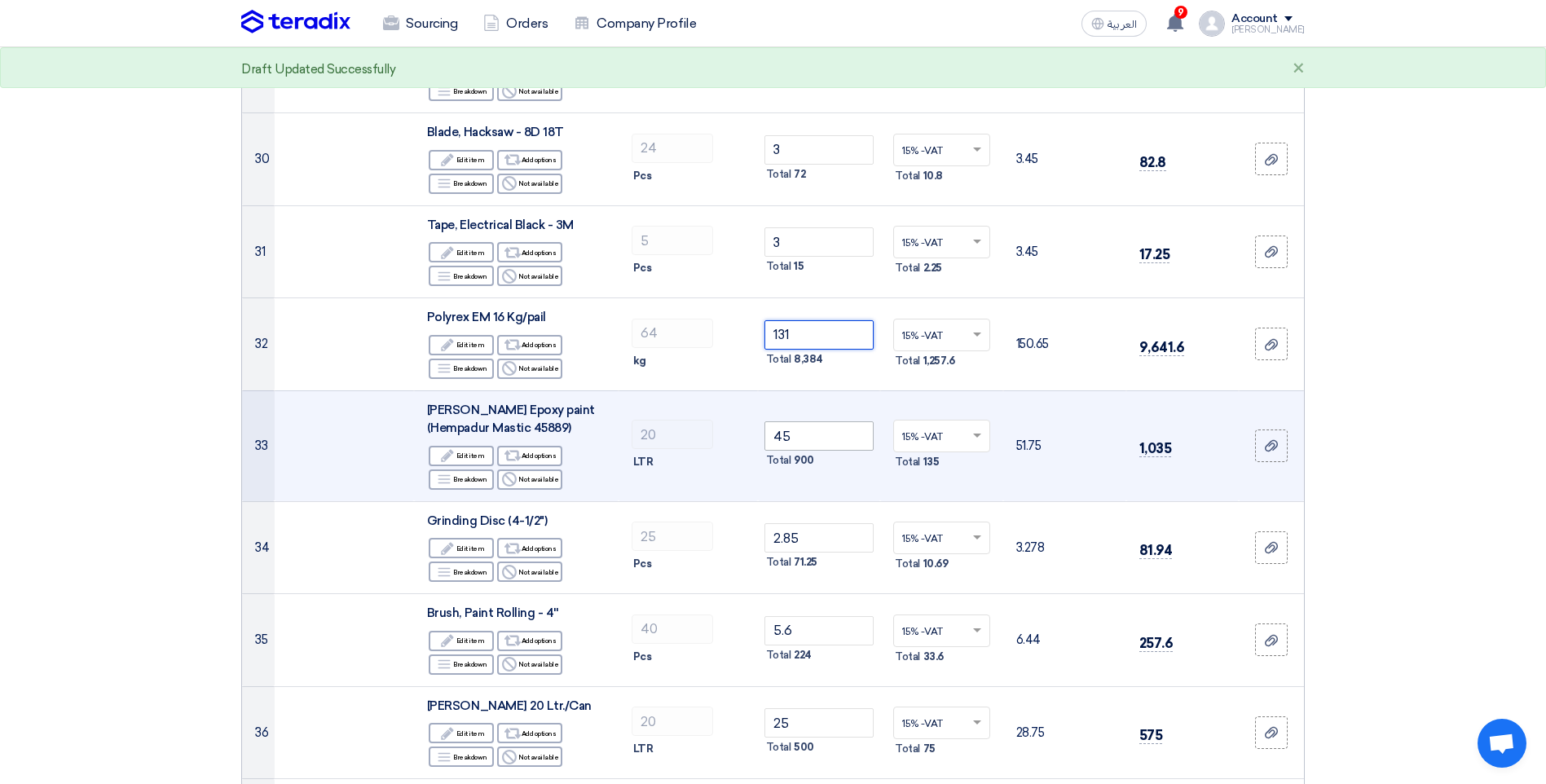
type input "131"
click at [806, 431] on input "45" at bounding box center [819, 436] width 110 height 30
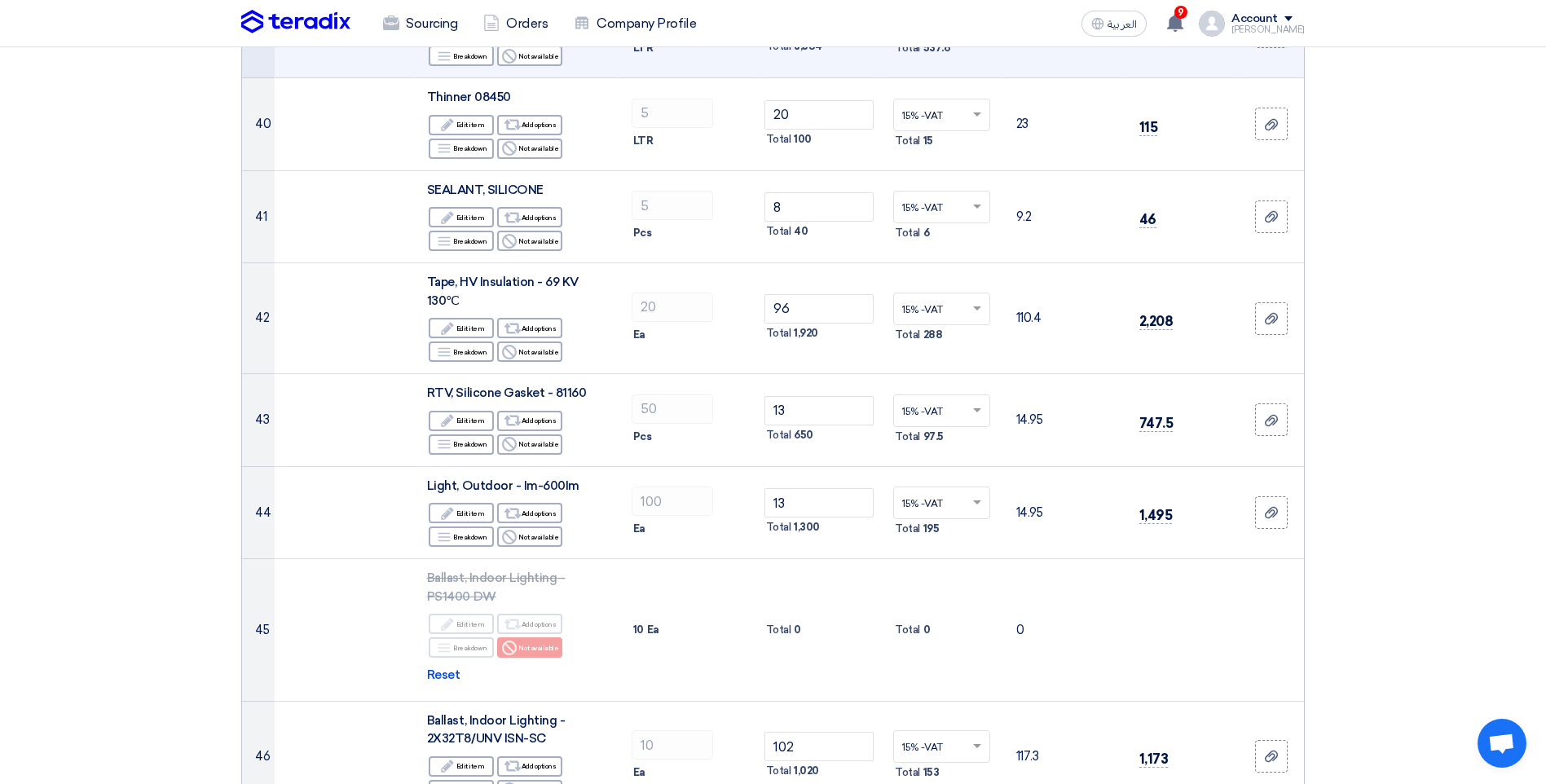
scroll to position [4074, 0]
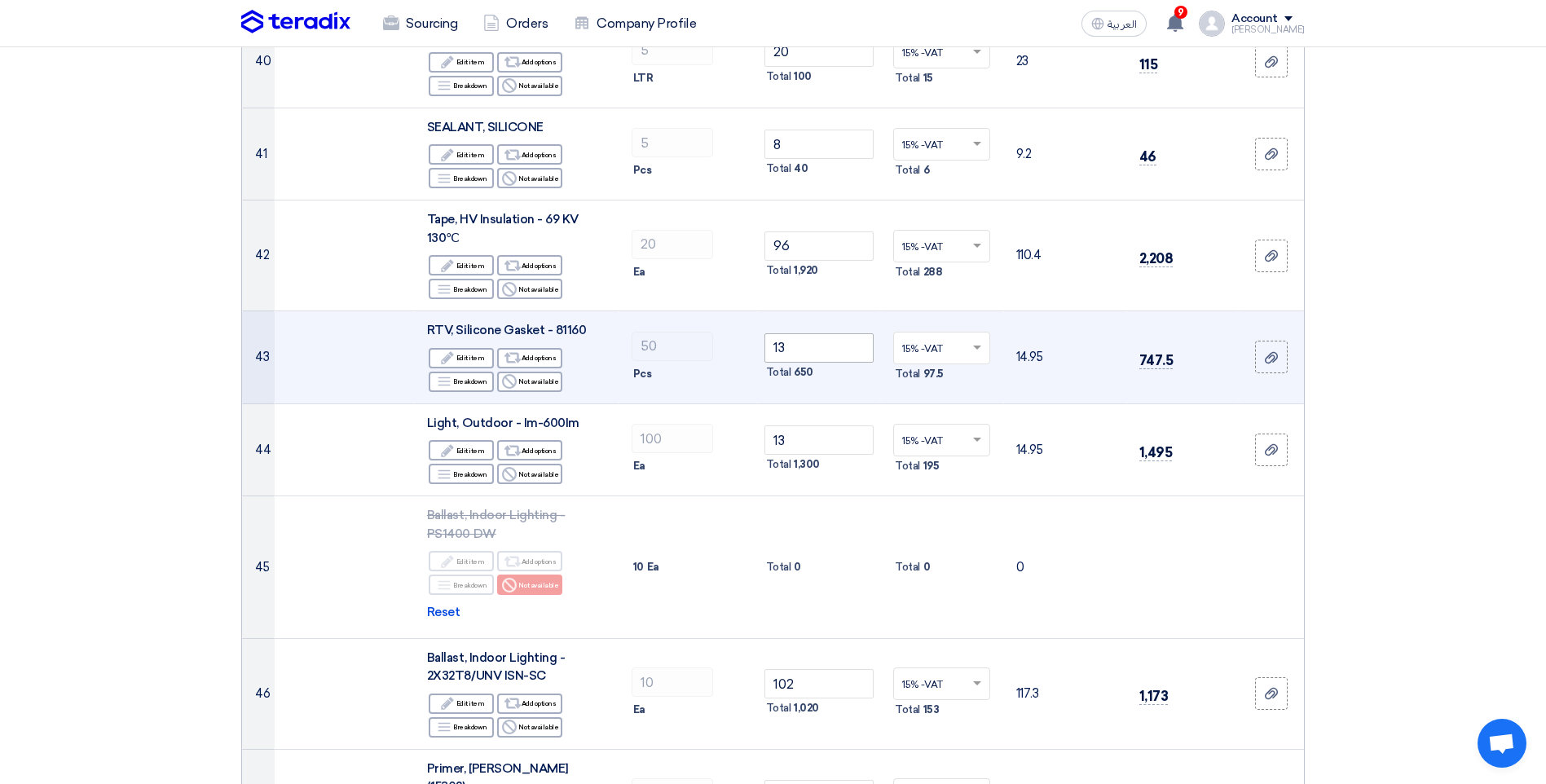
type input "42"
click at [812, 339] on input "13" at bounding box center [819, 348] width 110 height 30
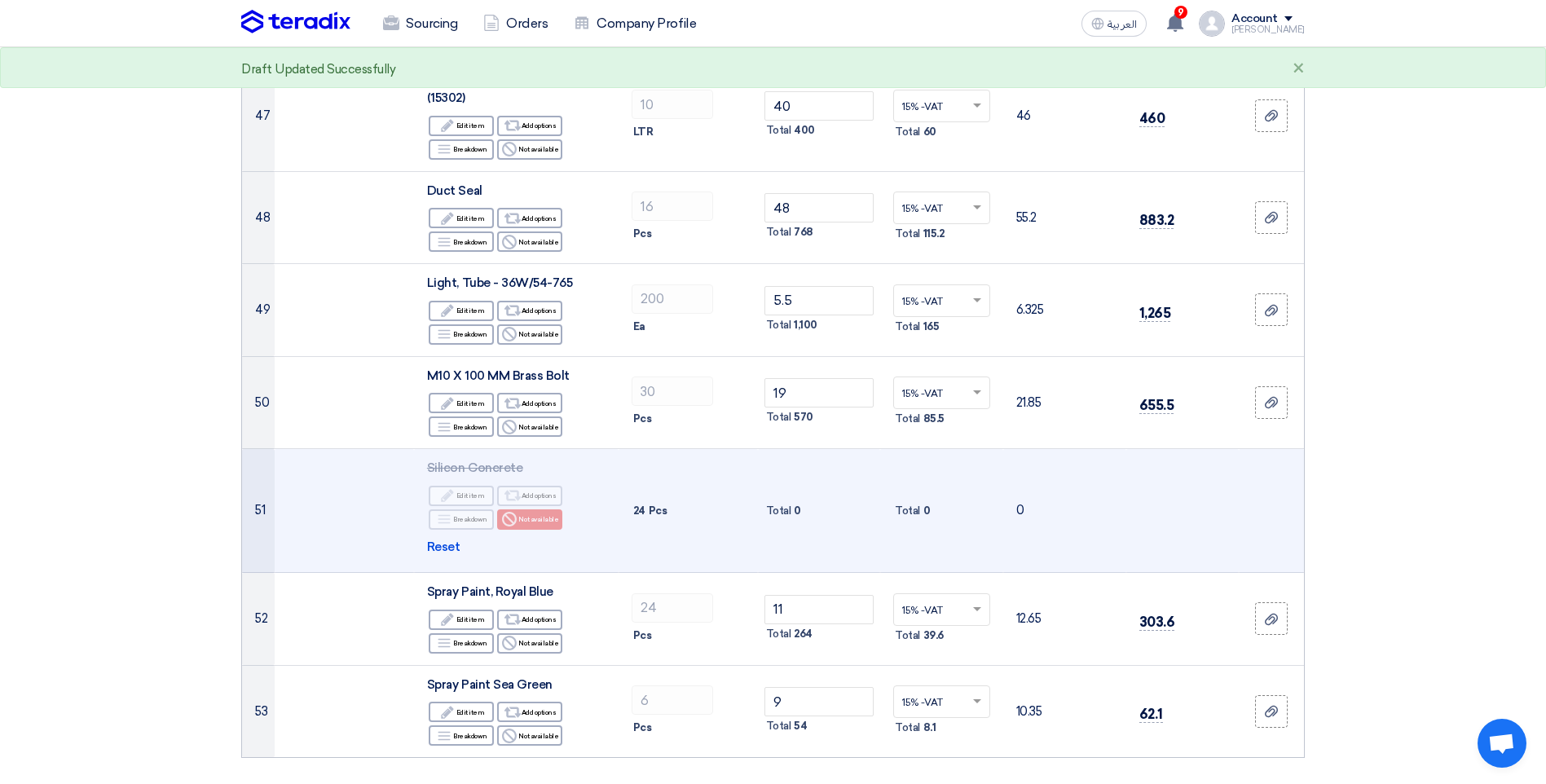
scroll to position [4808, 0]
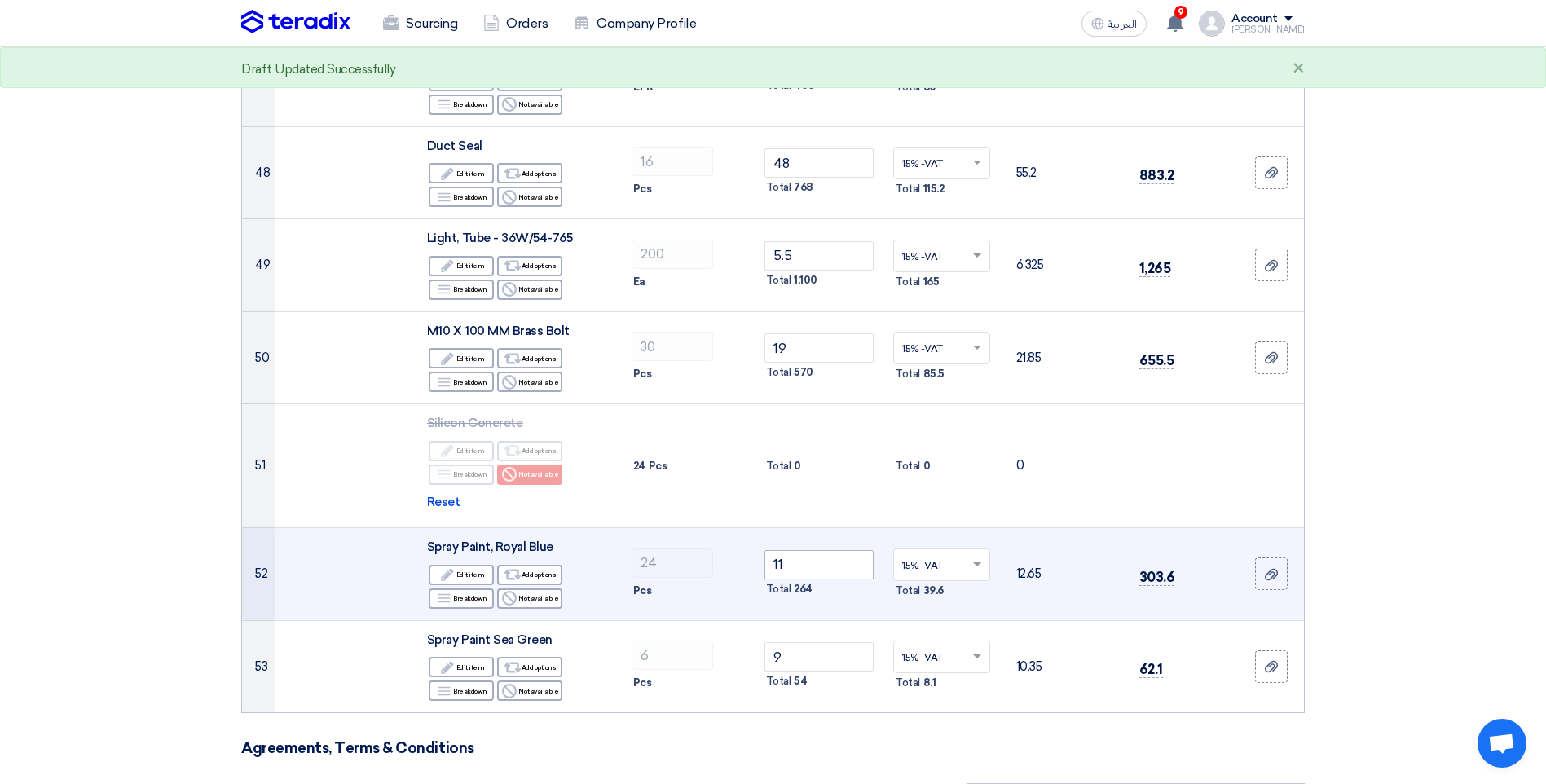
type input "12"
drag, startPoint x: 797, startPoint y: 525, endPoint x: 761, endPoint y: 531, distance: 36.5
click at [761, 531] on td "11 Total 264" at bounding box center [819, 574] width 123 height 93
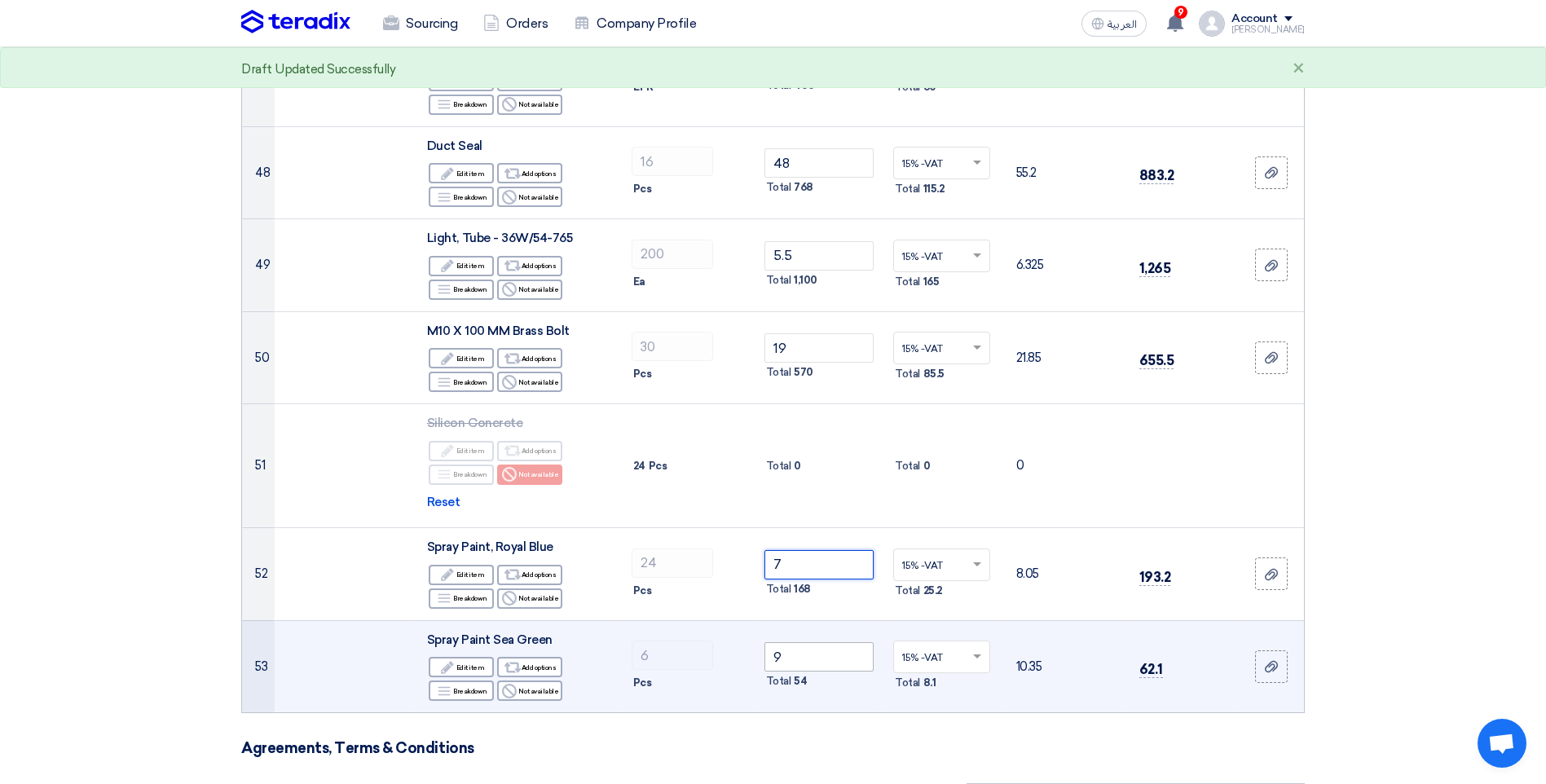
type input "7"
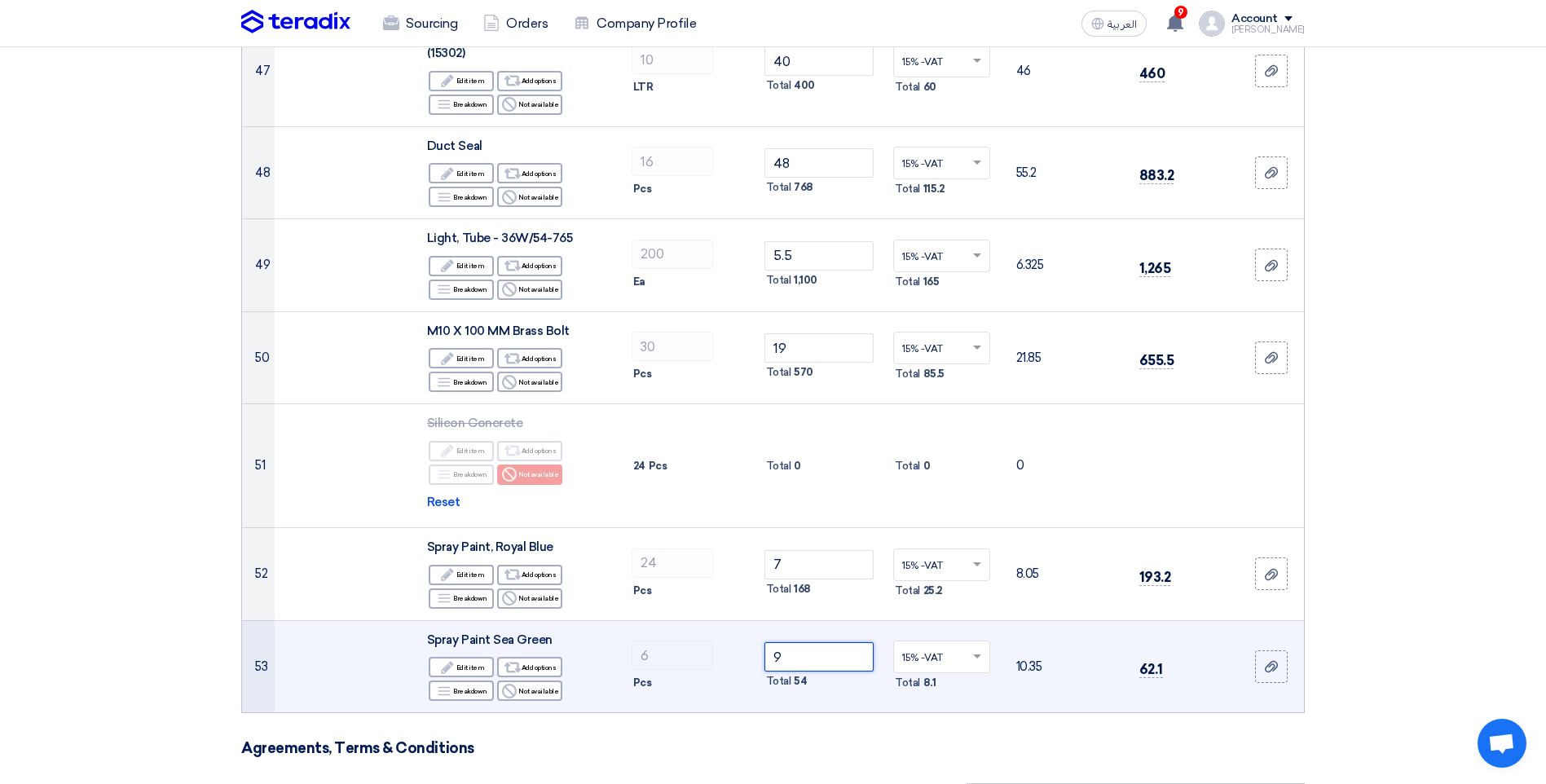
drag, startPoint x: 784, startPoint y: 622, endPoint x: 770, endPoint y: 619, distance: 14.3
click at [770, 642] on input "9" at bounding box center [819, 657] width 110 height 30
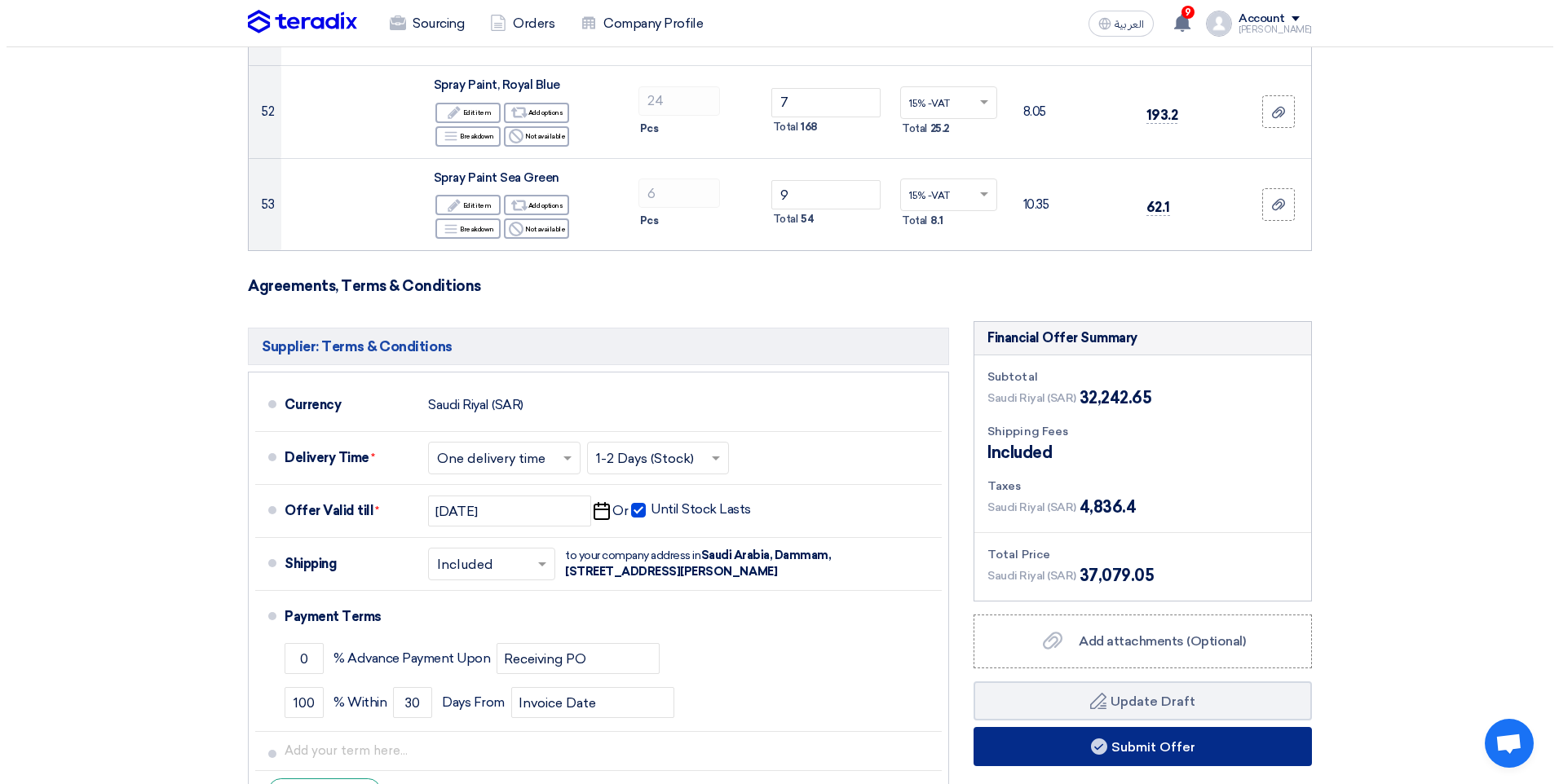
scroll to position [5297, 0]
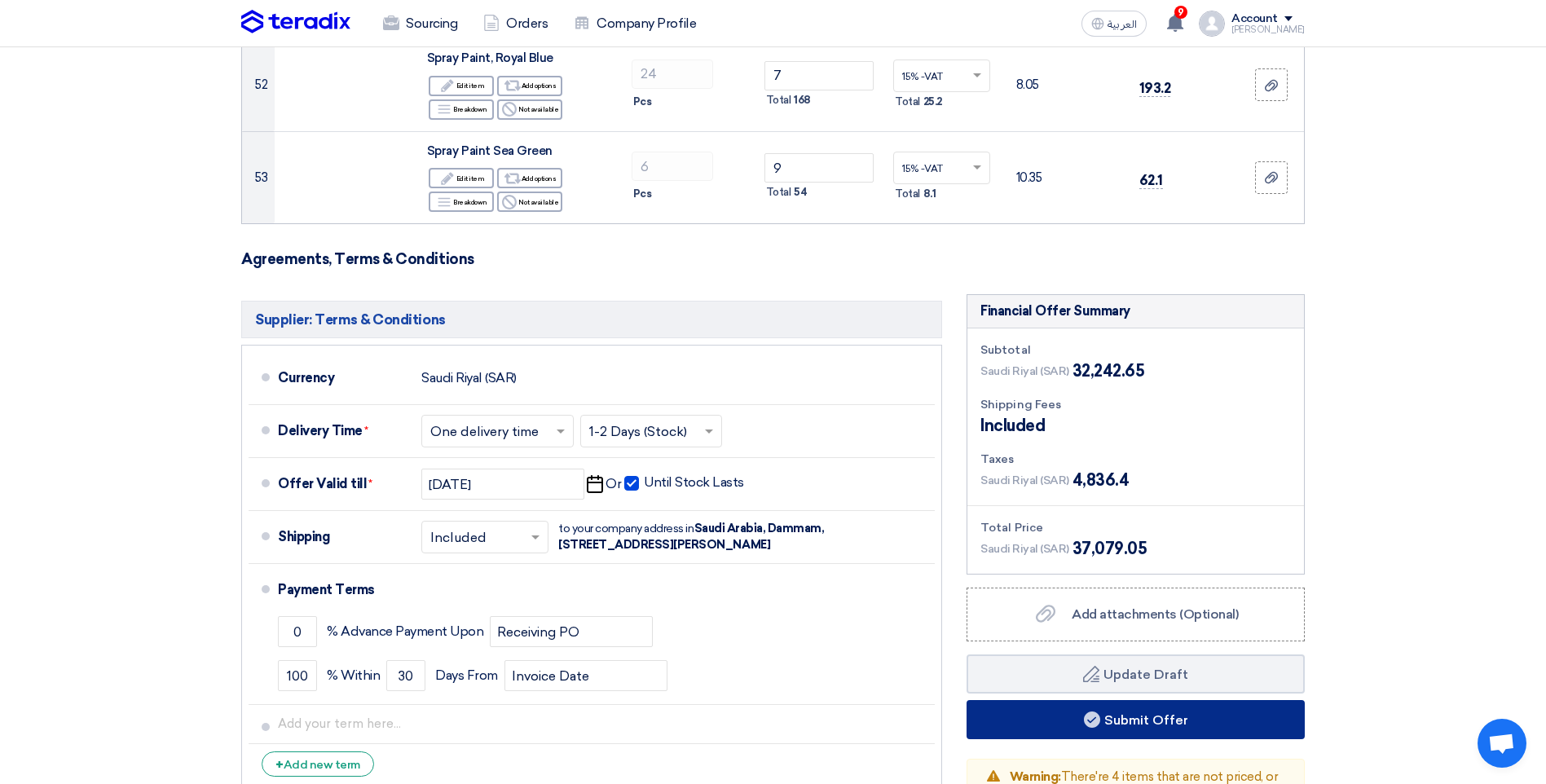
click at [1074, 700] on button "Submit Offer" at bounding box center [1135, 719] width 338 height 39
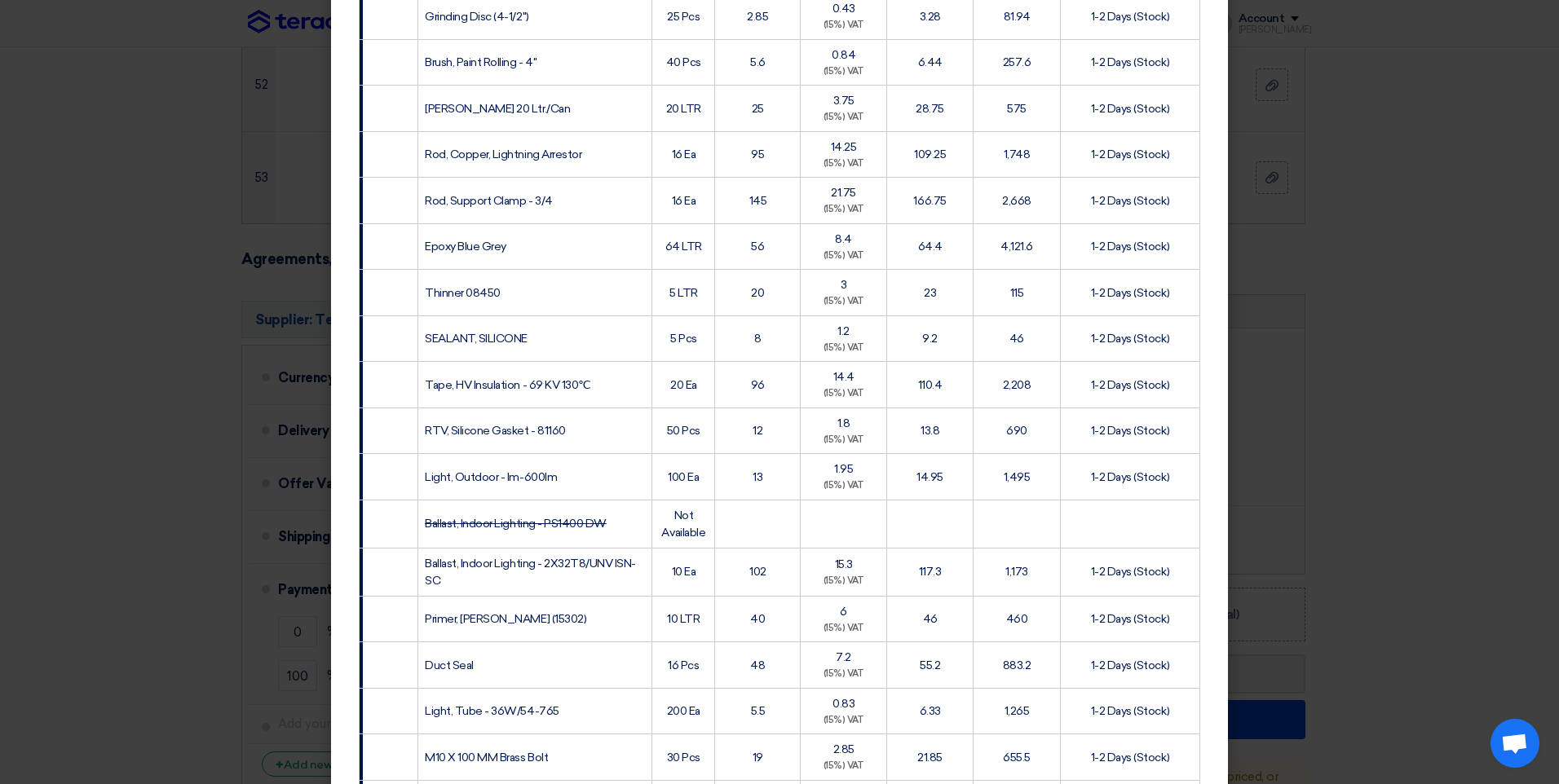
scroll to position [2316, 0]
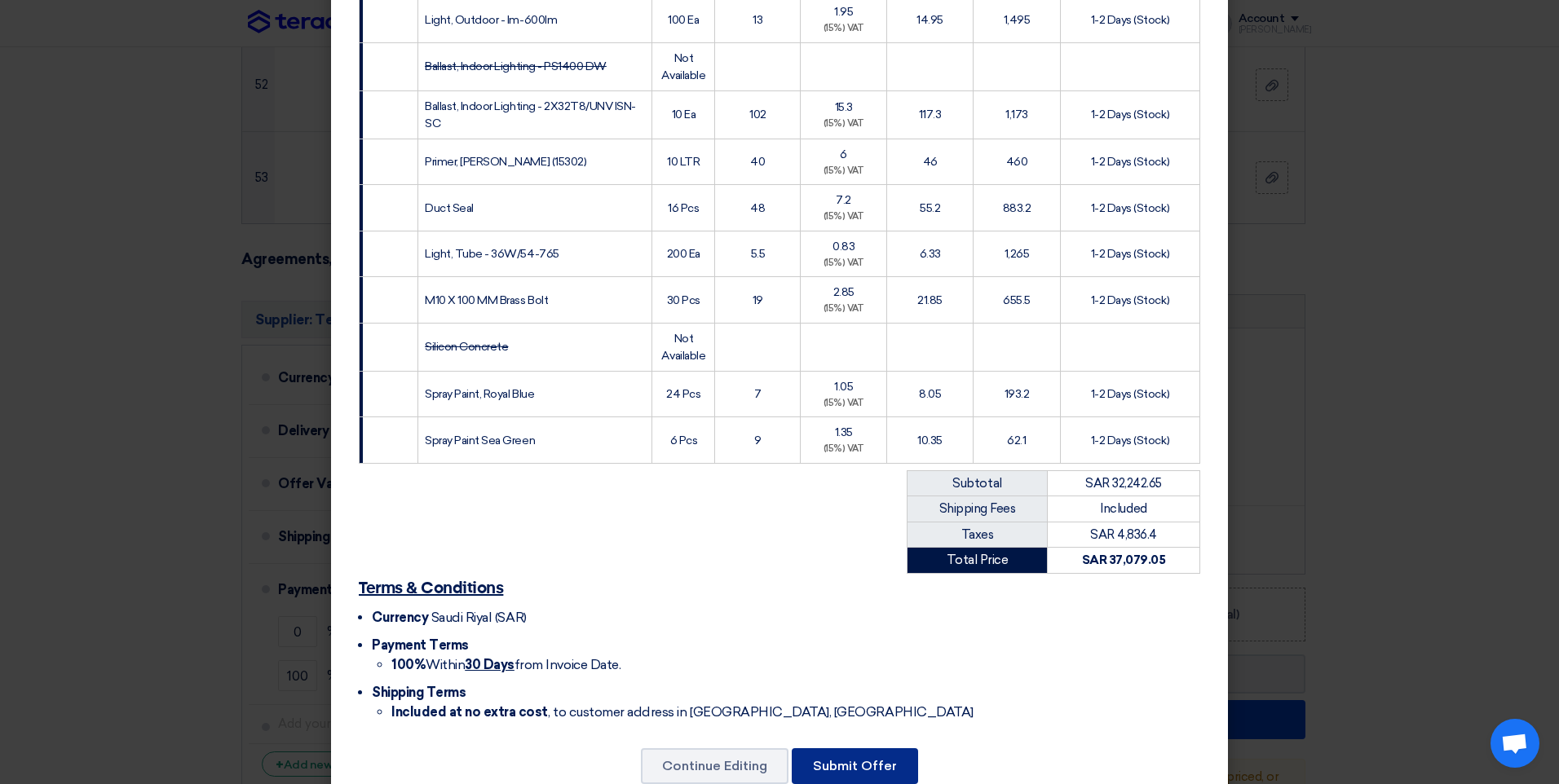
click at [859, 748] on button "Submit Offer" at bounding box center [855, 766] width 126 height 36
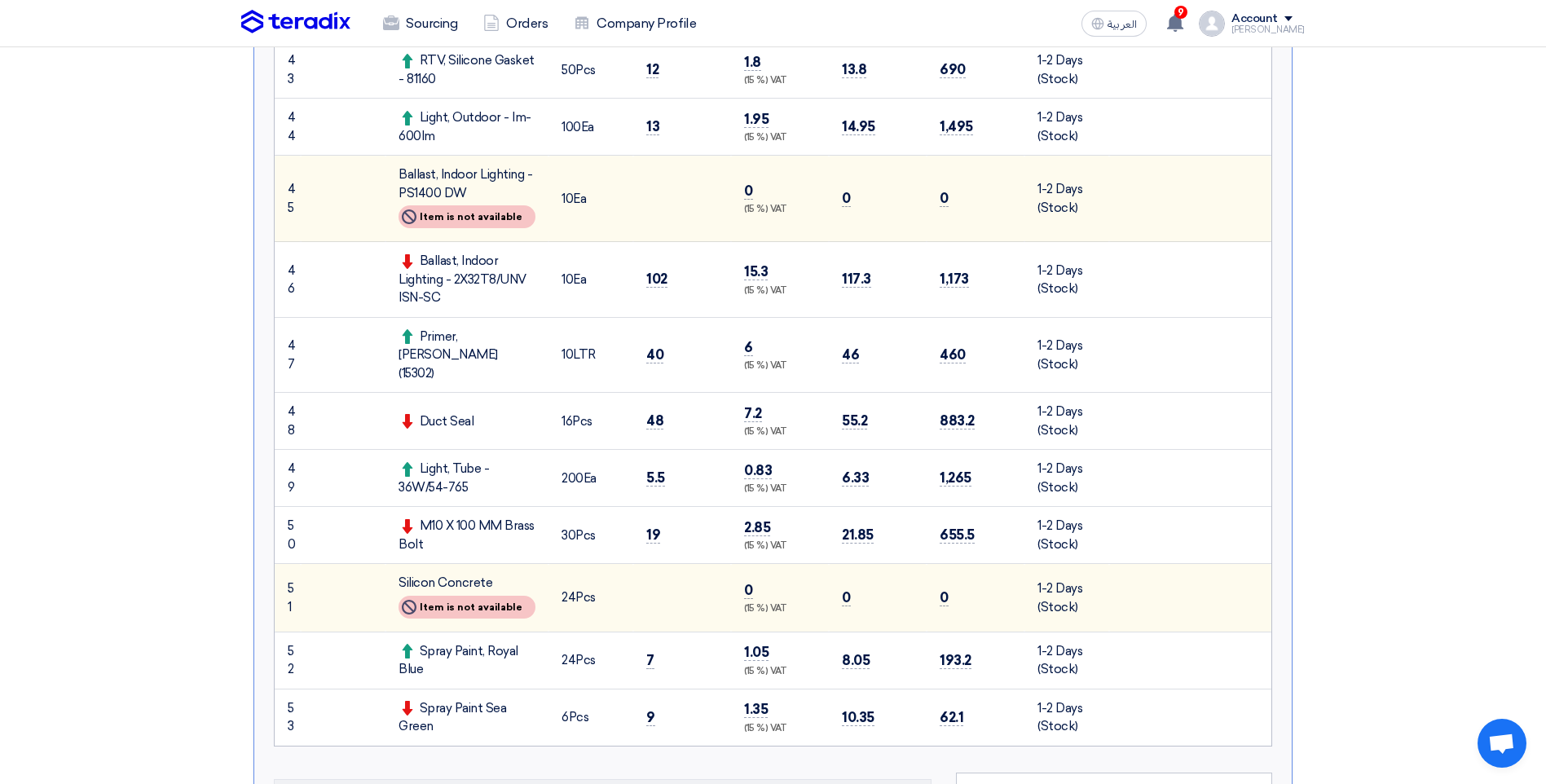
scroll to position [3423, 0]
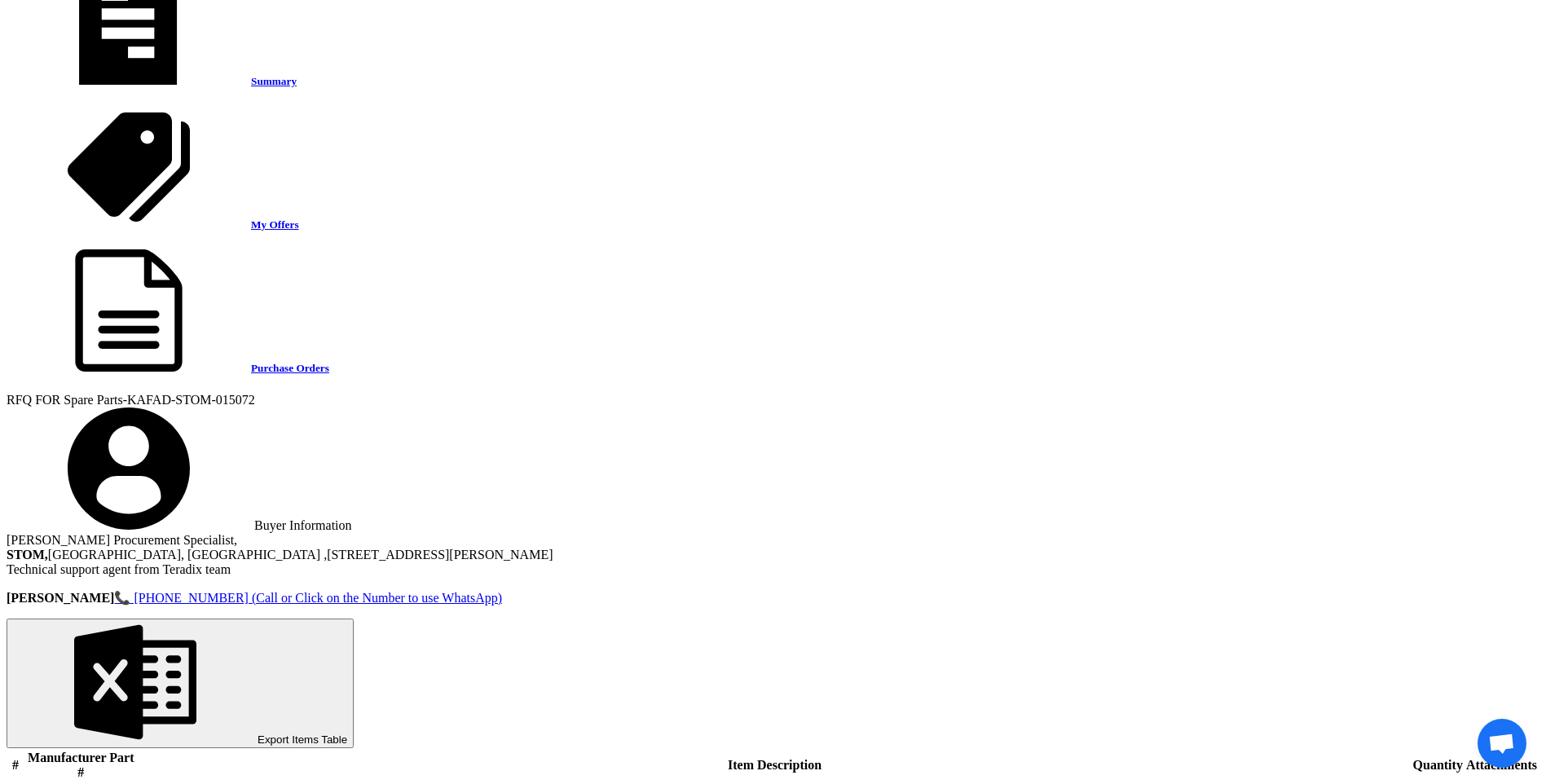
scroll to position [1874, 0]
